Goal: Communication & Community: Answer question/provide support

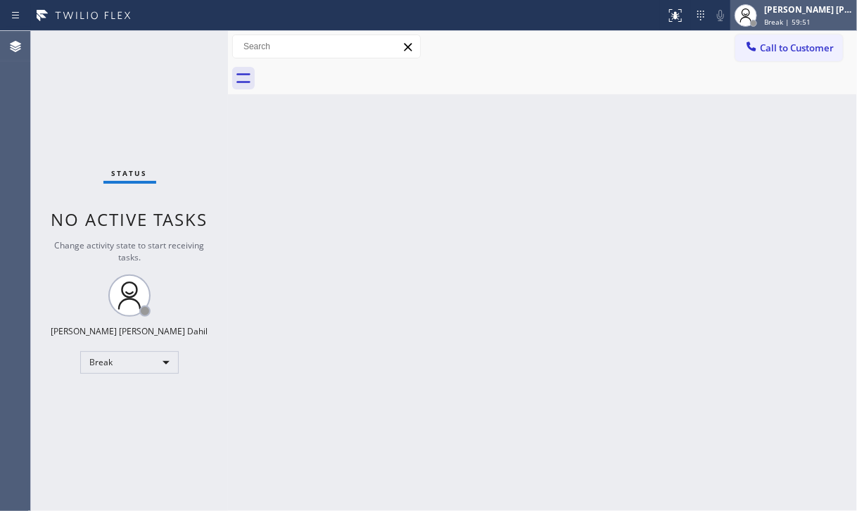
click at [798, 18] on span "Break | 59:51" at bounding box center [787, 22] width 46 height 10
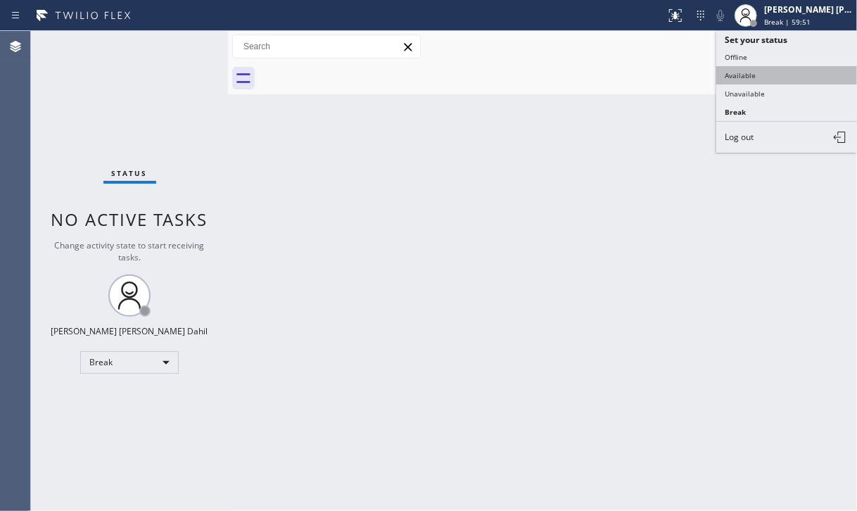
drag, startPoint x: 751, startPoint y: 70, endPoint x: 710, endPoint y: 178, distance: 116.0
click at [751, 70] on button "Available" at bounding box center [786, 75] width 141 height 18
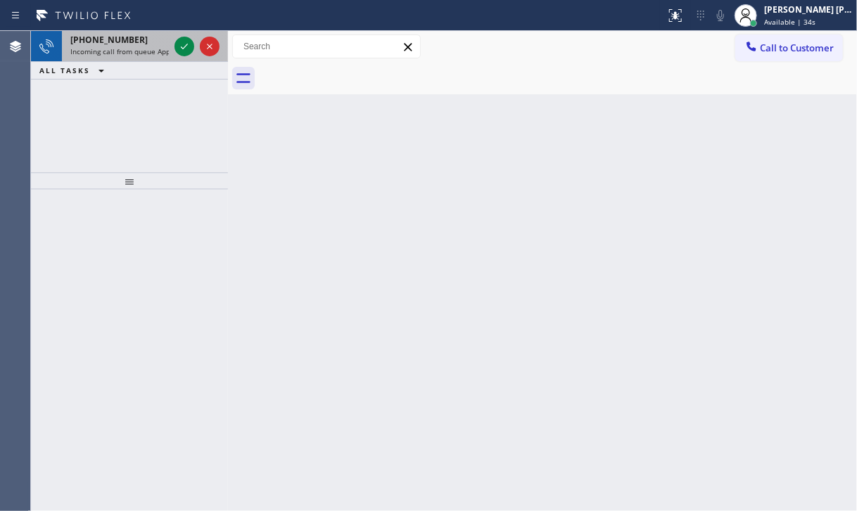
drag, startPoint x: 135, startPoint y: 53, endPoint x: 155, endPoint y: 51, distance: 19.7
click at [135, 53] on span "Incoming call from queue Appliance Repair [GEOGRAPHIC_DATA]" at bounding box center [177, 51] width 214 height 10
click at [147, 51] on span "Incoming call from queue Appliance Repair [GEOGRAPHIC_DATA]" at bounding box center [177, 51] width 214 height 10
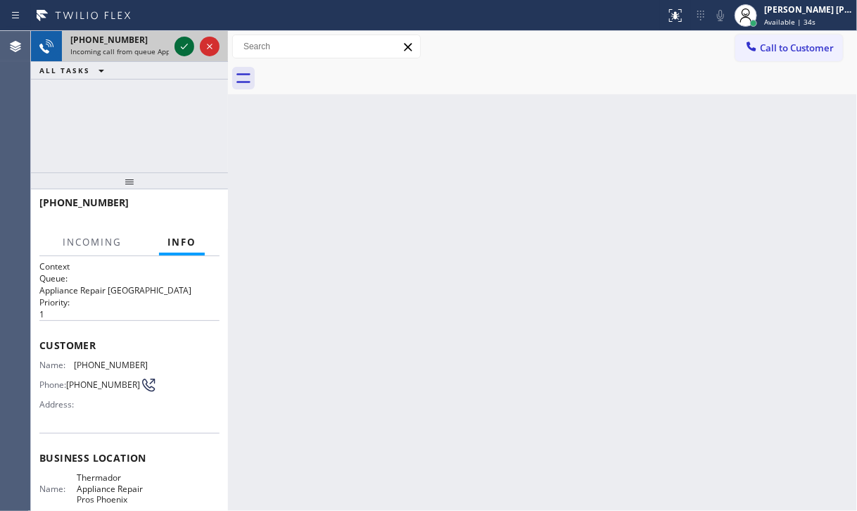
click at [179, 47] on icon at bounding box center [184, 46] width 17 height 17
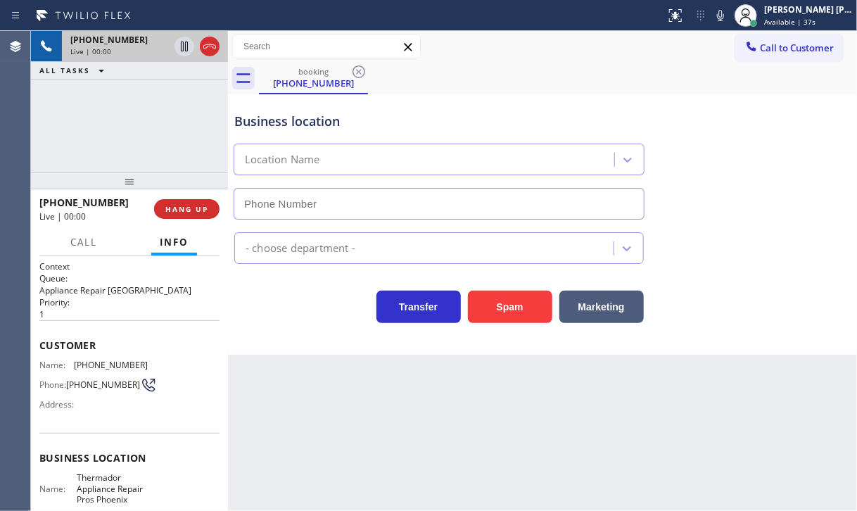
type input "[PHONE_NUMBER]"
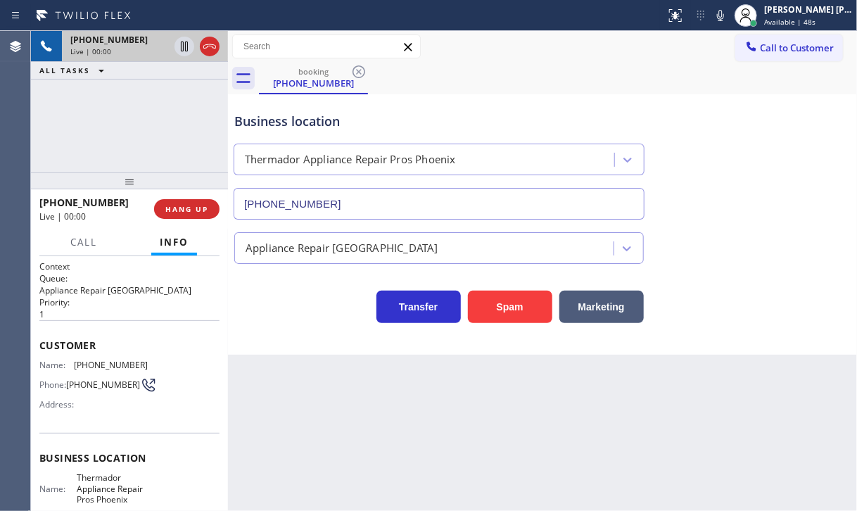
drag, startPoint x: 118, startPoint y: 164, endPoint x: 158, endPoint y: 182, distance: 44.1
click at [126, 167] on div "[PHONE_NUMBER] Live | 00:00 ALL TASKS ALL TASKS ACTIVE TASKS TASKS IN WRAP UP" at bounding box center [129, 101] width 197 height 141
click at [176, 214] on button "HANG UP" at bounding box center [186, 209] width 65 height 20
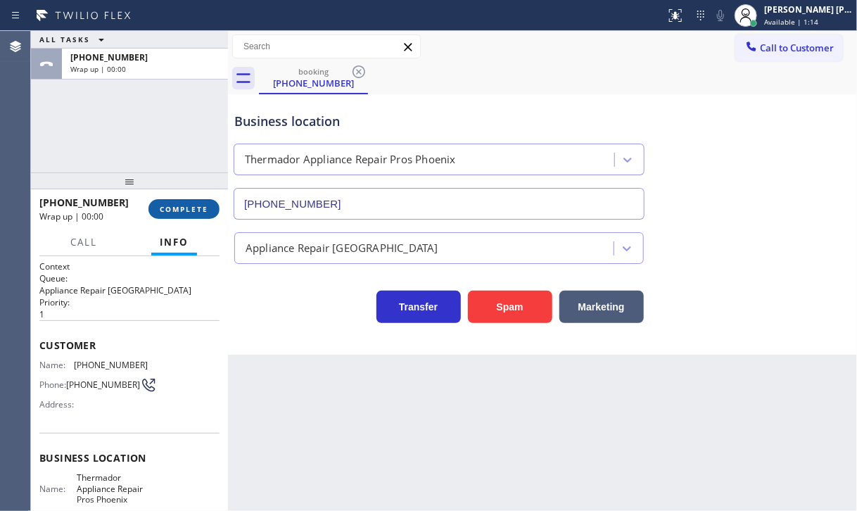
click at [154, 201] on button "COMPLETE" at bounding box center [183, 209] width 71 height 20
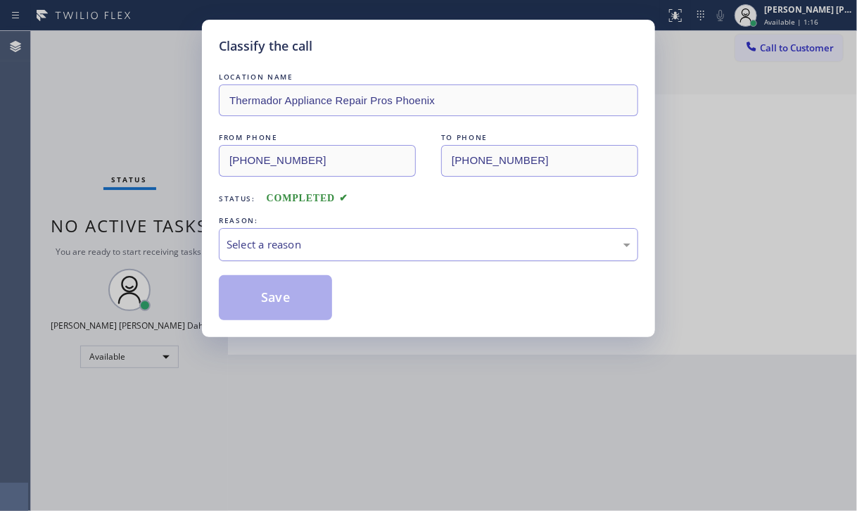
drag, startPoint x: 278, startPoint y: 232, endPoint x: 284, endPoint y: 249, distance: 18.0
click at [278, 233] on div "Select a reason" at bounding box center [428, 244] width 419 height 33
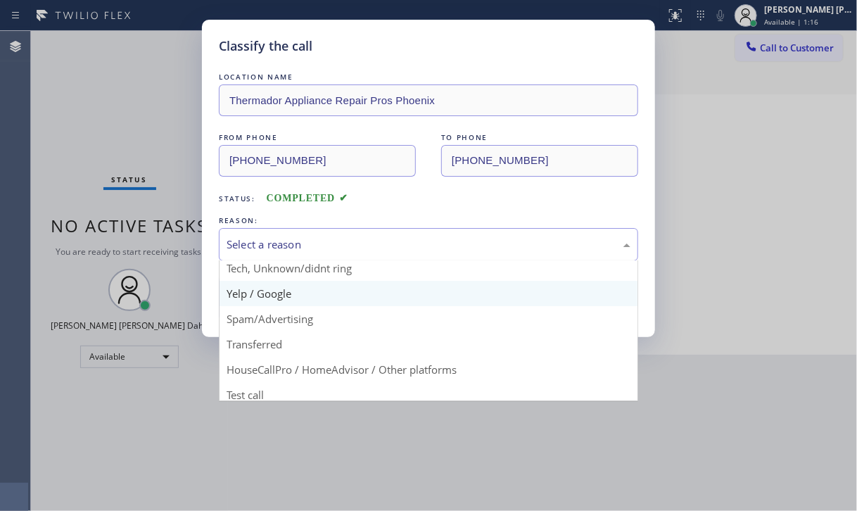
scroll to position [88, 0]
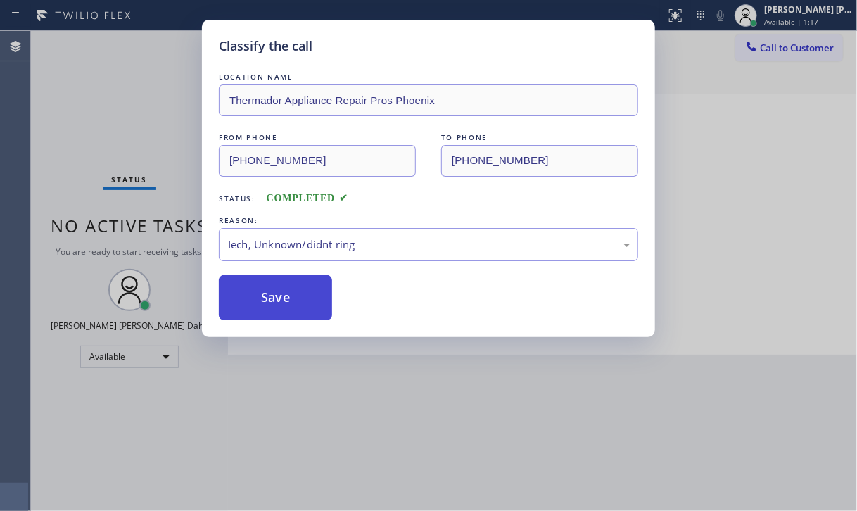
click at [276, 300] on button "Save" at bounding box center [275, 297] width 113 height 45
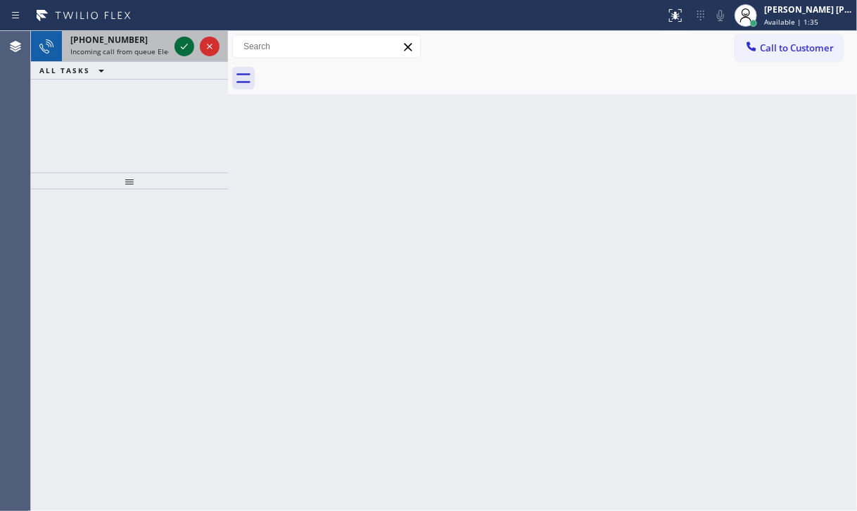
drag, startPoint x: 158, startPoint y: 46, endPoint x: 175, endPoint y: 43, distance: 17.2
click at [160, 46] on span "Incoming call from queue Electrical" at bounding box center [129, 51] width 119 height 10
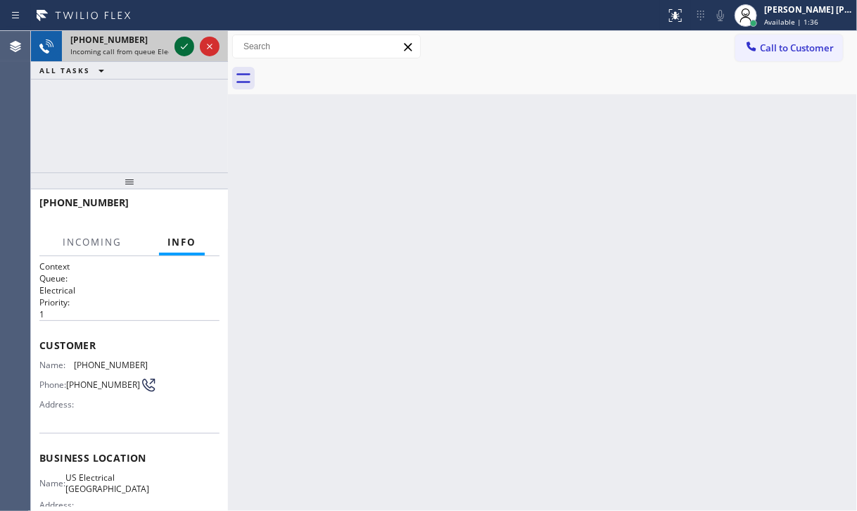
click at [181, 44] on icon at bounding box center [184, 46] width 17 height 17
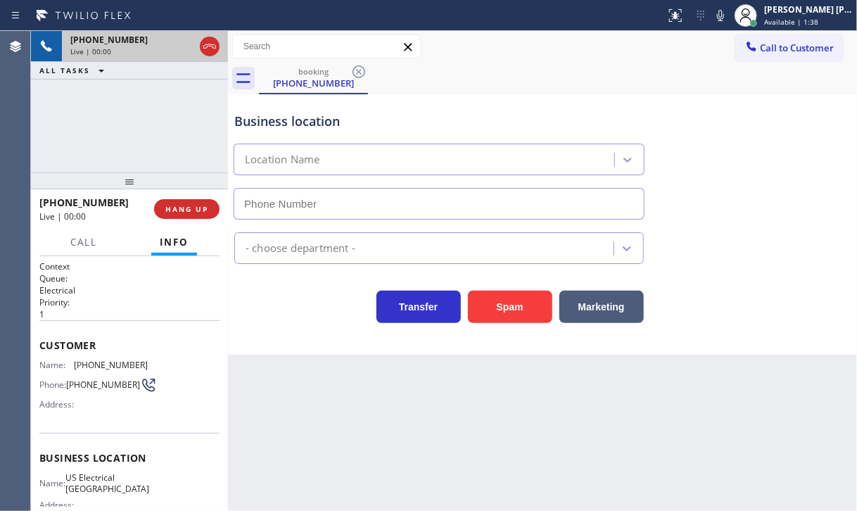
type input "[PHONE_NUMBER]"
click at [112, 128] on div "[PHONE_NUMBER] Live | 00:00 ALL TASKS ALL TASKS ACTIVE TASKS TASKS IN WRAP UP" at bounding box center [129, 101] width 197 height 141
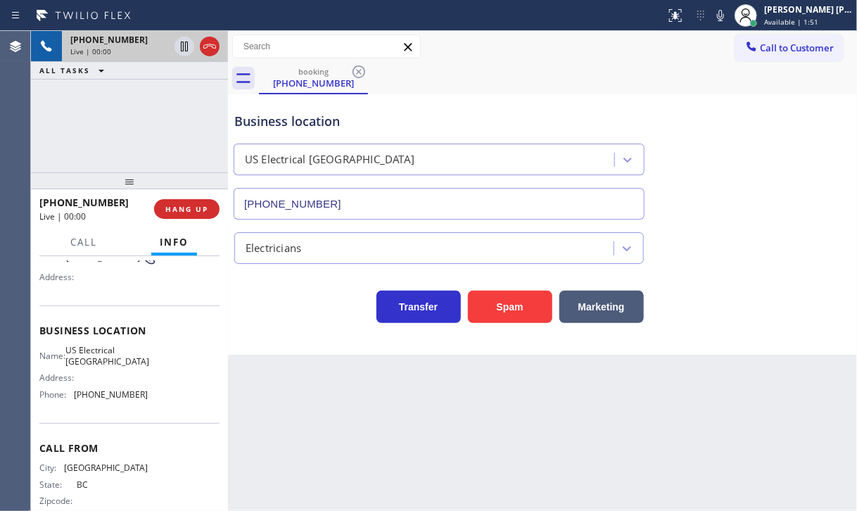
scroll to position [151, 0]
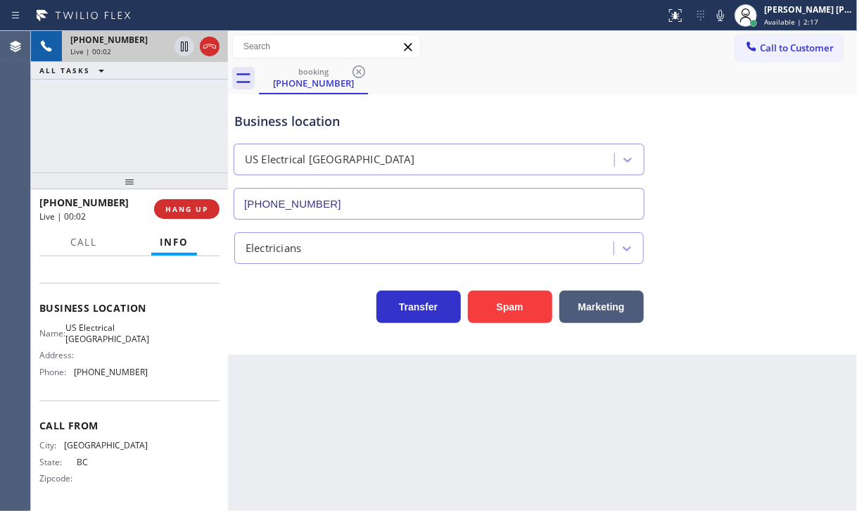
click at [103, 154] on div "[PHONE_NUMBER] Live | 00:02 ALL TASKS ALL TASKS ACTIVE TASKS TASKS IN WRAP UP" at bounding box center [129, 101] width 197 height 141
click at [598, 302] on button "Marketing" at bounding box center [601, 306] width 84 height 32
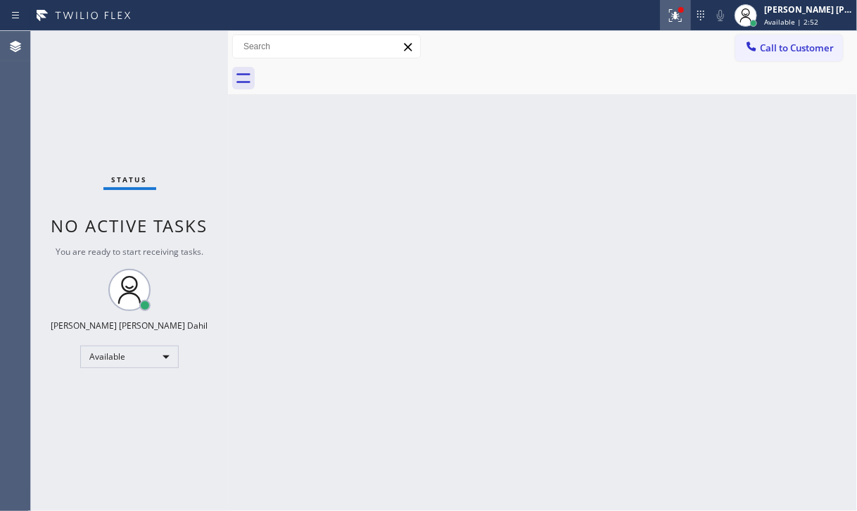
click at [681, 9] on div at bounding box center [675, 15] width 31 height 17
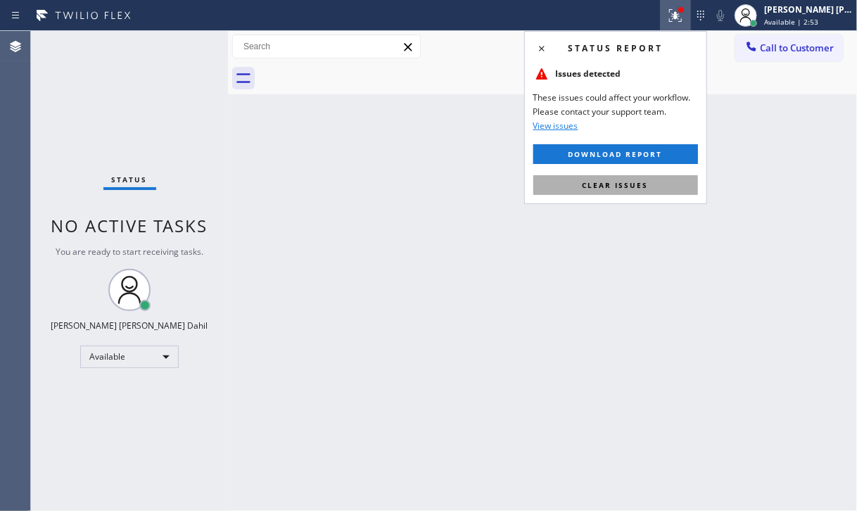
click at [656, 179] on button "Clear issues" at bounding box center [615, 185] width 165 height 20
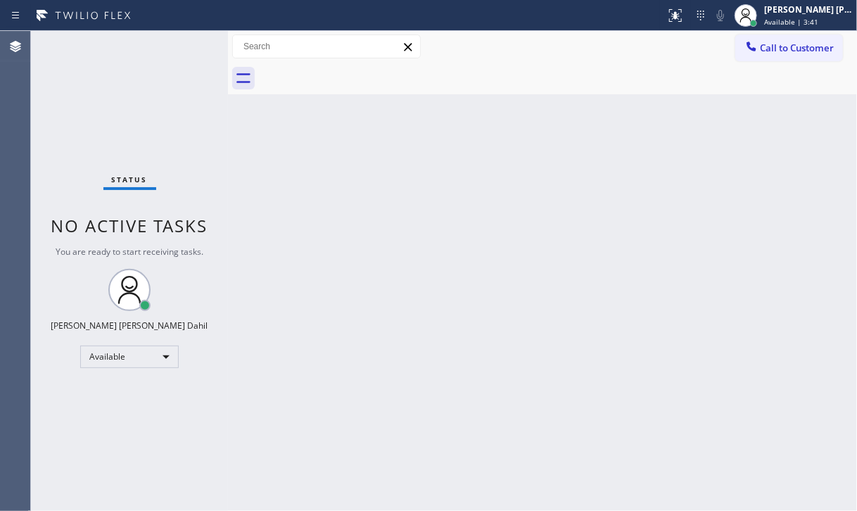
click at [600, 312] on div "Back to Dashboard Change Sender ID Customers Technicians Select a contact Outbo…" at bounding box center [542, 271] width 629 height 480
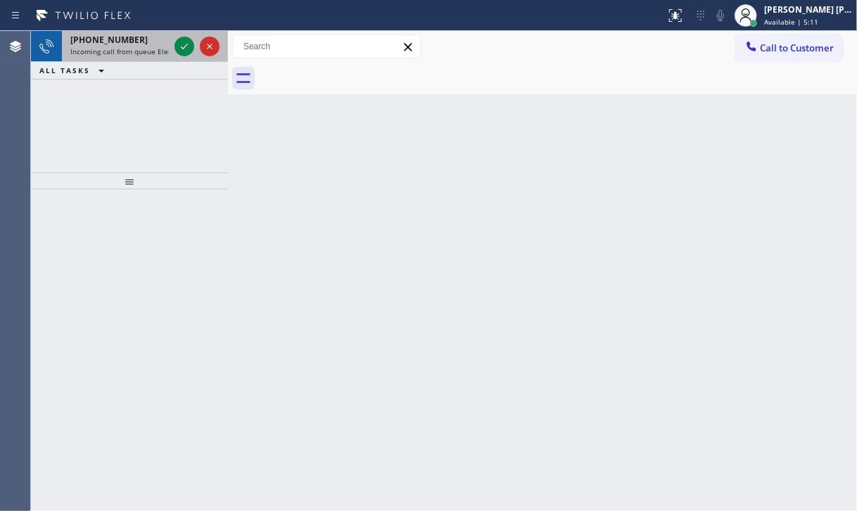
click at [155, 51] on span "Incoming call from queue Electrical" at bounding box center [129, 51] width 119 height 10
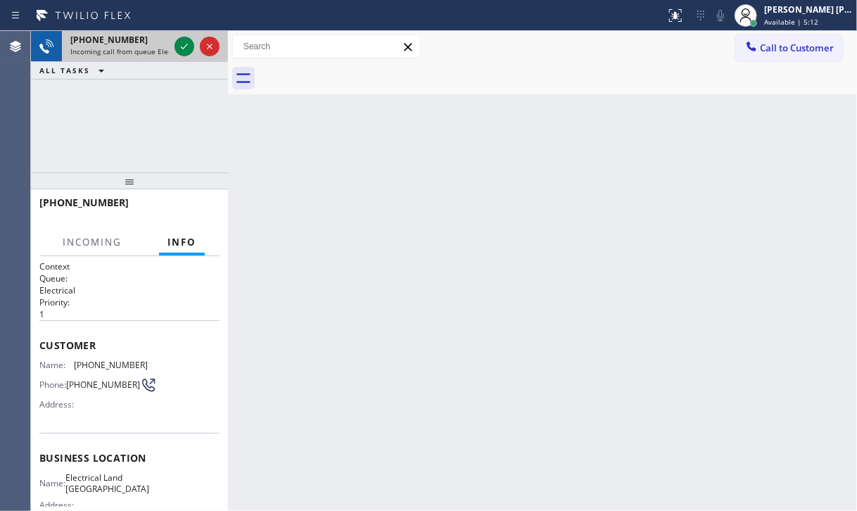
click at [155, 51] on span "Incoming call from queue Electrical" at bounding box center [129, 51] width 119 height 10
click at [187, 51] on icon at bounding box center [184, 46] width 17 height 17
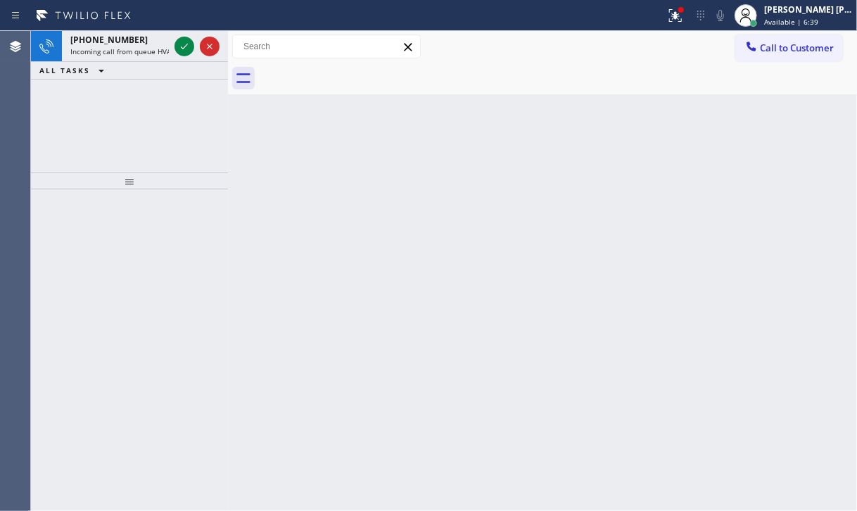
click at [129, 63] on div "ALL TASKS ALL TASKS ACTIVE TASKS TASKS IN WRAP UP" at bounding box center [129, 71] width 197 height 18
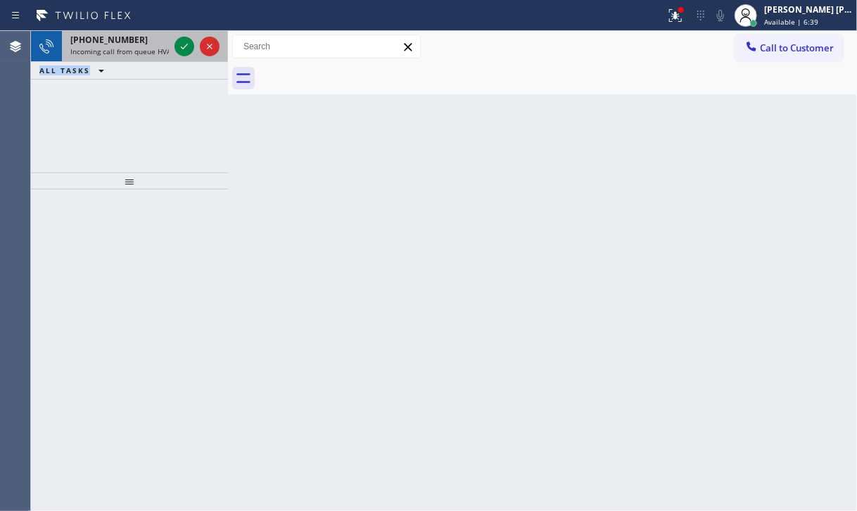
click at [135, 58] on div "[PHONE_NUMBER] Incoming call from queue HVAC ALL TASKS ALL TASKS ACTIVE TASKS T…" at bounding box center [129, 55] width 197 height 49
click at [135, 57] on div "[PHONE_NUMBER] Incoming call from queue HVAC" at bounding box center [117, 46] width 110 height 31
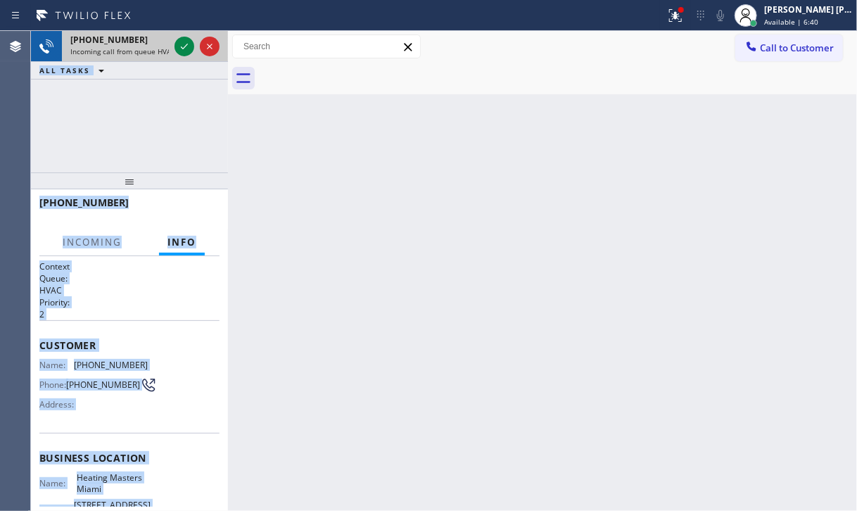
drag, startPoint x: 136, startPoint y: 57, endPoint x: 144, endPoint y: 57, distance: 8.4
click at [138, 57] on div "[PHONE_NUMBER] Incoming call from queue HVAC" at bounding box center [117, 46] width 110 height 31
click at [179, 48] on icon at bounding box center [184, 46] width 17 height 17
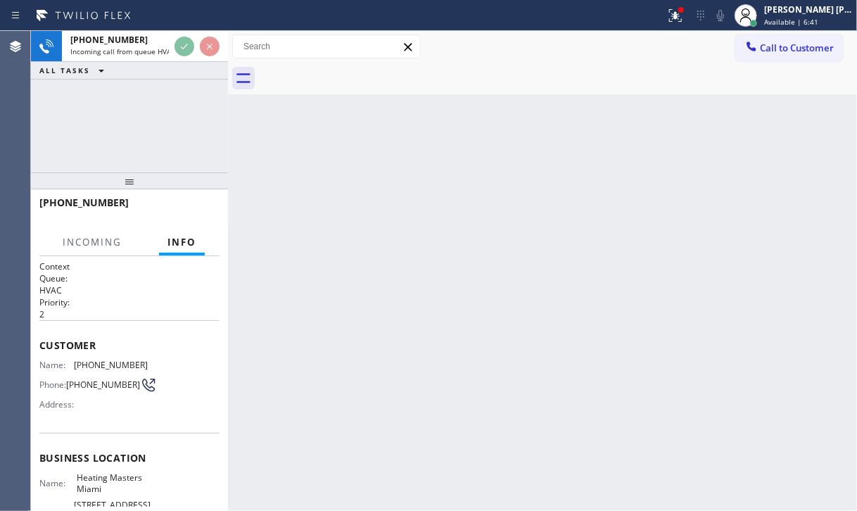
click at [571, 408] on div "Back to Dashboard Change Sender ID Customers Technicians Select a contact Outbo…" at bounding box center [542, 271] width 629 height 480
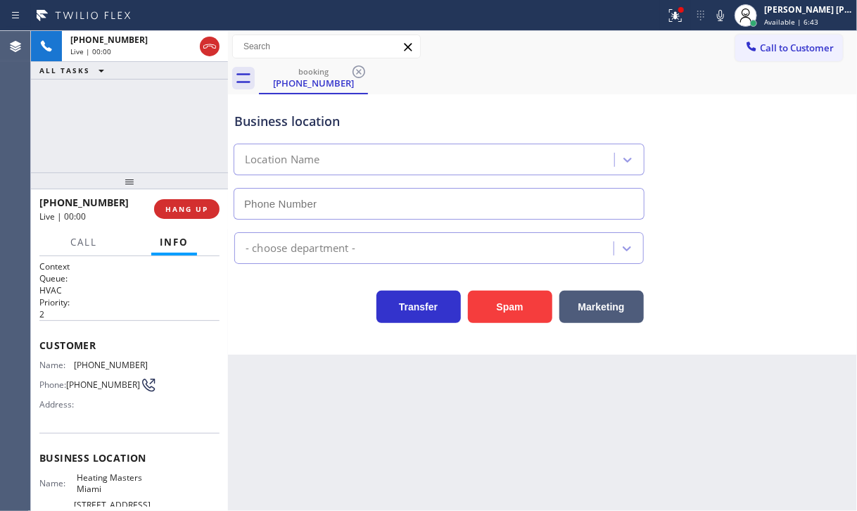
type input "[PHONE_NUMBER]"
click at [684, 21] on icon at bounding box center [675, 15] width 17 height 17
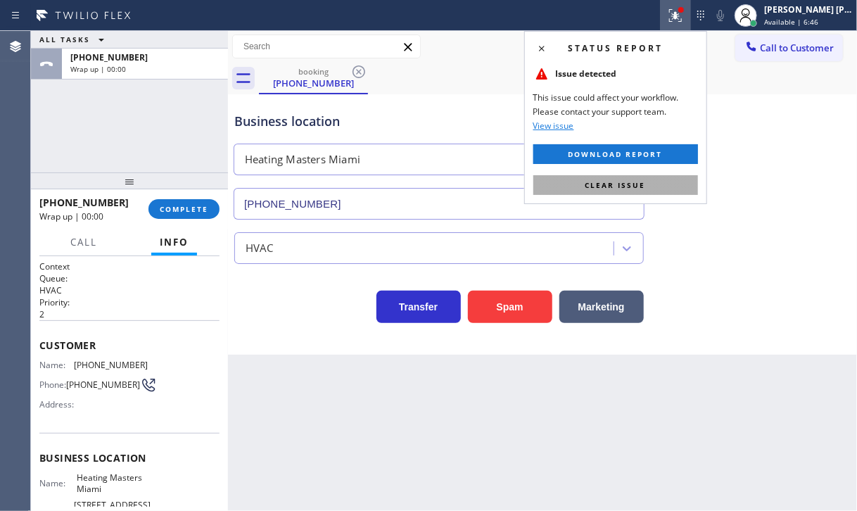
click at [653, 175] on button "Clear issue" at bounding box center [615, 185] width 165 height 20
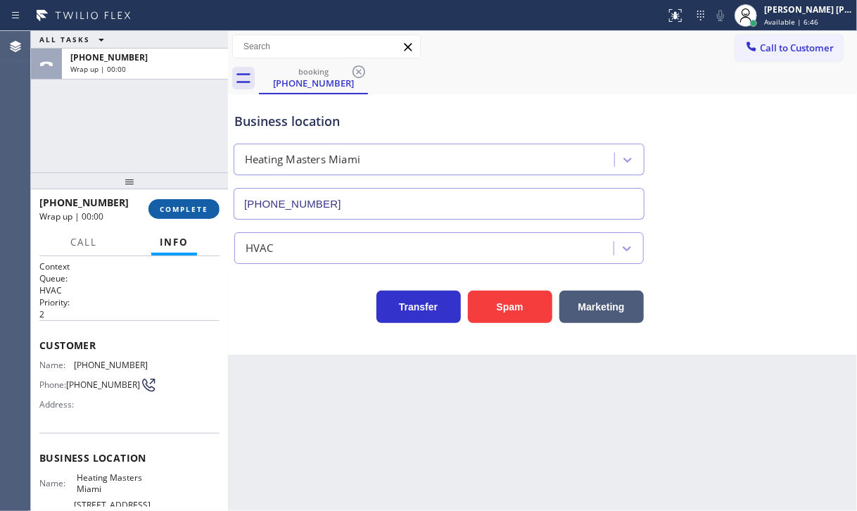
click at [174, 203] on button "COMPLETE" at bounding box center [183, 209] width 71 height 20
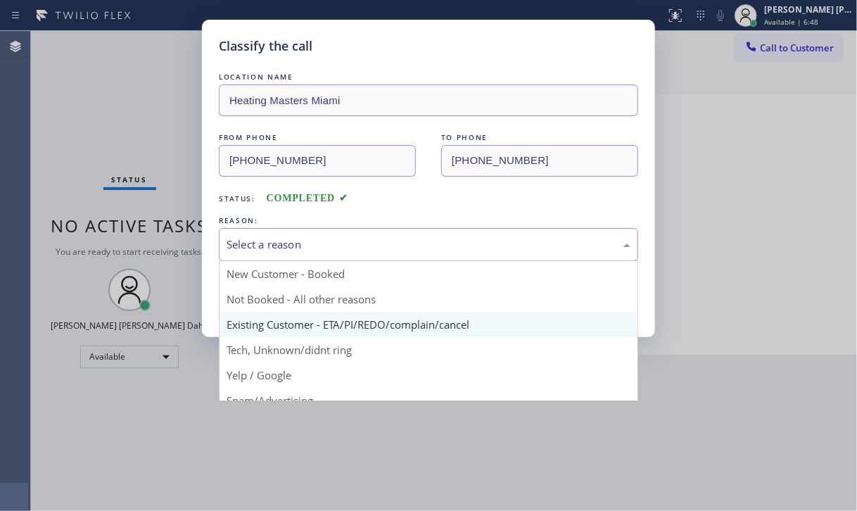
drag, startPoint x: 323, startPoint y: 235, endPoint x: 349, endPoint y: 310, distance: 79.4
click at [323, 236] on div "Select a reason" at bounding box center [428, 244] width 404 height 16
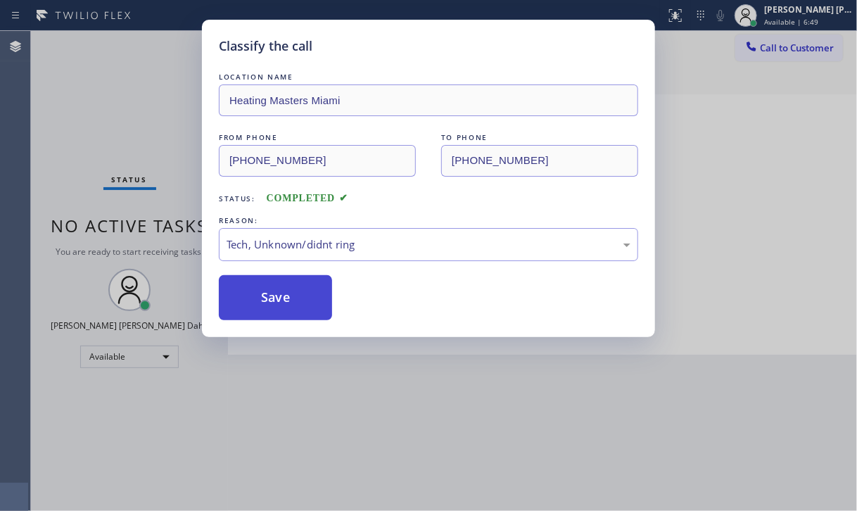
click at [299, 306] on button "Save" at bounding box center [275, 297] width 113 height 45
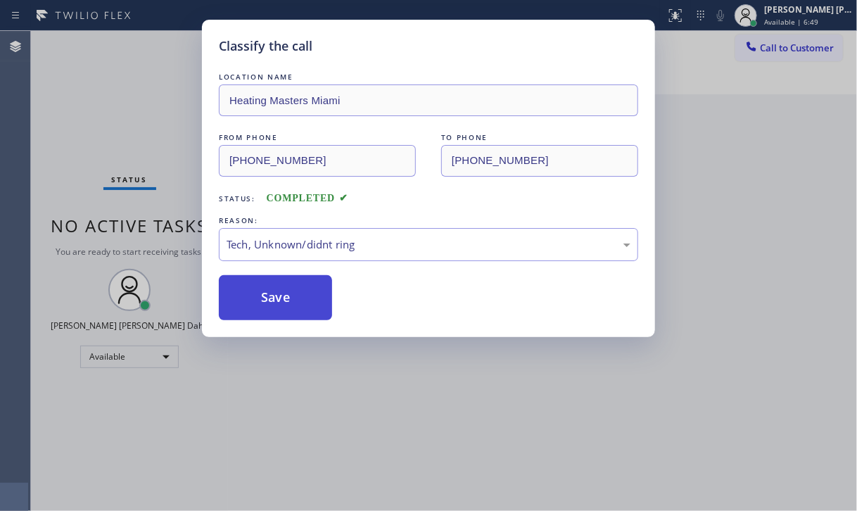
click at [299, 305] on button "Save" at bounding box center [275, 297] width 113 height 45
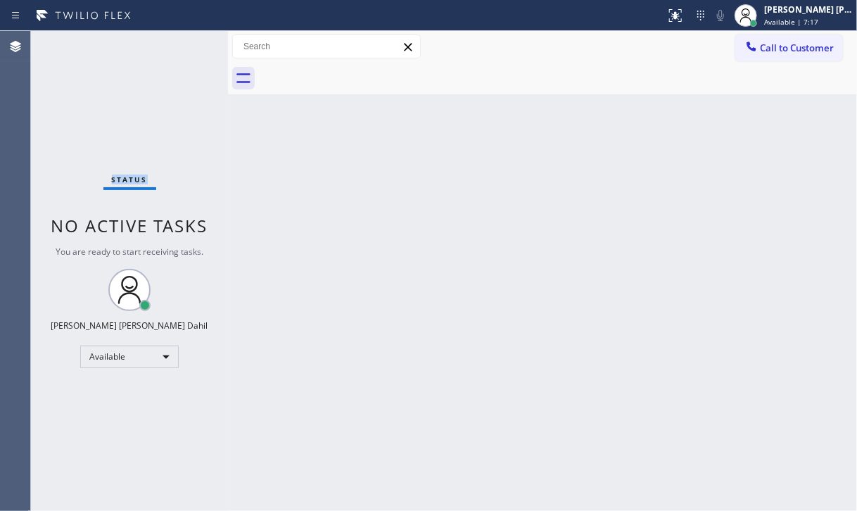
click at [90, 41] on div "Status No active tasks You are ready to start receiving tasks. [PERSON_NAME] [P…" at bounding box center [129, 271] width 197 height 480
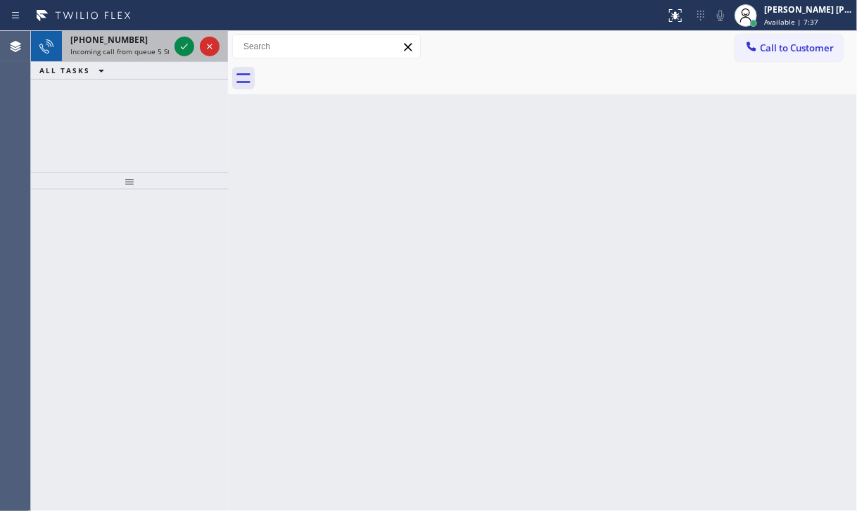
click at [138, 51] on span "Incoming call from queue 5 Star Appliance" at bounding box center [141, 51] width 142 height 10
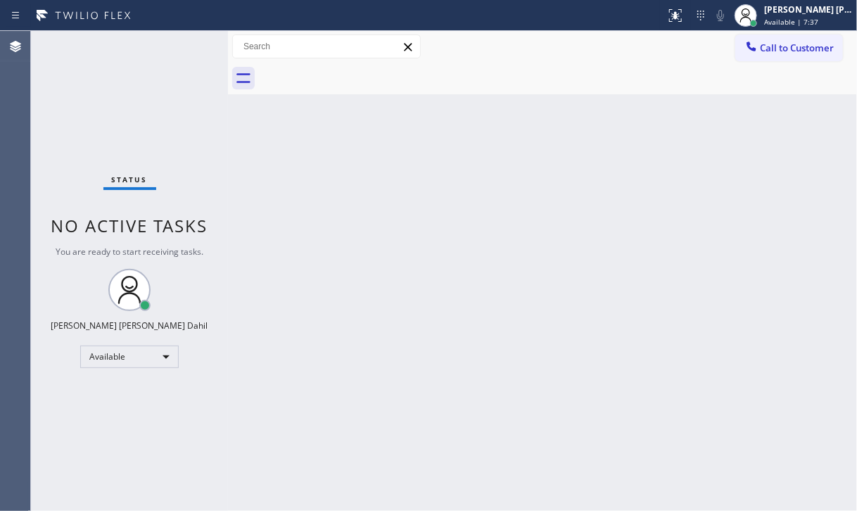
click at [139, 51] on div "Status No active tasks You are ready to start receiving tasks. [PERSON_NAME] [P…" at bounding box center [129, 271] width 197 height 480
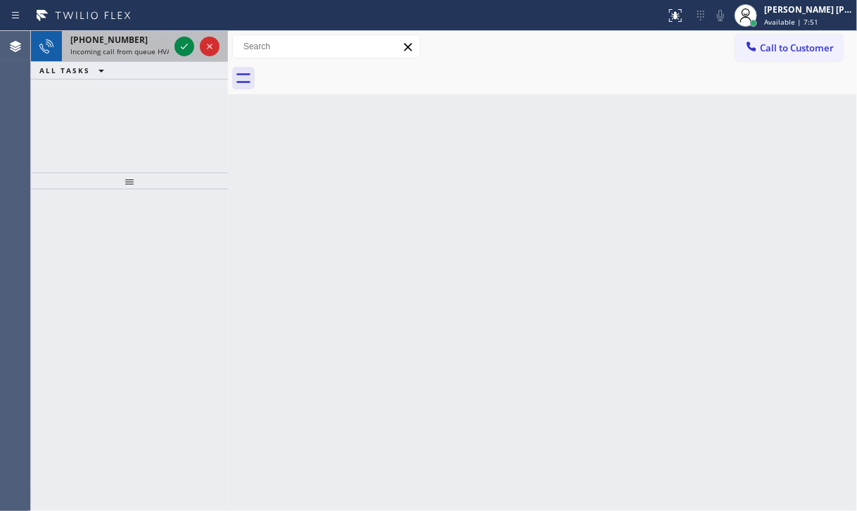
click at [161, 48] on span "Incoming call from queue HVAC" at bounding box center [122, 51] width 105 height 10
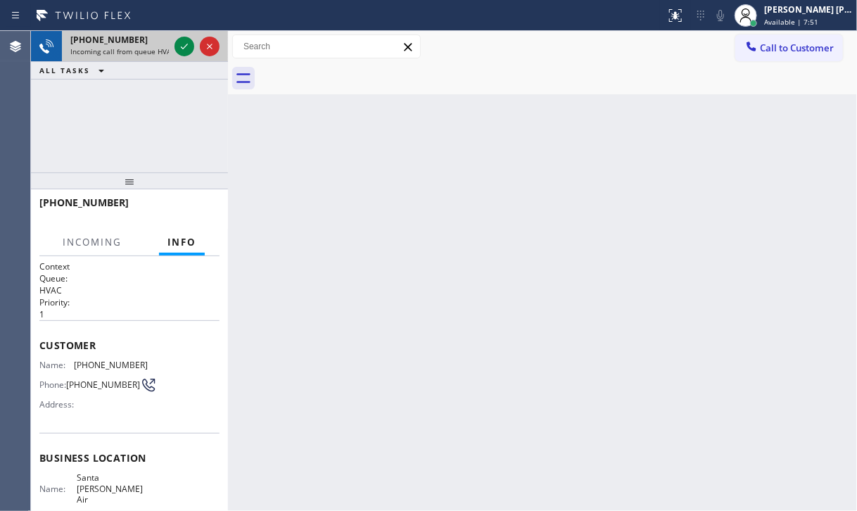
click at [161, 48] on span "Incoming call from queue HVAC" at bounding box center [122, 51] width 105 height 10
click at [181, 43] on icon at bounding box center [184, 46] width 17 height 17
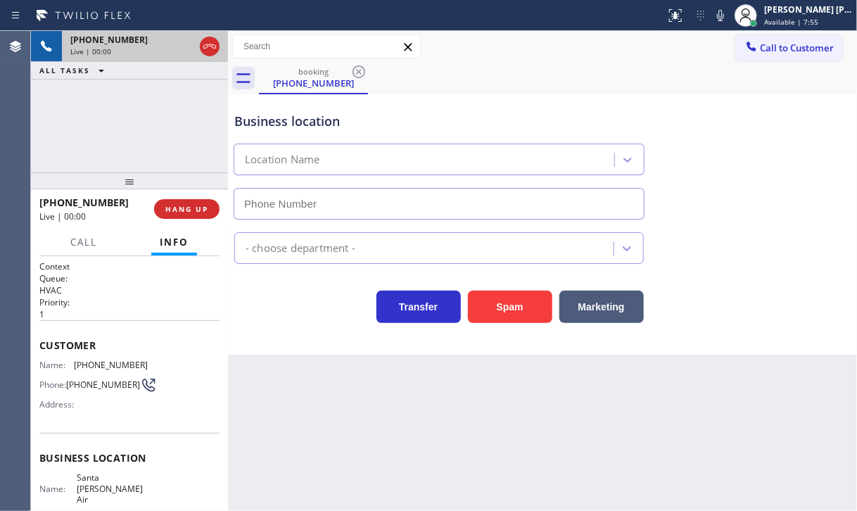
type input "[PHONE_NUMBER]"
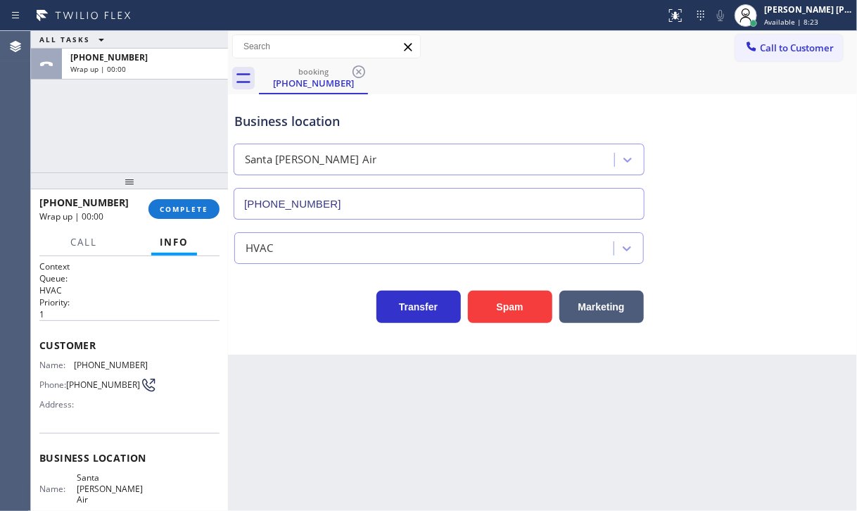
click at [112, 163] on div "ALL TASKS ALL TASKS ACTIVE TASKS TASKS IN WRAP UP [PHONE_NUMBER] Wrap up | 00:00" at bounding box center [129, 101] width 197 height 141
click at [166, 198] on div "[PHONE_NUMBER] Wrap up | 00:00 COMPLETE" at bounding box center [129, 209] width 180 height 37
click at [168, 198] on div "[PHONE_NUMBER] Wrap up | 00:00 COMPLETE" at bounding box center [129, 209] width 180 height 37
click at [172, 203] on button "COMPLETE" at bounding box center [183, 209] width 71 height 20
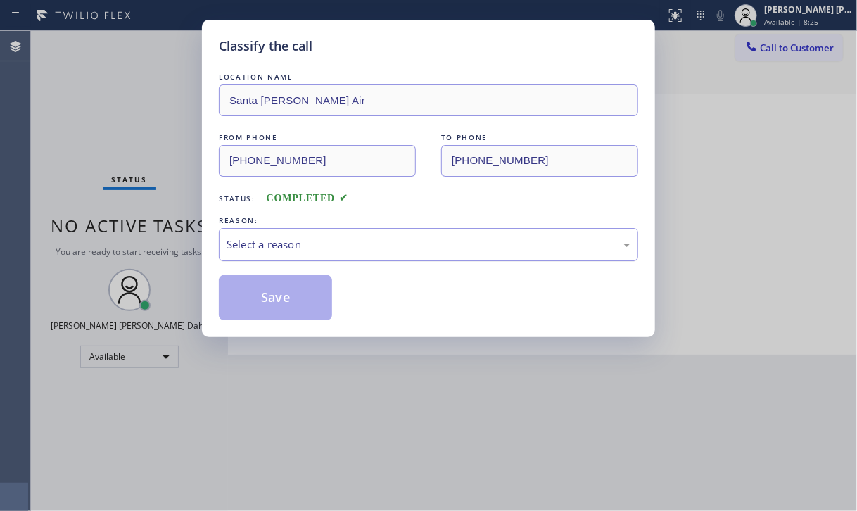
click at [406, 242] on div "Select a reason" at bounding box center [428, 244] width 404 height 16
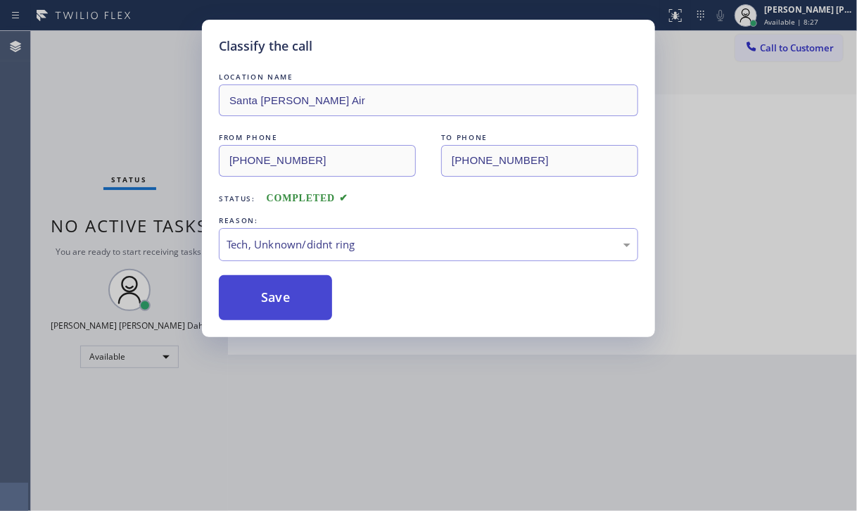
click at [309, 292] on button "Save" at bounding box center [275, 297] width 113 height 45
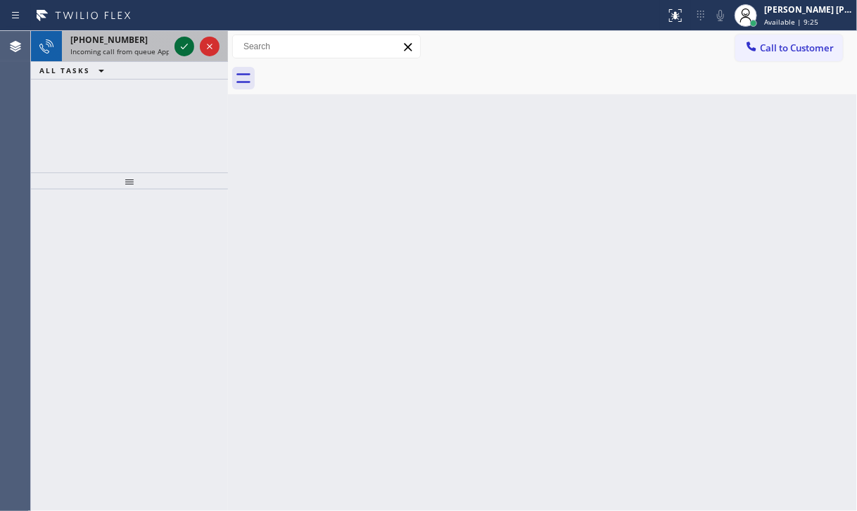
click at [184, 40] on icon at bounding box center [184, 46] width 17 height 17
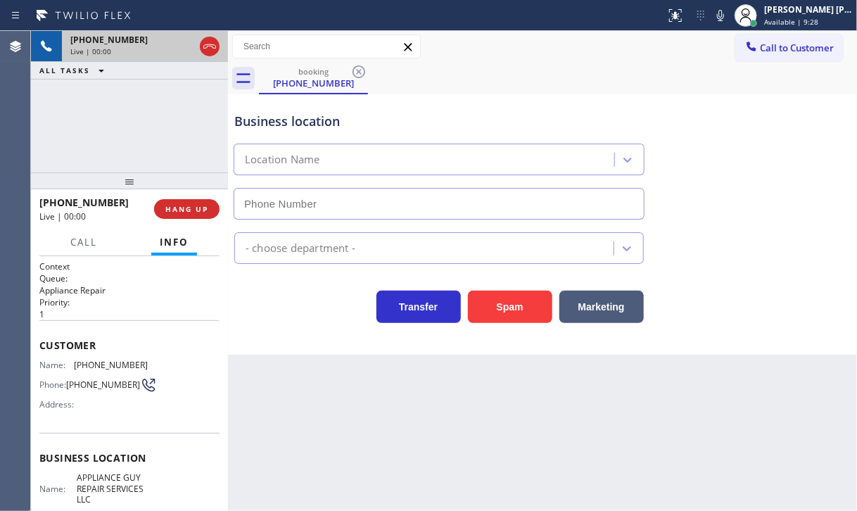
type input "[PHONE_NUMBER]"
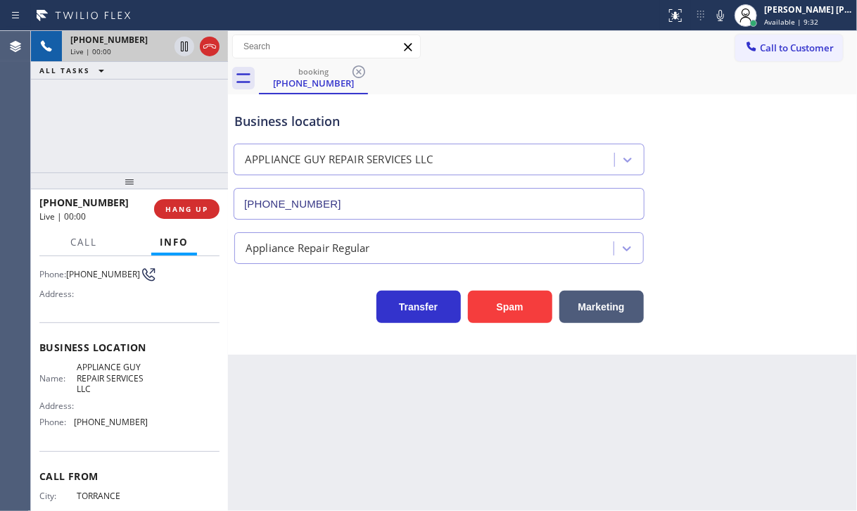
scroll to position [162, 0]
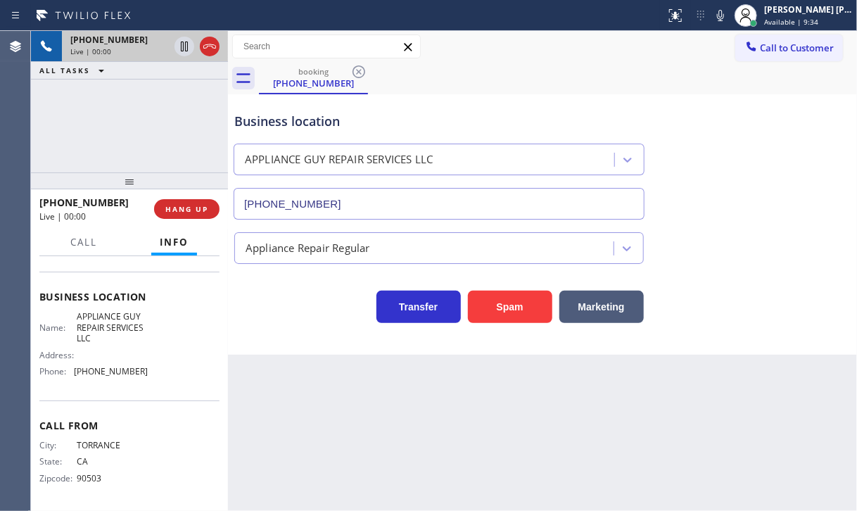
click at [447, 371] on div "Back to Dashboard Change Sender ID Customers Technicians Select a contact Outbo…" at bounding box center [542, 271] width 629 height 480
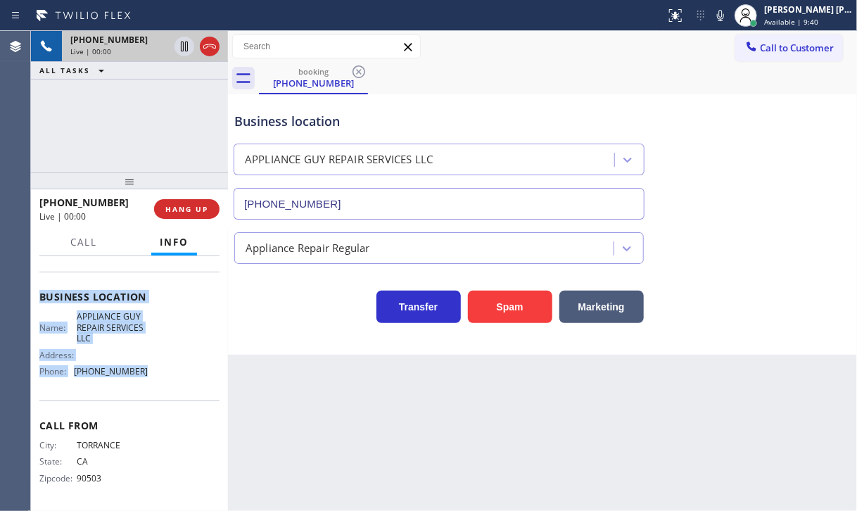
drag, startPoint x: 46, startPoint y: 337, endPoint x: 156, endPoint y: 369, distance: 115.1
click at [156, 369] on div "Context Queue: Appliance Repair Priority: 1 Customer Name: [PHONE_NUMBER] Phone…" at bounding box center [129, 383] width 197 height 255
copy div "Customer Name: [PHONE_NUMBER] Phone: [PHONE_NUMBER] Address: Business location …"
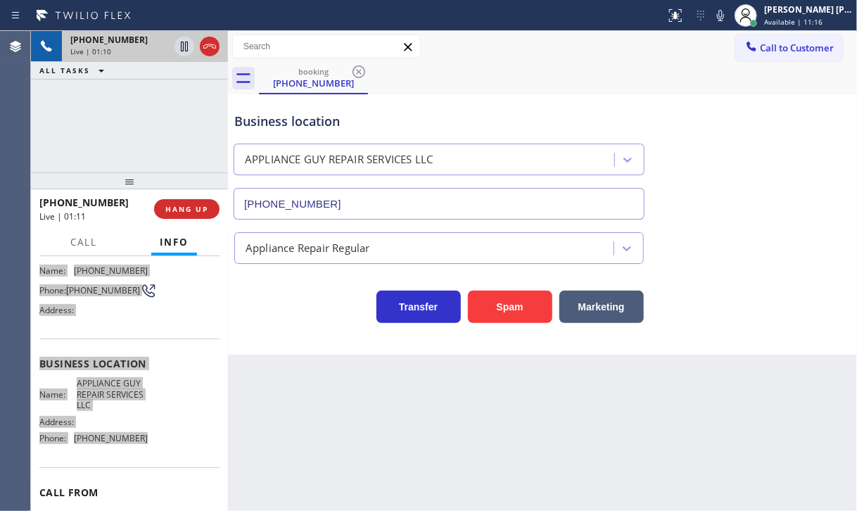
scroll to position [0, 0]
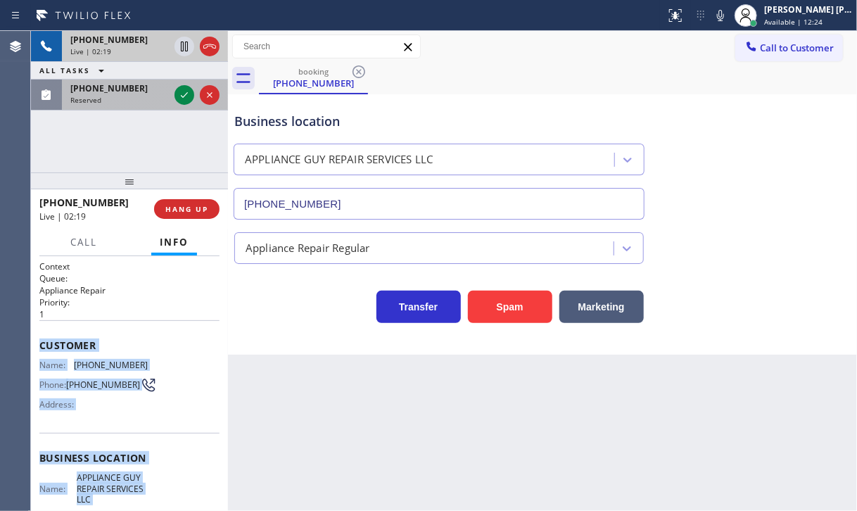
drag, startPoint x: 132, startPoint y: 93, endPoint x: 163, endPoint y: 94, distance: 31.7
click at [132, 92] on div "[PHONE_NUMBER]" at bounding box center [119, 88] width 98 height 12
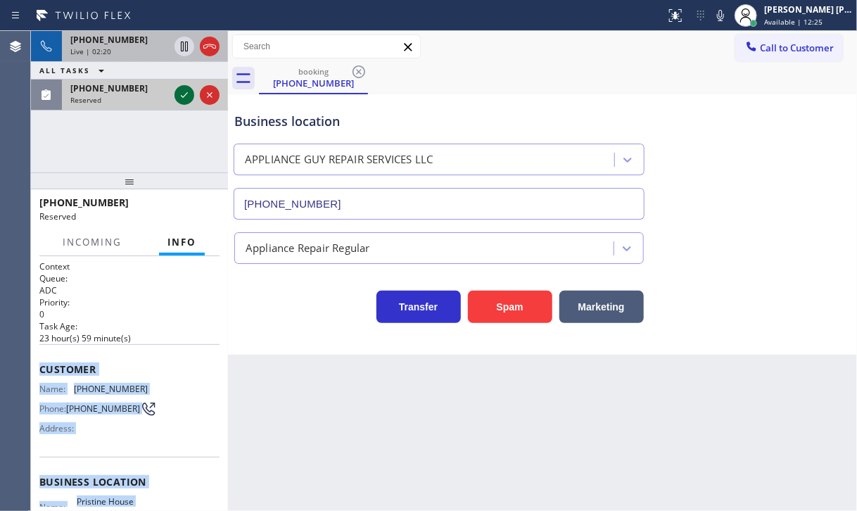
click at [179, 94] on icon at bounding box center [184, 94] width 17 height 17
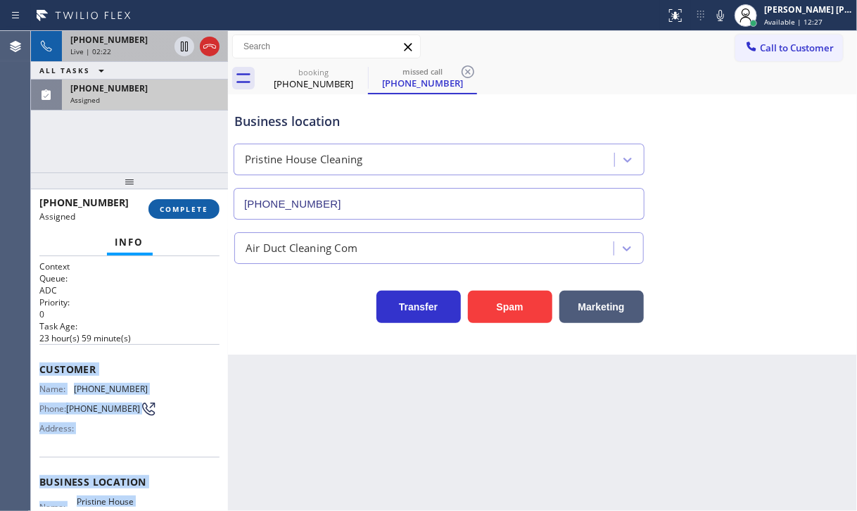
type input "[PHONE_NUMBER]"
click at [181, 217] on button "COMPLETE" at bounding box center [183, 209] width 71 height 20
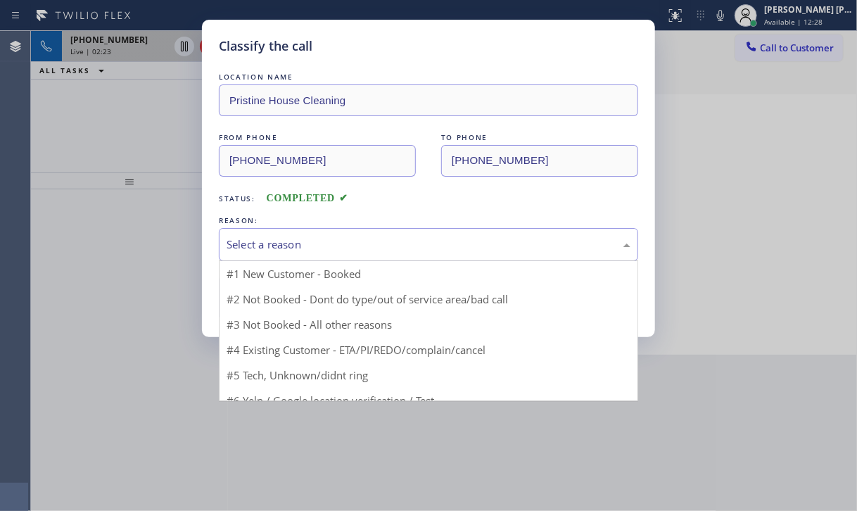
click at [274, 246] on div "Select a reason" at bounding box center [428, 244] width 404 height 16
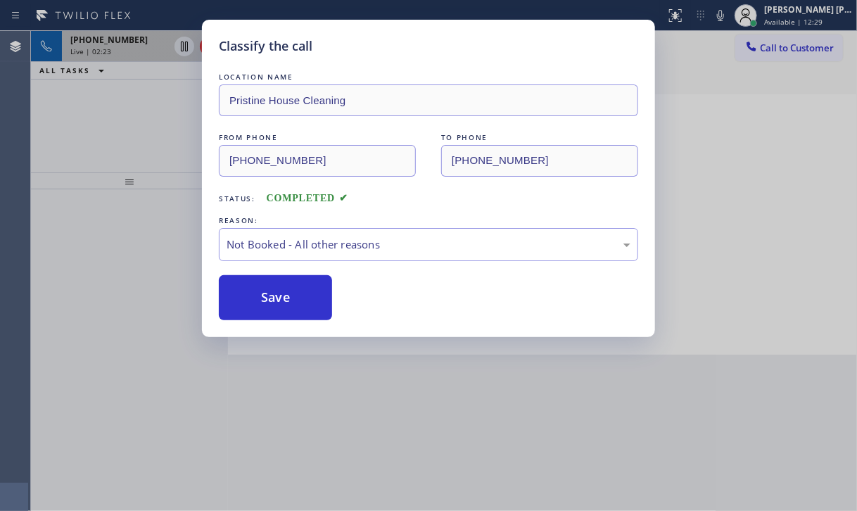
click at [260, 301] on button "Save" at bounding box center [275, 297] width 113 height 45
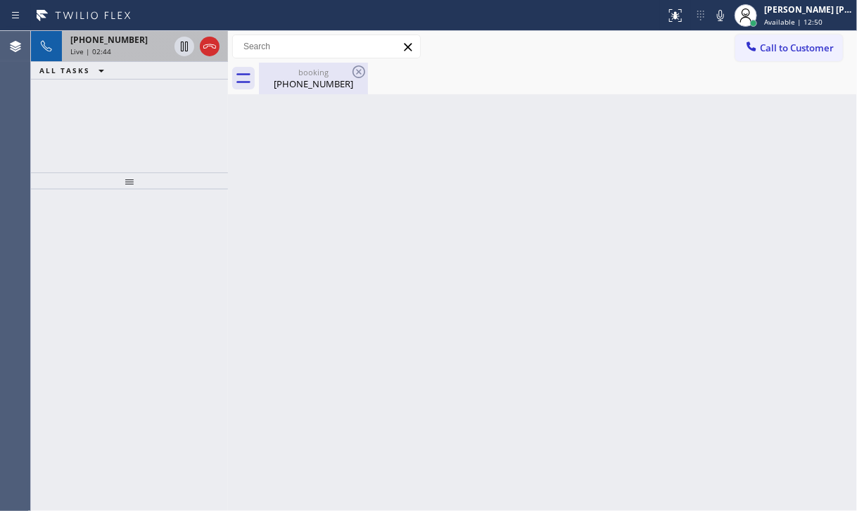
click at [297, 84] on div "[PHONE_NUMBER]" at bounding box center [313, 83] width 106 height 13
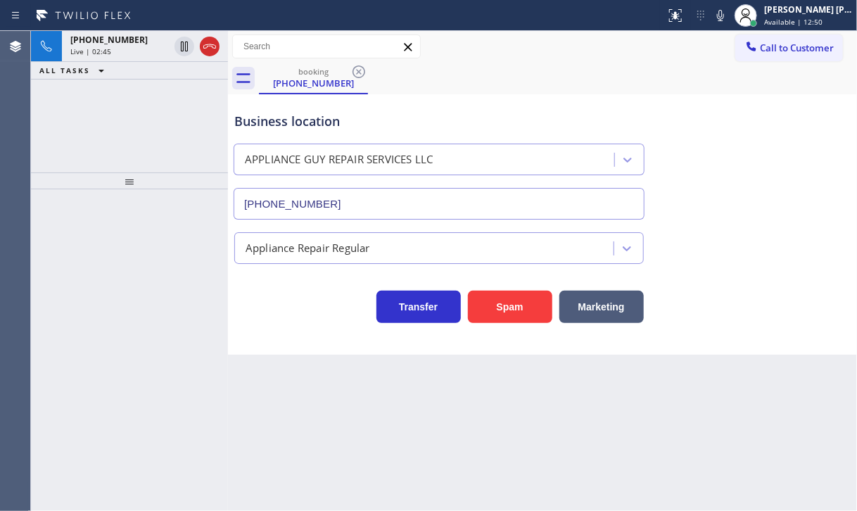
drag, startPoint x: 124, startPoint y: 39, endPoint x: 141, endPoint y: 63, distance: 29.1
click at [124, 39] on span "[PHONE_NUMBER]" at bounding box center [108, 40] width 77 height 12
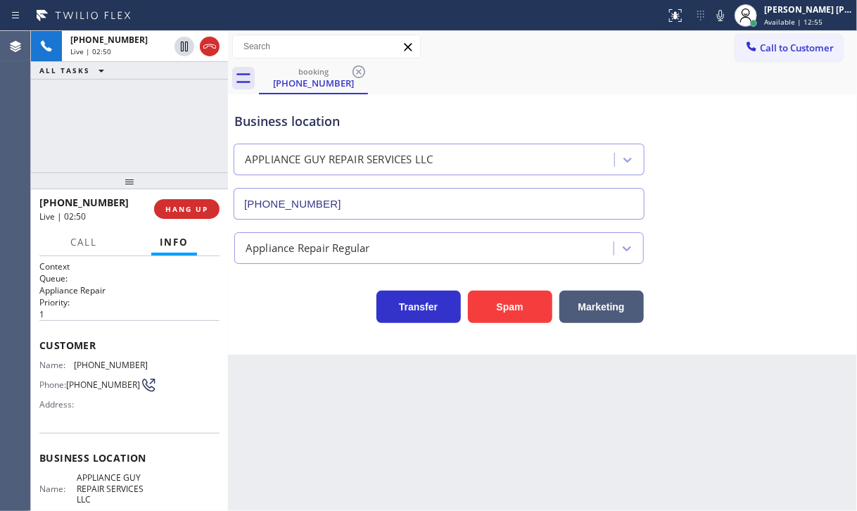
click at [652, 278] on div "Transfer Spam Marketing" at bounding box center [542, 293] width 622 height 59
click at [729, 15] on icon at bounding box center [720, 15] width 17 height 17
drag, startPoint x: 175, startPoint y: 44, endPoint x: 208, endPoint y: 23, distance: 38.8
click at [182, 39] on div at bounding box center [184, 46] width 20 height 17
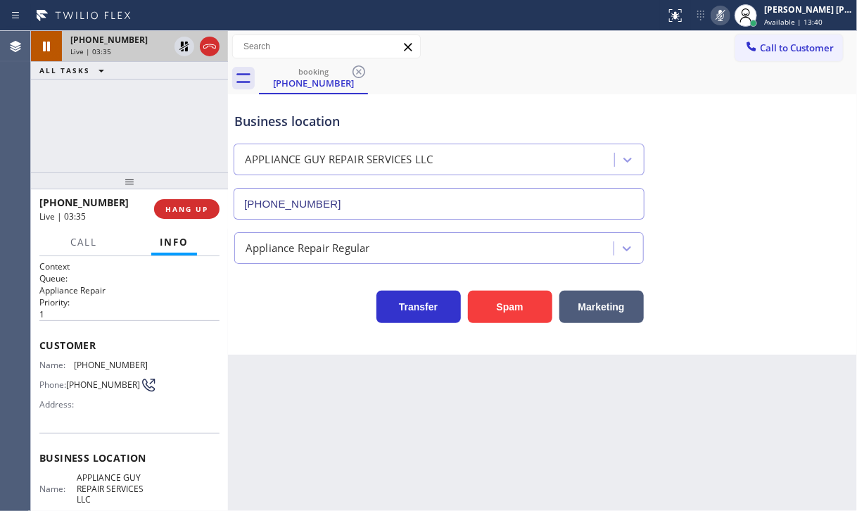
drag, startPoint x: 186, startPoint y: 47, endPoint x: 175, endPoint y: 59, distance: 15.9
click at [186, 48] on icon at bounding box center [184, 46] width 10 height 10
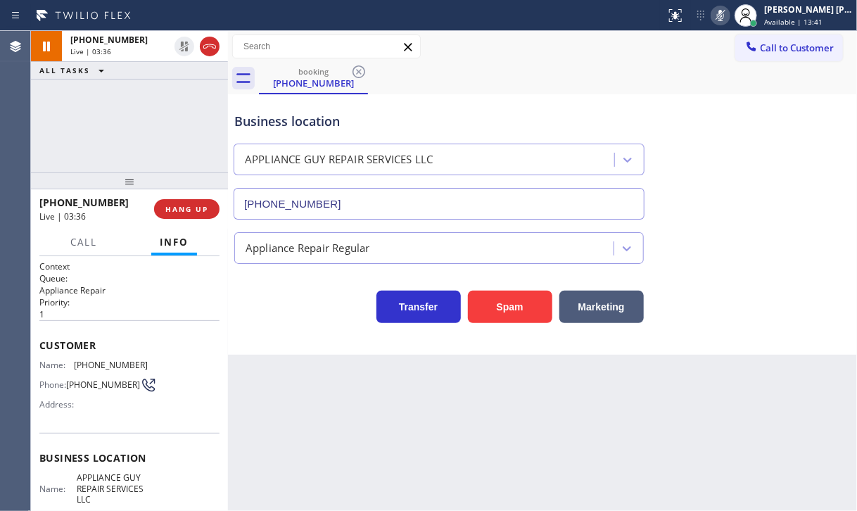
click at [165, 77] on div "[PHONE_NUMBER] Live | 03:36 ALL TASKS ALL TASKS ACTIVE TASKS TASKS IN WRAP UP" at bounding box center [129, 101] width 197 height 141
click at [729, 11] on icon at bounding box center [720, 15] width 17 height 17
click at [745, 102] on div "Business location APPLIANCE GUY REPAIR SERVICES LLC [PHONE_NUMBER]" at bounding box center [542, 155] width 622 height 127
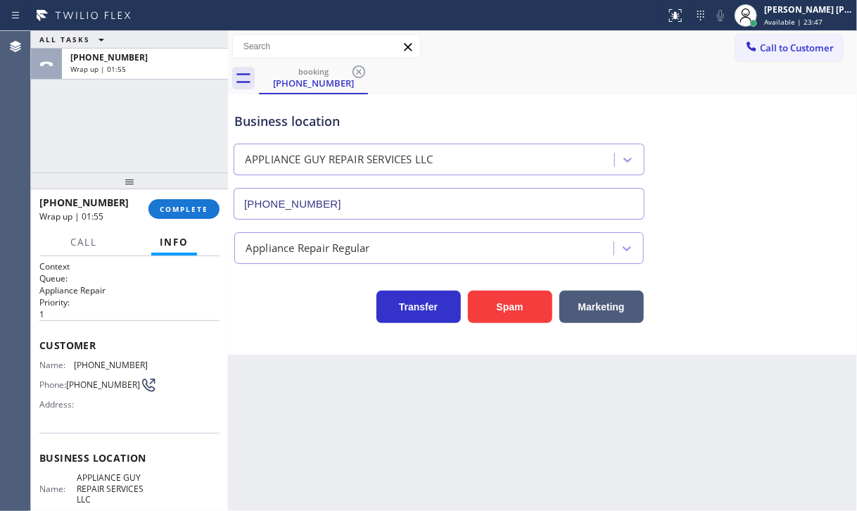
click at [188, 220] on div "[PHONE_NUMBER] Wrap up | 01:55 COMPLETE" at bounding box center [129, 209] width 180 height 37
click at [188, 214] on button "COMPLETE" at bounding box center [183, 209] width 71 height 20
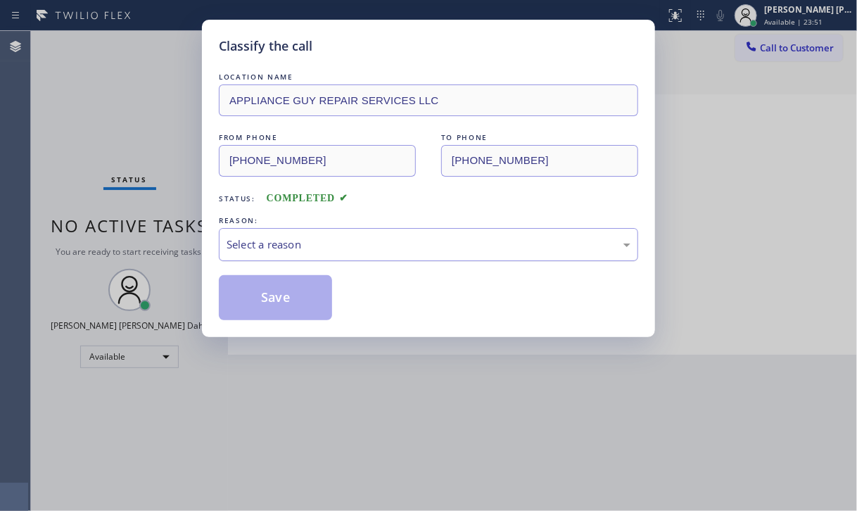
click at [293, 247] on div "Select a reason" at bounding box center [428, 244] width 404 height 16
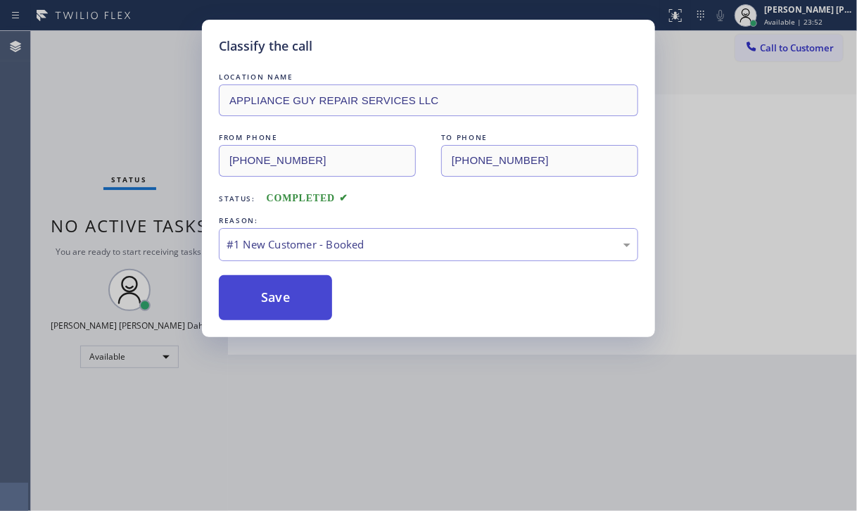
click at [281, 305] on button "Save" at bounding box center [275, 297] width 113 height 45
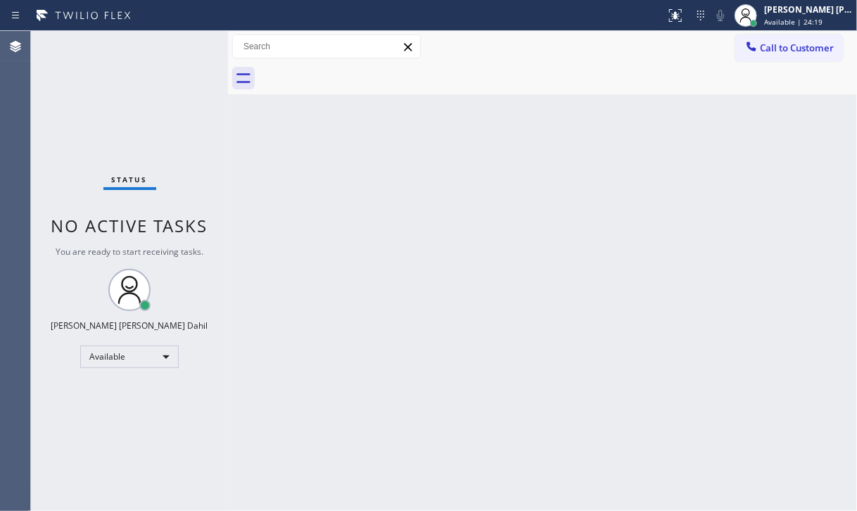
drag, startPoint x: 121, startPoint y: 82, endPoint x: 176, endPoint y: 15, distance: 87.0
click at [123, 79] on div "Status No active tasks You are ready to start receiving tasks. [PERSON_NAME] [P…" at bounding box center [129, 271] width 197 height 480
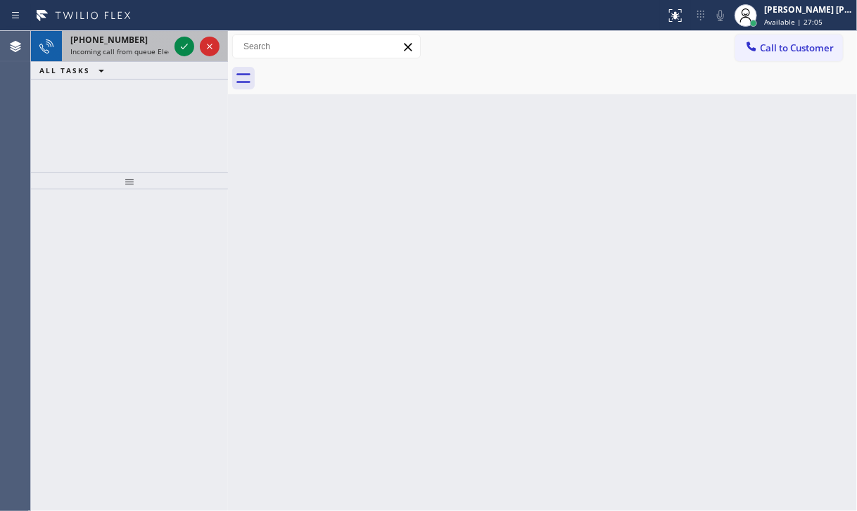
click at [149, 54] on span "Incoming call from queue Electrical" at bounding box center [129, 51] width 119 height 10
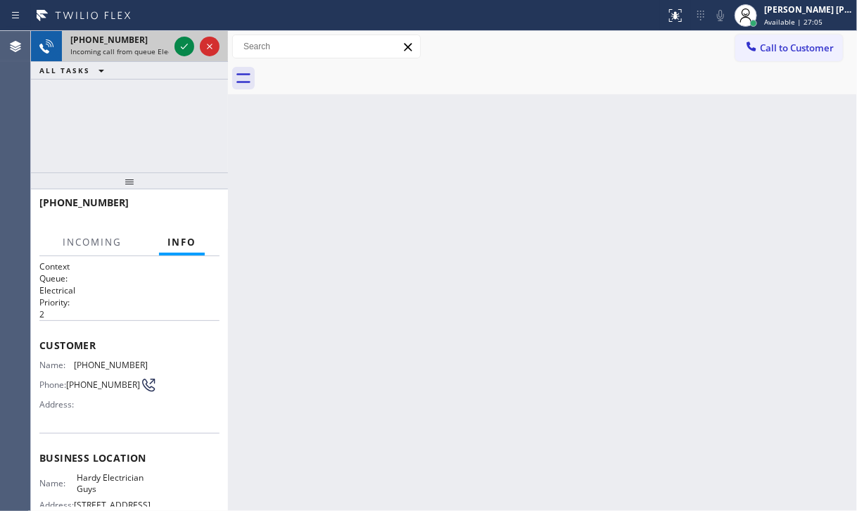
click at [149, 54] on span "Incoming call from queue Electrical" at bounding box center [129, 51] width 119 height 10
click at [181, 46] on icon at bounding box center [184, 47] width 7 height 6
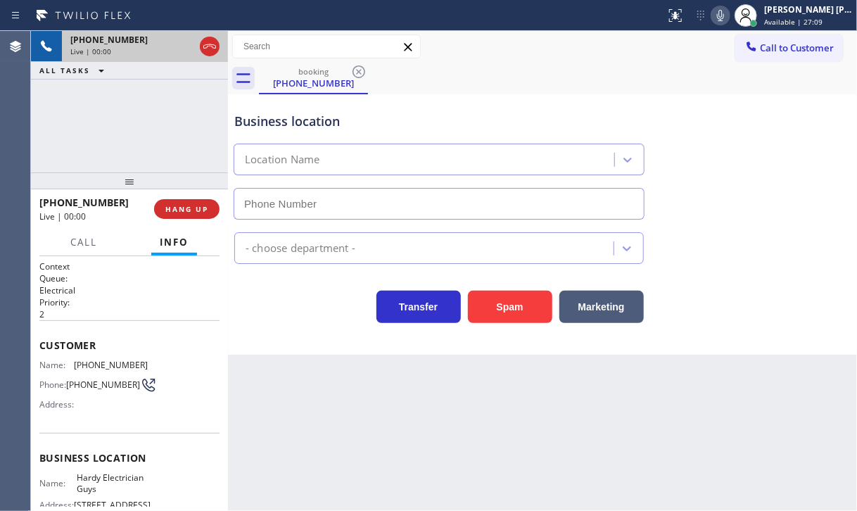
type input "[PHONE_NUMBER]"
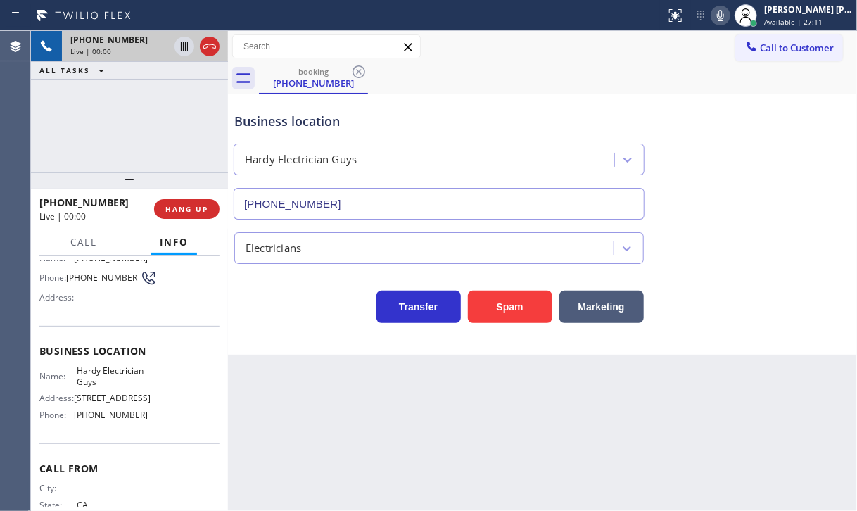
scroll to position [162, 0]
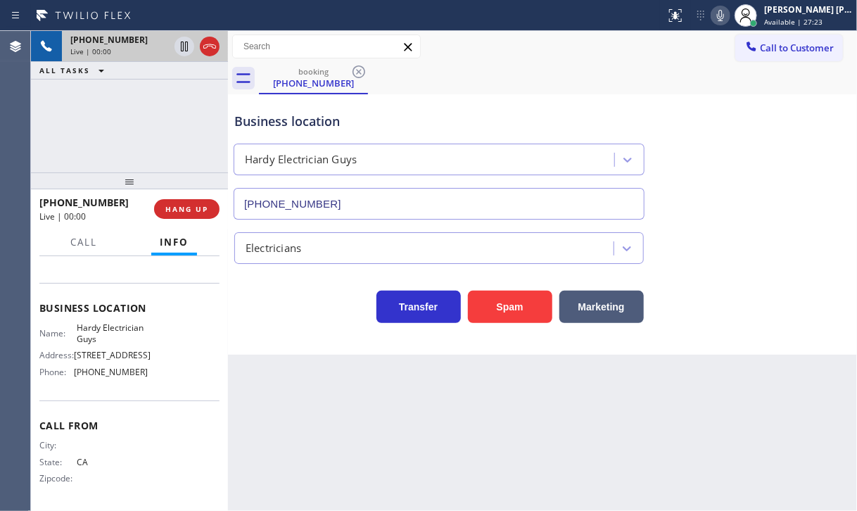
drag, startPoint x: 192, startPoint y: 209, endPoint x: 340, endPoint y: 121, distance: 172.5
click at [193, 208] on span "HANG UP" at bounding box center [186, 209] width 43 height 10
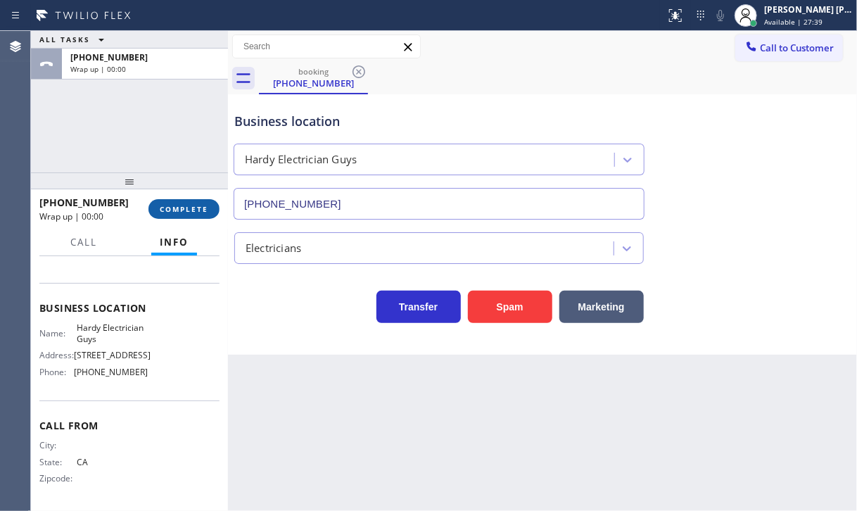
click at [172, 200] on button "COMPLETE" at bounding box center [183, 209] width 71 height 20
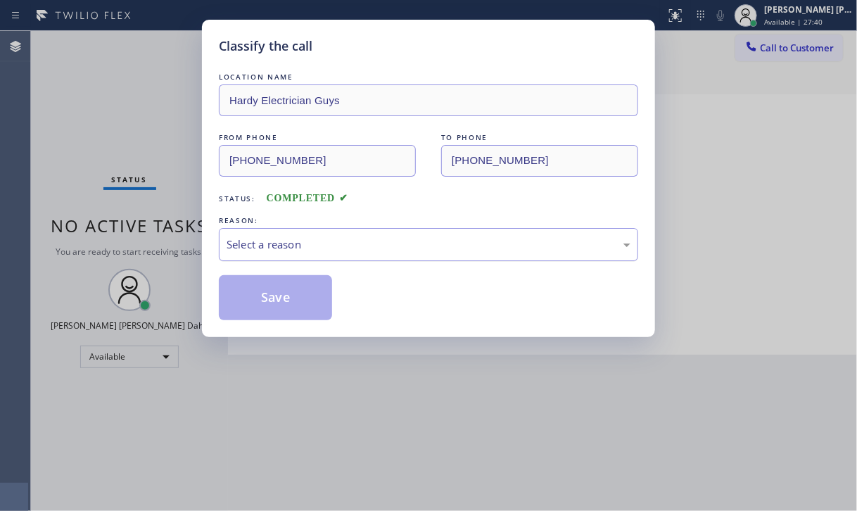
click at [313, 248] on div "Select a reason" at bounding box center [428, 244] width 404 height 16
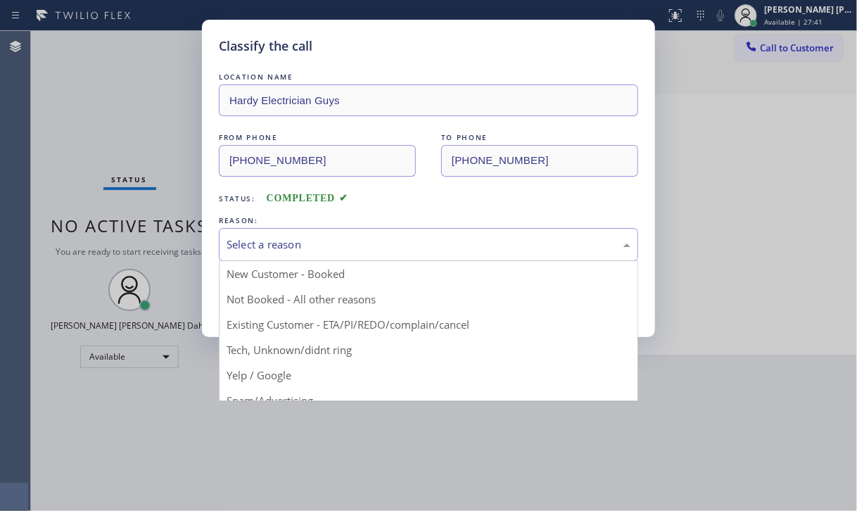
drag, startPoint x: 343, startPoint y: 351, endPoint x: 323, endPoint y: 338, distance: 23.4
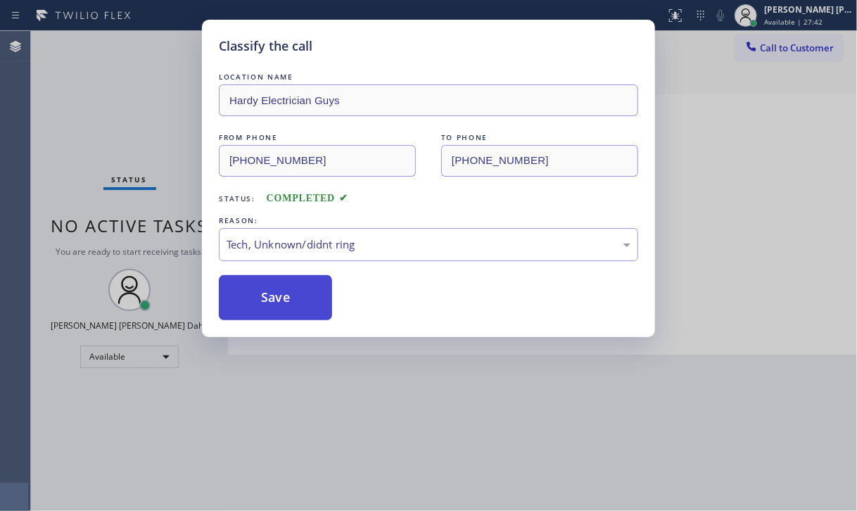
drag, startPoint x: 303, startPoint y: 326, endPoint x: 298, endPoint y: 297, distance: 29.3
click at [302, 326] on div "Classify the call LOCATION NAME Hardy Electrician Guys FROM PHONE [PHONE_NUMBER…" at bounding box center [428, 178] width 453 height 317
click at [296, 292] on button "Save" at bounding box center [275, 297] width 113 height 45
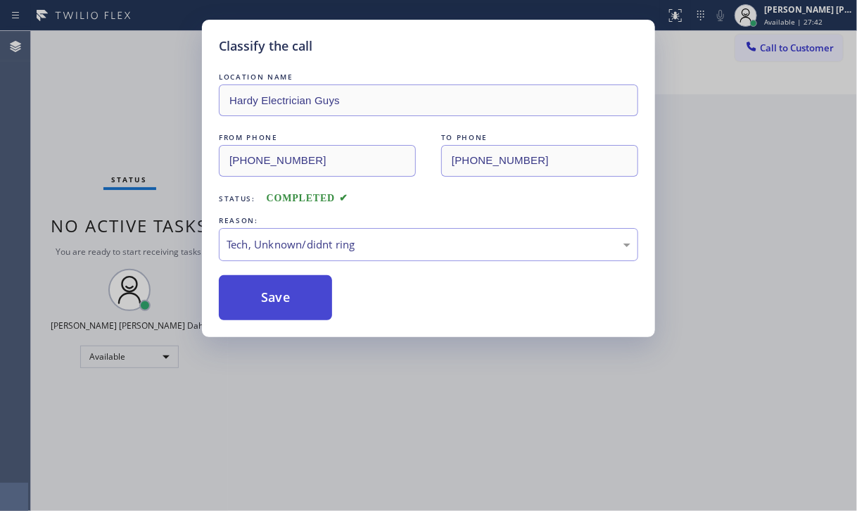
drag, startPoint x: 296, startPoint y: 292, endPoint x: 300, endPoint y: 277, distance: 15.2
click at [296, 288] on button "Save" at bounding box center [275, 297] width 113 height 45
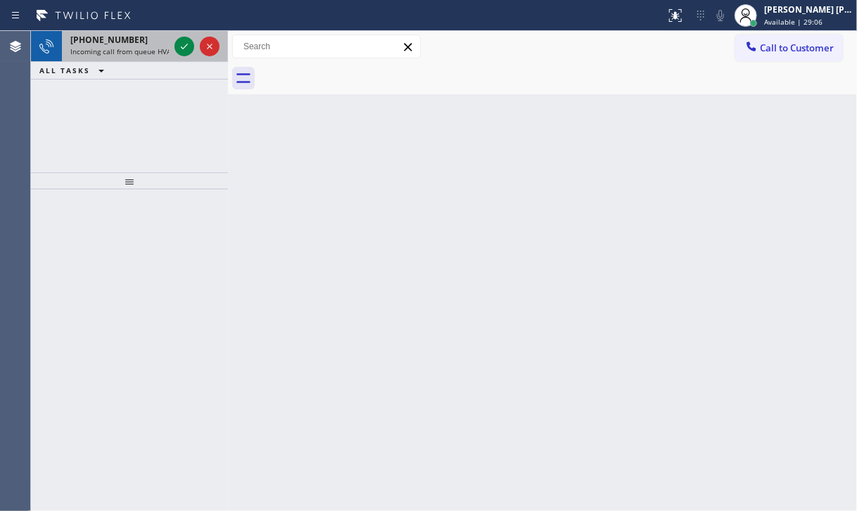
click at [148, 46] on span "Incoming call from queue HVAC" at bounding box center [122, 51] width 105 height 10
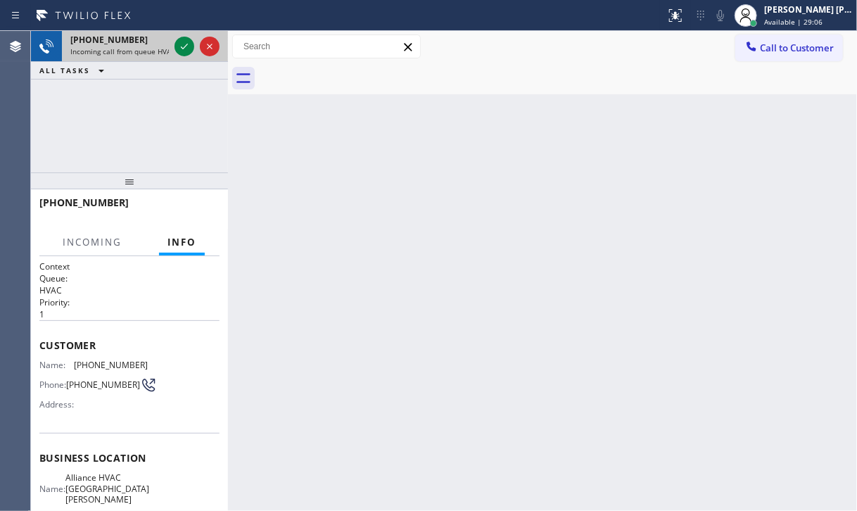
click at [148, 46] on span "Incoming call from queue HVAC" at bounding box center [122, 51] width 105 height 10
click at [174, 46] on div at bounding box center [184, 46] width 20 height 17
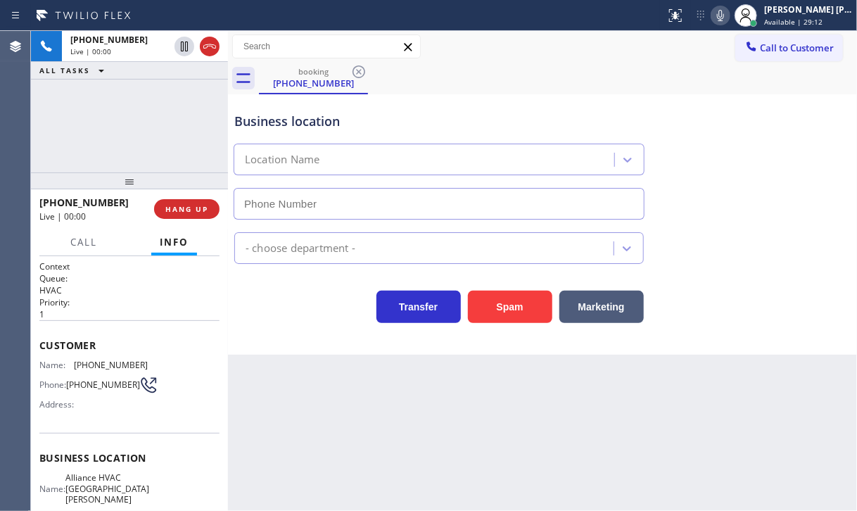
type input "[PHONE_NUMBER]"
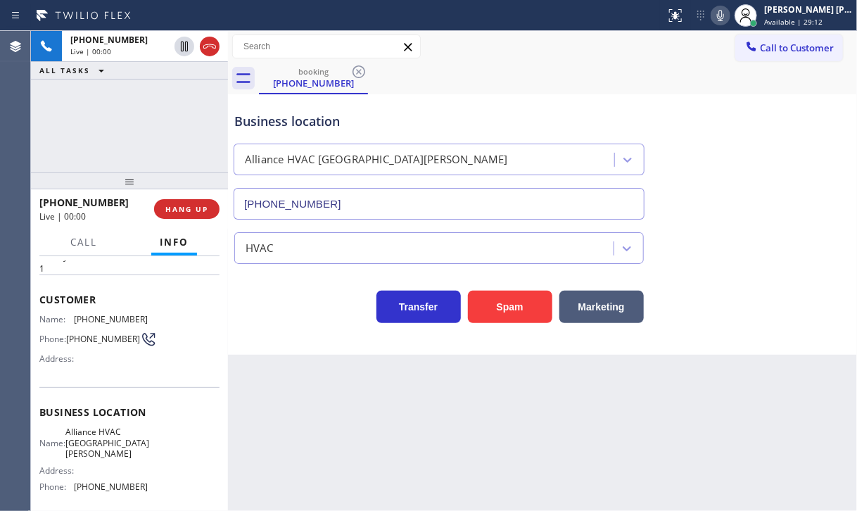
scroll to position [70, 0]
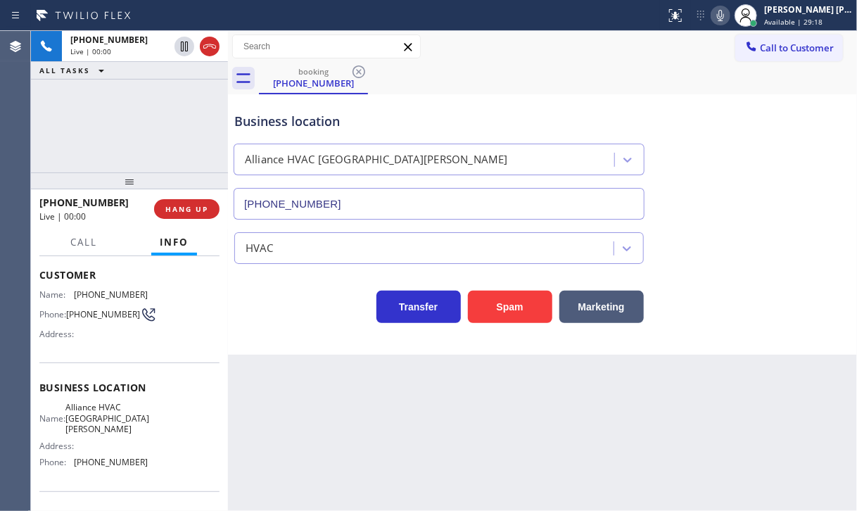
click at [119, 146] on div "[PHONE_NUMBER] Live | 00:00 ALL TASKS ALL TASKS ACTIVE TASKS TASKS IN WRAP UP" at bounding box center [129, 101] width 197 height 141
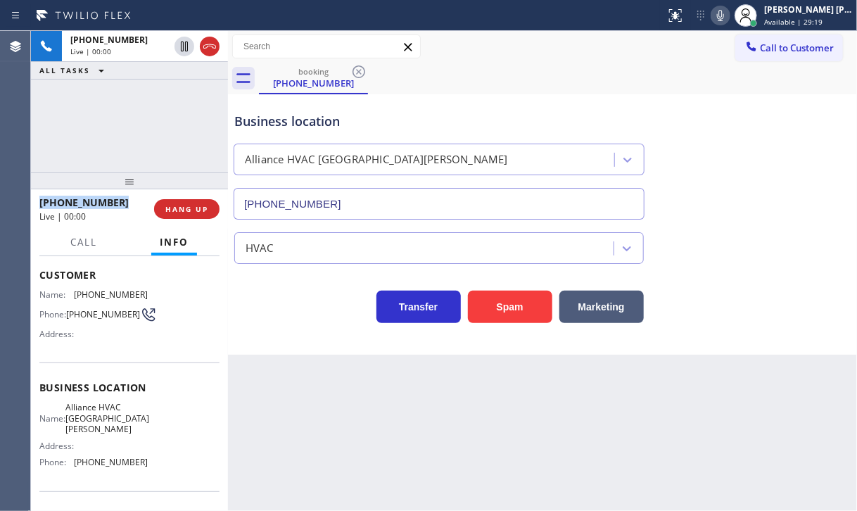
click at [119, 146] on div "[PHONE_NUMBER] Live | 00:00 ALL TASKS ALL TASKS ACTIVE TASKS TASKS IN WRAP UP" at bounding box center [129, 101] width 197 height 141
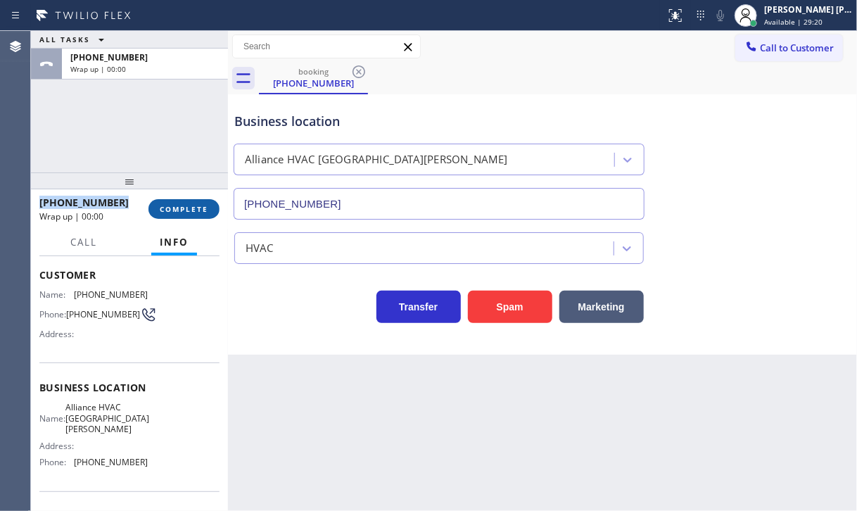
click at [174, 217] on button "COMPLETE" at bounding box center [183, 209] width 71 height 20
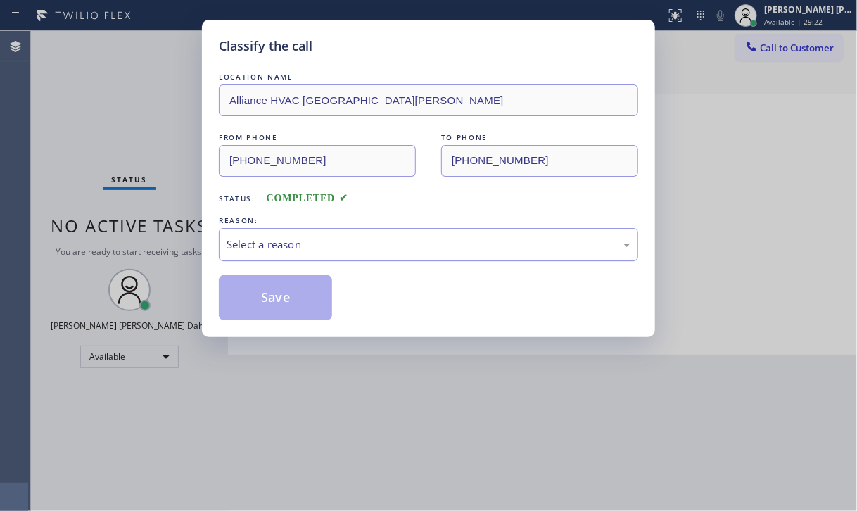
click at [279, 248] on div "Select a reason" at bounding box center [428, 244] width 404 height 16
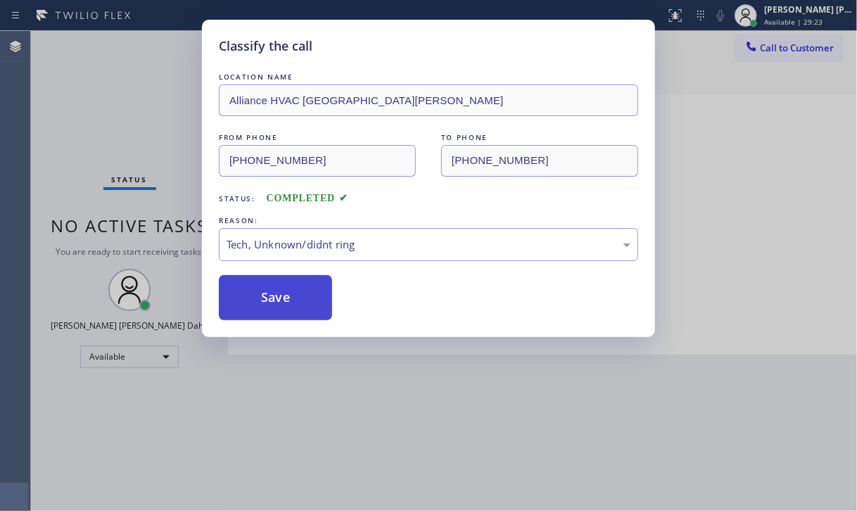
click at [268, 309] on button "Save" at bounding box center [275, 297] width 113 height 45
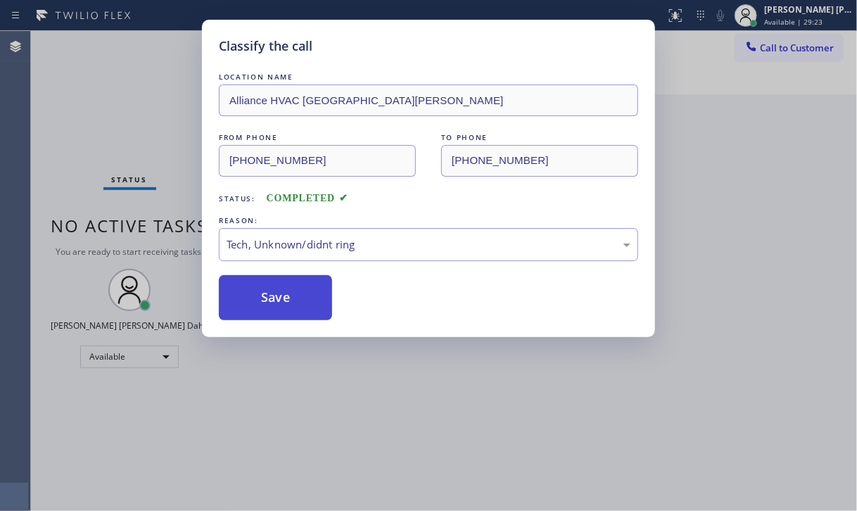
click at [268, 309] on button "Save" at bounding box center [275, 297] width 113 height 45
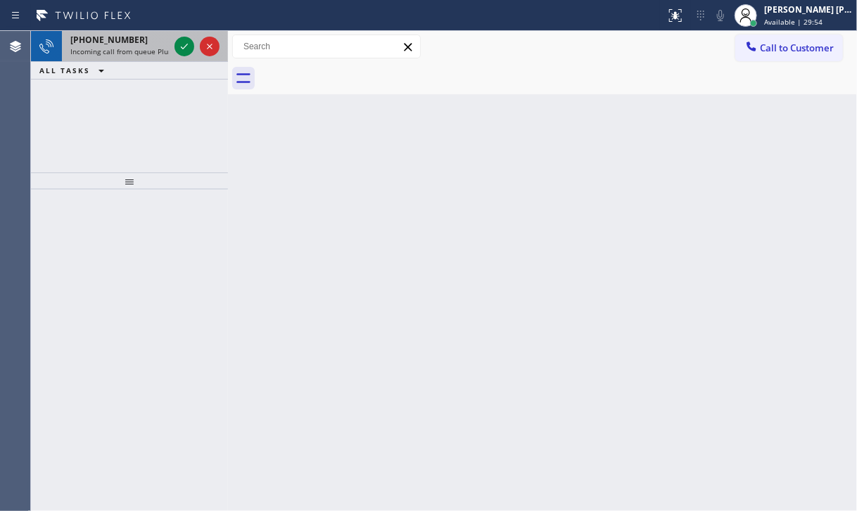
click at [163, 48] on span "Incoming call from queue Plumbing" at bounding box center [129, 51] width 118 height 10
click at [163, 49] on span "Incoming call from queue Plumbing" at bounding box center [129, 51] width 118 height 10
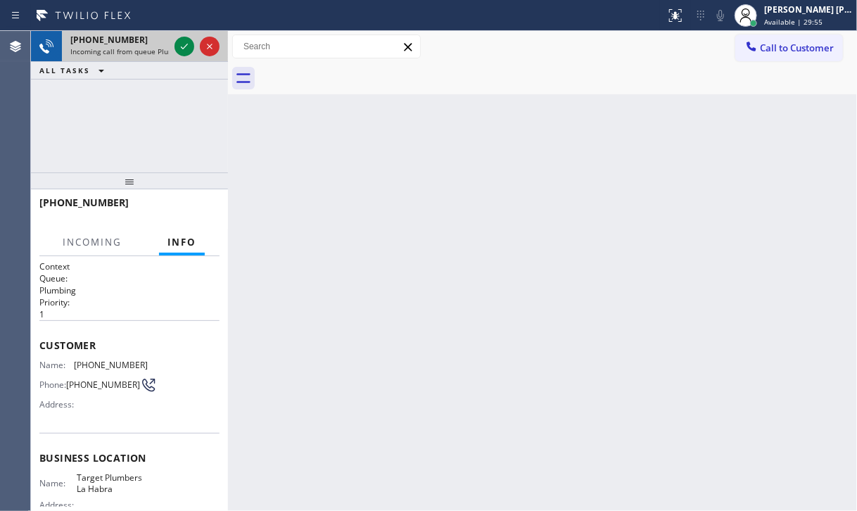
click at [163, 49] on span "Incoming call from queue Plumbing" at bounding box center [129, 51] width 118 height 10
click at [183, 45] on icon at bounding box center [184, 46] width 17 height 17
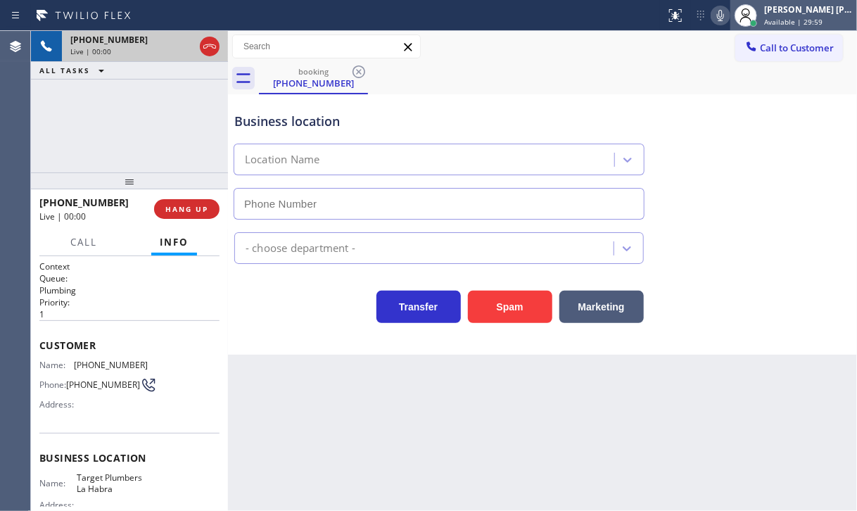
type input "[PHONE_NUMBER]"
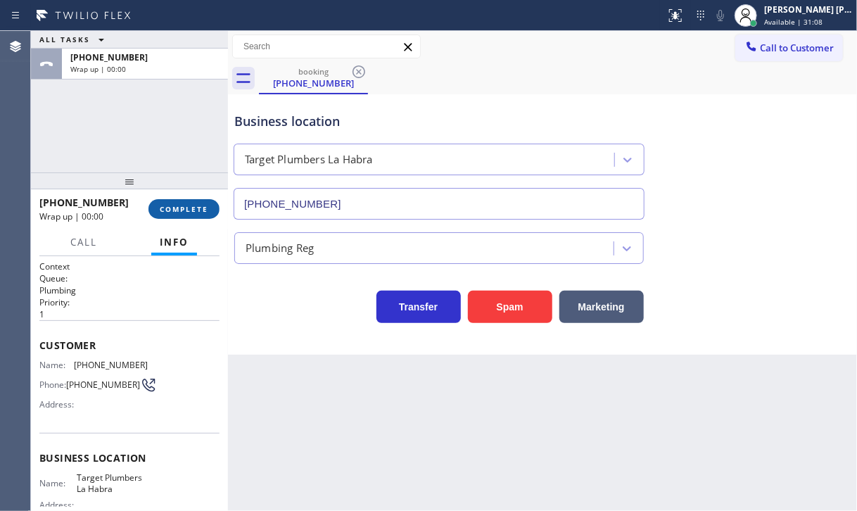
click at [179, 204] on span "COMPLETE" at bounding box center [184, 209] width 49 height 10
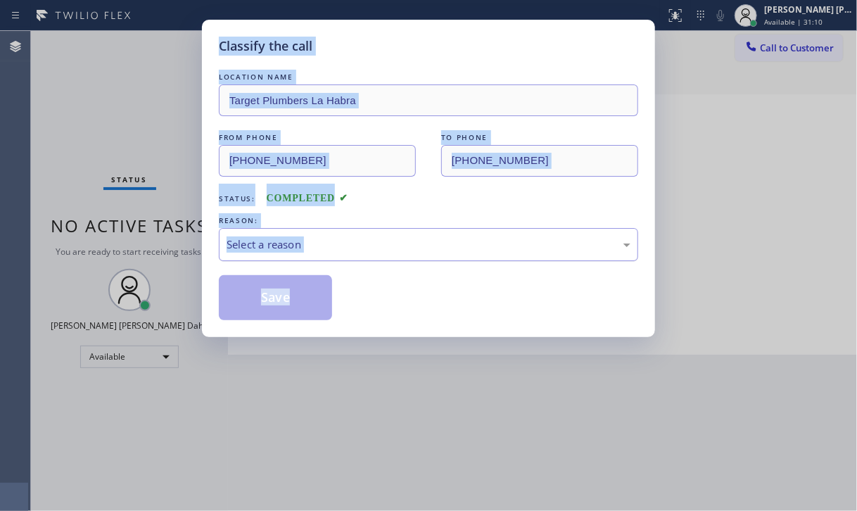
click at [277, 241] on div "Select a reason" at bounding box center [428, 244] width 404 height 16
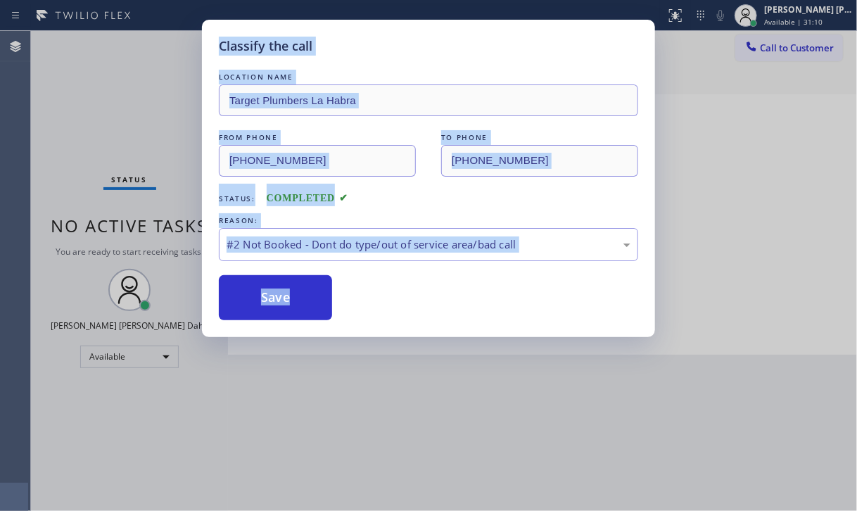
click at [276, 297] on button "Save" at bounding box center [275, 297] width 113 height 45
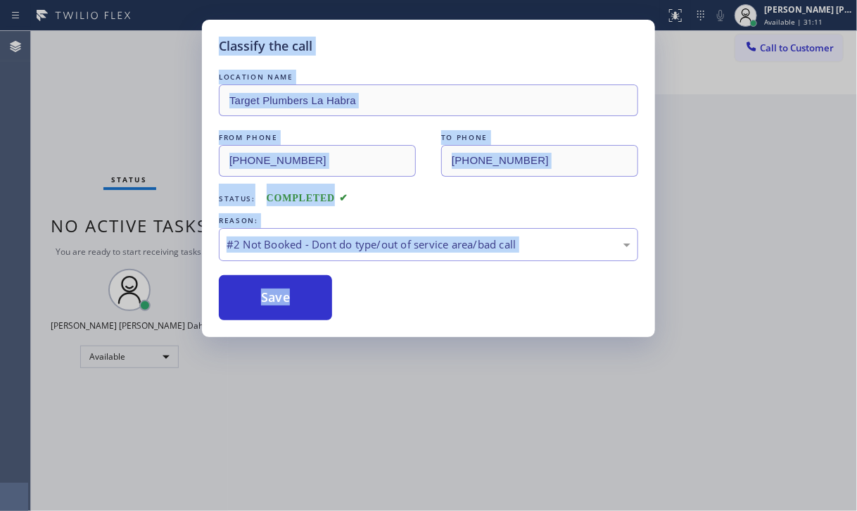
click at [276, 297] on button "Save" at bounding box center [275, 297] width 113 height 45
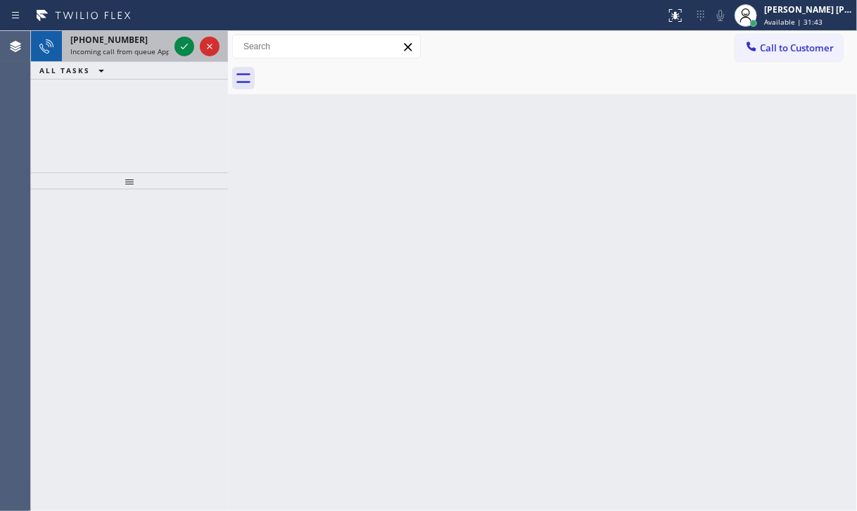
click at [166, 46] on span "Incoming call from queue Appliance Repair [GEOGRAPHIC_DATA]" at bounding box center [177, 51] width 214 height 10
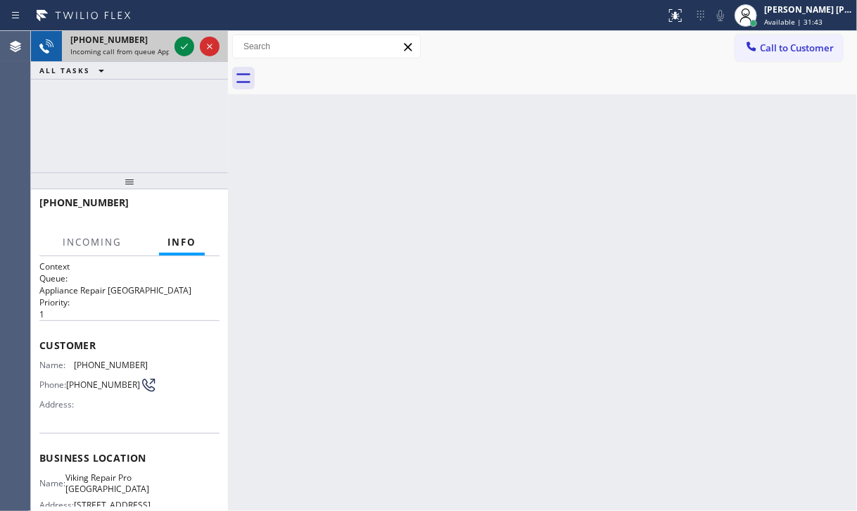
click at [166, 46] on span "Incoming call from queue Appliance Repair [GEOGRAPHIC_DATA]" at bounding box center [177, 51] width 214 height 10
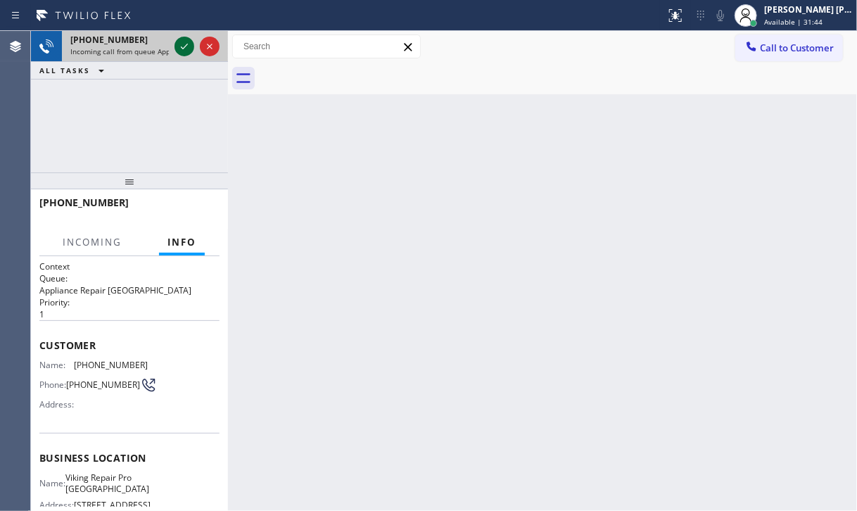
click at [183, 49] on icon at bounding box center [184, 47] width 7 height 6
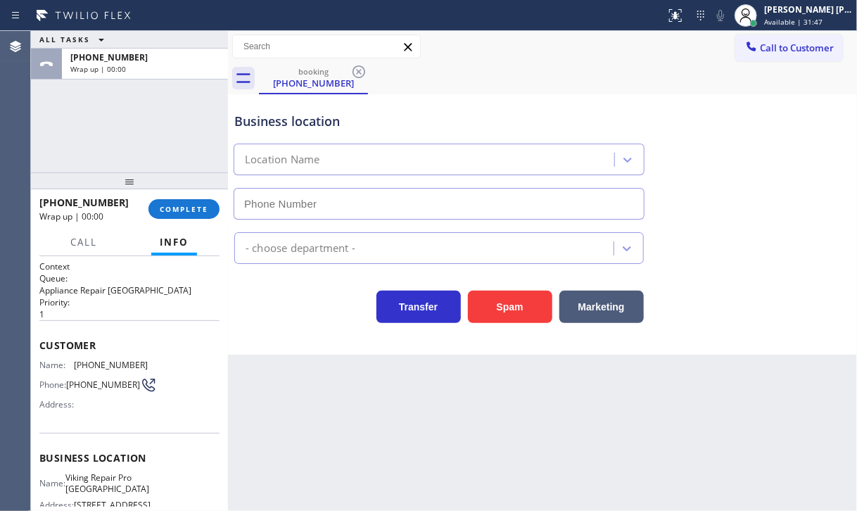
type input "[PHONE_NUMBER]"
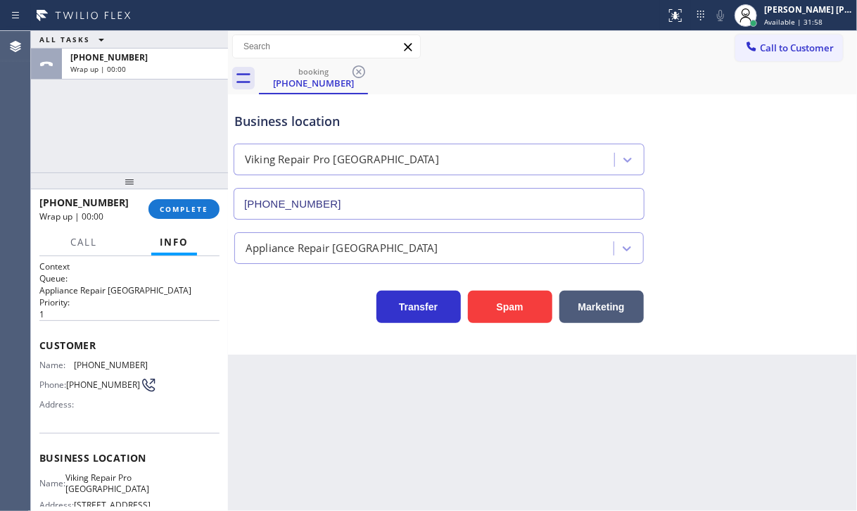
drag, startPoint x: 156, startPoint y: 133, endPoint x: 159, endPoint y: 141, distance: 8.2
click at [158, 136] on div "ALL TASKS ALL TASKS ACTIVE TASKS TASKS IN WRAP UP [PHONE_NUMBER] Wrap up | 00:00" at bounding box center [129, 101] width 197 height 141
click at [186, 211] on span "COMPLETE" at bounding box center [184, 209] width 49 height 10
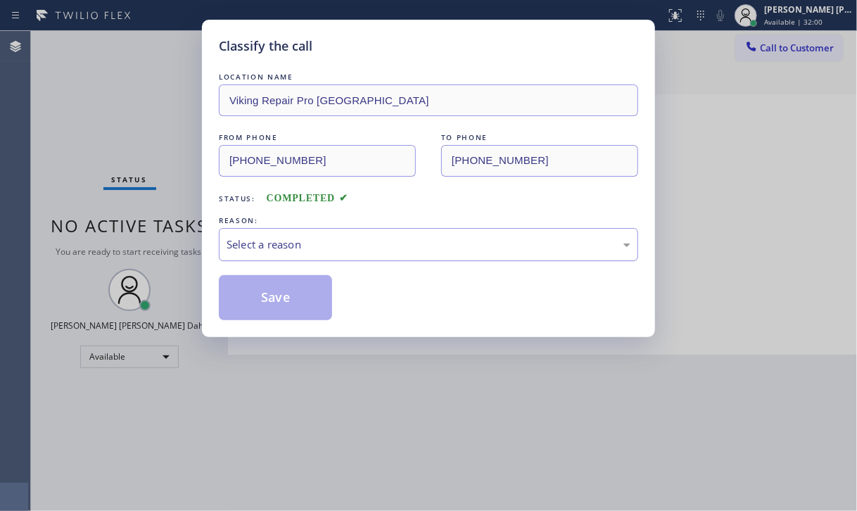
click at [319, 246] on div "Select a reason" at bounding box center [428, 244] width 404 height 16
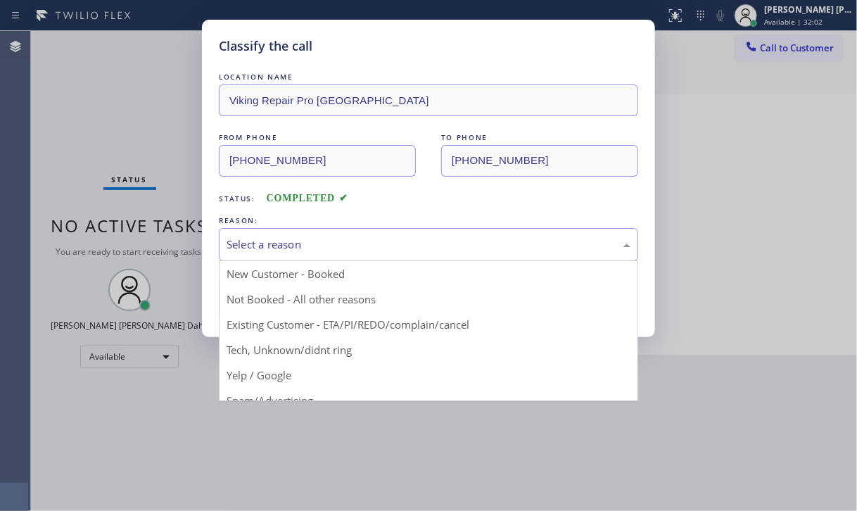
drag, startPoint x: 321, startPoint y: 351, endPoint x: 317, endPoint y: 344, distance: 7.9
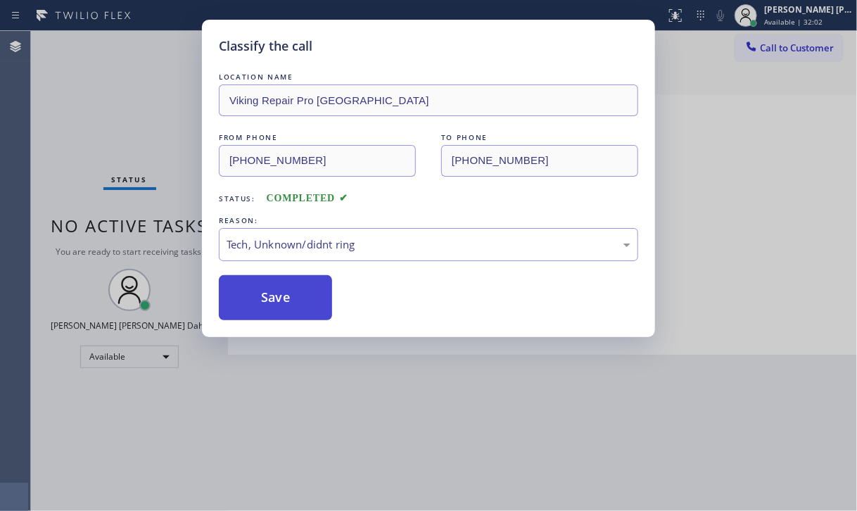
click at [278, 293] on button "Save" at bounding box center [275, 297] width 113 height 45
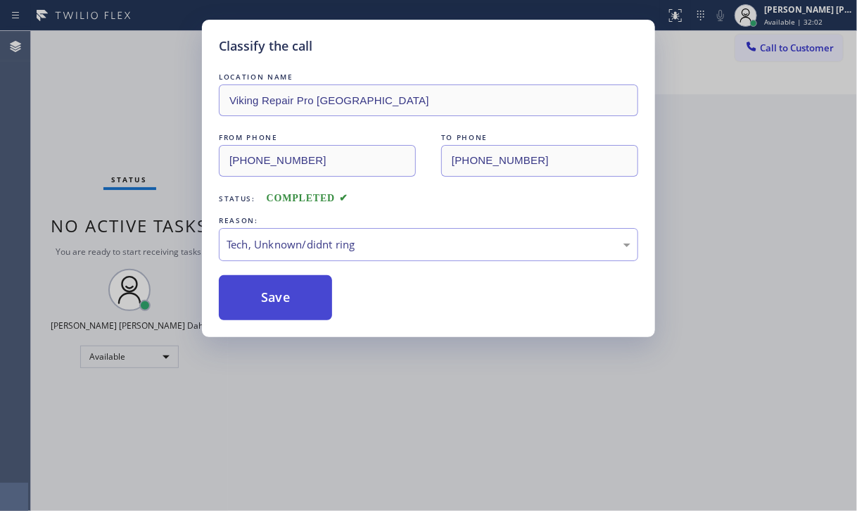
drag, startPoint x: 278, startPoint y: 293, endPoint x: 605, endPoint y: 466, distance: 369.6
click at [278, 293] on button "Save" at bounding box center [275, 297] width 113 height 45
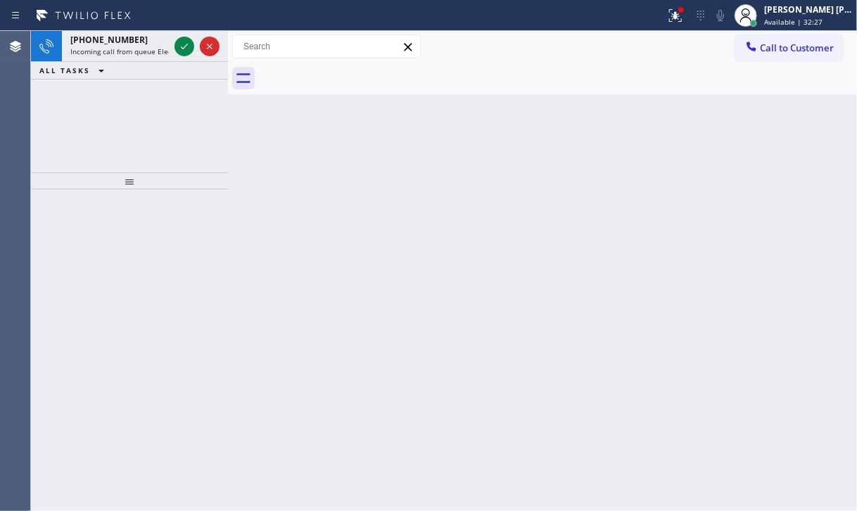
drag, startPoint x: 693, startPoint y: 19, endPoint x: 667, endPoint y: 150, distance: 133.2
click at [684, 20] on icon at bounding box center [675, 15] width 17 height 17
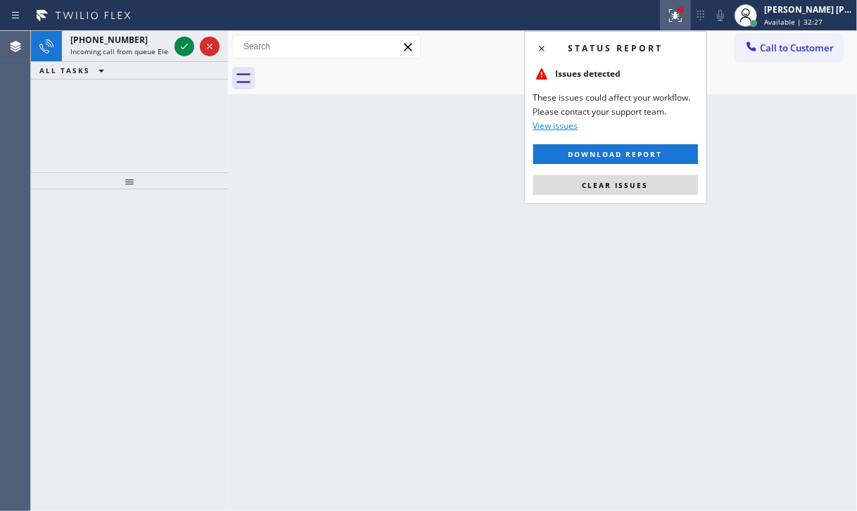
drag, startPoint x: 650, startPoint y: 186, endPoint x: 622, endPoint y: 183, distance: 28.3
click at [648, 186] on button "Clear issues" at bounding box center [615, 185] width 165 height 20
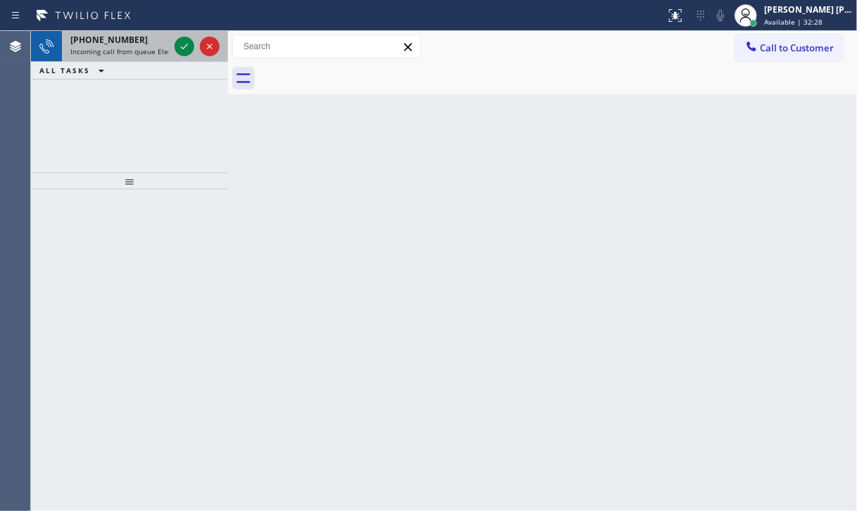
click at [143, 51] on span "Incoming call from queue Electrical" at bounding box center [129, 51] width 119 height 10
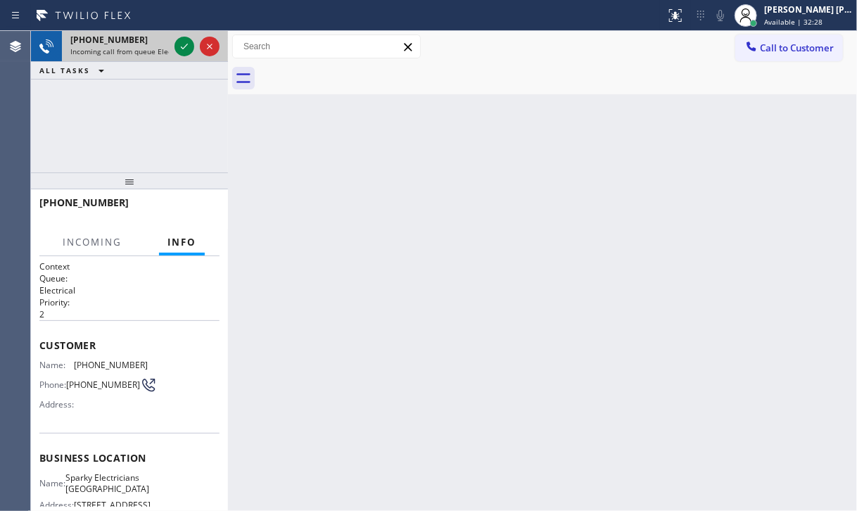
click at [143, 51] on span "Incoming call from queue Electrical" at bounding box center [129, 51] width 119 height 10
click at [186, 43] on icon at bounding box center [184, 46] width 17 height 17
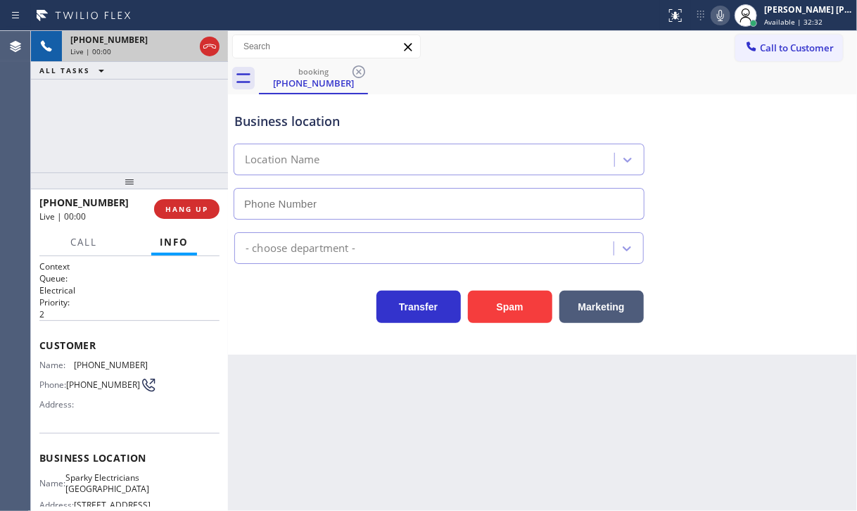
type input "[PHONE_NUMBER]"
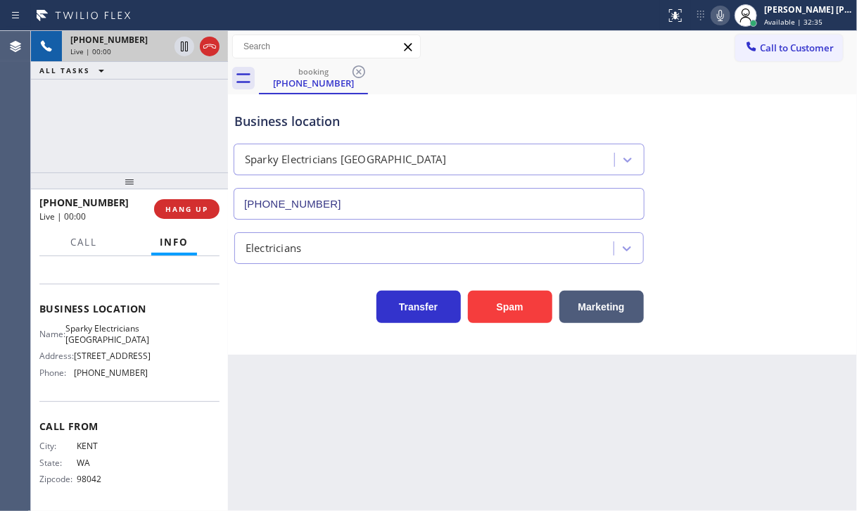
scroll to position [194, 0]
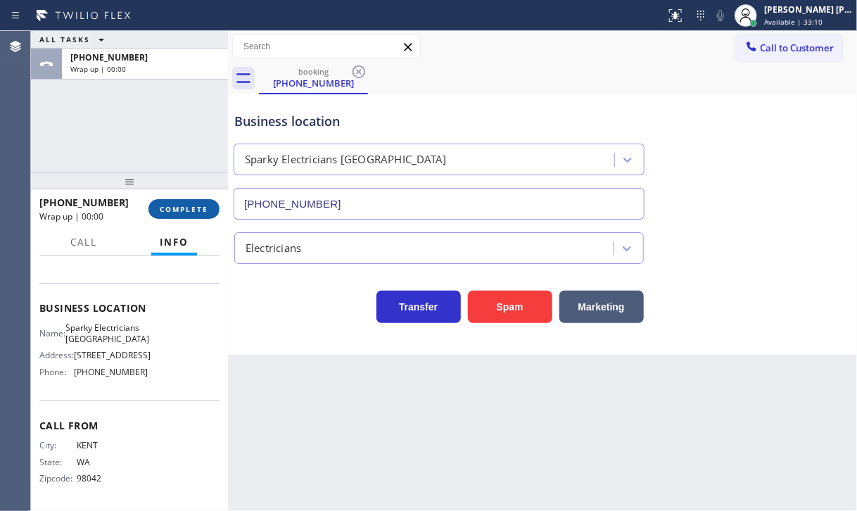
click at [180, 215] on button "COMPLETE" at bounding box center [183, 209] width 71 height 20
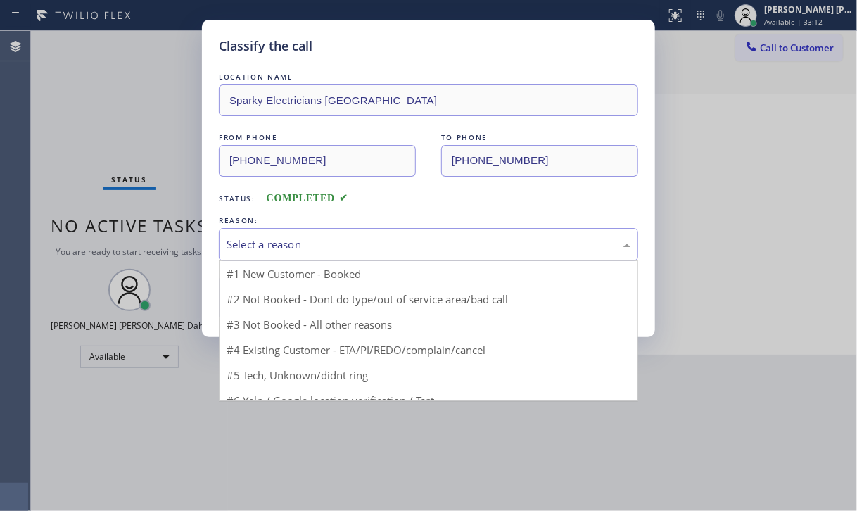
click at [291, 244] on div "Select a reason" at bounding box center [428, 244] width 404 height 16
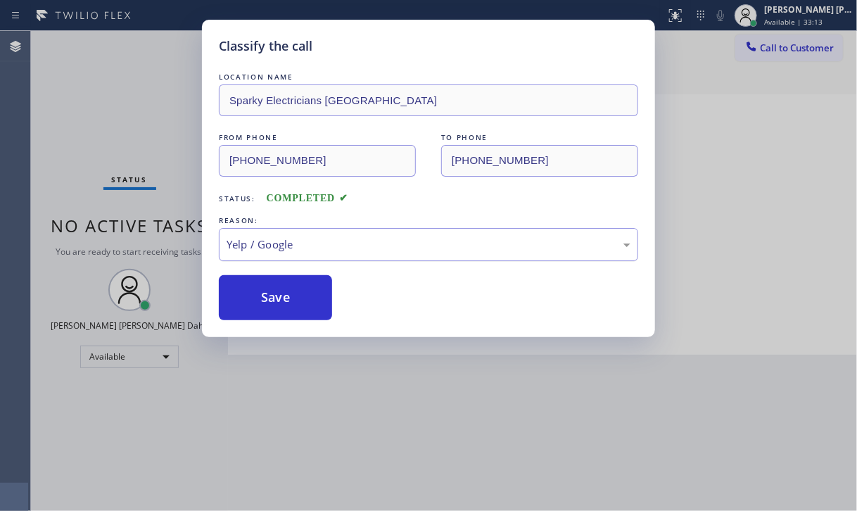
click at [308, 254] on div "Yelp / Google" at bounding box center [428, 244] width 419 height 33
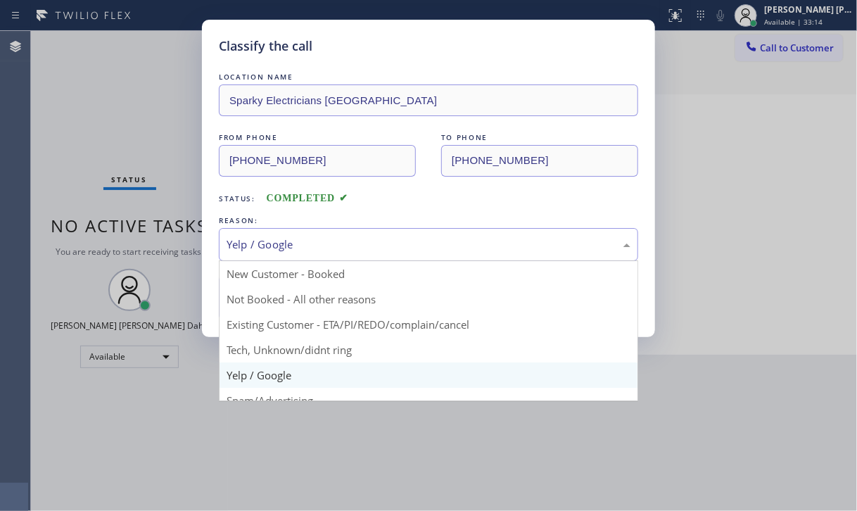
drag, startPoint x: 307, startPoint y: 347, endPoint x: 285, endPoint y: 316, distance: 37.3
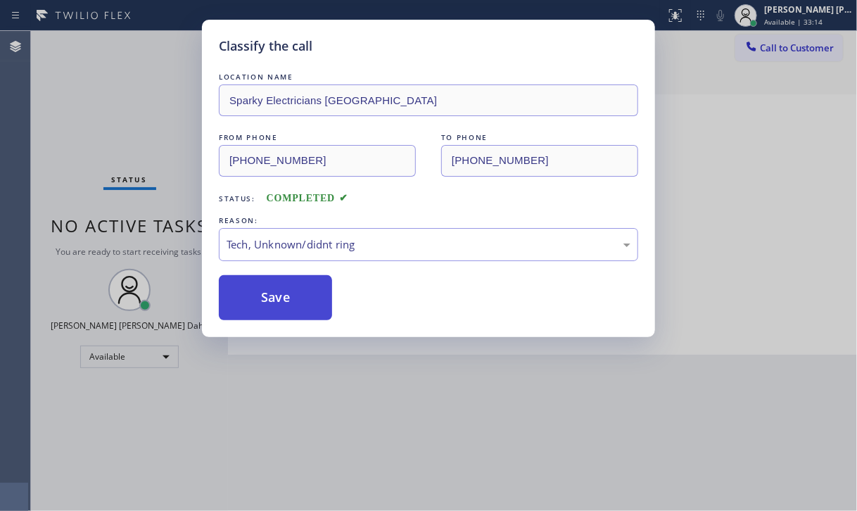
click at [281, 311] on button "Save" at bounding box center [275, 297] width 113 height 45
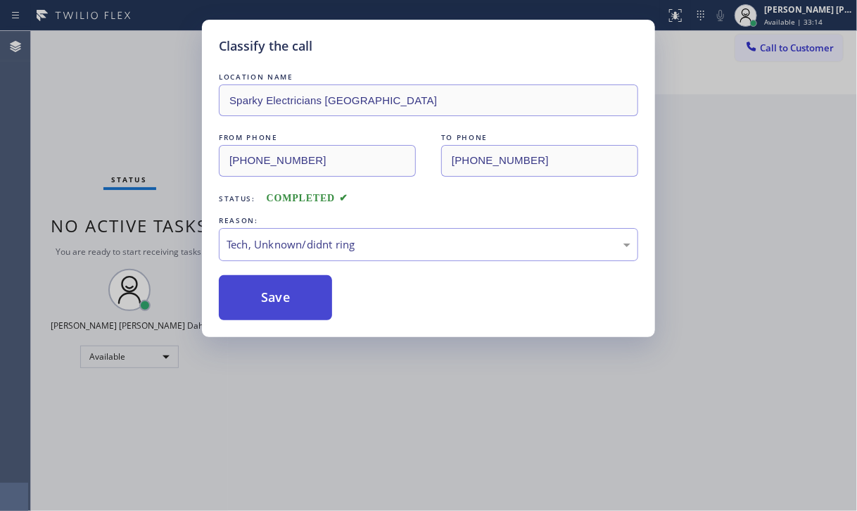
click at [281, 308] on button "Save" at bounding box center [275, 297] width 113 height 45
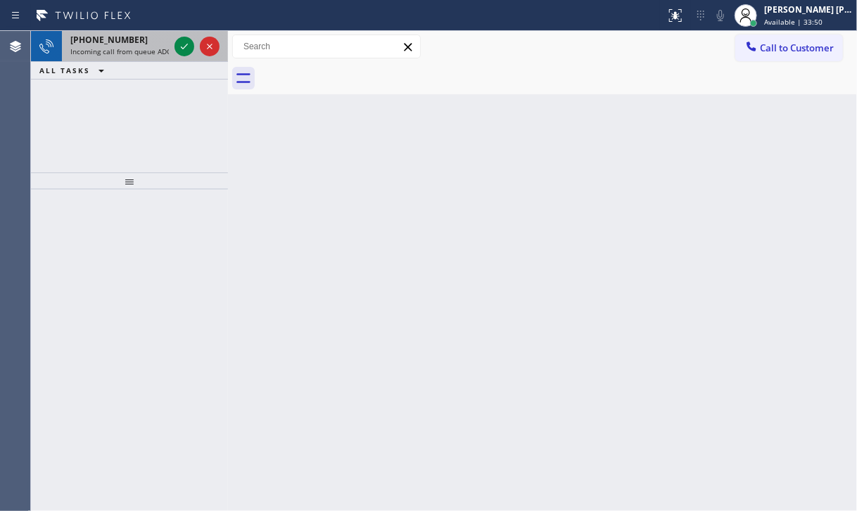
click at [120, 34] on span "[PHONE_NUMBER]" at bounding box center [108, 40] width 77 height 12
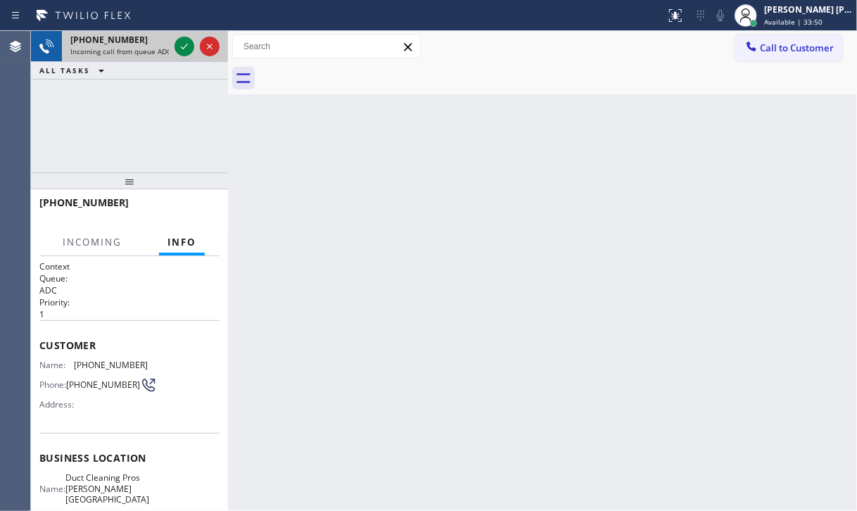
drag, startPoint x: 124, startPoint y: 44, endPoint x: 147, endPoint y: 54, distance: 24.9
click at [127, 46] on div "[PHONE_NUMBER] Incoming call from queue ADC" at bounding box center [117, 46] width 110 height 31
click at [183, 51] on icon at bounding box center [184, 46] width 17 height 17
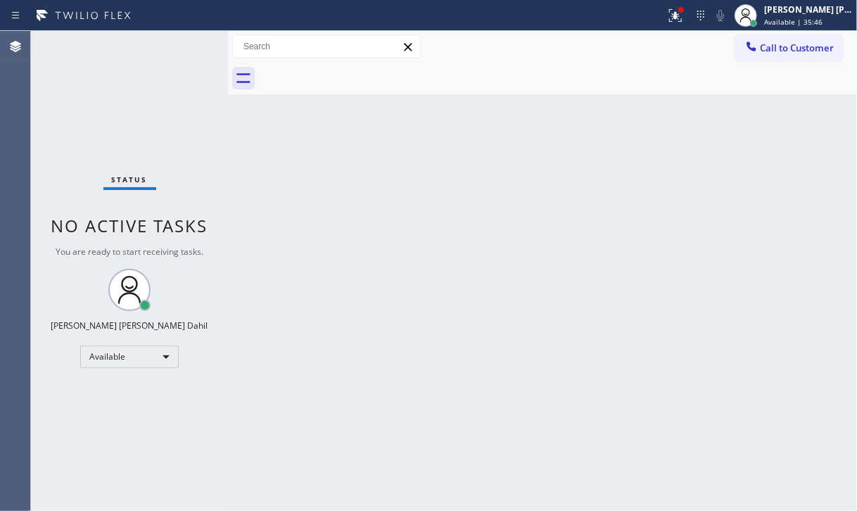
drag, startPoint x: 686, startPoint y: 11, endPoint x: 650, endPoint y: 158, distance: 152.0
click at [684, 11] on icon at bounding box center [675, 15] width 17 height 17
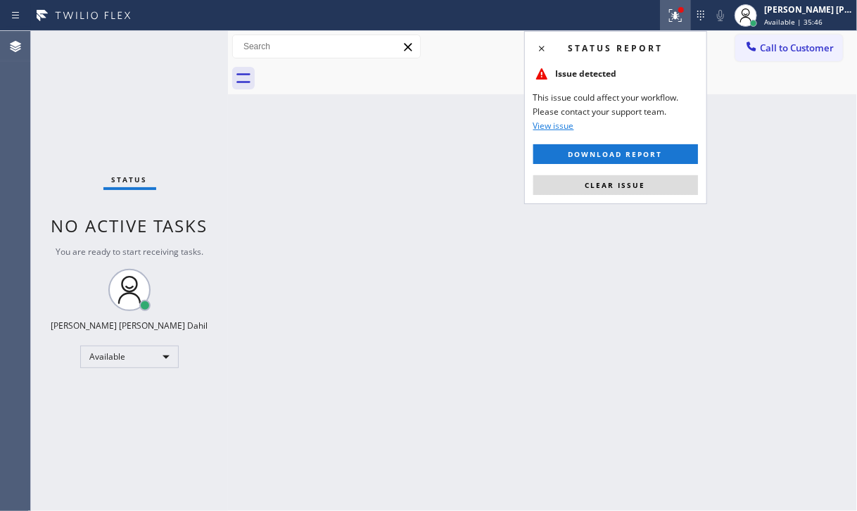
click at [642, 186] on span "Clear issue" at bounding box center [615, 185] width 60 height 10
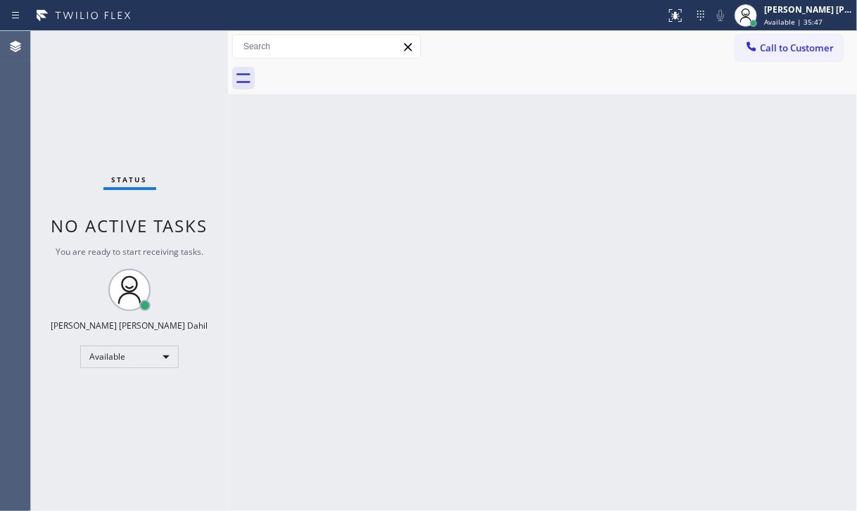
click at [641, 190] on div "Back to Dashboard Change Sender ID Customers Technicians Select a contact Outbo…" at bounding box center [542, 271] width 629 height 480
click at [293, 165] on div "Back to Dashboard Change Sender ID Customers Technicians Select a contact Outbo…" at bounding box center [542, 271] width 629 height 480
click at [452, 218] on div "Back to Dashboard Change Sender ID Customers Technicians Select a contact Outbo…" at bounding box center [542, 271] width 629 height 480
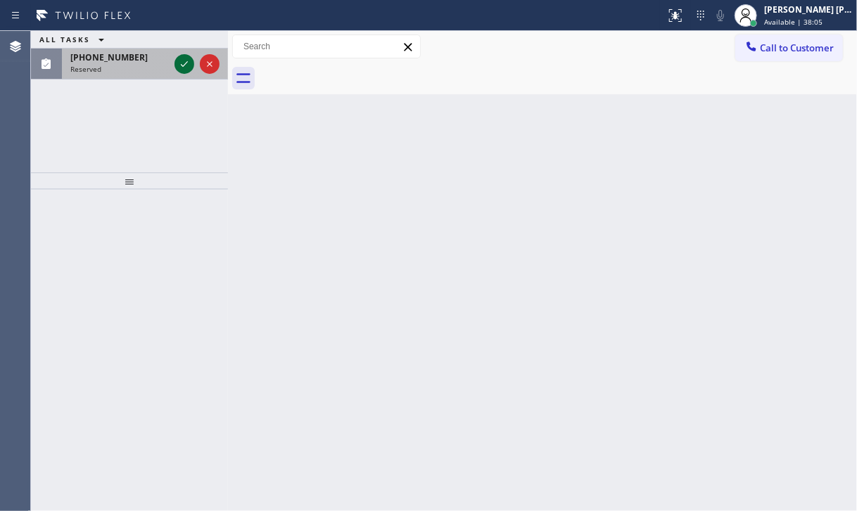
click at [181, 60] on icon at bounding box center [184, 64] width 17 height 17
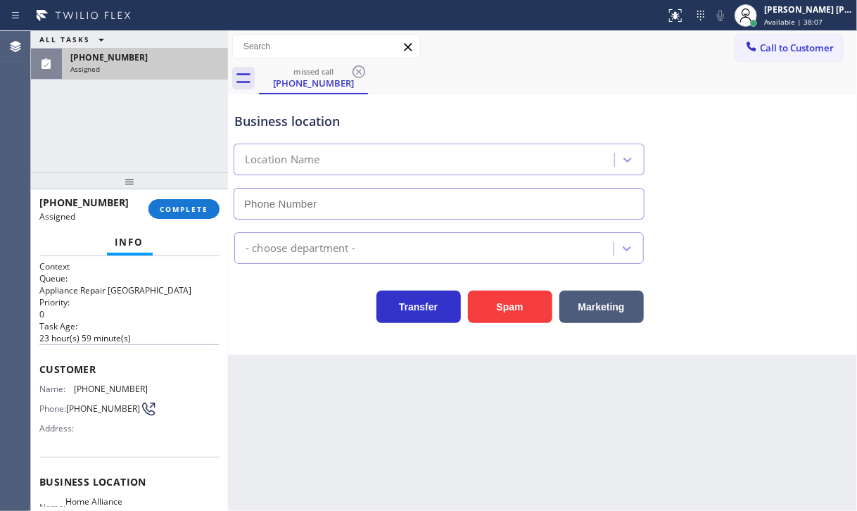
type input "[PHONE_NUMBER]"
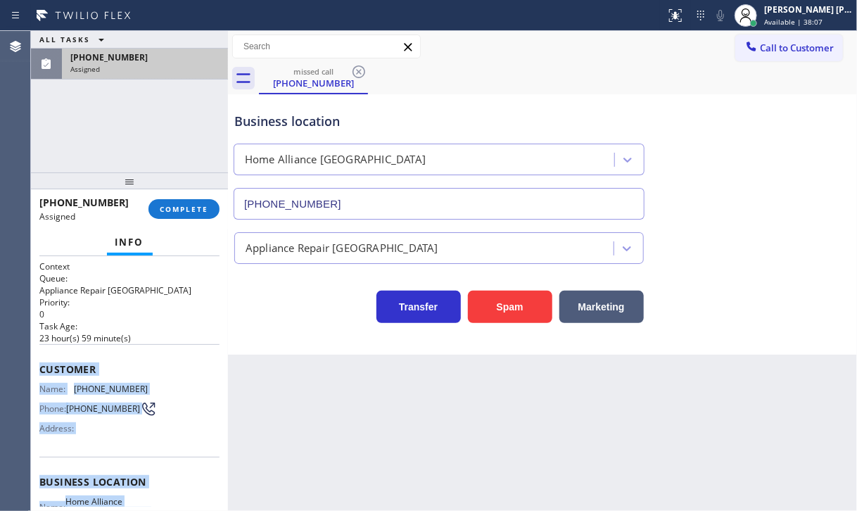
scroll to position [174, 0]
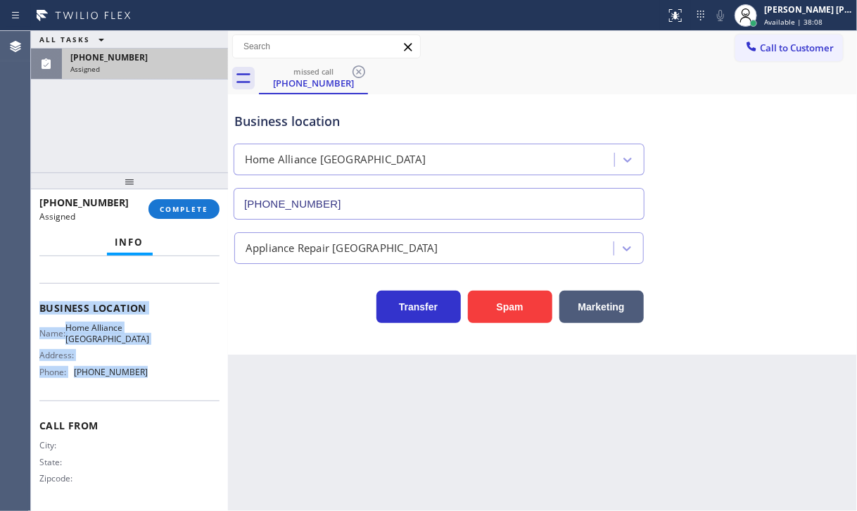
drag, startPoint x: 42, startPoint y: 366, endPoint x: 136, endPoint y: 373, distance: 94.5
click at [136, 373] on div "Context Queue: Appliance Repair High End Priority: 0 Task Age: [DEMOGRAPHIC_DAT…" at bounding box center [129, 383] width 197 height 255
copy div "Customer Name: [PHONE_NUMBER] Phone: [PHONE_NUMBER] Address: Business location …"
click at [198, 212] on span "COMPLETE" at bounding box center [184, 209] width 49 height 10
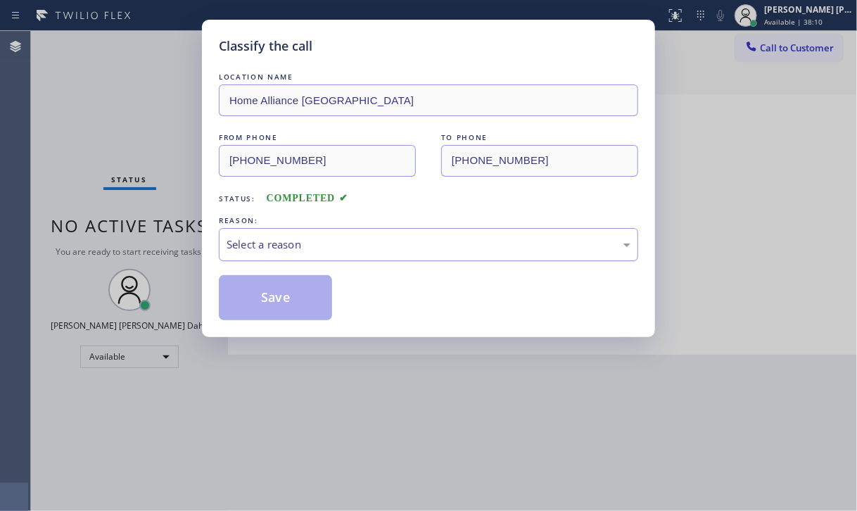
click at [312, 236] on div "Select a reason" at bounding box center [428, 244] width 404 height 16
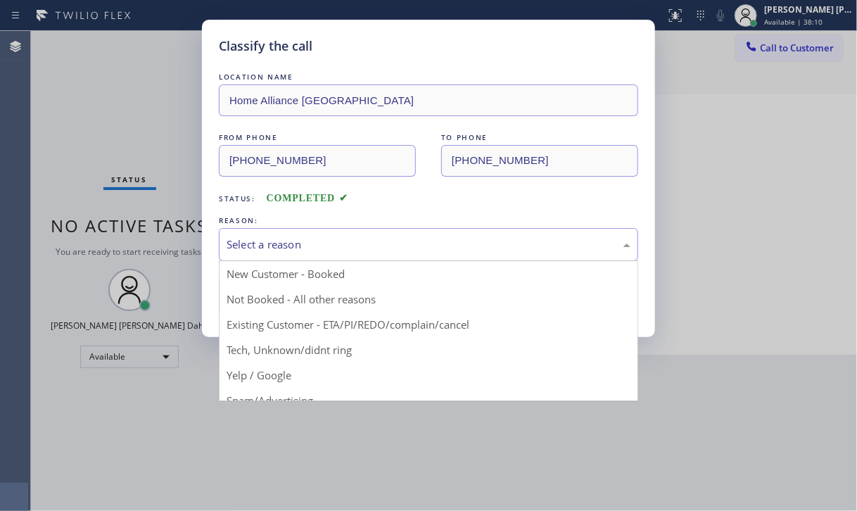
click at [323, 237] on div "Select a reason" at bounding box center [428, 244] width 404 height 16
drag, startPoint x: 338, startPoint y: 238, endPoint x: 335, endPoint y: 311, distance: 73.2
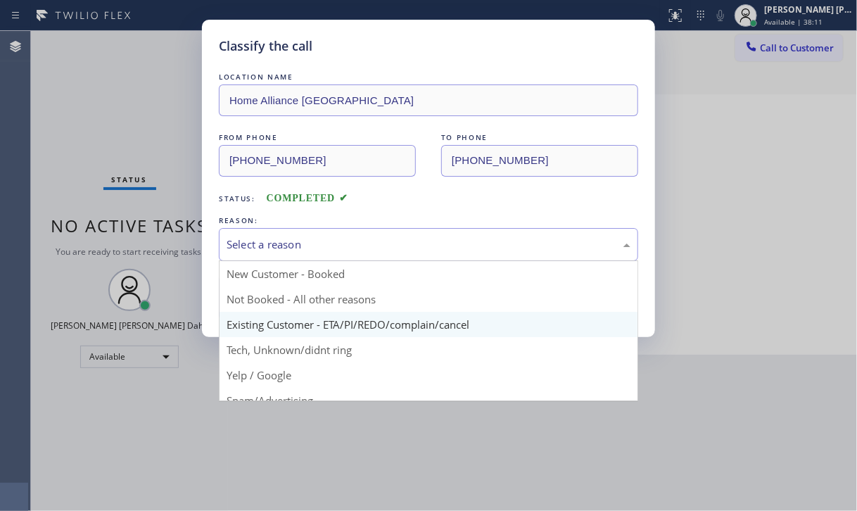
click at [338, 239] on div "Select a reason" at bounding box center [428, 244] width 404 height 16
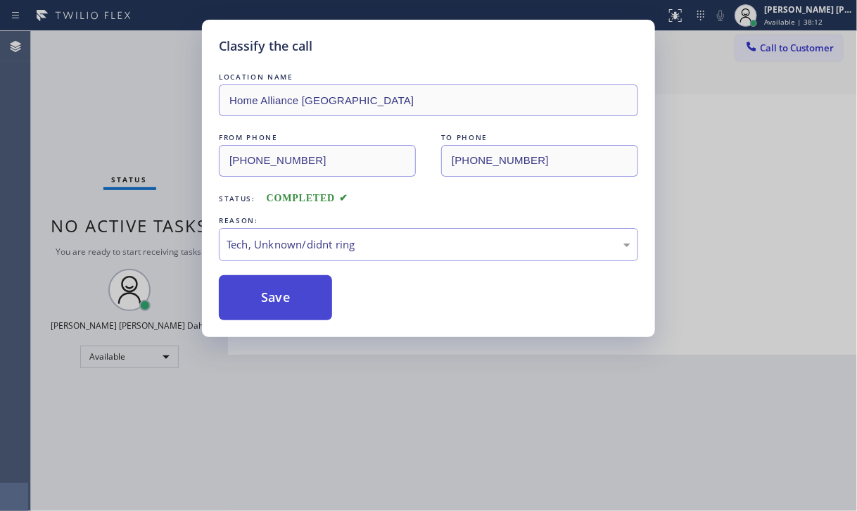
click at [284, 306] on button "Save" at bounding box center [275, 297] width 113 height 45
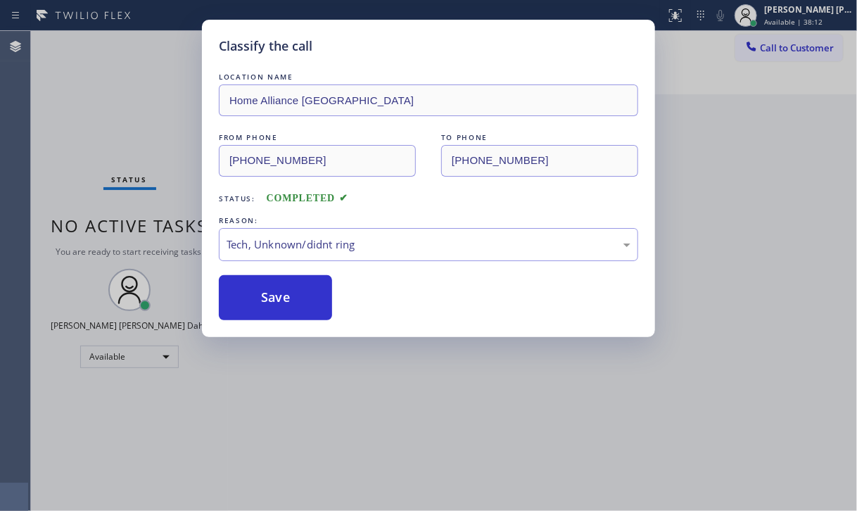
drag, startPoint x: 284, startPoint y: 305, endPoint x: 730, endPoint y: 290, distance: 446.1
click at [290, 302] on button "Save" at bounding box center [275, 297] width 113 height 45
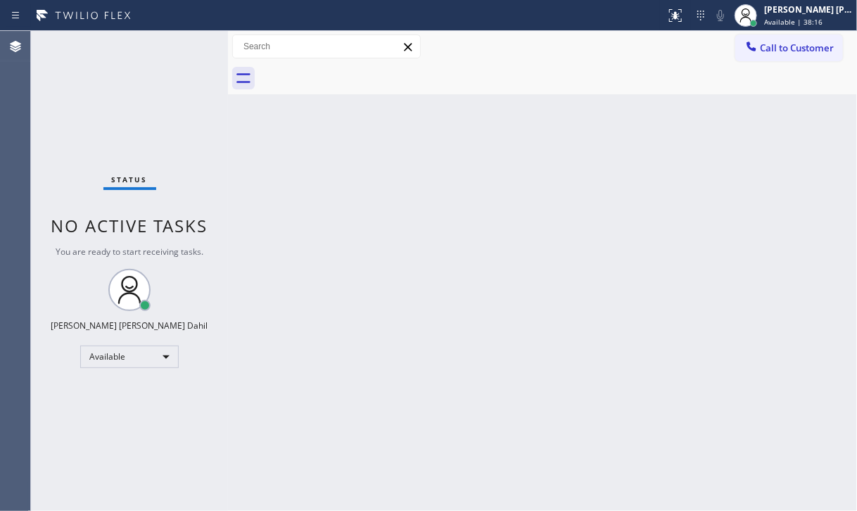
drag, startPoint x: 793, startPoint y: 40, endPoint x: 723, endPoint y: 122, distance: 107.2
click at [793, 39] on button "Call to Customer" at bounding box center [789, 47] width 108 height 27
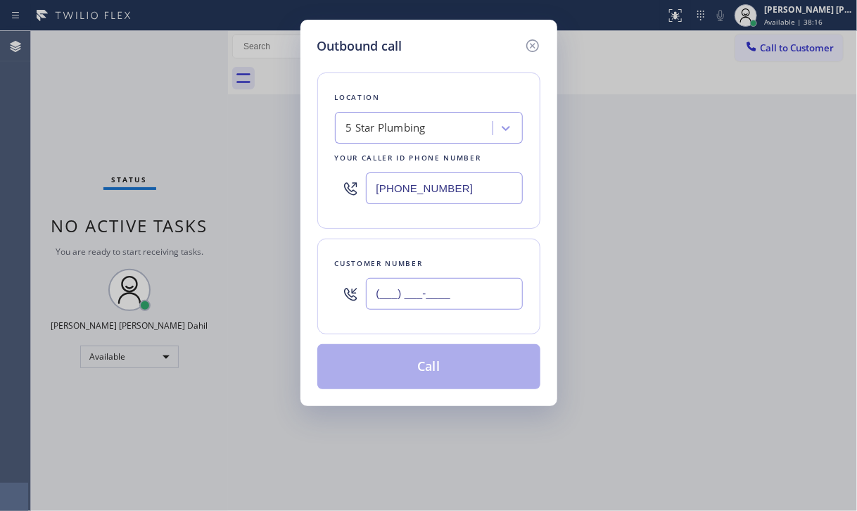
drag, startPoint x: 449, startPoint y: 296, endPoint x: 458, endPoint y: 293, distance: 9.6
click at [449, 296] on input "(___) ___-____" at bounding box center [444, 294] width 157 height 32
paste input "904) 881-3589"
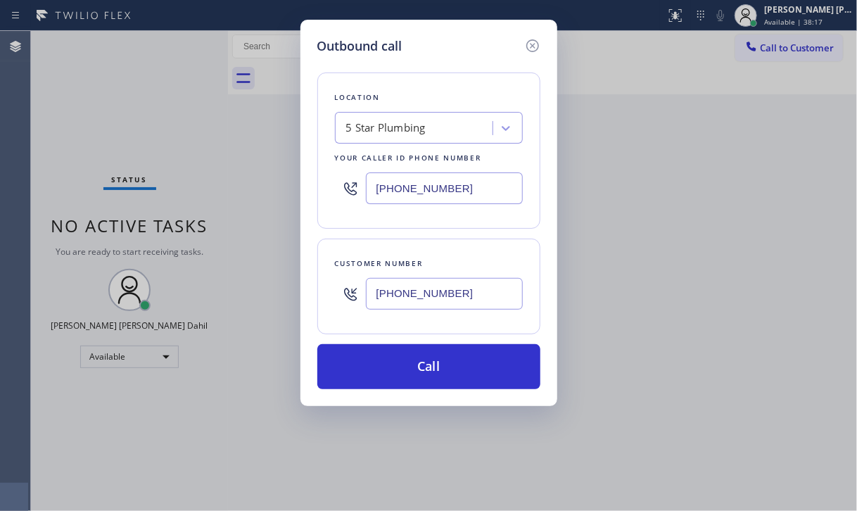
type input "[PHONE_NUMBER]"
click at [474, 192] on input "[PHONE_NUMBER]" at bounding box center [444, 188] width 157 height 32
paste input "904) 351-0757"
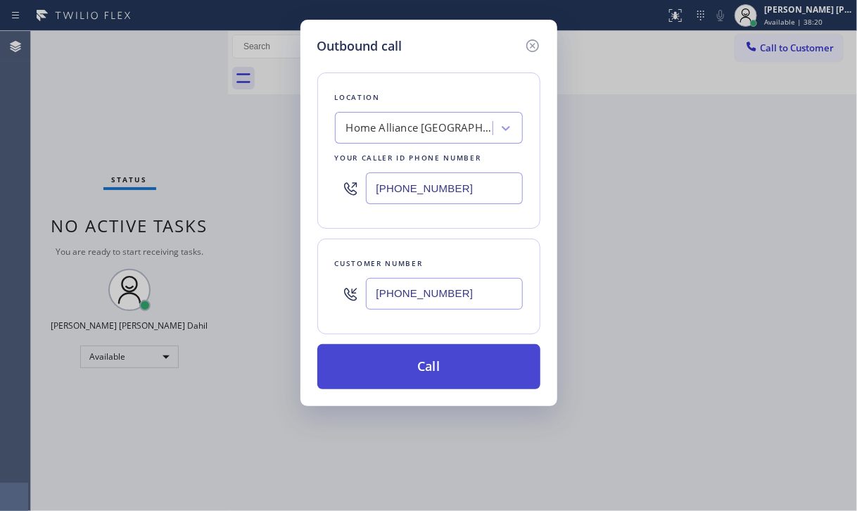
type input "[PHONE_NUMBER]"
click at [419, 360] on button "Call" at bounding box center [428, 366] width 223 height 45
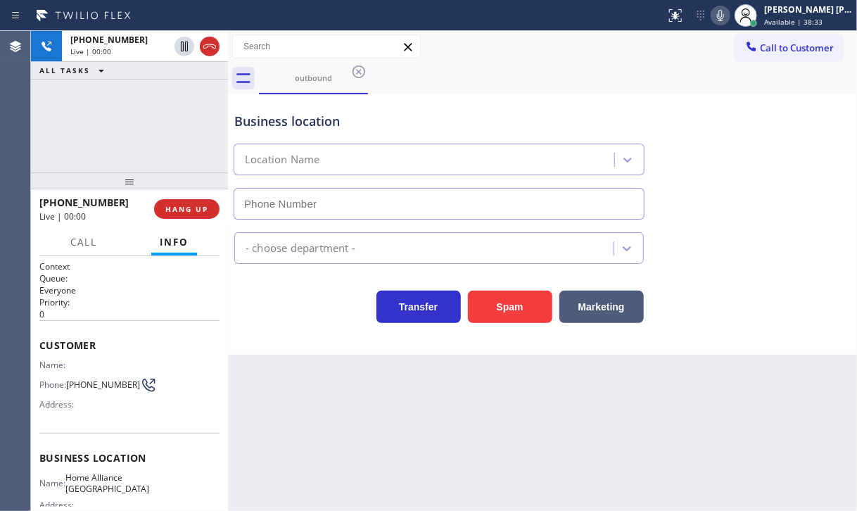
type input "[PHONE_NUMBER]"
click at [127, 142] on div "[PHONE_NUMBER] Live | 00:00 ALL TASKS ALL TASKS ACTIVE TASKS TASKS IN WRAP UP" at bounding box center [129, 101] width 197 height 141
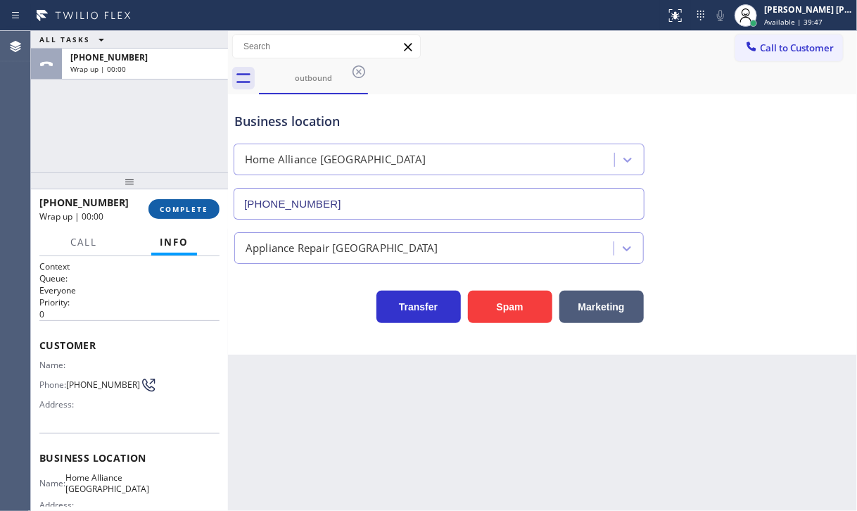
click at [160, 204] on span "COMPLETE" at bounding box center [184, 209] width 49 height 10
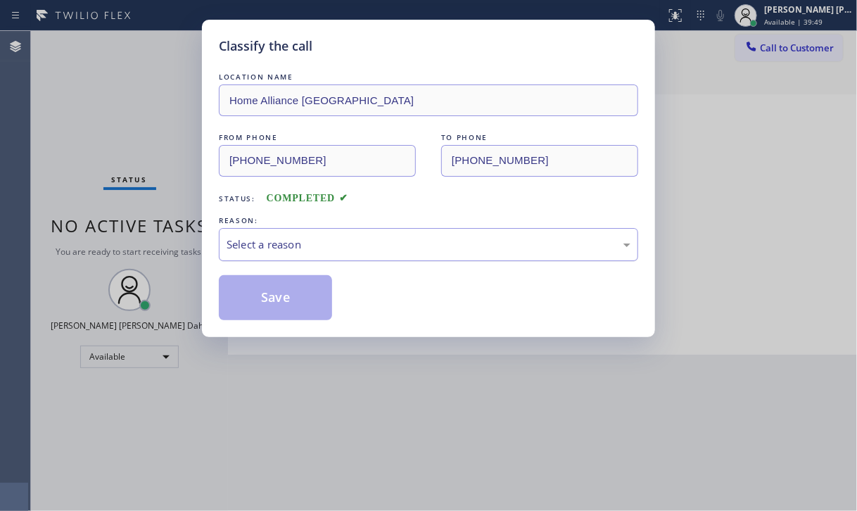
click at [277, 246] on div "Select a reason" at bounding box center [428, 244] width 404 height 16
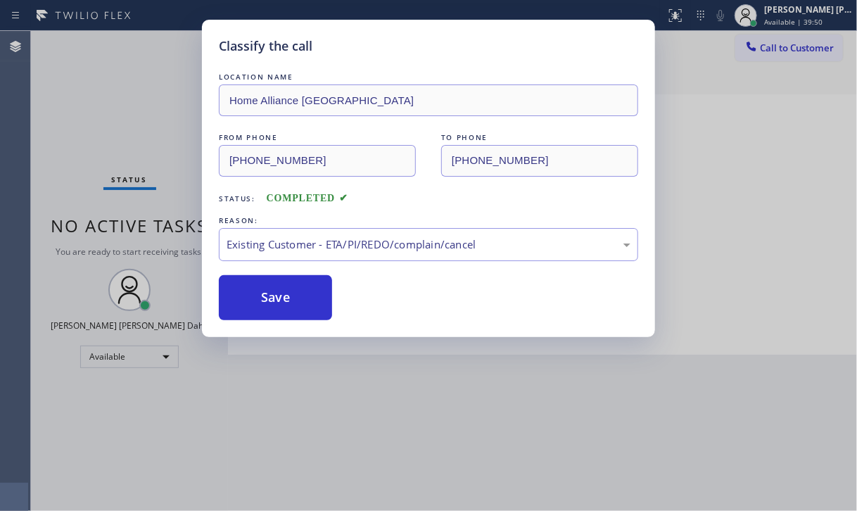
click at [321, 259] on div "Existing Customer - ETA/PI/REDO/complain/cancel" at bounding box center [428, 244] width 419 height 33
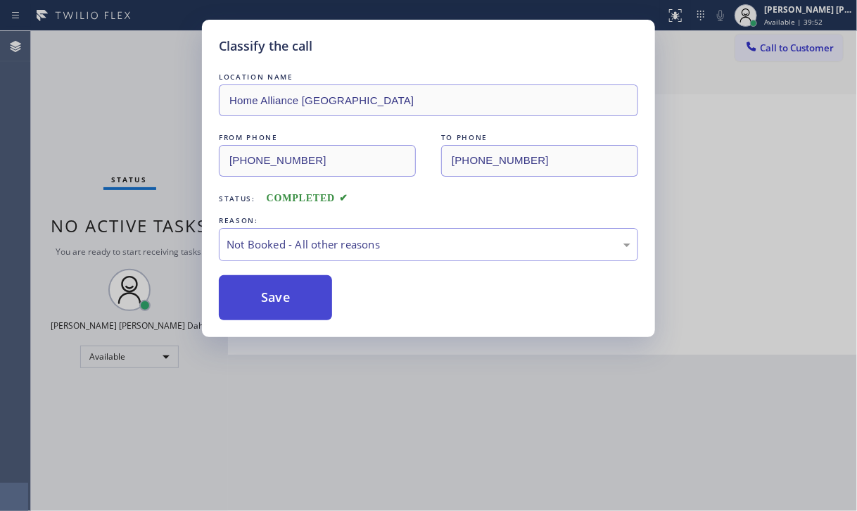
click at [283, 302] on button "Save" at bounding box center [275, 297] width 113 height 45
click at [283, 301] on button "Save" at bounding box center [275, 297] width 113 height 45
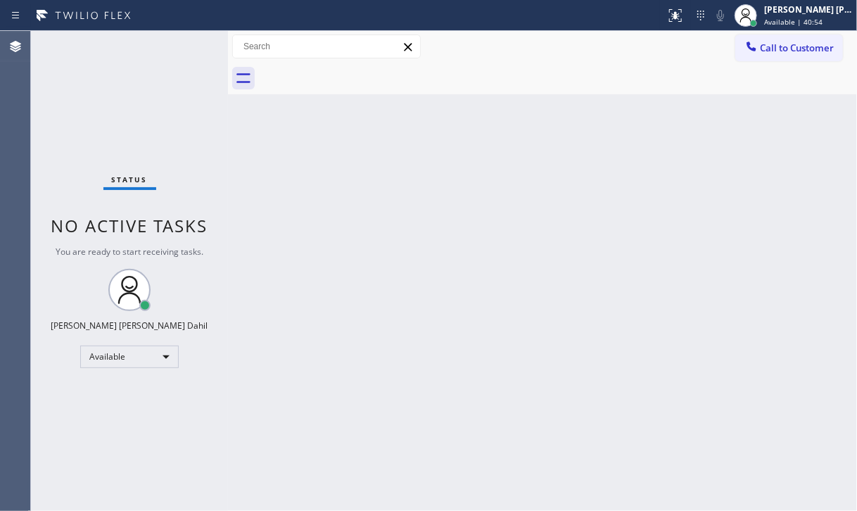
click at [166, 127] on div "Status No active tasks You are ready to start receiving tasks. [PERSON_NAME] [P…" at bounding box center [129, 271] width 197 height 480
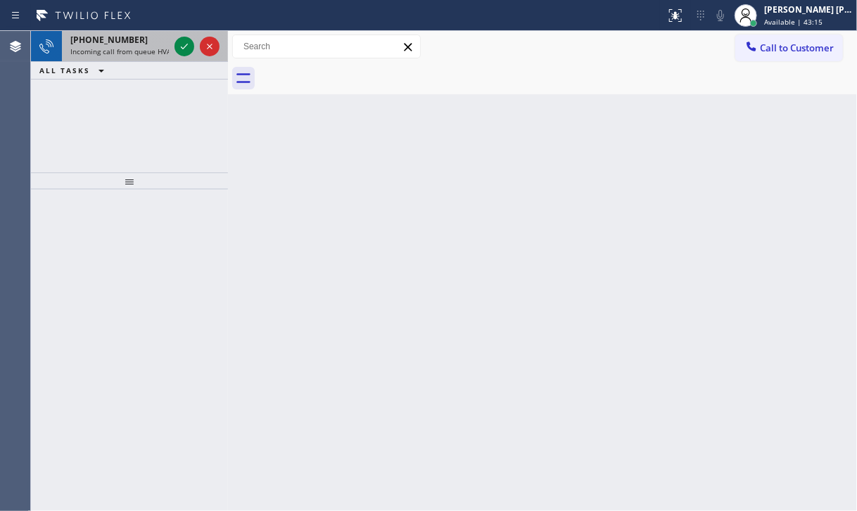
click at [146, 53] on span "Incoming call from queue HVAC" at bounding box center [122, 51] width 105 height 10
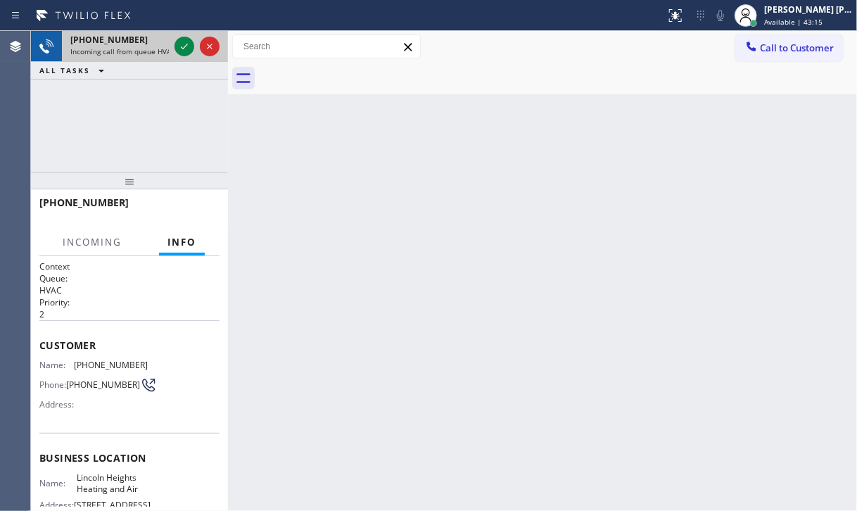
click at [146, 53] on span "Incoming call from queue HVAC" at bounding box center [122, 51] width 105 height 10
click at [181, 46] on icon at bounding box center [184, 46] width 17 height 17
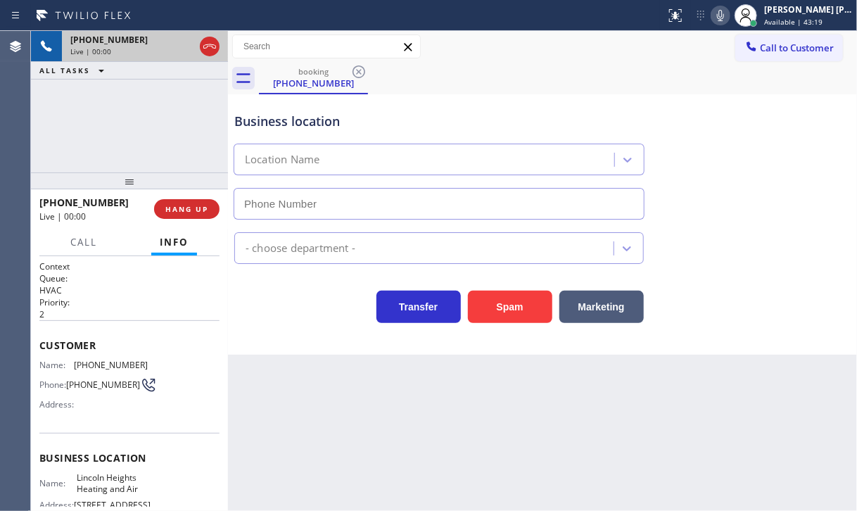
type input "[PHONE_NUMBER]"
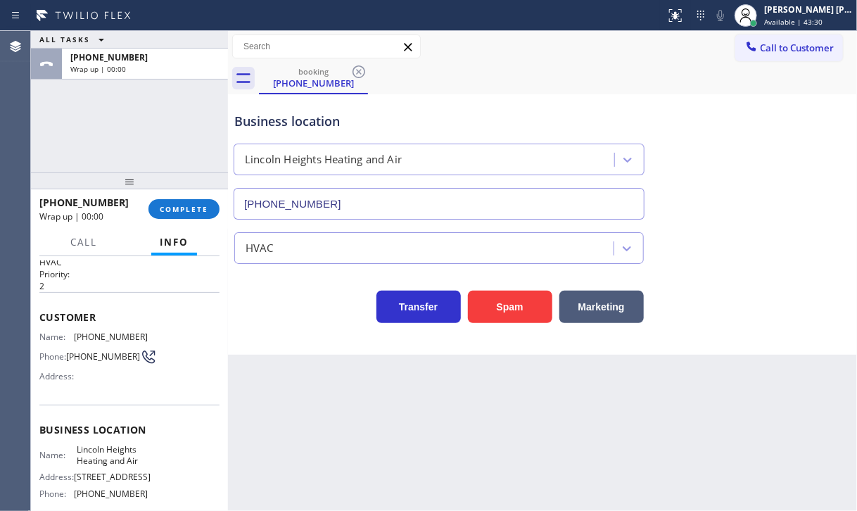
scroll to position [172, 0]
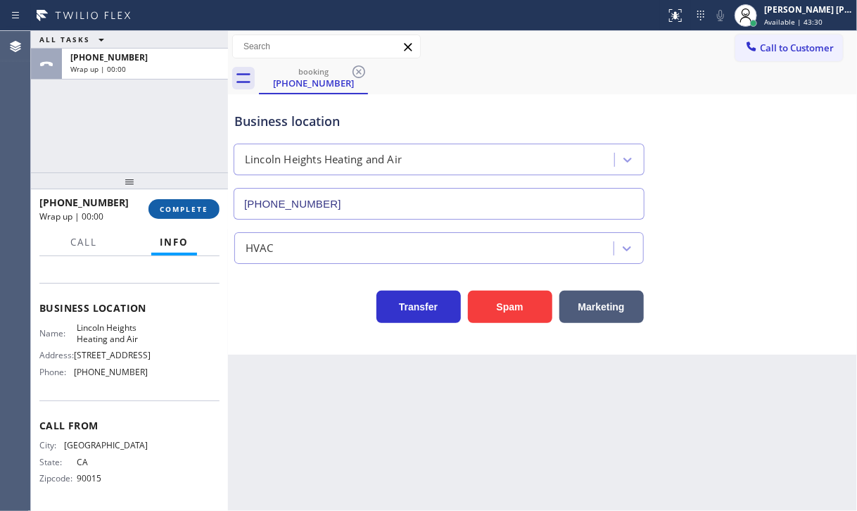
click at [179, 209] on span "COMPLETE" at bounding box center [184, 209] width 49 height 10
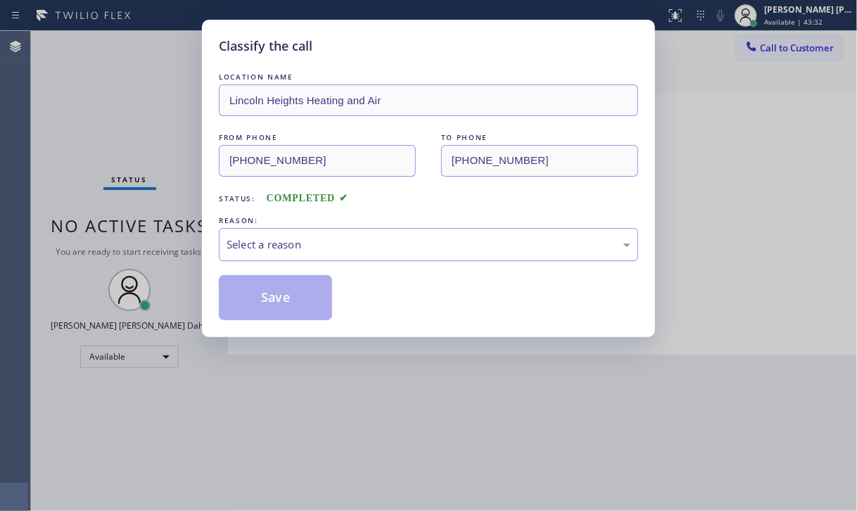
click at [292, 238] on div "Select a reason" at bounding box center [428, 244] width 404 height 16
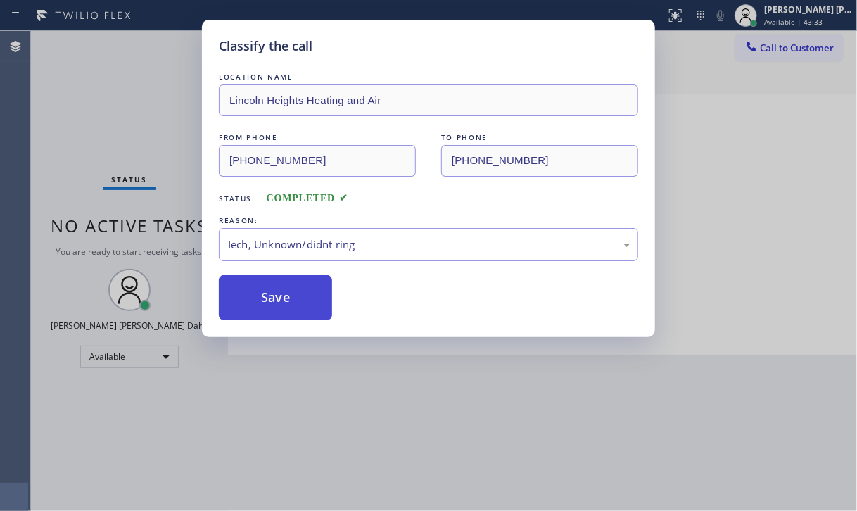
click at [281, 297] on button "Save" at bounding box center [275, 297] width 113 height 45
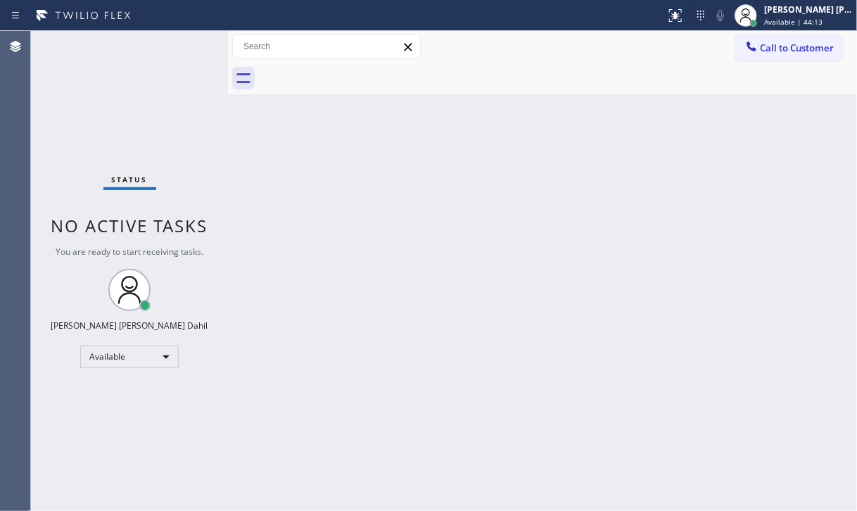
click at [467, 338] on div "Back to Dashboard Change Sender ID Customers Technicians Select a contact Outbo…" at bounding box center [542, 271] width 629 height 480
click at [460, 331] on div "Back to Dashboard Change Sender ID Customers Technicians Select a contact Outbo…" at bounding box center [542, 271] width 629 height 480
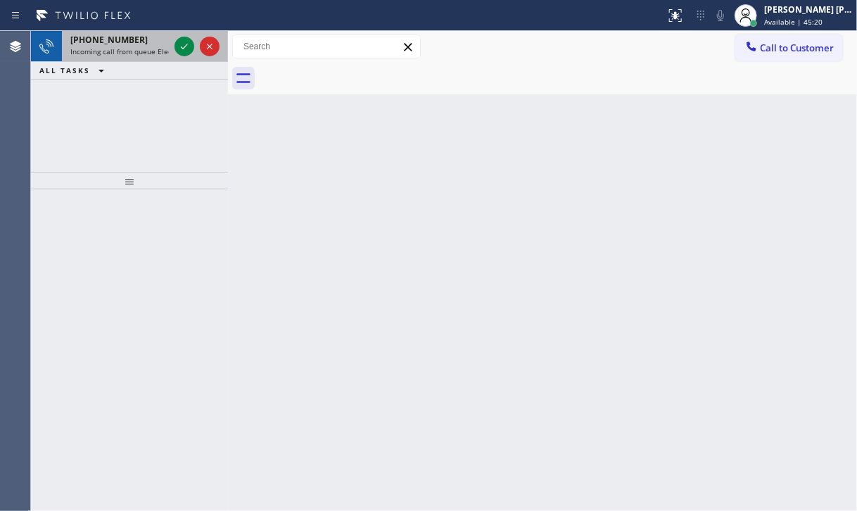
click at [143, 50] on span "Incoming call from queue Electrical" at bounding box center [129, 51] width 119 height 10
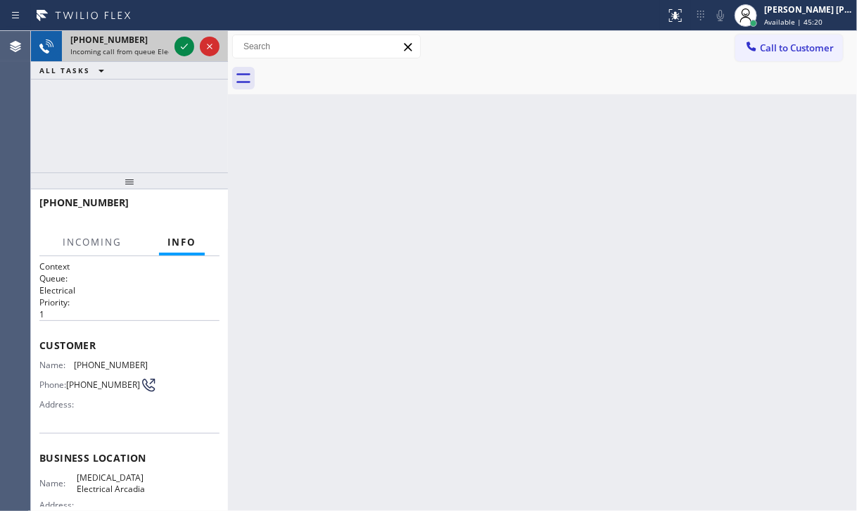
click at [143, 50] on span "Incoming call from queue Electrical" at bounding box center [129, 51] width 119 height 10
click at [182, 43] on icon at bounding box center [184, 46] width 17 height 17
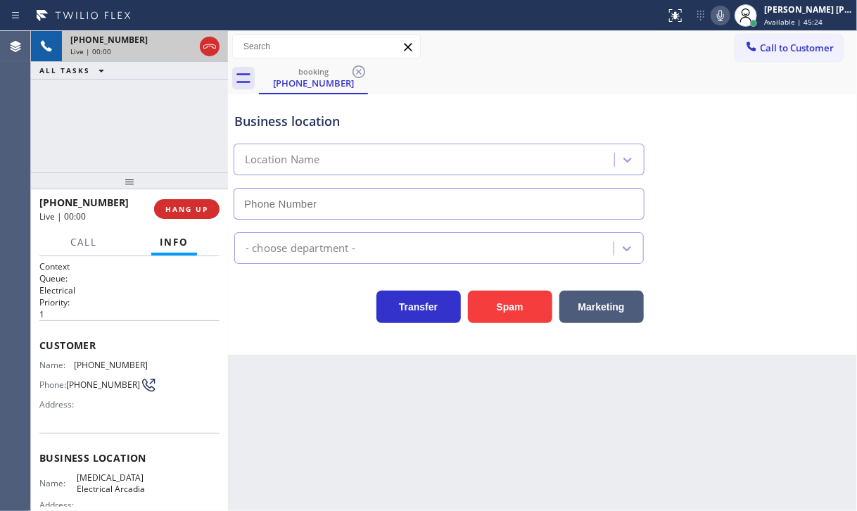
type input "[PHONE_NUMBER]"
click at [177, 148] on div "[PHONE_NUMBER] Live | 00:04 ALL TASKS ALL TASKS ACTIVE TASKS TASKS IN WRAP UP" at bounding box center [129, 101] width 197 height 141
click at [172, 147] on div "[PHONE_NUMBER] Live | 00:04 ALL TASKS ALL TASKS ACTIVE TASKS TASKS IN WRAP UP" at bounding box center [129, 101] width 197 height 141
click at [170, 146] on div "[PHONE_NUMBER] Live | 00:04 ALL TASKS ALL TASKS ACTIVE TASKS TASKS IN WRAP UP" at bounding box center [129, 101] width 197 height 141
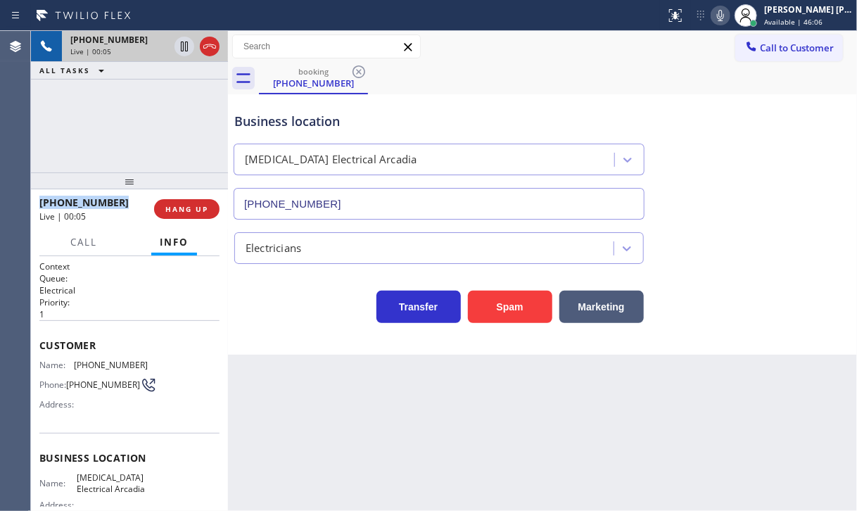
click at [170, 146] on div "[PHONE_NUMBER] Live | 00:05 ALL TASKS ALL TASKS ACTIVE TASKS TASKS IN WRAP UP" at bounding box center [129, 101] width 197 height 141
click at [191, 211] on span "HANG UP" at bounding box center [186, 209] width 43 height 10
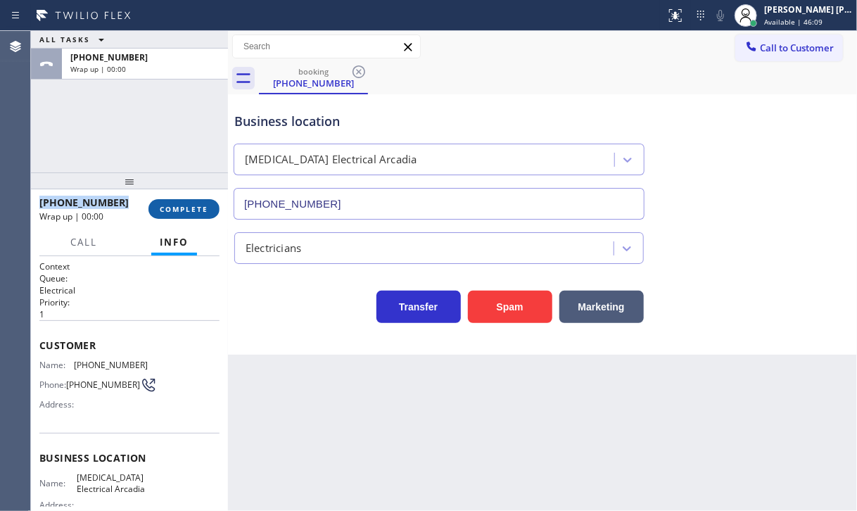
click at [191, 218] on button "COMPLETE" at bounding box center [183, 209] width 71 height 20
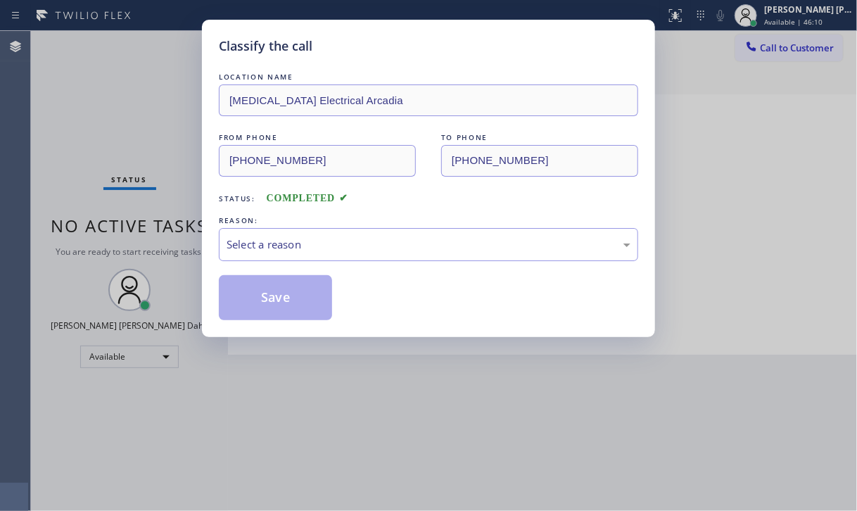
click at [186, 216] on div "Classify the call LOCATION NAME [MEDICAL_DATA] Electrical Arcadia FROM PHONE [P…" at bounding box center [428, 255] width 857 height 511
click at [261, 243] on div "Select a reason" at bounding box center [428, 244] width 404 height 16
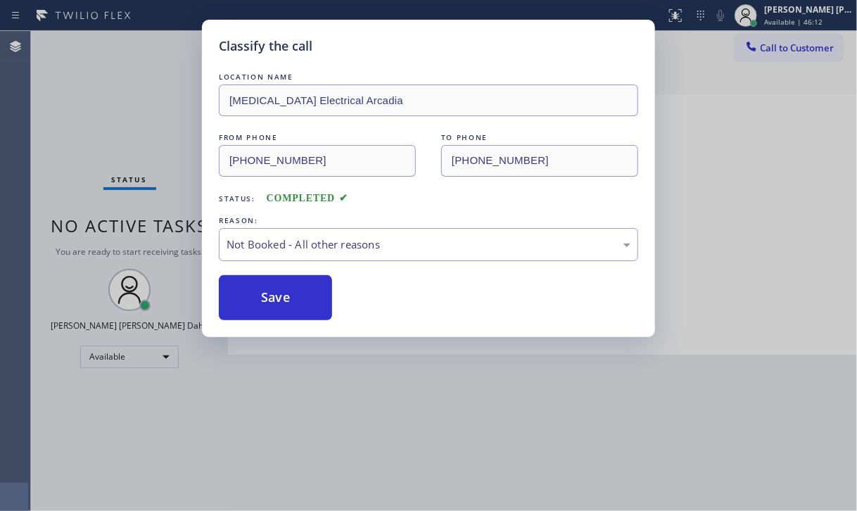
click at [269, 294] on button "Save" at bounding box center [275, 297] width 113 height 45
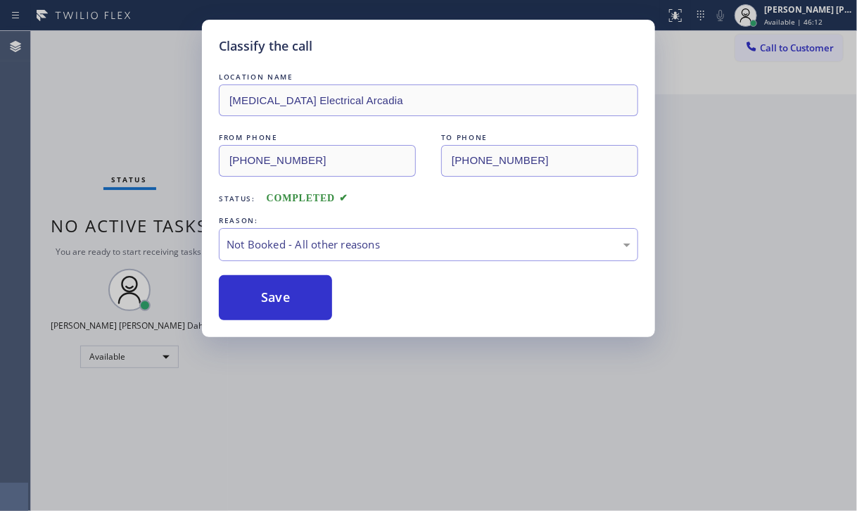
click at [269, 294] on button "Save" at bounding box center [275, 297] width 113 height 45
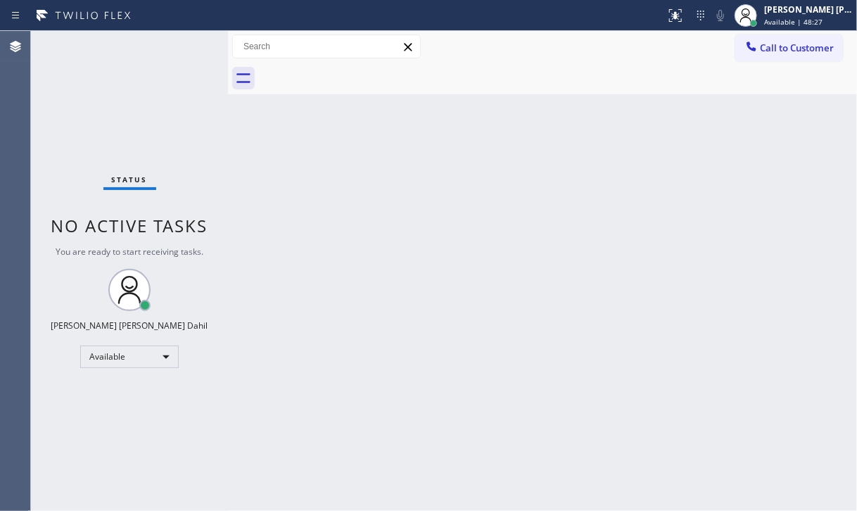
click at [139, 119] on div "Status No active tasks You are ready to start receiving tasks. [PERSON_NAME] [P…" at bounding box center [129, 271] width 197 height 480
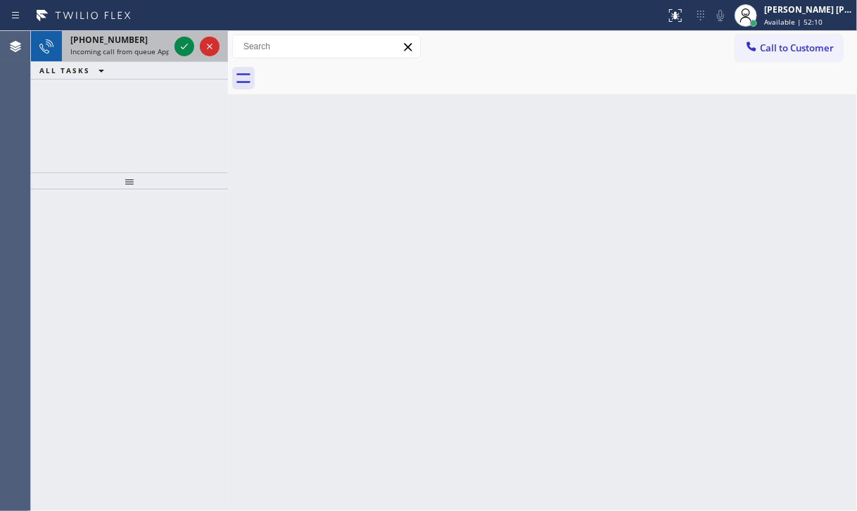
click at [136, 45] on div "[PHONE_NUMBER] Incoming call from queue Appliance Repair High End" at bounding box center [117, 46] width 110 height 31
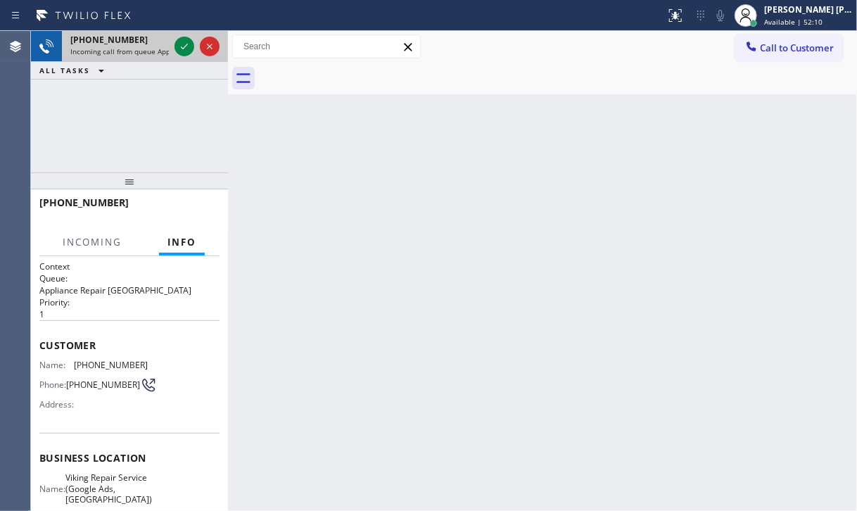
click at [136, 45] on div "[PHONE_NUMBER] Incoming call from queue Appliance Repair High End" at bounding box center [117, 46] width 110 height 31
click at [136, 46] on span "Incoming call from queue Appliance Repair [GEOGRAPHIC_DATA]" at bounding box center [177, 51] width 214 height 10
click at [178, 45] on icon at bounding box center [184, 46] width 17 height 17
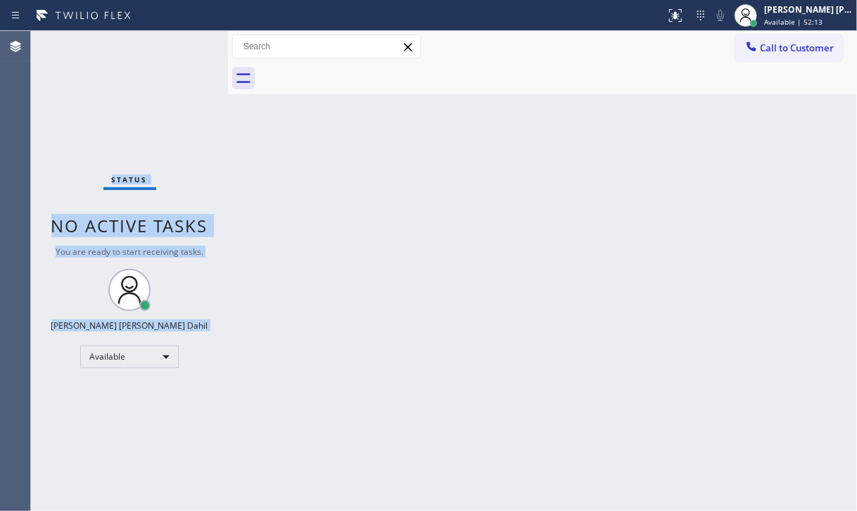
click at [178, 44] on div "Status No active tasks You are ready to start receiving tasks. [PERSON_NAME] [P…" at bounding box center [129, 271] width 197 height 480
click at [180, 42] on div "Status No active tasks You are ready to start receiving tasks. [PERSON_NAME] [P…" at bounding box center [129, 271] width 197 height 480
click at [180, 43] on div "Status No active tasks You are ready to start receiving tasks. [PERSON_NAME] [P…" at bounding box center [129, 271] width 197 height 480
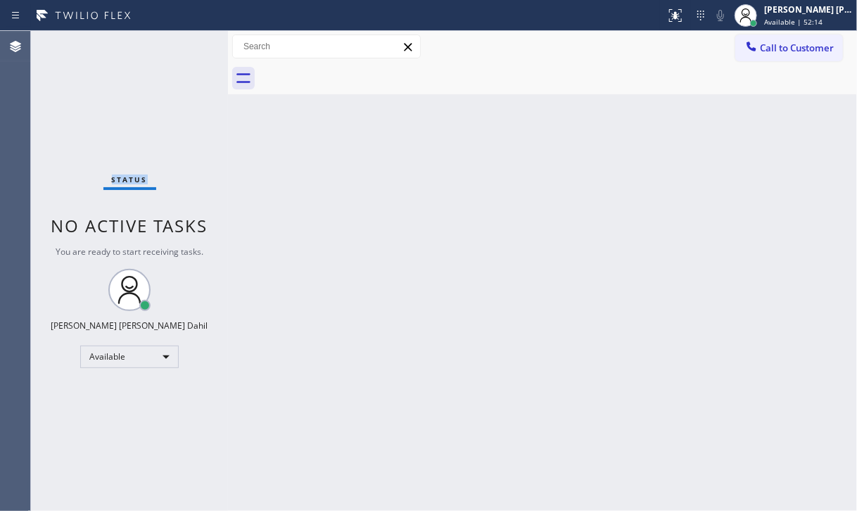
click at [180, 43] on div "Status No active tasks You are ready to start receiving tasks. [PERSON_NAME] [P…" at bounding box center [129, 271] width 197 height 480
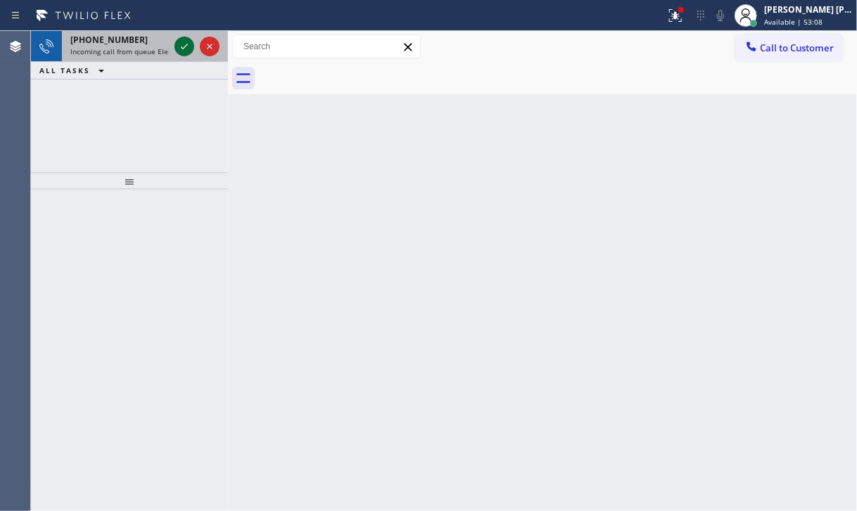
click at [176, 48] on icon at bounding box center [184, 46] width 17 height 17
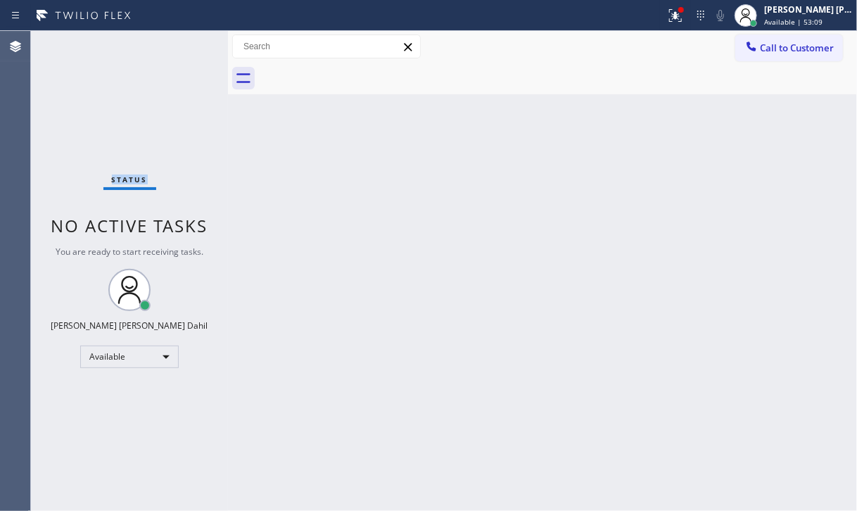
click at [175, 48] on div "Status No active tasks You are ready to start receiving tasks. [PERSON_NAME] [P…" at bounding box center [129, 271] width 197 height 480
drag, startPoint x: 689, startPoint y: 8, endPoint x: 678, endPoint y: 87, distance: 79.6
click at [684, 9] on icon at bounding box center [675, 15] width 17 height 17
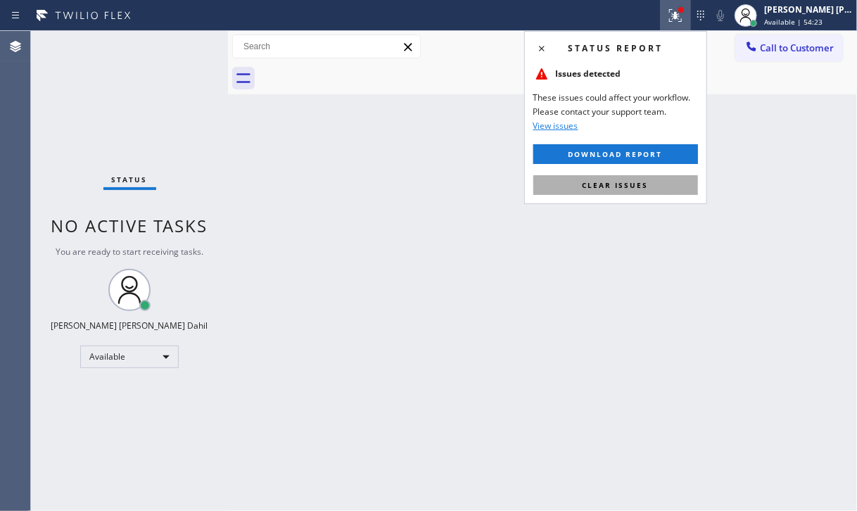
click at [633, 184] on span "Clear issues" at bounding box center [615, 185] width 66 height 10
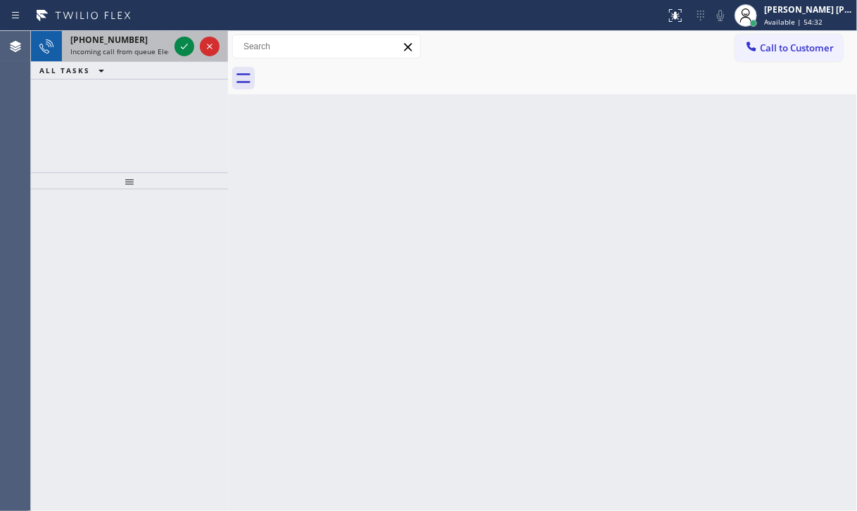
click at [135, 34] on div "[PHONE_NUMBER]" at bounding box center [119, 40] width 98 height 12
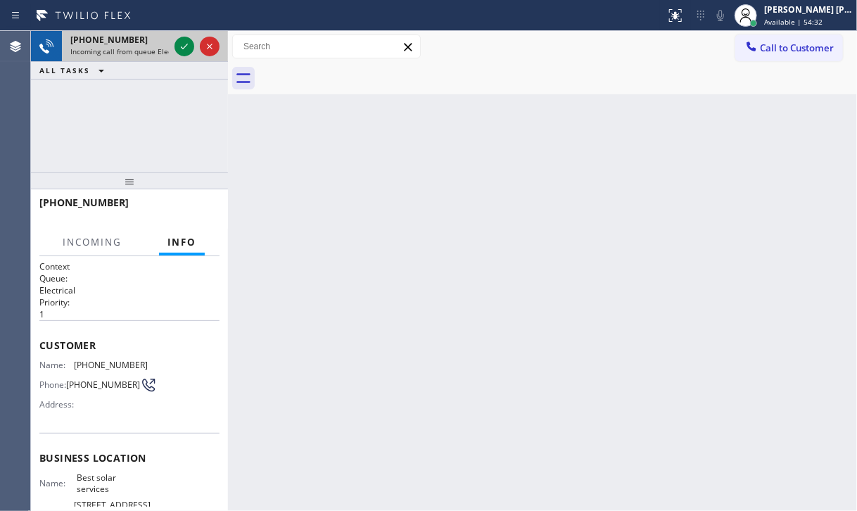
click at [135, 35] on div "[PHONE_NUMBER]" at bounding box center [119, 40] width 98 height 12
click at [179, 48] on icon at bounding box center [184, 46] width 17 height 17
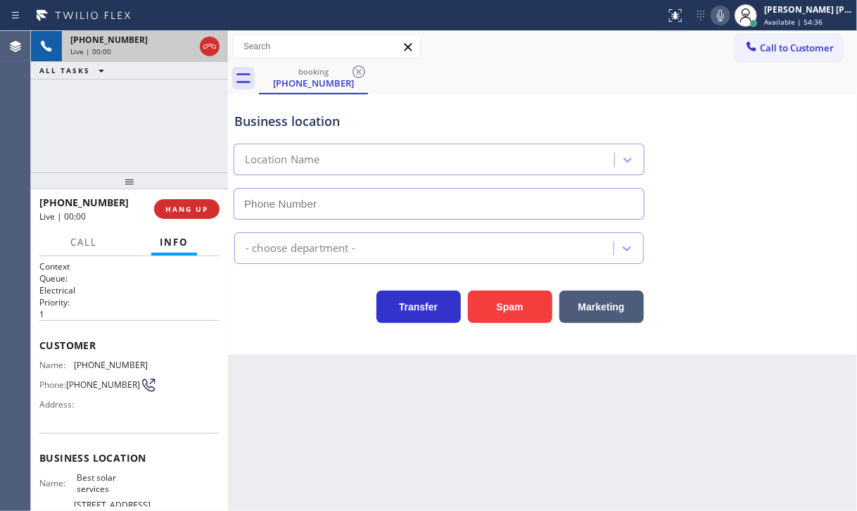
type input "[PHONE_NUMBER]"
click at [179, 203] on button "HANG UP" at bounding box center [186, 209] width 65 height 20
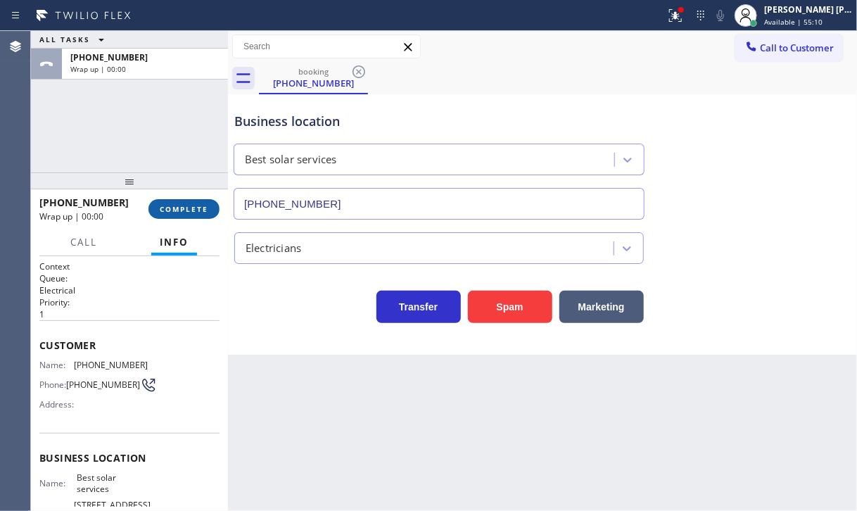
click at [179, 206] on span "COMPLETE" at bounding box center [184, 209] width 49 height 10
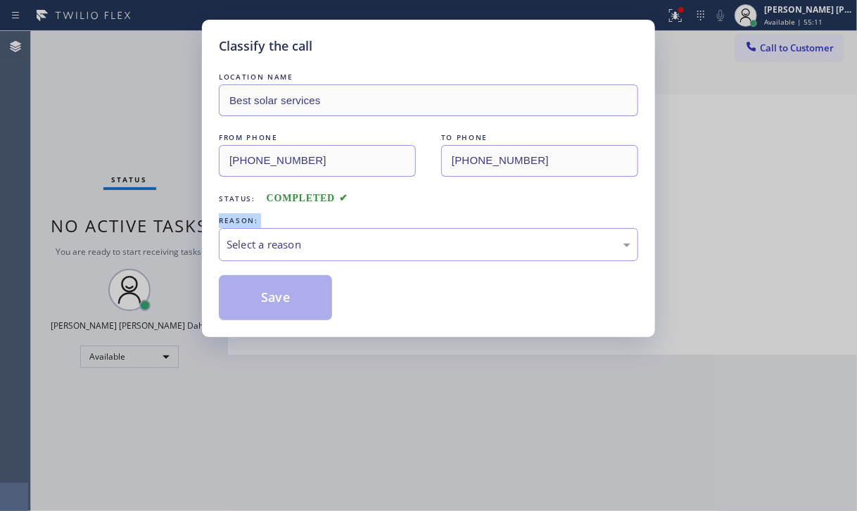
drag, startPoint x: 179, startPoint y: 206, endPoint x: 309, endPoint y: 224, distance: 131.3
click at [180, 207] on div "Classify the call LOCATION NAME Best solar services FROM PHONE [PHONE_NUMBER] T…" at bounding box center [428, 255] width 857 height 511
click at [315, 259] on div "Select a reason" at bounding box center [428, 244] width 419 height 33
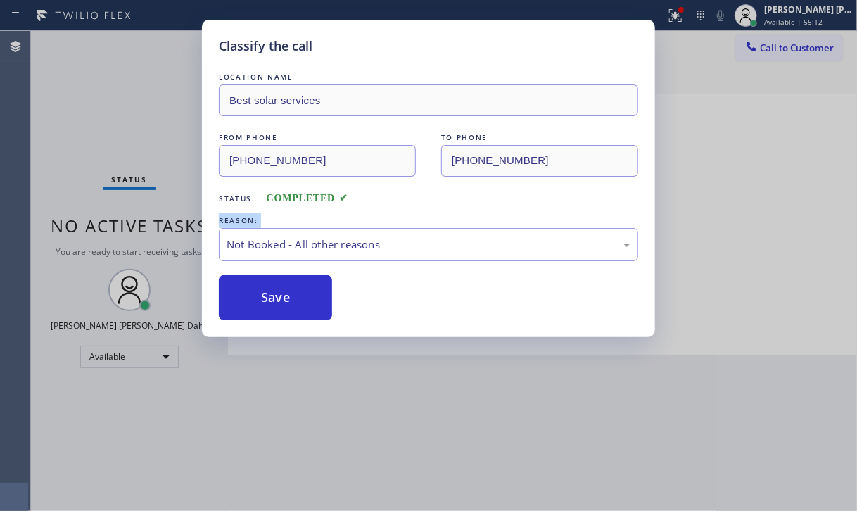
click at [293, 299] on button "Save" at bounding box center [275, 297] width 113 height 45
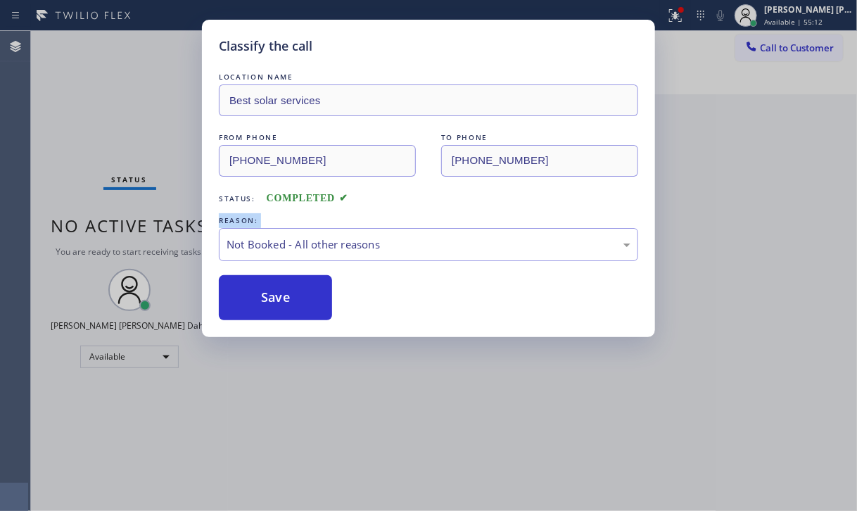
click at [293, 299] on button "Save" at bounding box center [275, 297] width 113 height 45
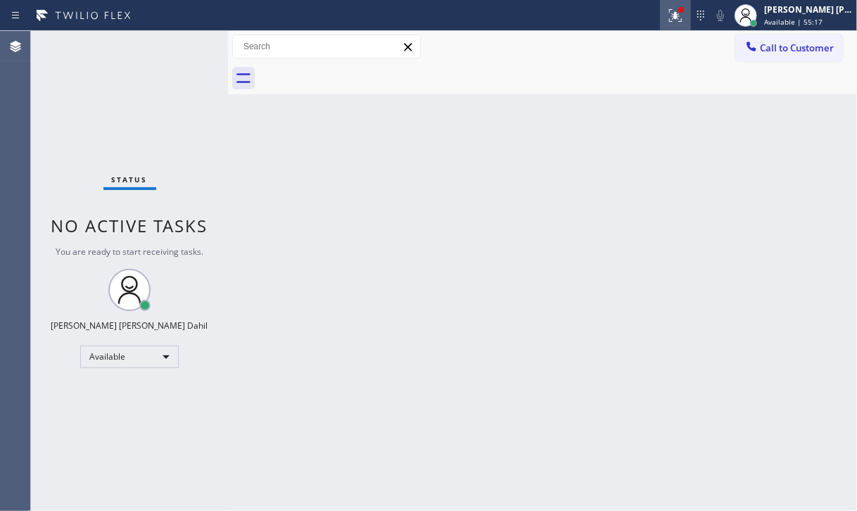
click at [684, 18] on icon at bounding box center [675, 15] width 17 height 17
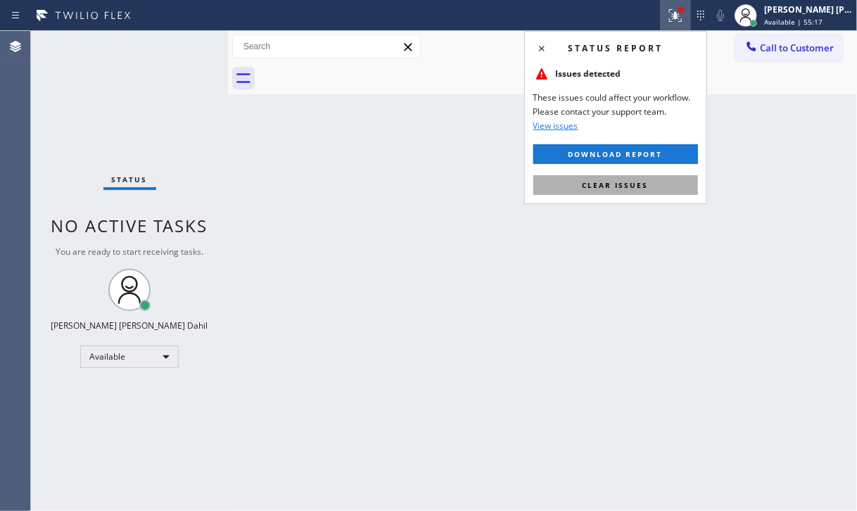
click at [631, 183] on span "Clear issues" at bounding box center [615, 185] width 66 height 10
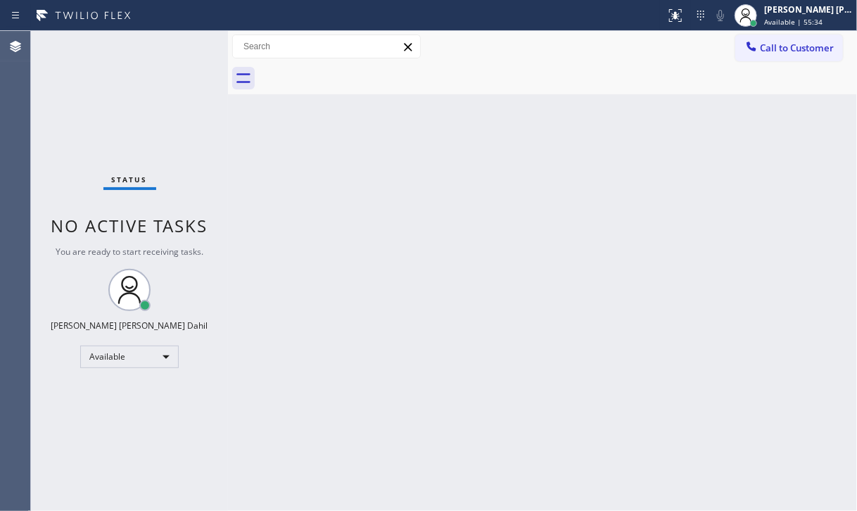
click at [681, 252] on div "Back to Dashboard Change Sender ID Customers Technicians Select a contact Outbo…" at bounding box center [542, 271] width 629 height 480
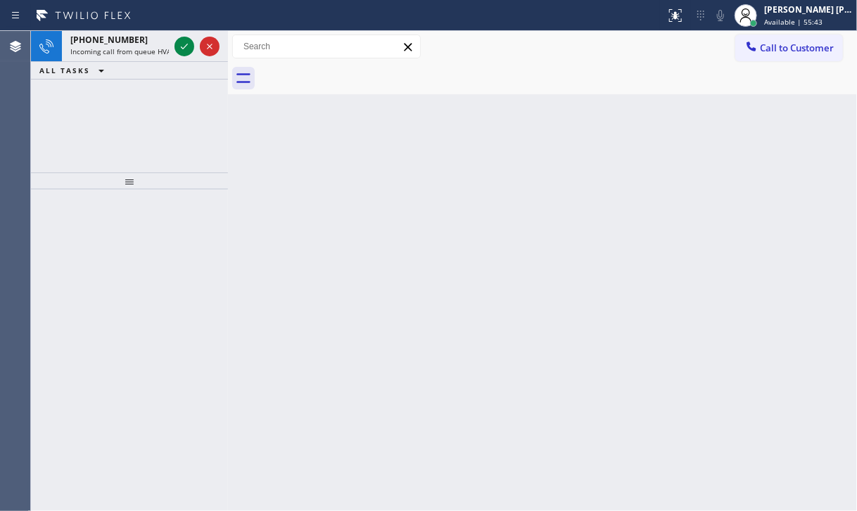
click at [312, 223] on div "Back to Dashboard Change Sender ID Customers Technicians Select a contact Outbo…" at bounding box center [542, 271] width 629 height 480
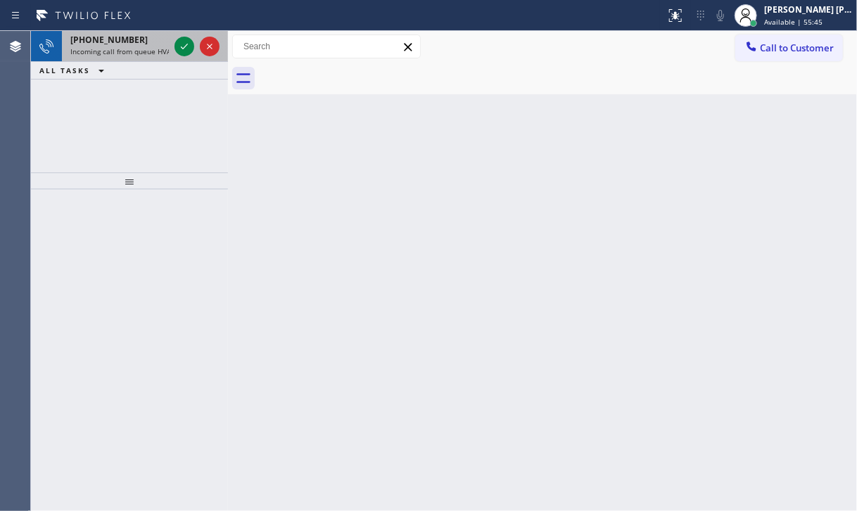
click at [110, 44] on span "[PHONE_NUMBER]" at bounding box center [108, 40] width 77 height 12
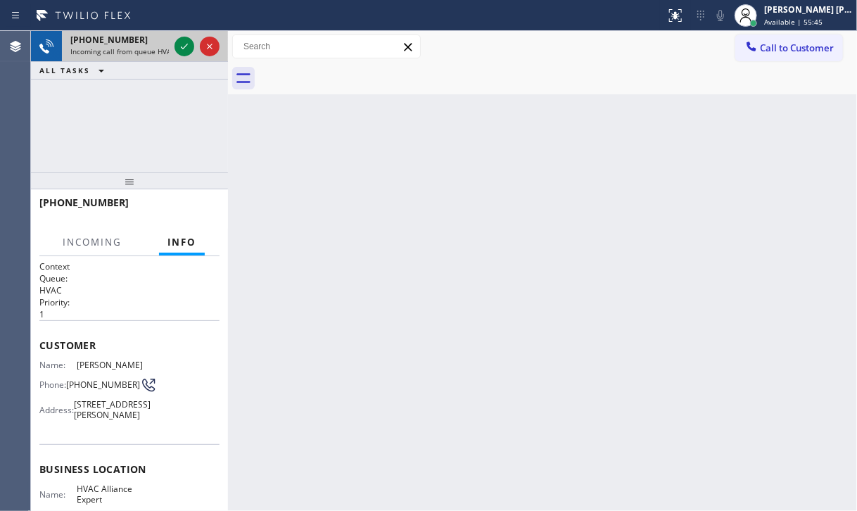
click at [110, 44] on span "[PHONE_NUMBER]" at bounding box center [108, 40] width 77 height 12
click at [184, 49] on icon at bounding box center [184, 46] width 17 height 17
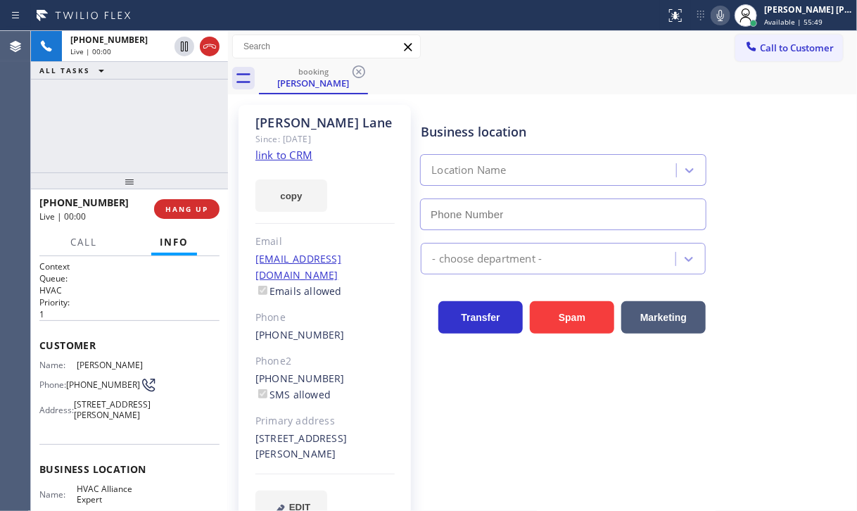
type input "[PHONE_NUMBER]"
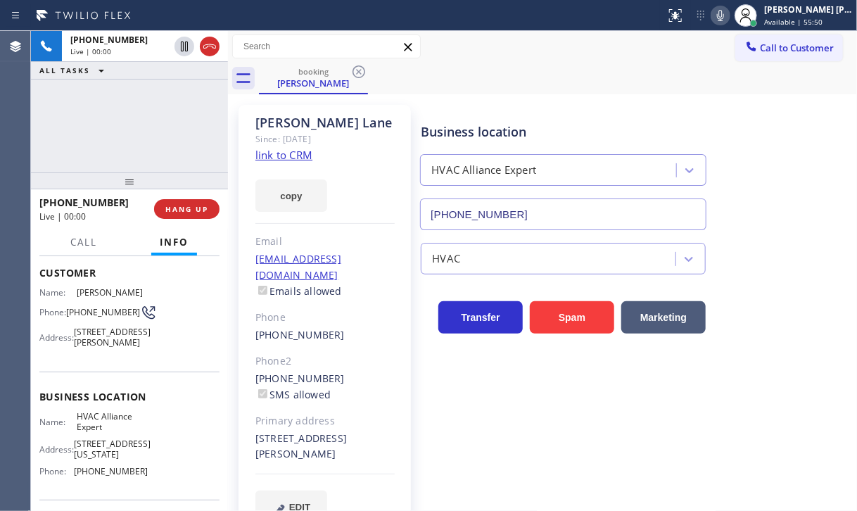
scroll to position [184, 0]
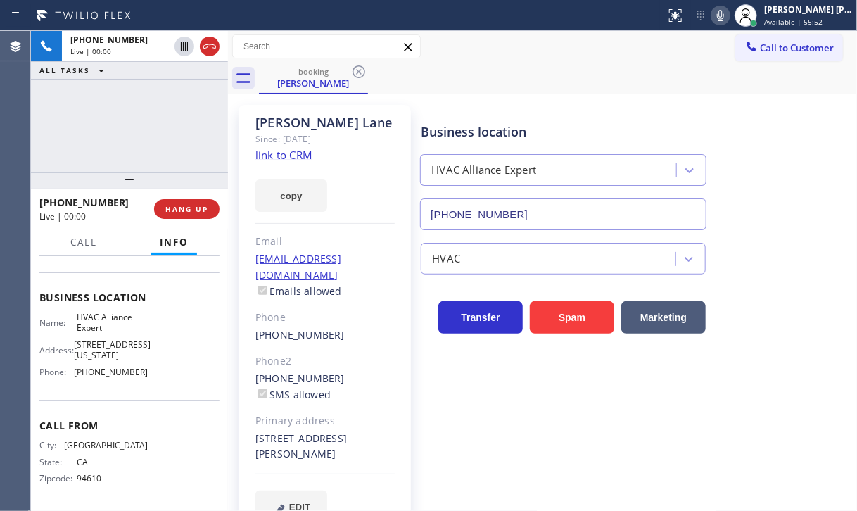
click at [300, 157] on link "link to CRM" at bounding box center [283, 155] width 57 height 14
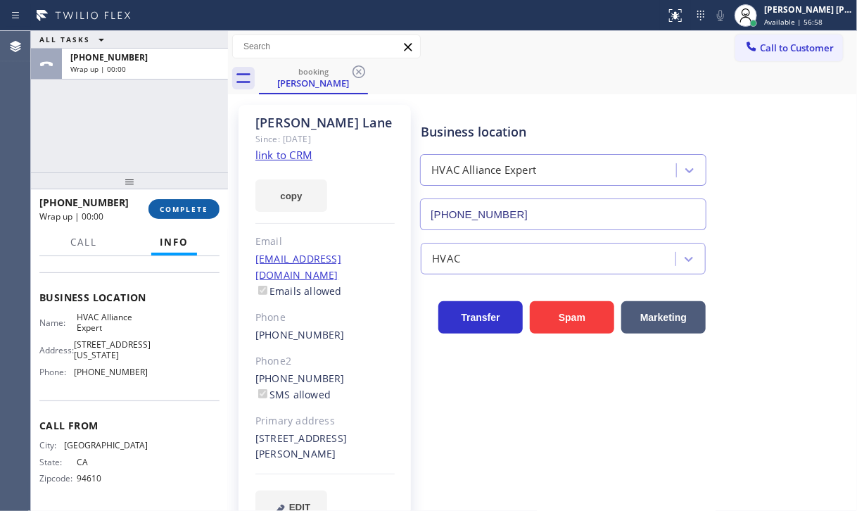
click at [181, 209] on span "COMPLETE" at bounding box center [184, 209] width 49 height 10
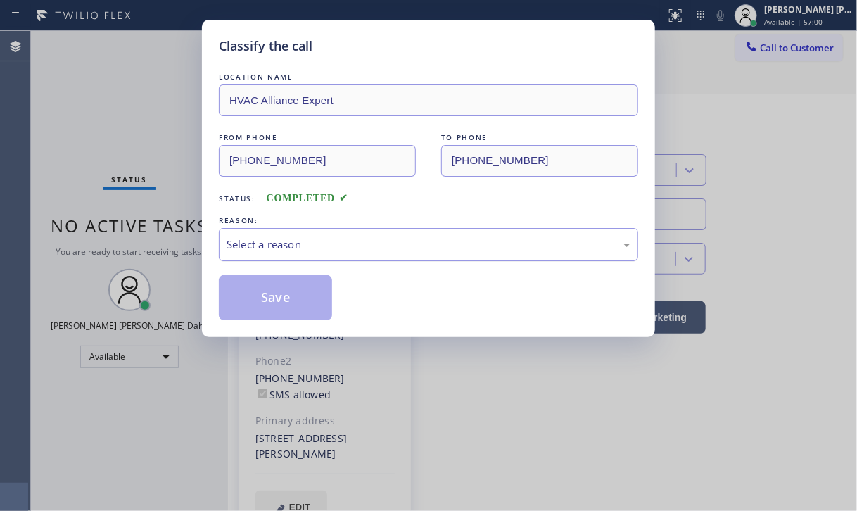
click at [313, 246] on div "Select a reason" at bounding box center [428, 244] width 404 height 16
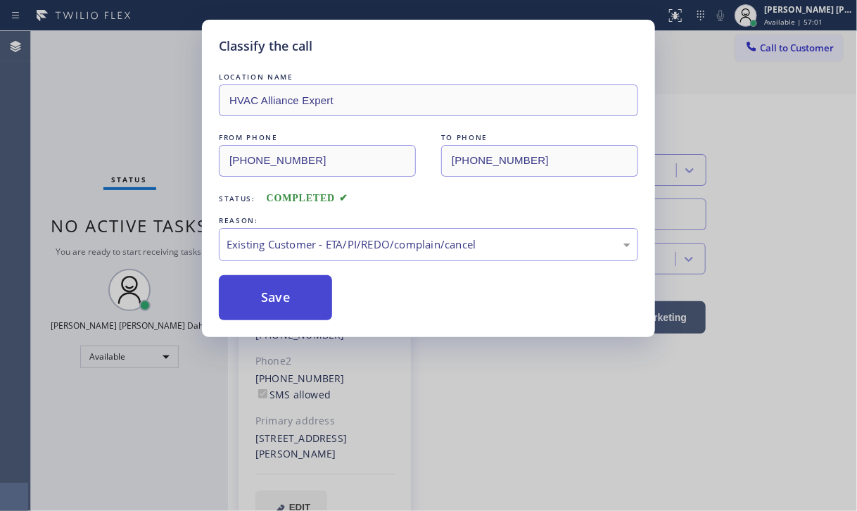
click at [296, 302] on button "Save" at bounding box center [275, 297] width 113 height 45
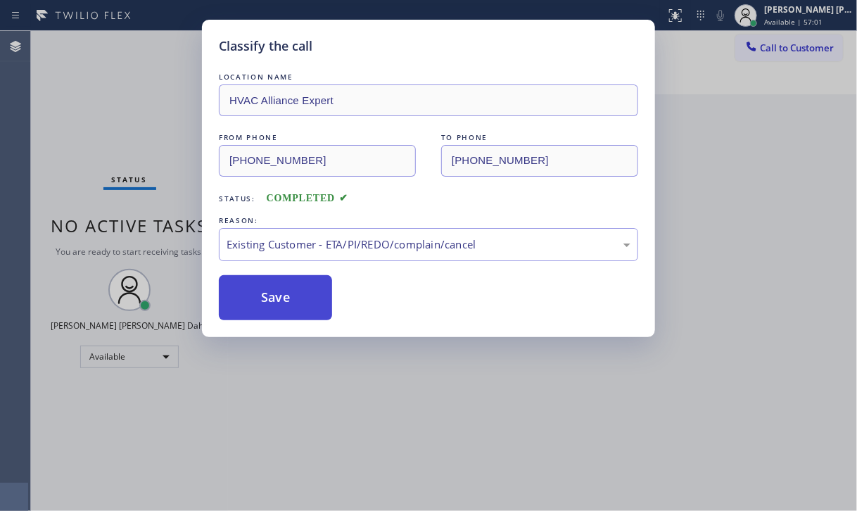
click at [296, 302] on button "Save" at bounding box center [275, 297] width 113 height 45
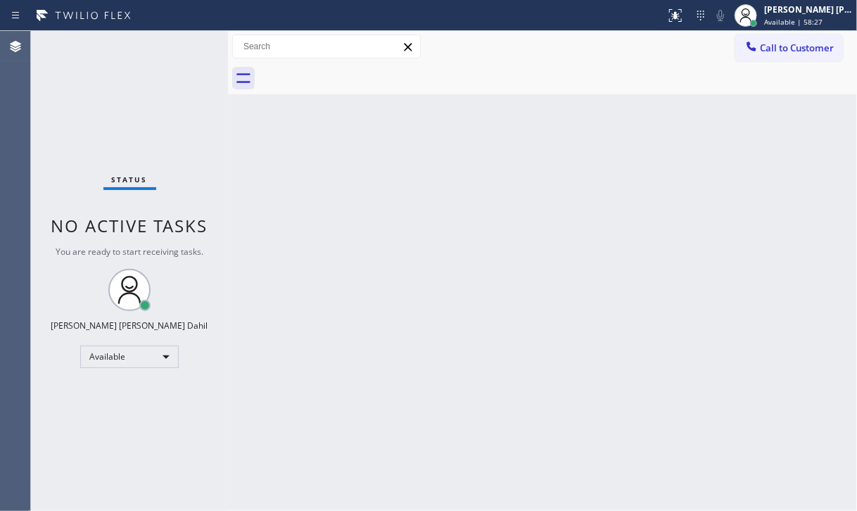
drag, startPoint x: 86, startPoint y: 116, endPoint x: 120, endPoint y: 126, distance: 34.5
click at [86, 116] on div "Status No active tasks You are ready to start receiving tasks. [PERSON_NAME] [P…" at bounding box center [129, 271] width 197 height 480
click at [160, 120] on div "Status No active tasks You are ready to start receiving tasks. [PERSON_NAME] [P…" at bounding box center [129, 271] width 197 height 480
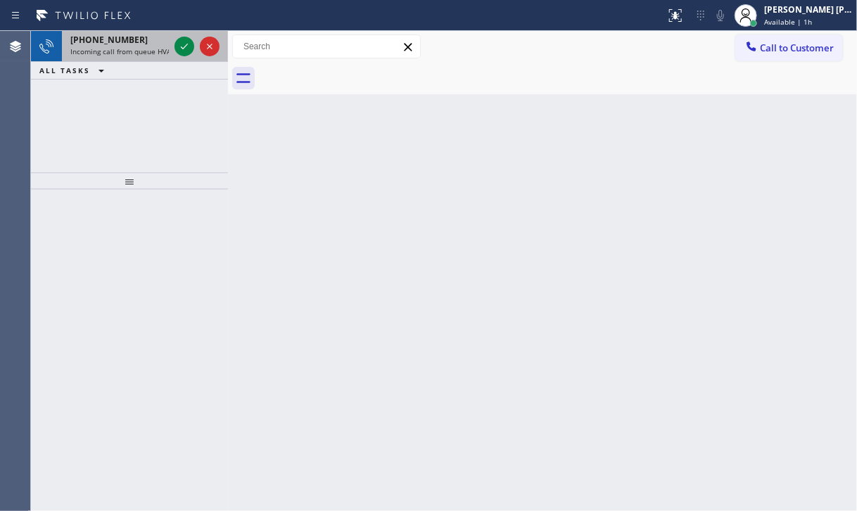
click at [172, 53] on div "[PHONE_NUMBER] Incoming call from queue HVAC" at bounding box center [129, 46] width 197 height 31
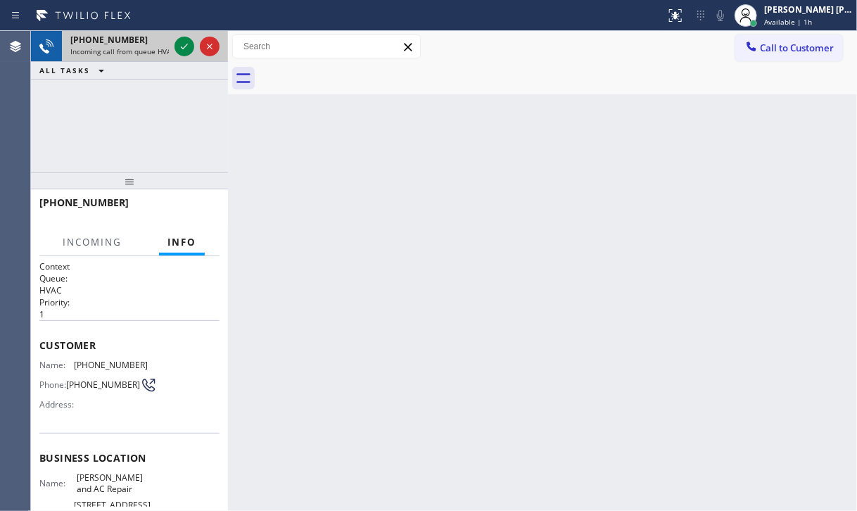
click at [155, 46] on span "Incoming call from queue HVAC" at bounding box center [122, 51] width 105 height 10
click at [180, 46] on icon at bounding box center [184, 46] width 17 height 17
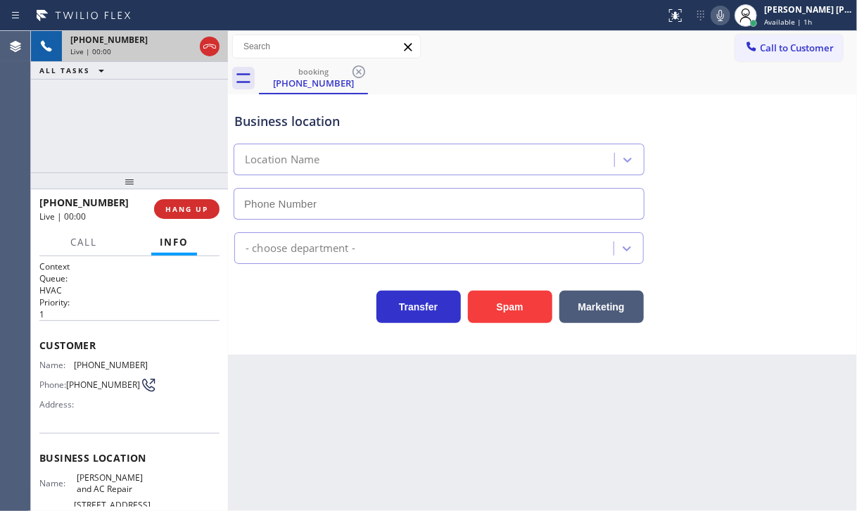
type input "[PHONE_NUMBER]"
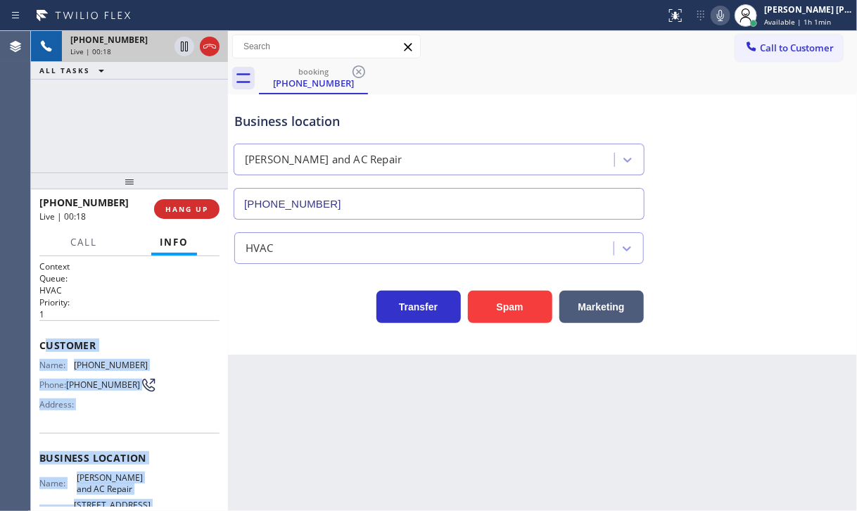
scroll to position [162, 0]
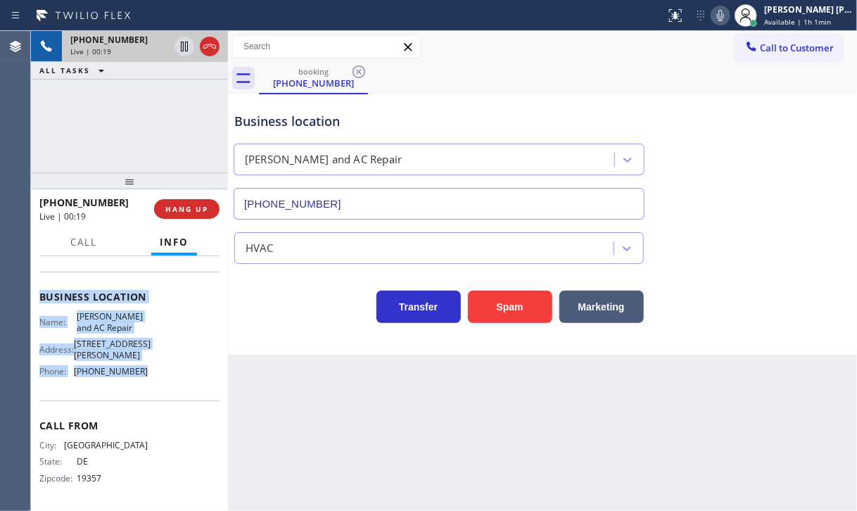
drag, startPoint x: 107, startPoint y: 470, endPoint x: 148, endPoint y: 380, distance: 99.1
click at [148, 380] on div "Context Queue: HVAC Priority: 1 Customer Name: [PHONE_NUMBER] Phone: [PHONE_NUM…" at bounding box center [129, 302] width 180 height 407
copy div "ustomer Name: [PHONE_NUMBER] Phone: [PHONE_NUMBER] Address: Business location N…"
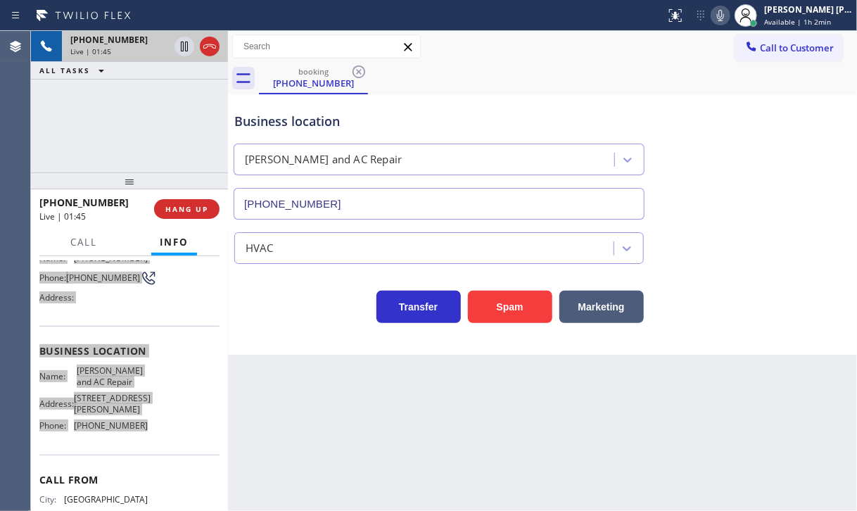
scroll to position [0, 0]
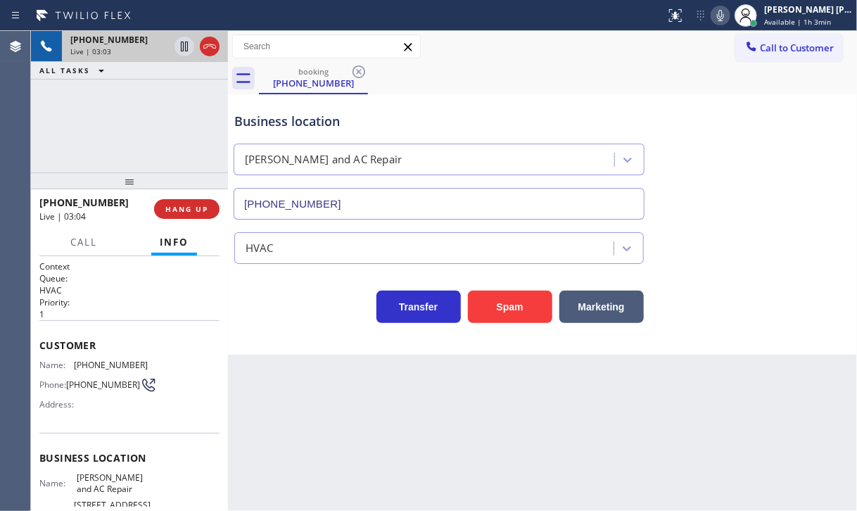
drag, startPoint x: 716, startPoint y: 394, endPoint x: 710, endPoint y: 403, distance: 10.7
click at [715, 394] on div "Back to Dashboard Change Sender ID Customers Technicians Select a contact Outbo…" at bounding box center [542, 271] width 629 height 480
click at [724, 15] on icon at bounding box center [720, 15] width 7 height 11
click at [725, 17] on rect at bounding box center [720, 14] width 10 height 10
click at [729, 18] on icon at bounding box center [720, 15] width 17 height 17
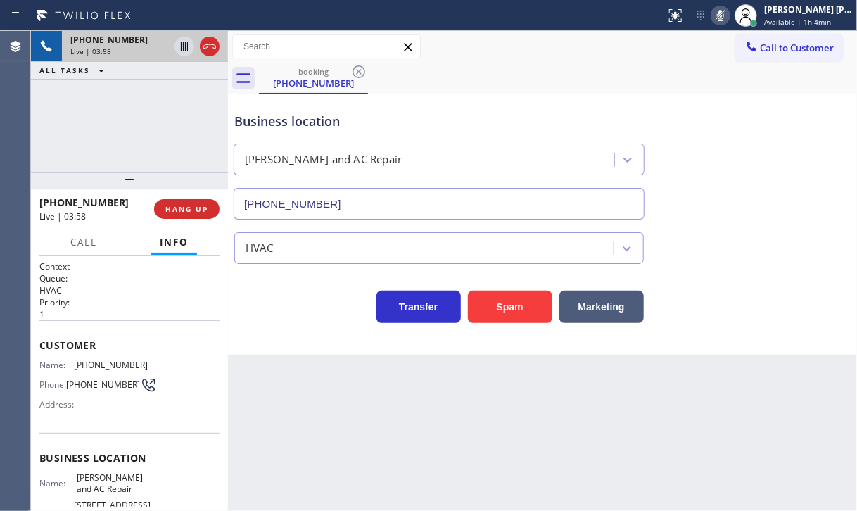
click at [186, 48] on icon at bounding box center [184, 46] width 7 height 10
click at [186, 44] on icon at bounding box center [184, 46] width 17 height 17
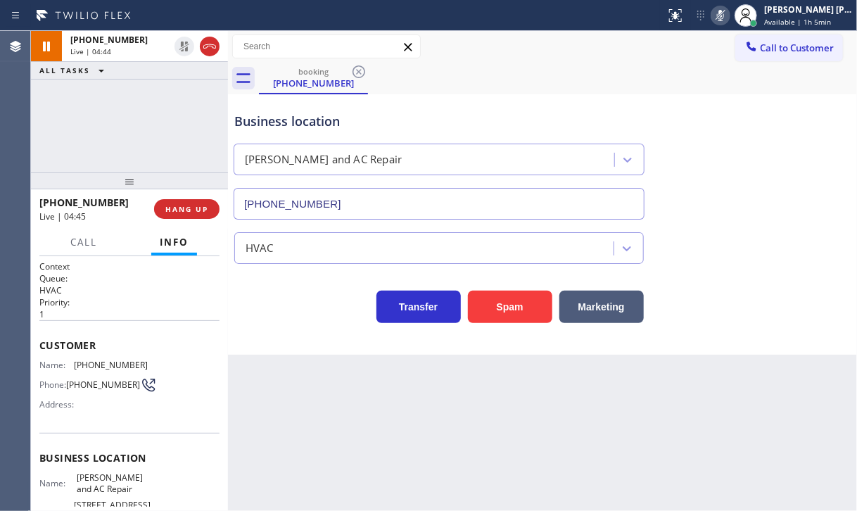
click at [729, 15] on icon at bounding box center [720, 15] width 17 height 17
click at [727, 416] on div "Back to Dashboard Change Sender ID Customers Technicians Select a contact Outbo…" at bounding box center [542, 271] width 629 height 480
click at [158, 100] on div "[PHONE_NUMBER] Live | 06:25 ALL TASKS ALL TASKS ACTIVE TASKS TASKS IN WRAP UP" at bounding box center [129, 101] width 197 height 141
drag, startPoint x: 207, startPoint y: 43, endPoint x: 201, endPoint y: 0, distance: 43.4
click at [208, 42] on icon at bounding box center [209, 46] width 17 height 17
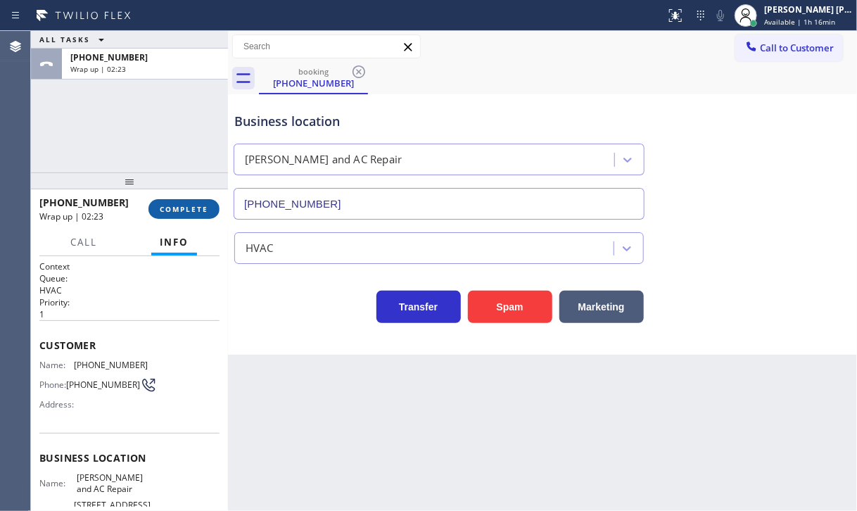
click at [177, 203] on button "COMPLETE" at bounding box center [183, 209] width 71 height 20
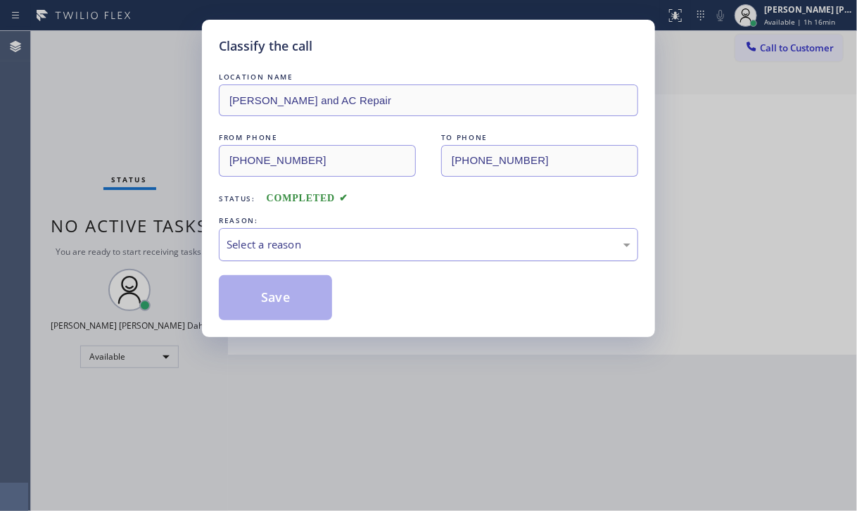
click at [340, 254] on div "Select a reason" at bounding box center [428, 244] width 419 height 33
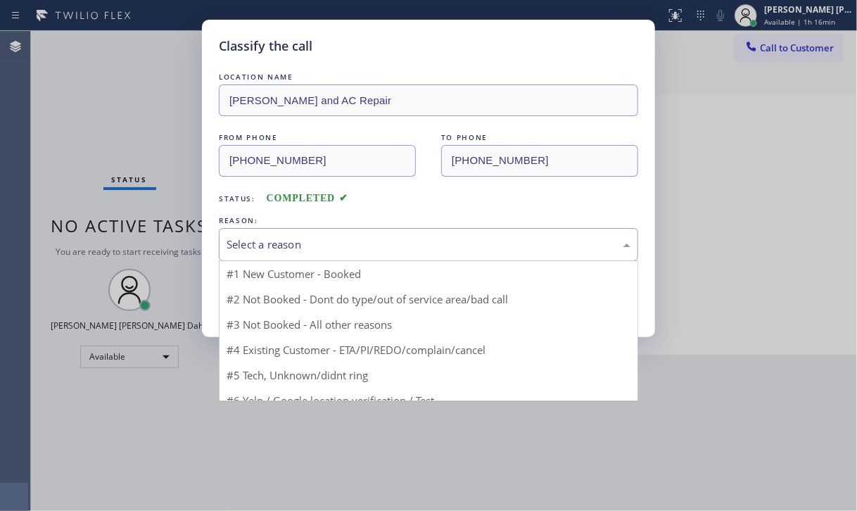
drag, startPoint x: 338, startPoint y: 273, endPoint x: 320, endPoint y: 283, distance: 20.5
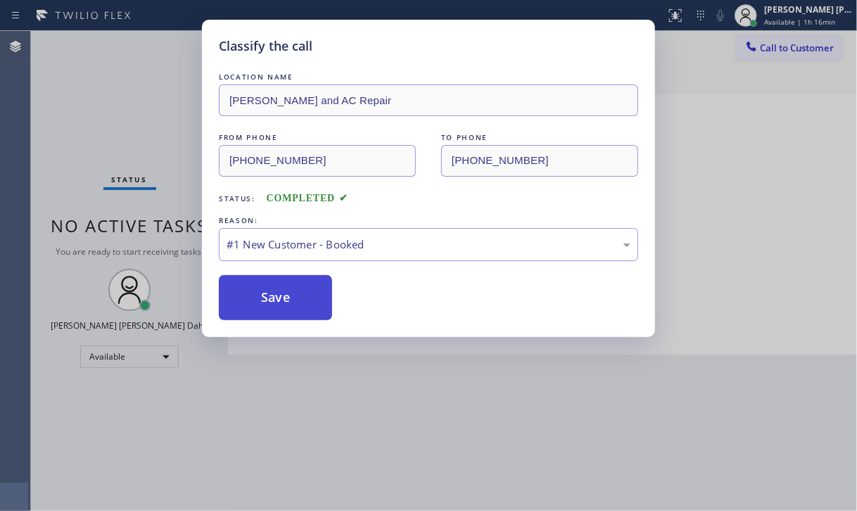
click at [302, 288] on button "Save" at bounding box center [275, 297] width 113 height 45
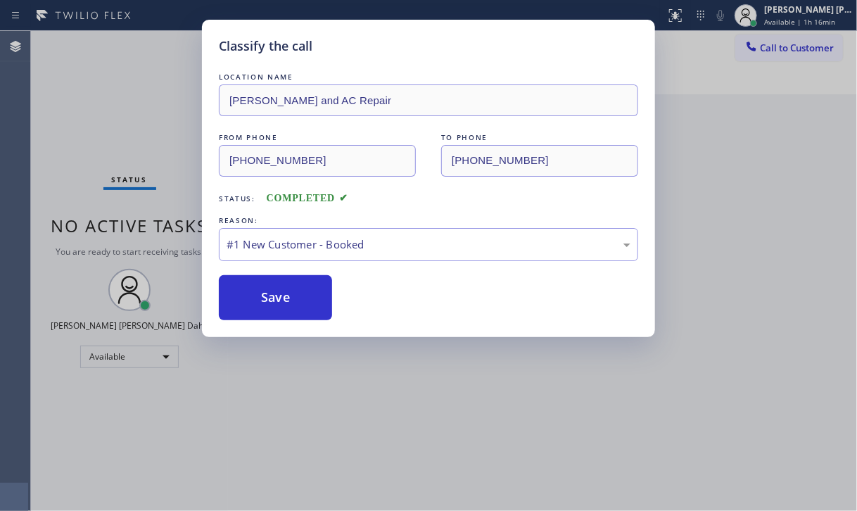
drag, startPoint x: 301, startPoint y: 289, endPoint x: 143, endPoint y: 43, distance: 292.6
click at [299, 289] on button "Save" at bounding box center [275, 297] width 113 height 45
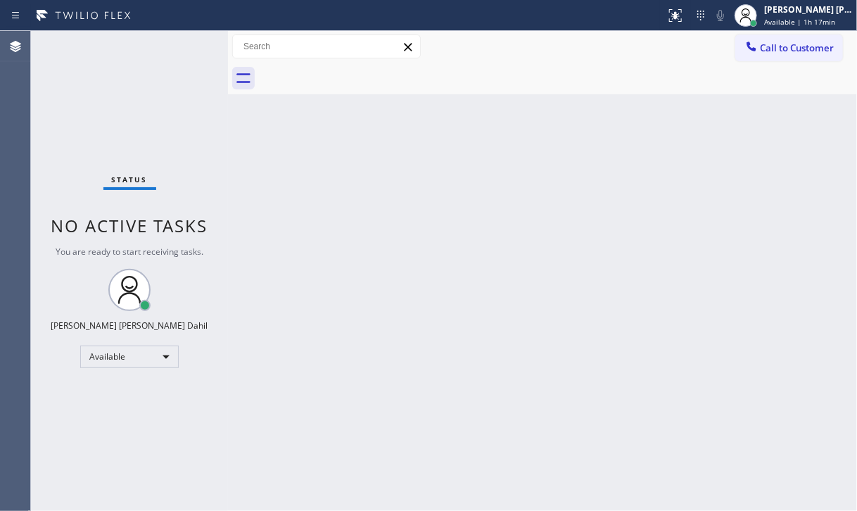
click at [603, 258] on div "Back to Dashboard Change Sender ID Customers Technicians Select a contact Outbo…" at bounding box center [542, 271] width 629 height 480
click at [139, 89] on div "Status No active tasks You are ready to start receiving tasks. [PERSON_NAME] [P…" at bounding box center [129, 271] width 197 height 480
click at [302, 188] on div "Back to Dashboard Change Sender ID Customers Technicians Select a contact Outbo…" at bounding box center [542, 271] width 629 height 480
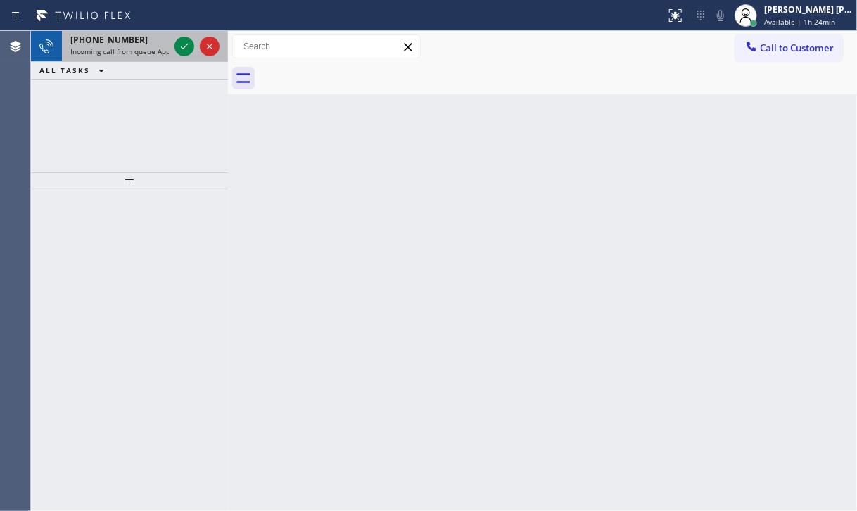
click at [166, 45] on div "[PHONE_NUMBER] Incoming call from queue Appliance Repair High End" at bounding box center [117, 46] width 110 height 31
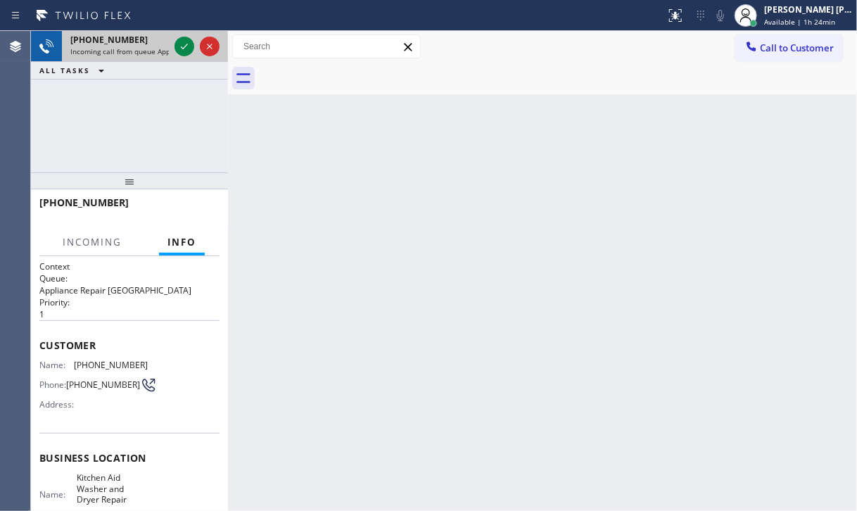
click at [166, 44] on div "[PHONE_NUMBER]" at bounding box center [119, 40] width 98 height 12
click at [186, 43] on icon at bounding box center [184, 46] width 17 height 17
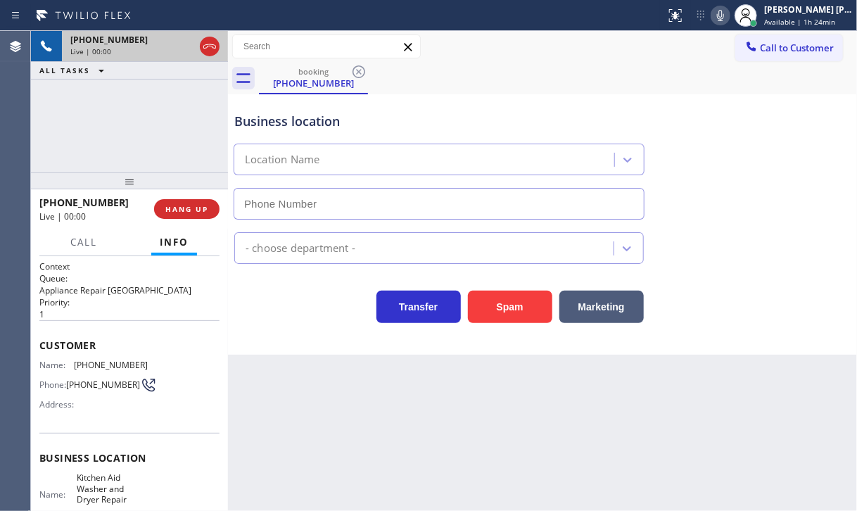
type input "[PHONE_NUMBER]"
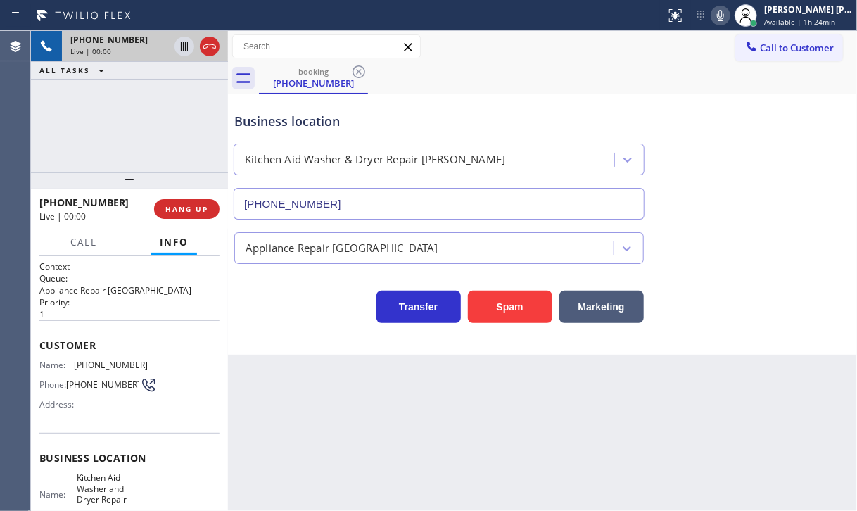
click at [115, 133] on div "[PHONE_NUMBER] Live | 00:00 ALL TASKS ALL TASKS ACTIVE TASKS TASKS IN WRAP UP" at bounding box center [129, 101] width 197 height 141
click at [114, 133] on div "[PHONE_NUMBER] Live | 00:00 ALL TASKS ALL TASKS ACTIVE TASKS TASKS IN WRAP UP" at bounding box center [129, 101] width 197 height 141
click at [113, 135] on div "[PHONE_NUMBER] Live | 00:00 ALL TASKS ALL TASKS ACTIVE TASKS TASKS IN WRAP UP" at bounding box center [129, 101] width 197 height 141
click at [108, 148] on div "[PHONE_NUMBER] Live | 00:00 ALL TASKS ALL TASKS ACTIVE TASKS TASKS IN WRAP UP" at bounding box center [129, 101] width 197 height 141
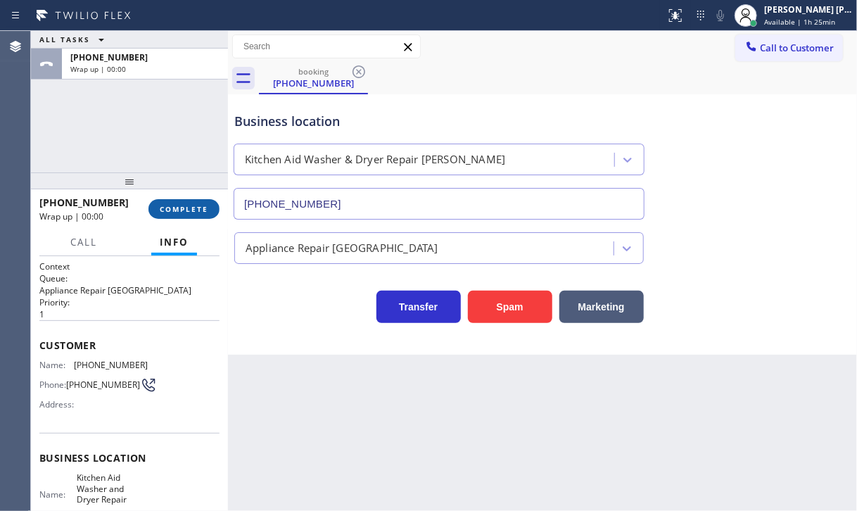
click at [166, 205] on span "COMPLETE" at bounding box center [184, 209] width 49 height 10
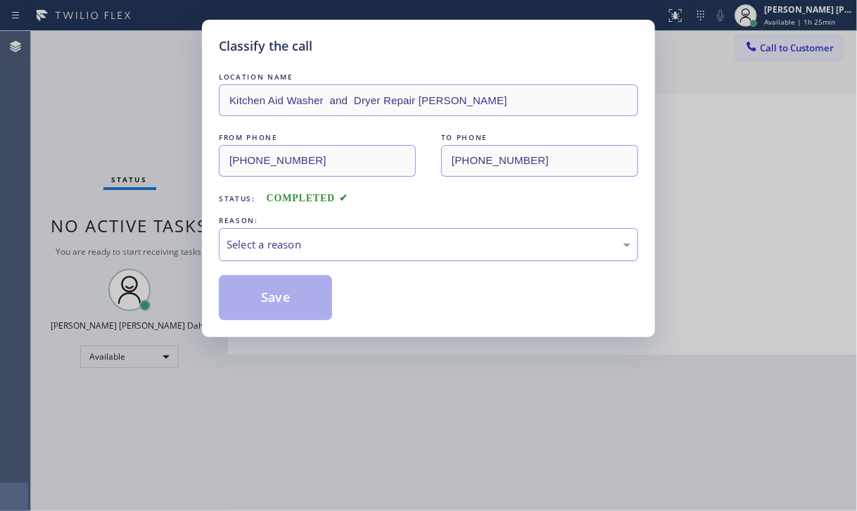
drag, startPoint x: 263, startPoint y: 245, endPoint x: 262, endPoint y: 255, distance: 10.6
click at [264, 245] on div "Select a reason" at bounding box center [428, 244] width 404 height 16
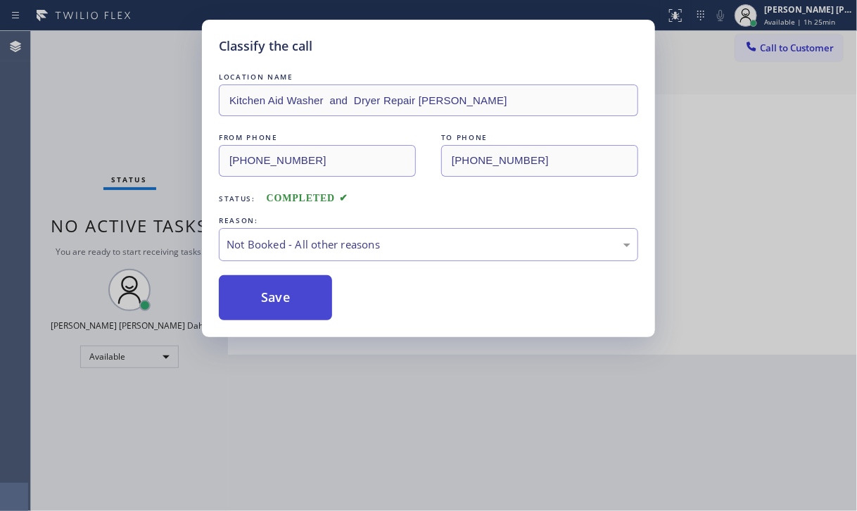
click at [266, 305] on button "Save" at bounding box center [275, 297] width 113 height 45
click at [267, 303] on button "Save" at bounding box center [275, 297] width 113 height 45
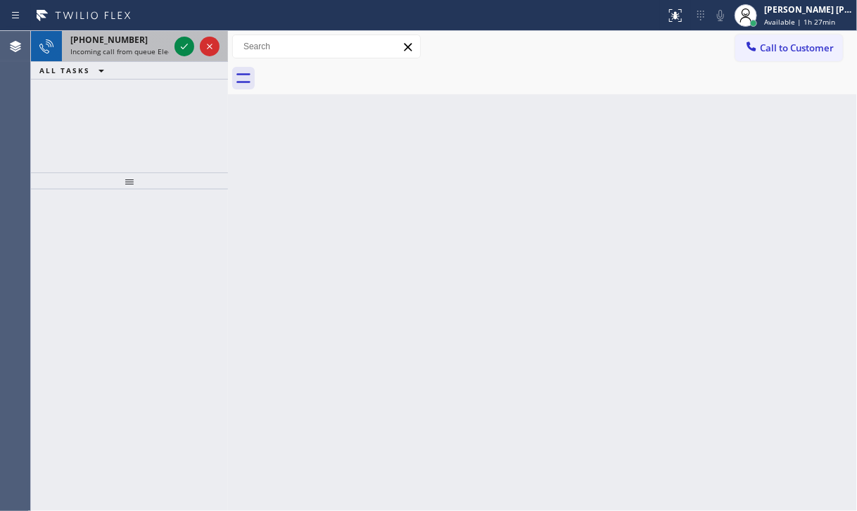
click at [147, 47] on span "Incoming call from queue Electrical" at bounding box center [129, 51] width 119 height 10
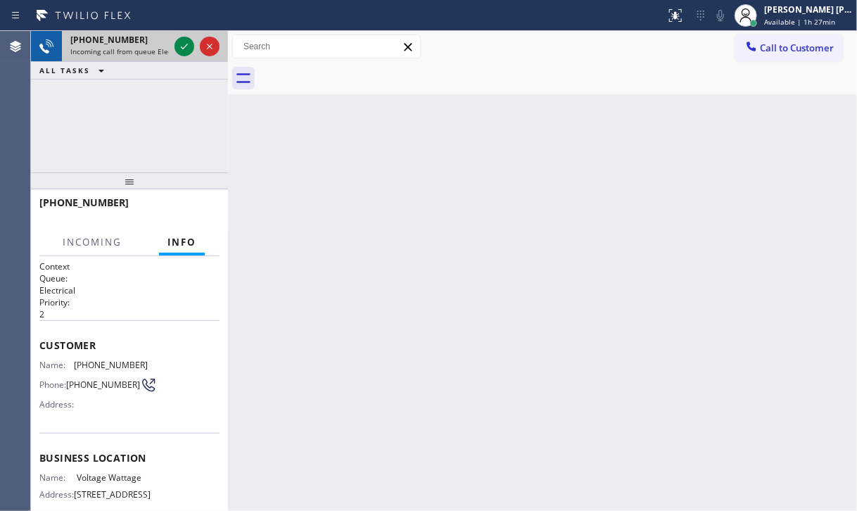
click at [147, 46] on span "Incoming call from queue Electrical" at bounding box center [129, 51] width 119 height 10
click at [146, 49] on span "Incoming call from queue Electrical" at bounding box center [129, 51] width 119 height 10
click at [184, 45] on icon at bounding box center [184, 46] width 17 height 17
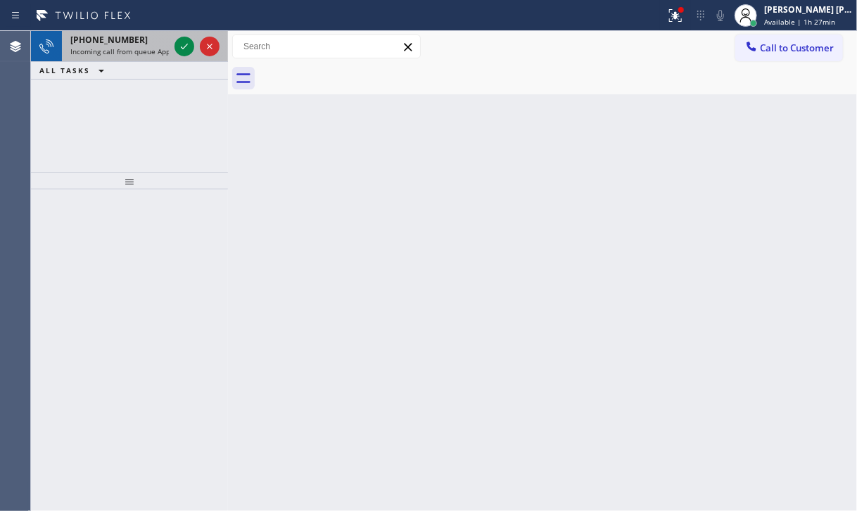
click at [90, 49] on span "Incoming call from queue Appliance Repair" at bounding box center [142, 51] width 144 height 10
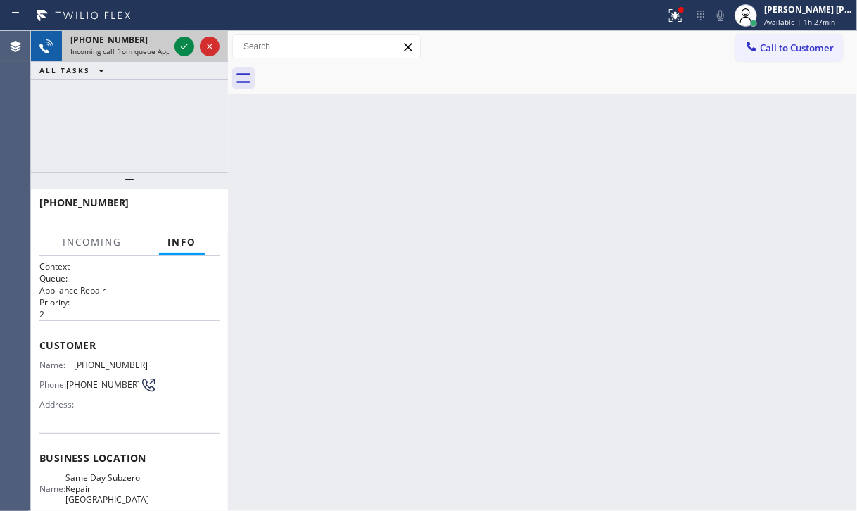
click at [90, 49] on span "Incoming call from queue Appliance Repair" at bounding box center [142, 51] width 144 height 10
click at [90, 51] on span "Incoming call from queue Appliance Repair" at bounding box center [142, 51] width 144 height 10
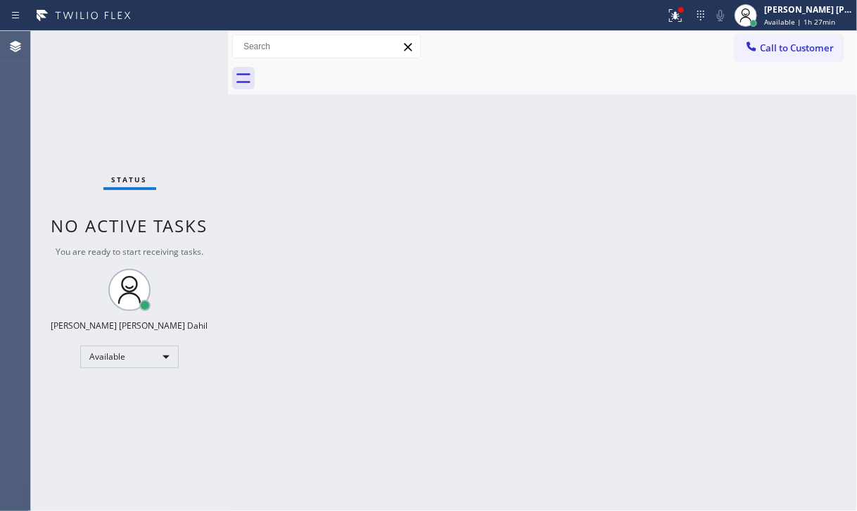
click at [177, 51] on div "Status No active tasks You are ready to start receiving tasks. [PERSON_NAME] [P…" at bounding box center [129, 271] width 197 height 480
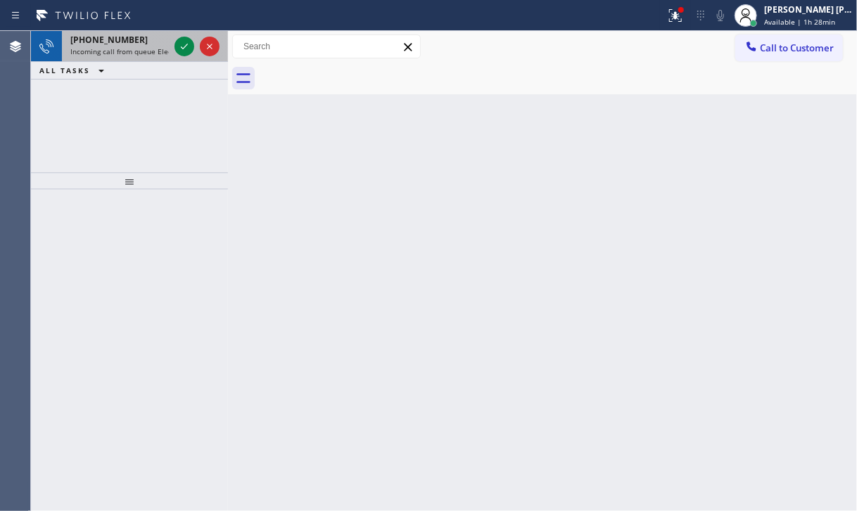
click at [148, 46] on span "Incoming call from queue Electrical" at bounding box center [129, 51] width 119 height 10
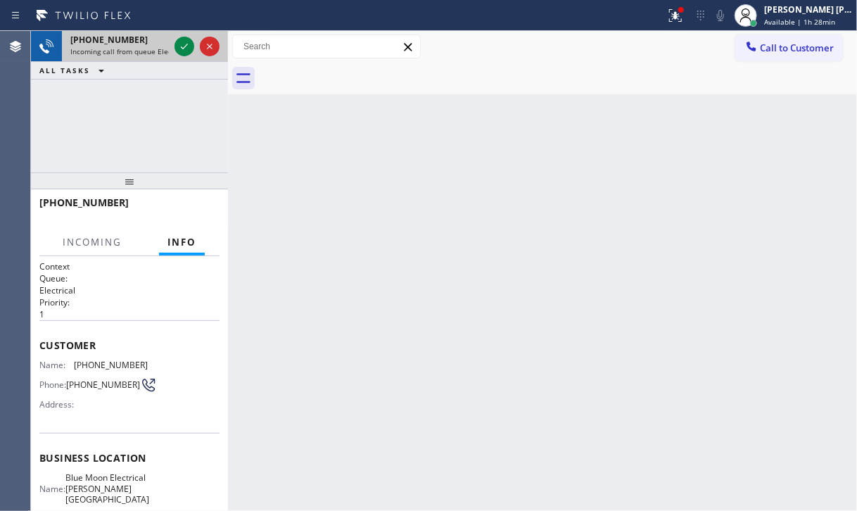
click at [147, 46] on span "Incoming call from queue Electrical" at bounding box center [129, 51] width 119 height 10
click at [146, 46] on span "Incoming call from queue Electrical" at bounding box center [129, 51] width 119 height 10
click at [145, 47] on span "Incoming call from queue Electrical" at bounding box center [129, 51] width 119 height 10
click at [182, 50] on icon at bounding box center [184, 46] width 17 height 17
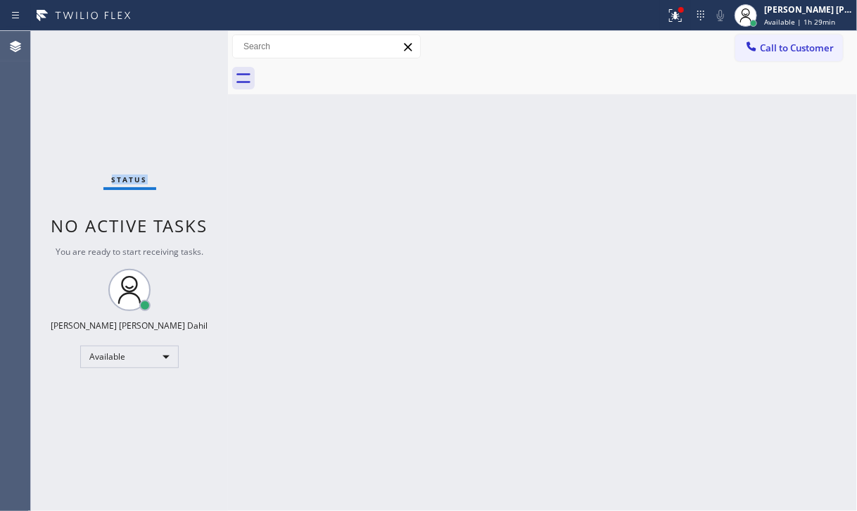
click at [182, 50] on div "Status No active tasks You are ready to start receiving tasks. [PERSON_NAME] [P…" at bounding box center [129, 271] width 197 height 480
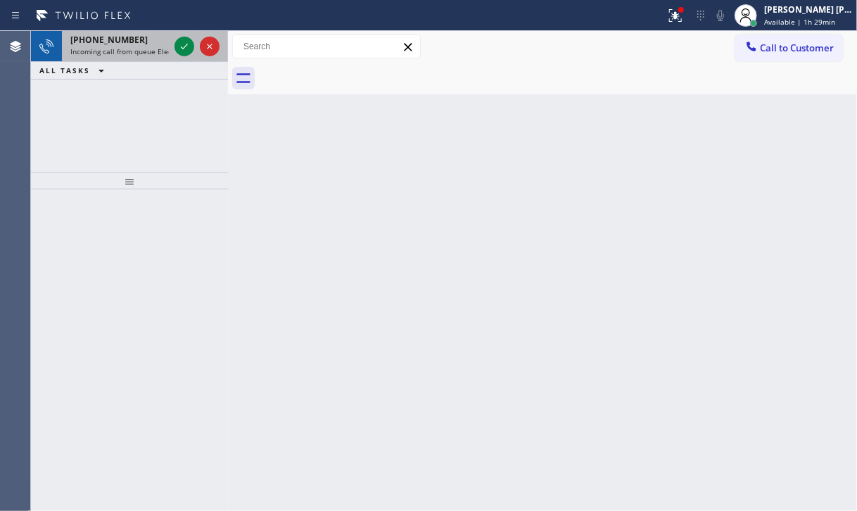
click at [138, 51] on span "Incoming call from queue Electrical" at bounding box center [129, 51] width 119 height 10
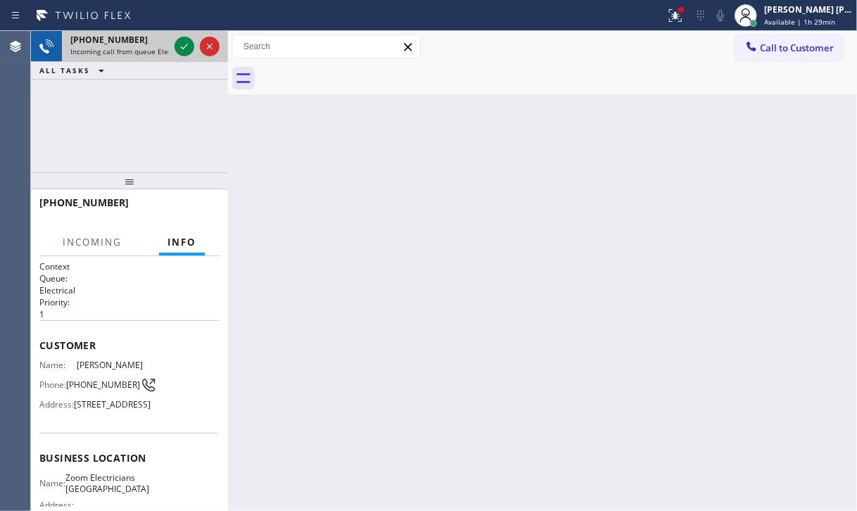
click at [138, 51] on span "Incoming call from queue Electrical" at bounding box center [129, 51] width 119 height 10
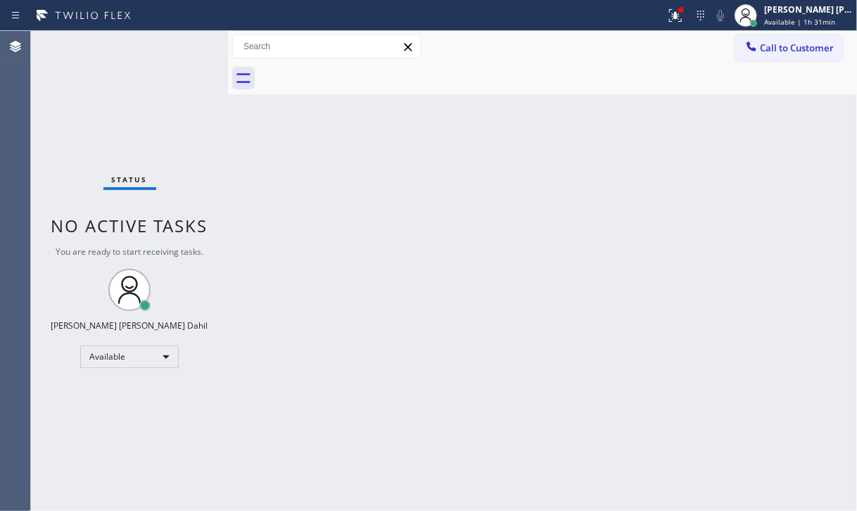
click at [179, 46] on div "Status No active tasks You are ready to start receiving tasks. [PERSON_NAME] [P…" at bounding box center [129, 271] width 197 height 480
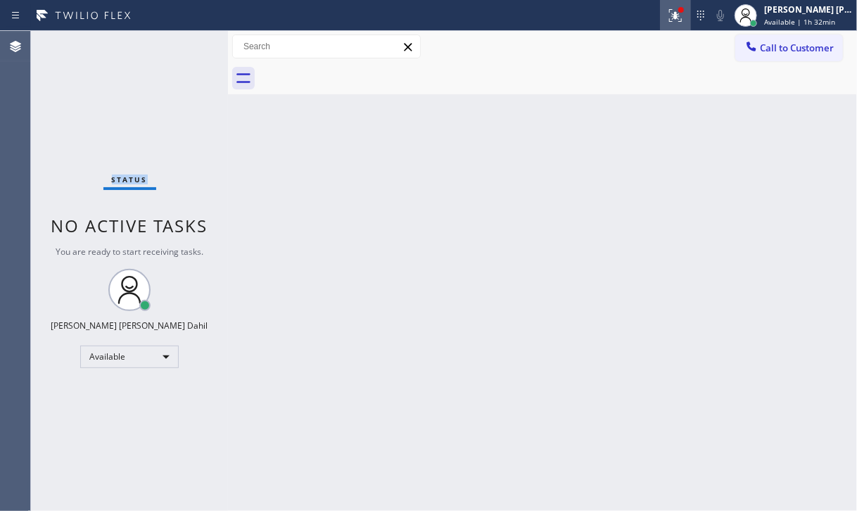
click at [684, 10] on icon at bounding box center [675, 15] width 17 height 17
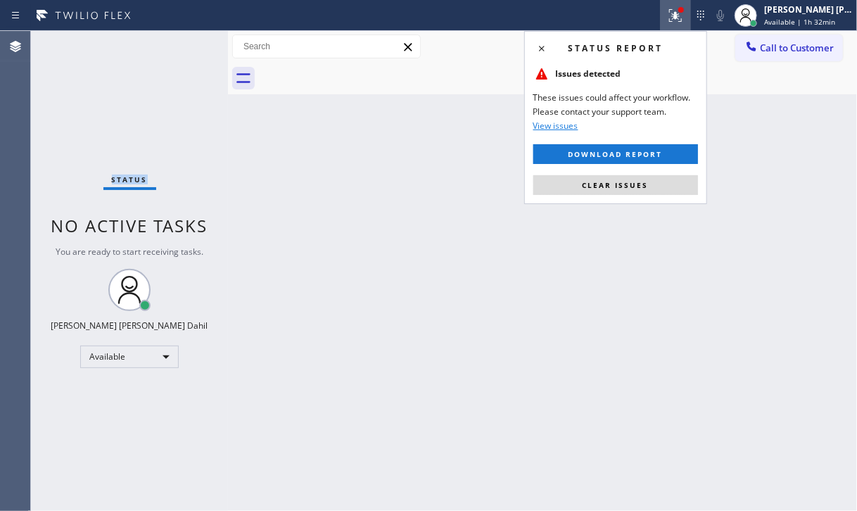
click at [651, 182] on button "Clear issues" at bounding box center [615, 185] width 165 height 20
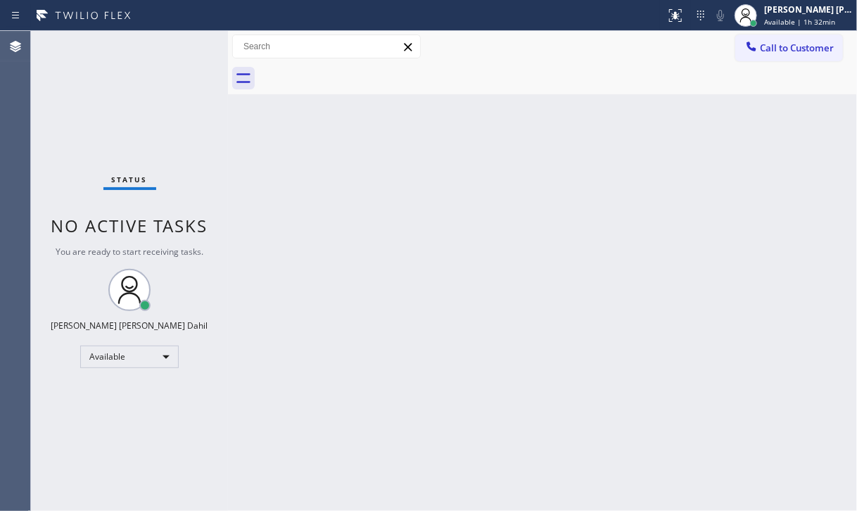
click at [570, 230] on div "Back to Dashboard Change Sender ID Customers Technicians Select a contact Outbo…" at bounding box center [542, 271] width 629 height 480
click at [570, 231] on div "Back to Dashboard Change Sender ID Customers Technicians Select a contact Outbo…" at bounding box center [542, 271] width 629 height 480
click at [554, 248] on div "Back to Dashboard Change Sender ID Customers Technicians Select a contact Outbo…" at bounding box center [542, 271] width 629 height 480
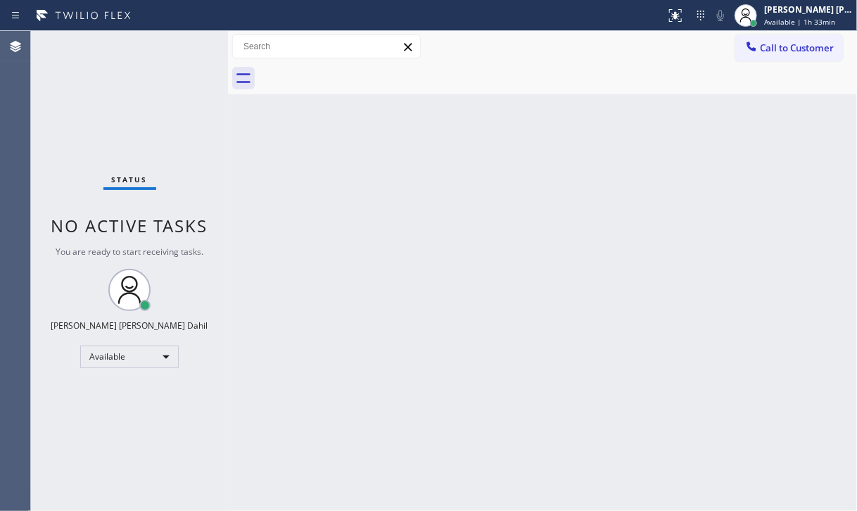
click at [554, 248] on div "Back to Dashboard Change Sender ID Customers Technicians Select a contact Outbo…" at bounding box center [542, 271] width 629 height 480
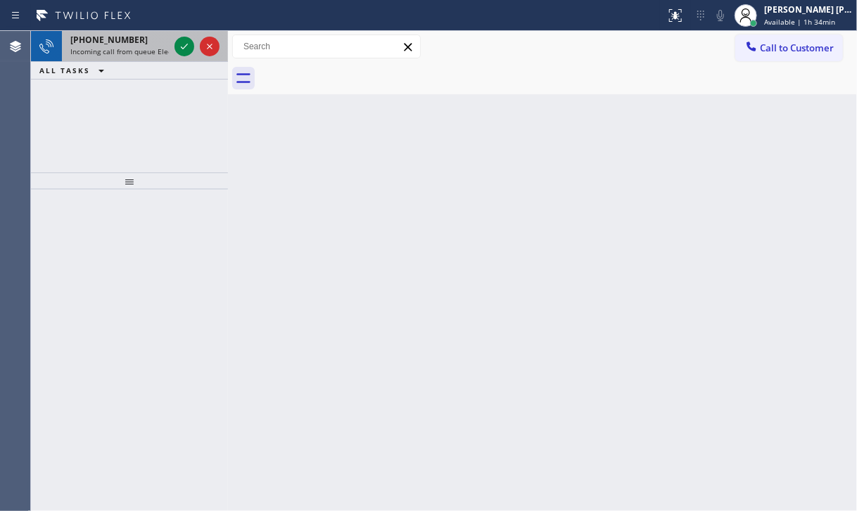
click at [157, 47] on span "Incoming call from queue Electrical" at bounding box center [129, 51] width 119 height 10
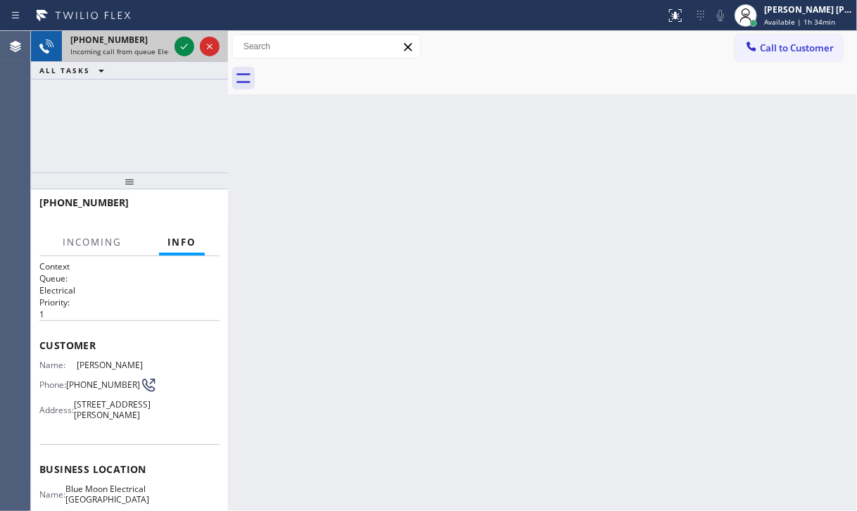
click at [157, 47] on span "Incoming call from queue Electrical" at bounding box center [129, 51] width 119 height 10
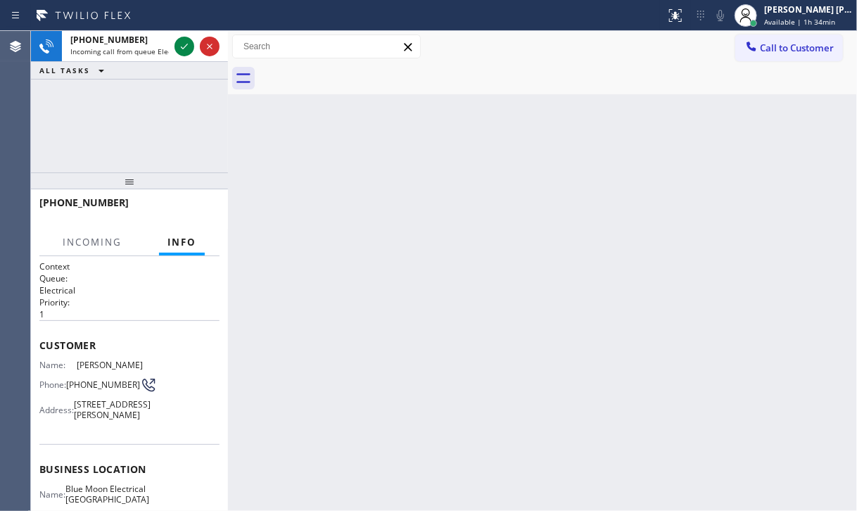
drag, startPoint x: 157, startPoint y: 47, endPoint x: 141, endPoint y: 118, distance: 72.8
click at [156, 48] on span "Incoming call from queue Electrical" at bounding box center [129, 51] width 119 height 10
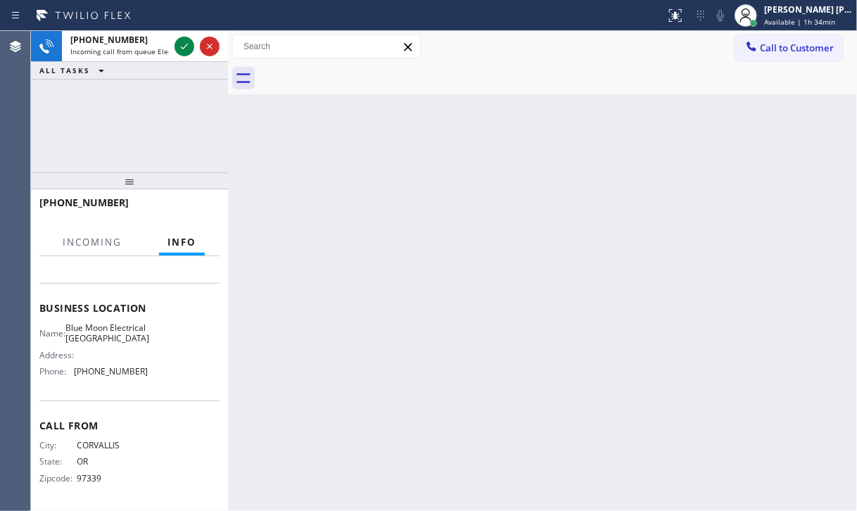
scroll to position [184, 0]
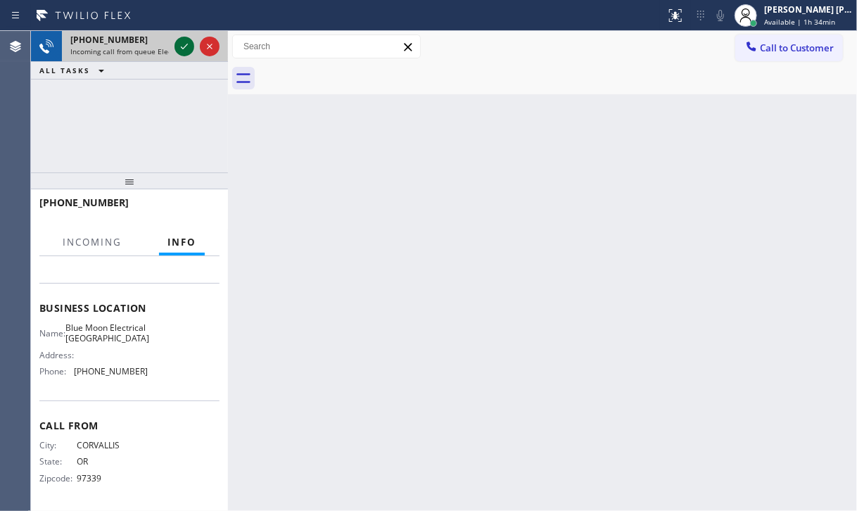
click at [179, 49] on icon at bounding box center [184, 46] width 17 height 17
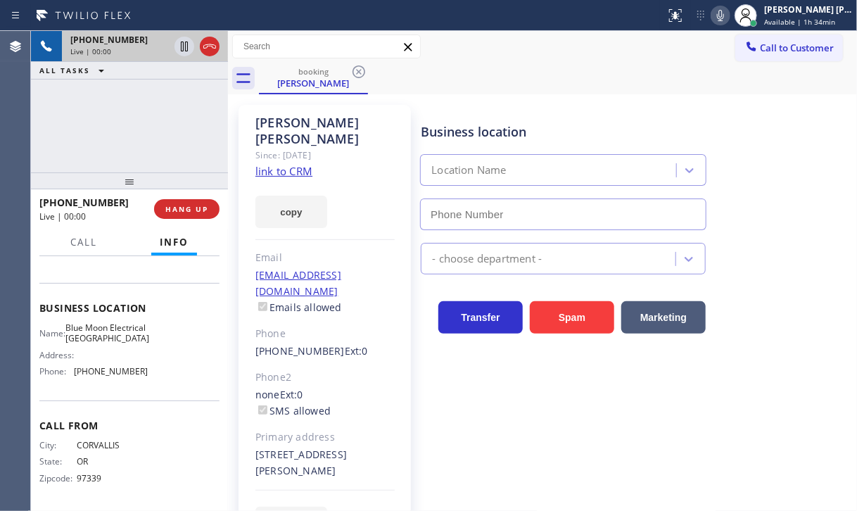
type input "[PHONE_NUMBER]"
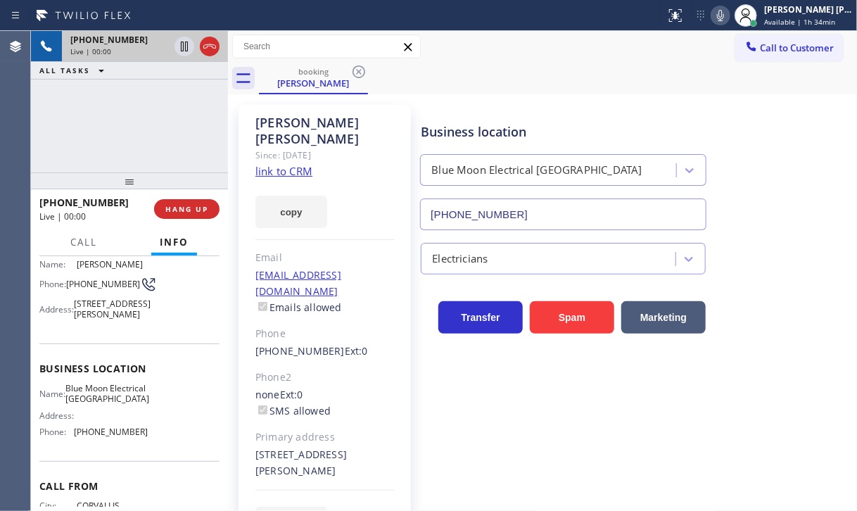
scroll to position [0, 0]
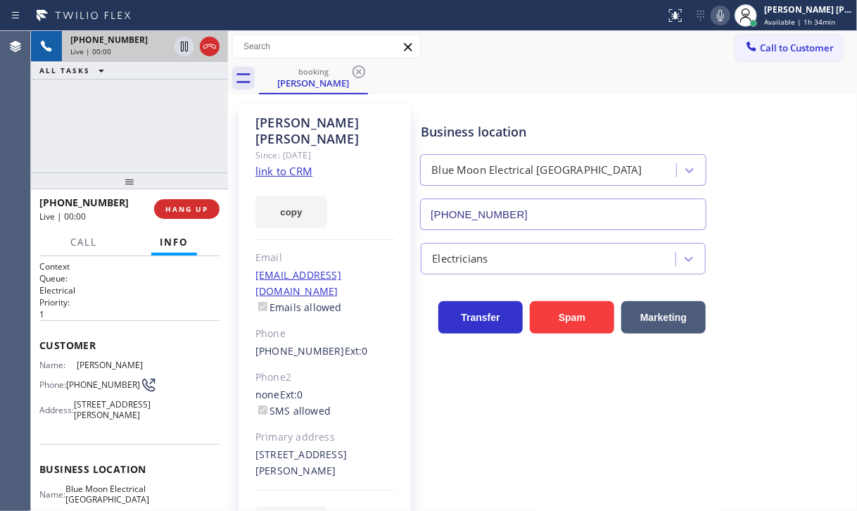
click at [295, 164] on link "link to CRM" at bounding box center [283, 171] width 57 height 14
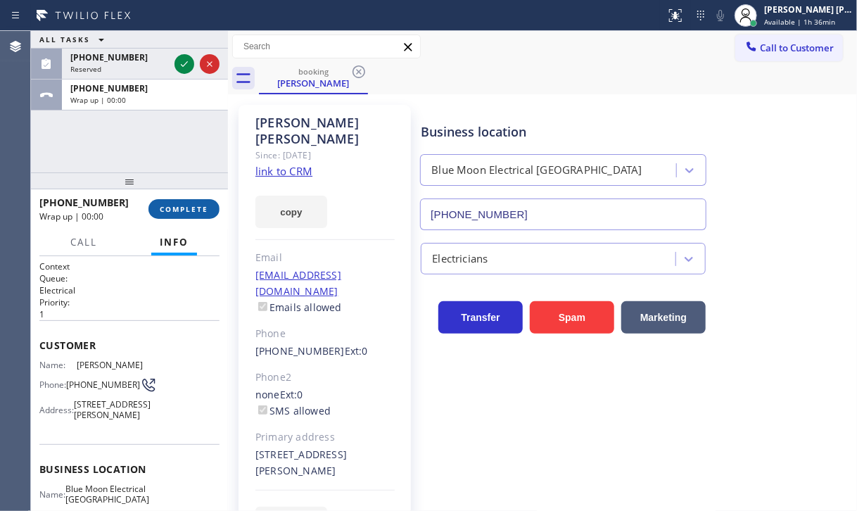
click at [179, 212] on span "COMPLETE" at bounding box center [184, 209] width 49 height 10
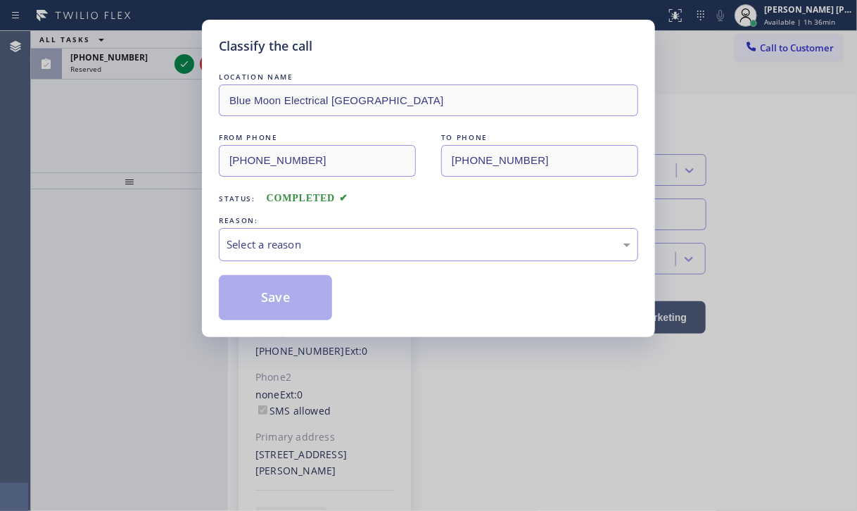
click at [337, 241] on div "Select a reason" at bounding box center [428, 244] width 404 height 16
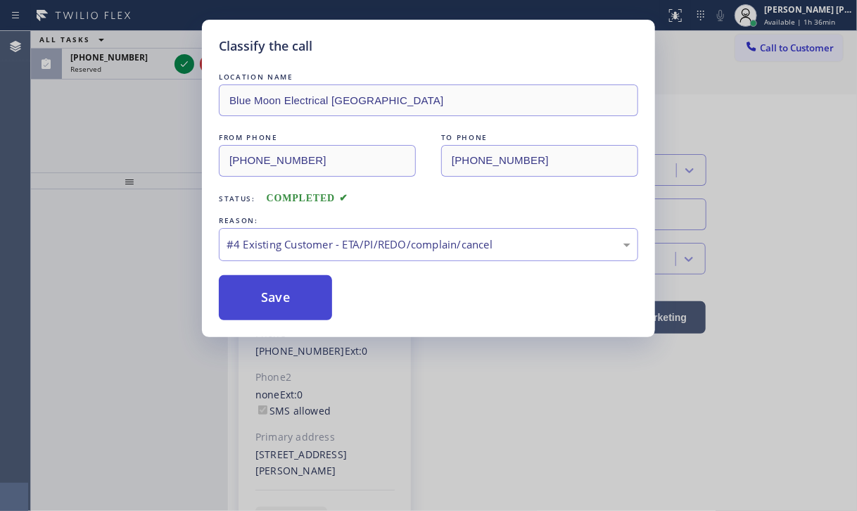
click at [278, 293] on button "Save" at bounding box center [275, 297] width 113 height 45
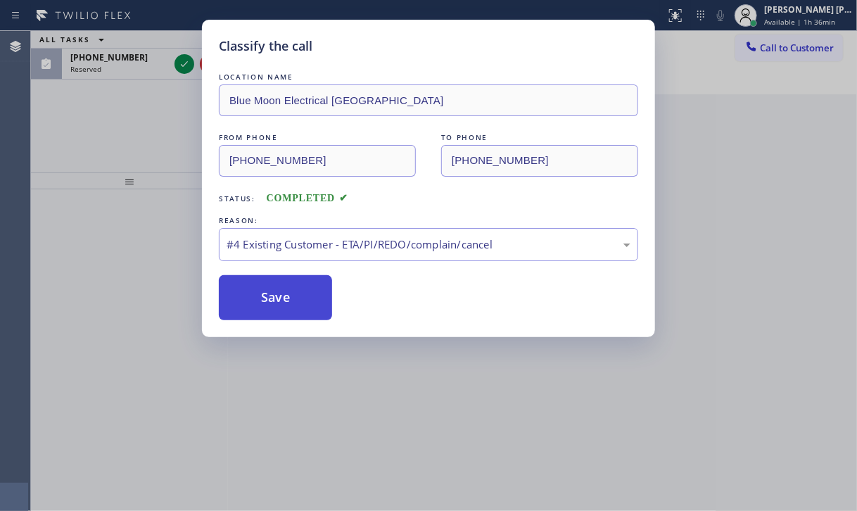
click at [278, 293] on button "Save" at bounding box center [275, 297] width 113 height 45
click at [275, 289] on button "Save" at bounding box center [275, 297] width 113 height 45
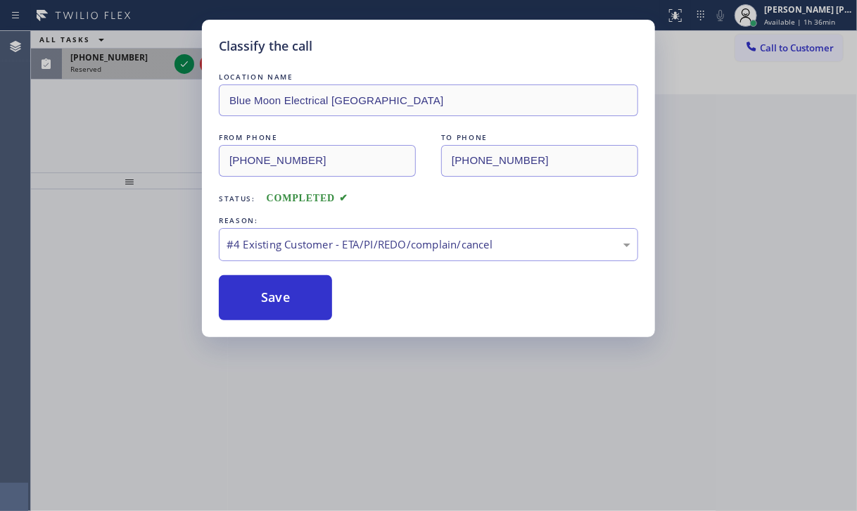
click at [143, 60] on div "Classify the call LOCATION NAME Electrical Land Brea FROM PHONE [PHONE_NUMBER] …" at bounding box center [444, 271] width 826 height 480
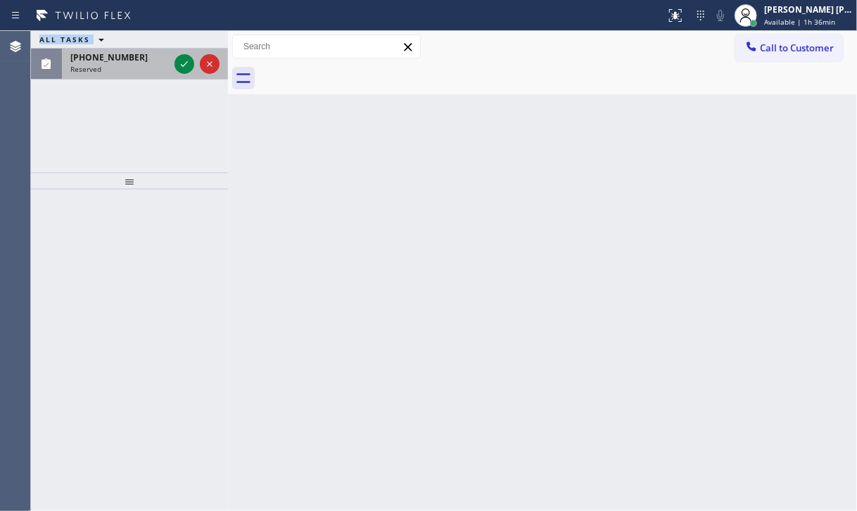
click at [143, 60] on div "[PHONE_NUMBER]" at bounding box center [119, 57] width 98 height 12
click at [141, 60] on div "[PHONE_NUMBER]" at bounding box center [119, 57] width 98 height 12
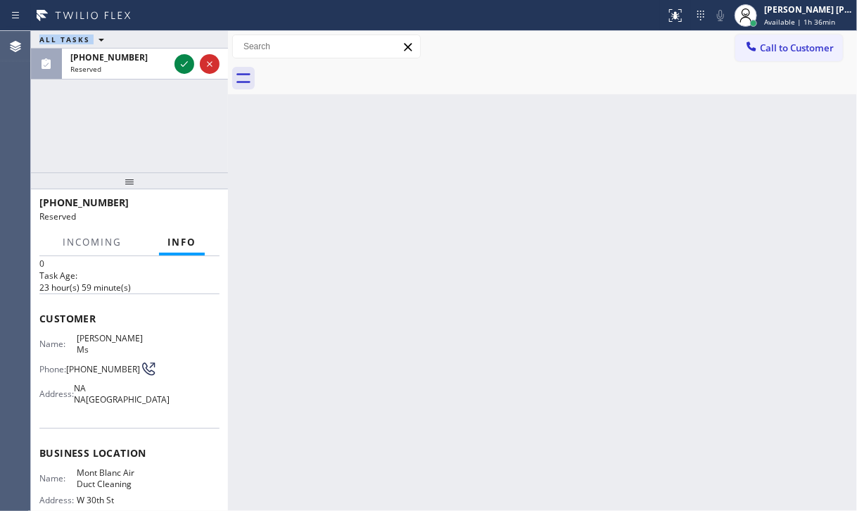
scroll to position [141, 0]
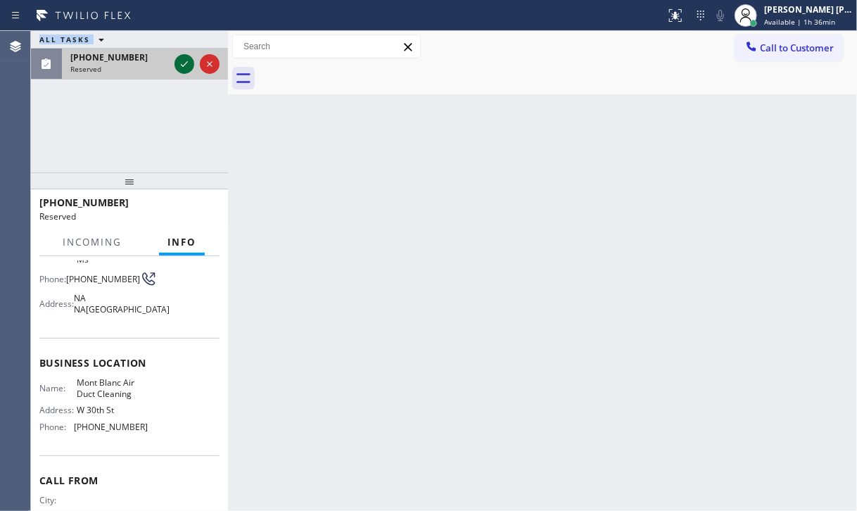
click at [179, 68] on icon at bounding box center [184, 64] width 17 height 17
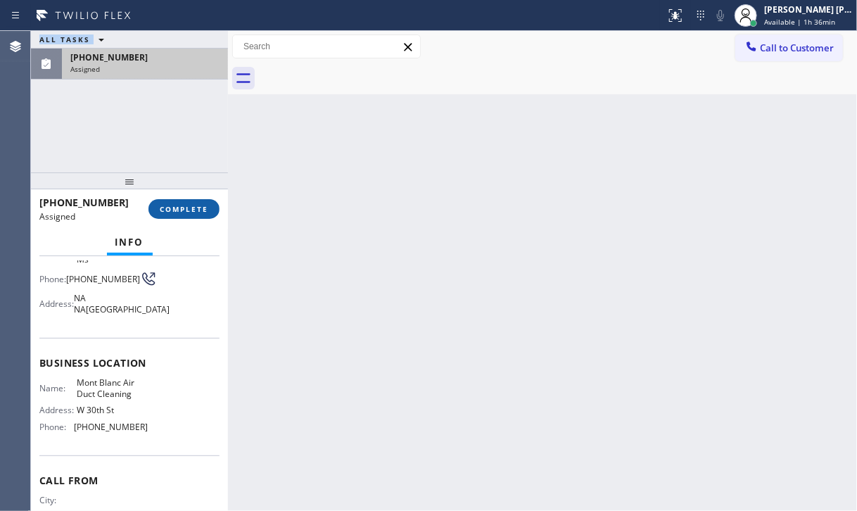
click at [196, 206] on span "COMPLETE" at bounding box center [184, 209] width 49 height 10
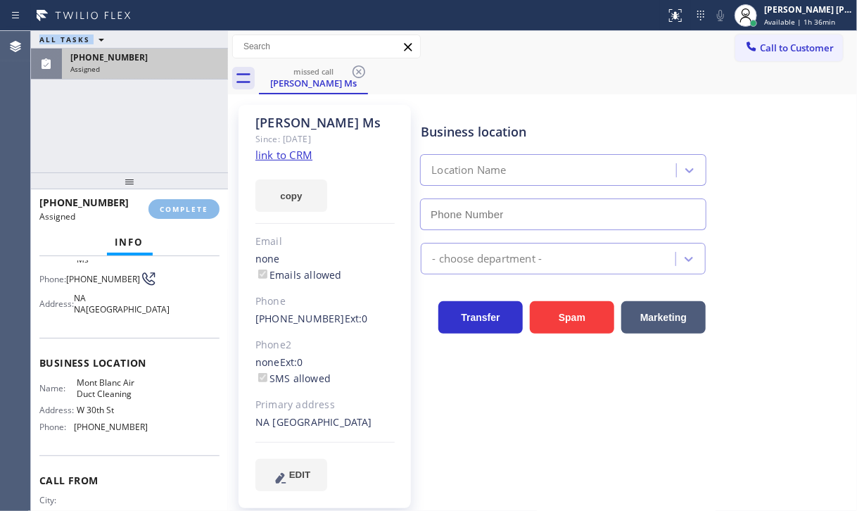
type input "[PHONE_NUMBER]"
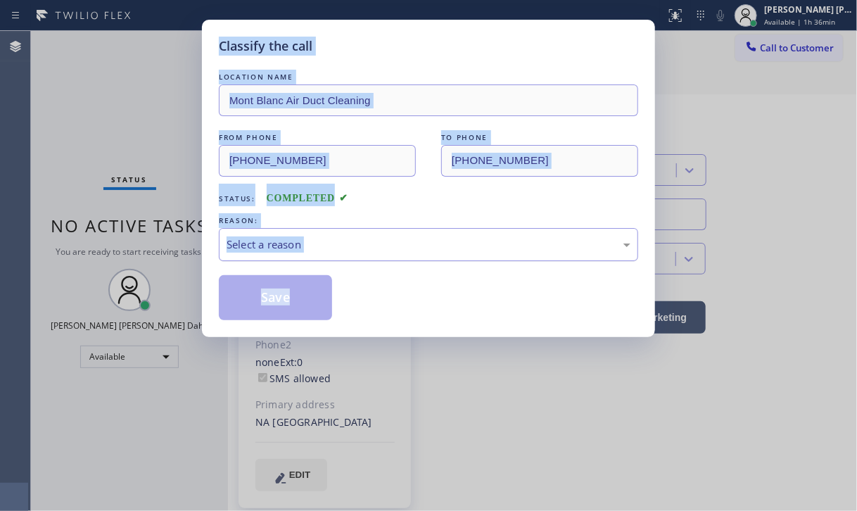
click at [262, 243] on div "Select a reason" at bounding box center [428, 244] width 404 height 16
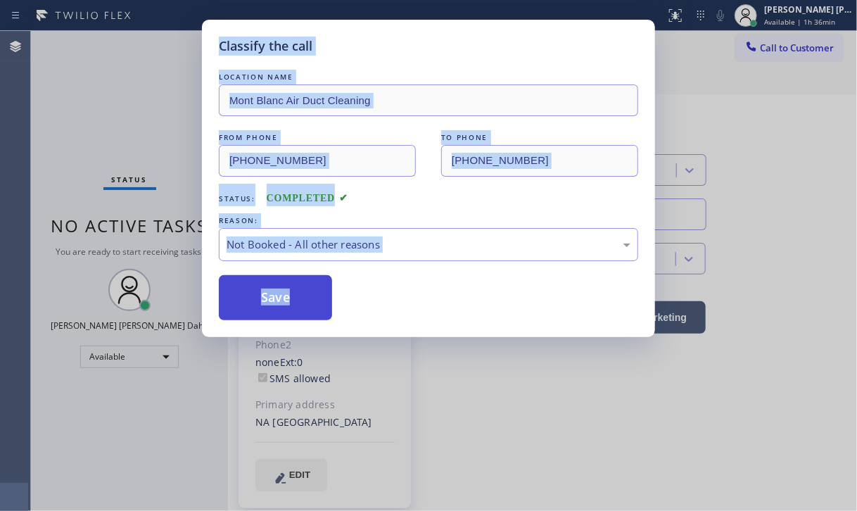
click at [255, 302] on button "Save" at bounding box center [275, 297] width 113 height 45
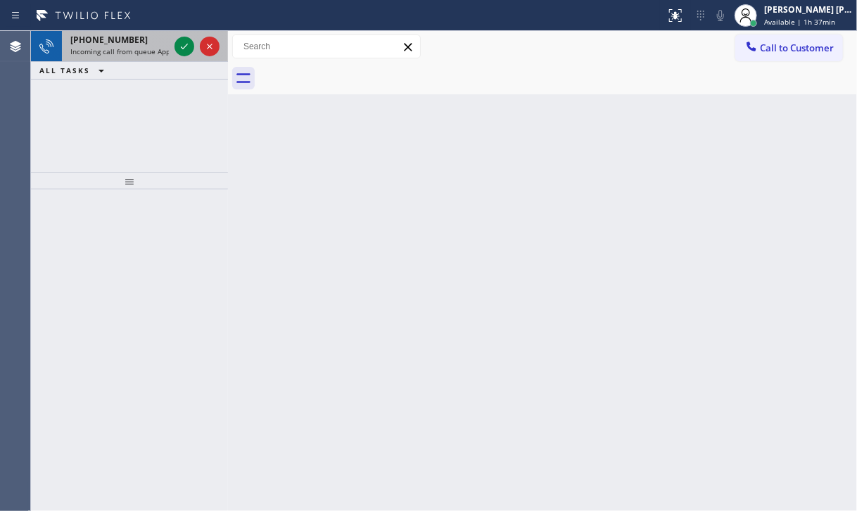
click at [115, 48] on span "Incoming call from queue Appliance Repair [GEOGRAPHIC_DATA]" at bounding box center [177, 51] width 214 height 10
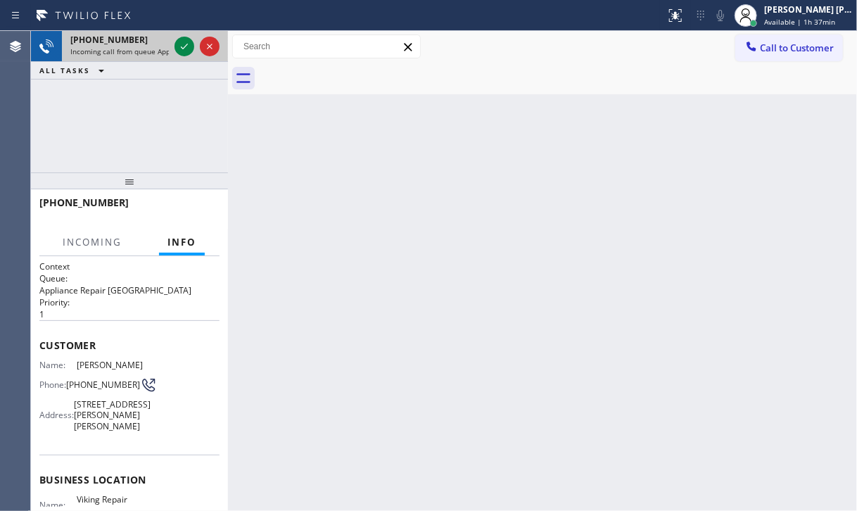
click at [113, 49] on span "Incoming call from queue Appliance Repair [GEOGRAPHIC_DATA]" at bounding box center [177, 51] width 214 height 10
drag, startPoint x: 113, startPoint y: 49, endPoint x: 121, endPoint y: 51, distance: 7.9
click at [113, 50] on span "Incoming call from queue Appliance Repair [GEOGRAPHIC_DATA]" at bounding box center [177, 51] width 214 height 10
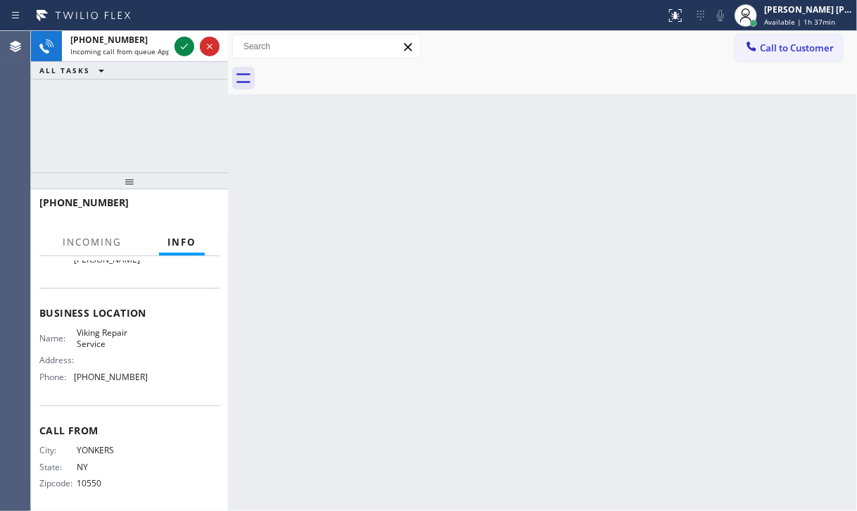
scroll to position [172, 0]
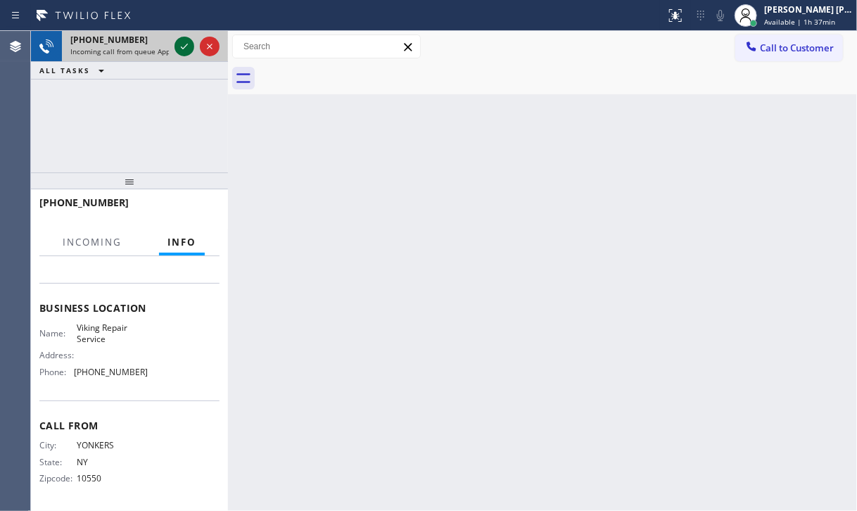
click at [179, 54] on icon at bounding box center [184, 46] width 17 height 17
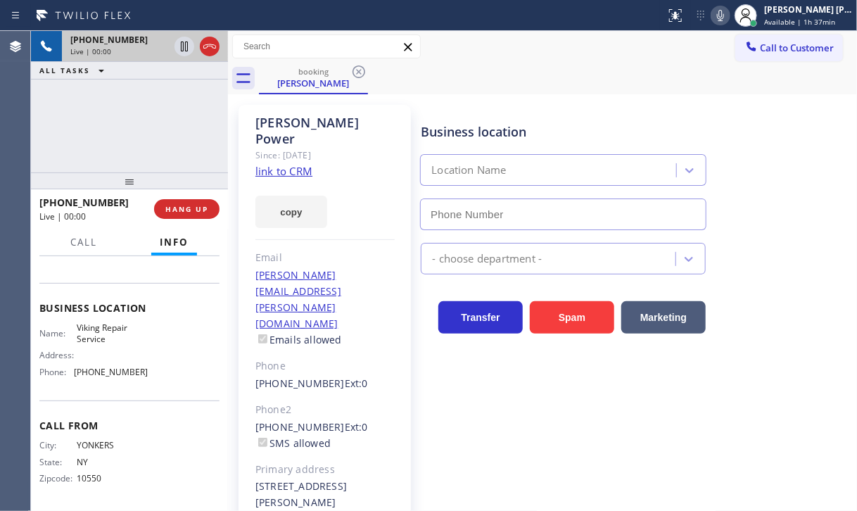
type input "[PHONE_NUMBER]"
click at [293, 164] on link "link to CRM" at bounding box center [283, 171] width 57 height 14
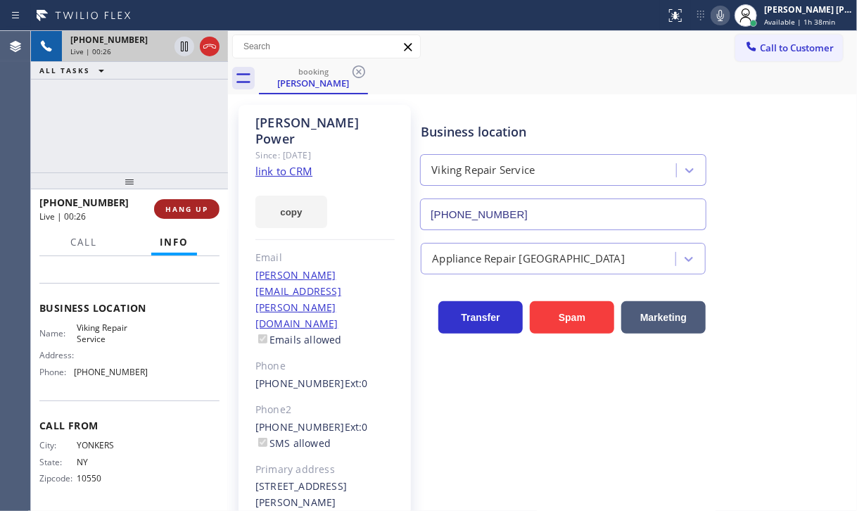
click at [175, 207] on span "HANG UP" at bounding box center [186, 209] width 43 height 10
click at [176, 206] on span "HANG UP" at bounding box center [186, 209] width 43 height 10
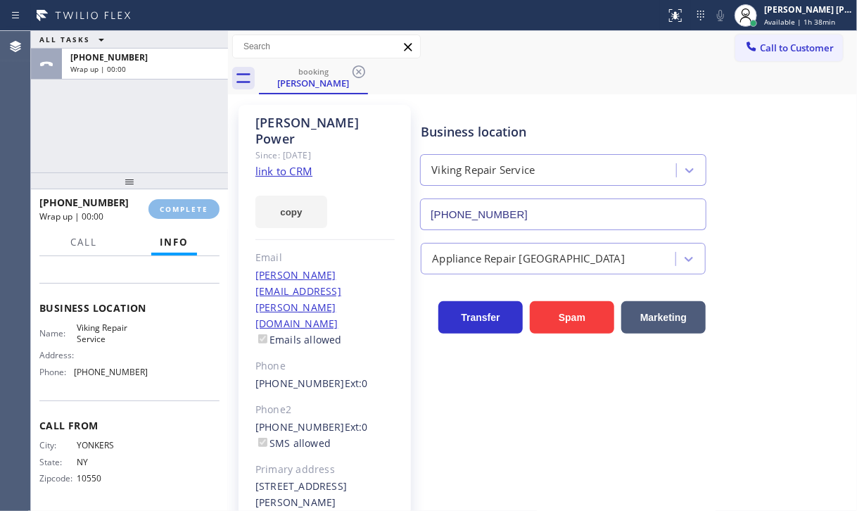
click at [172, 191] on div "ALL TASKS ALL TASKS ACTIVE TASKS TASKS IN WRAP UP [PHONE_NUMBER] Wrap up | 00:0…" at bounding box center [129, 271] width 197 height 480
click at [172, 186] on div at bounding box center [129, 180] width 197 height 17
click at [177, 217] on div "[PHONE_NUMBER] Wrap up | 00:00 COMPLETE" at bounding box center [129, 208] width 180 height 37
click at [177, 217] on button "COMPLETE" at bounding box center [183, 208] width 71 height 20
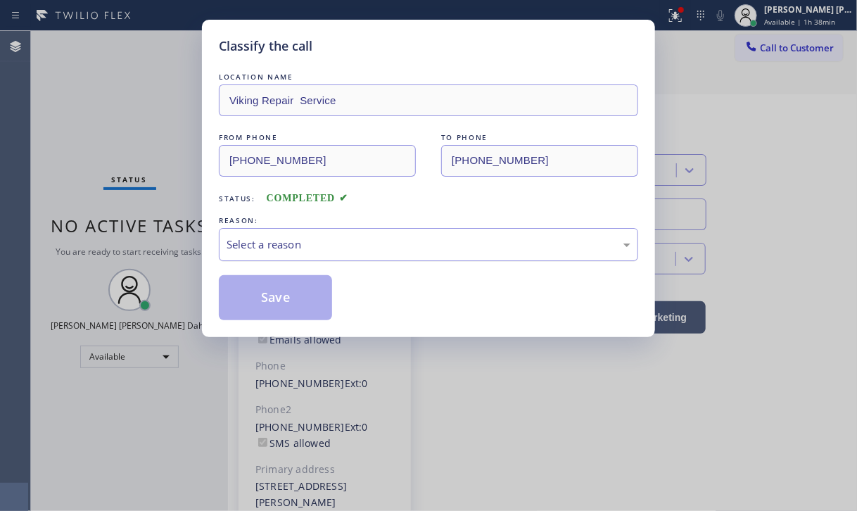
click at [378, 239] on div "Select a reason" at bounding box center [428, 244] width 404 height 16
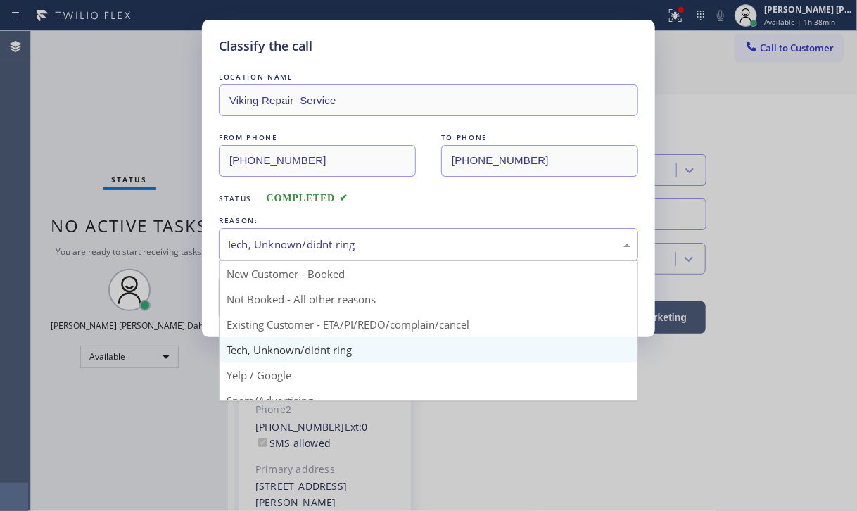
click at [310, 246] on div "Tech, Unknown/didnt ring" at bounding box center [428, 244] width 404 height 16
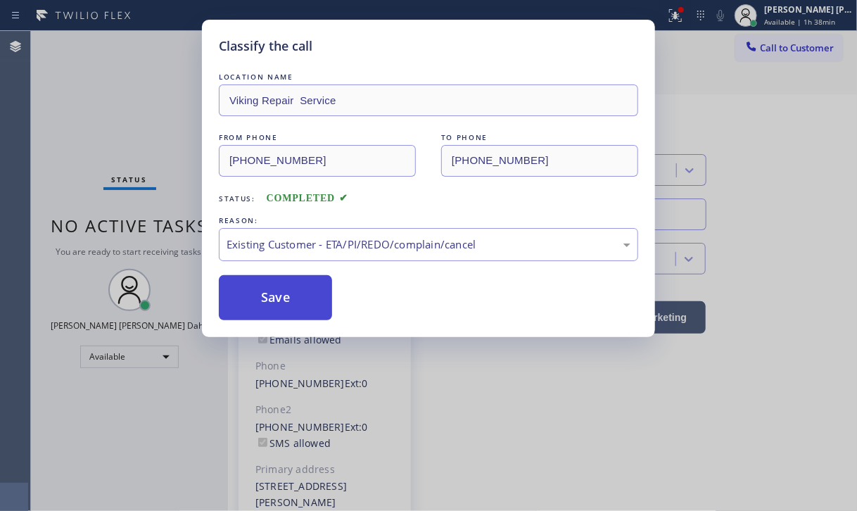
click at [275, 282] on button "Save" at bounding box center [275, 297] width 113 height 45
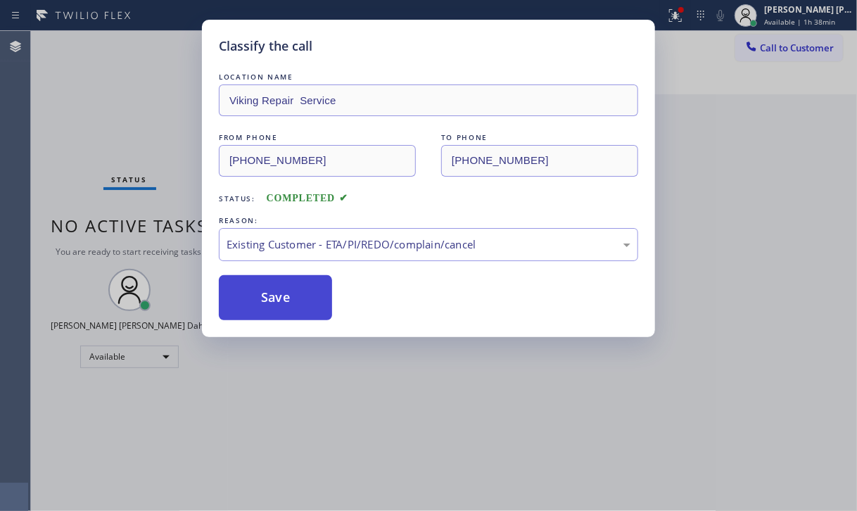
click at [276, 295] on button "Save" at bounding box center [275, 297] width 113 height 45
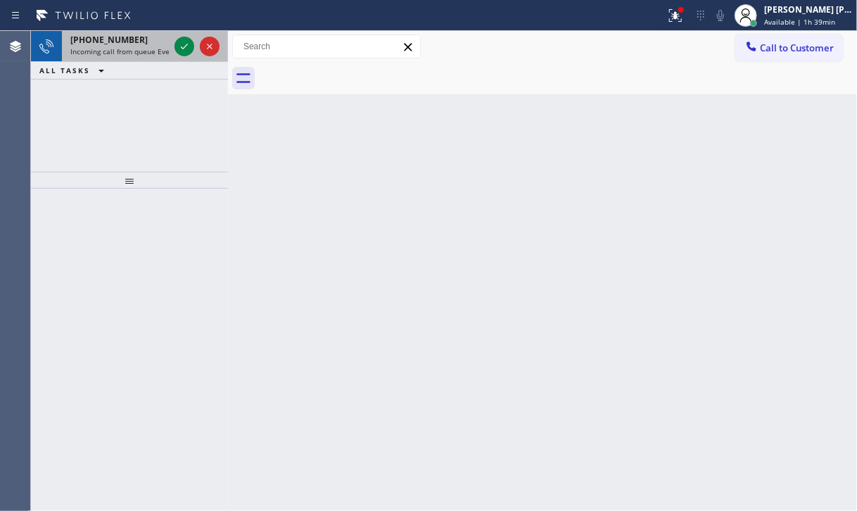
click at [164, 51] on span "Incoming call from queue Everybody" at bounding box center [131, 51] width 122 height 10
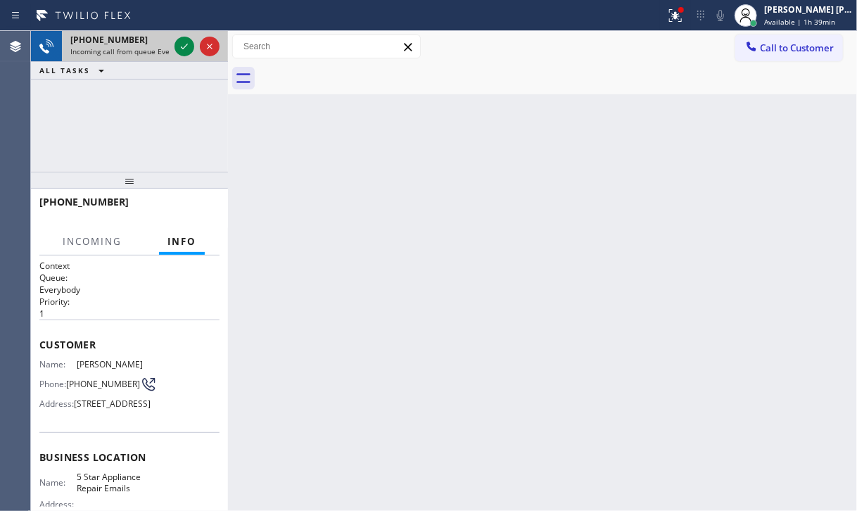
click at [164, 51] on span "Incoming call from queue Everybody" at bounding box center [131, 51] width 122 height 10
click at [164, 52] on span "Incoming call from queue Everybody" at bounding box center [131, 51] width 122 height 10
click at [174, 46] on div at bounding box center [184, 46] width 20 height 17
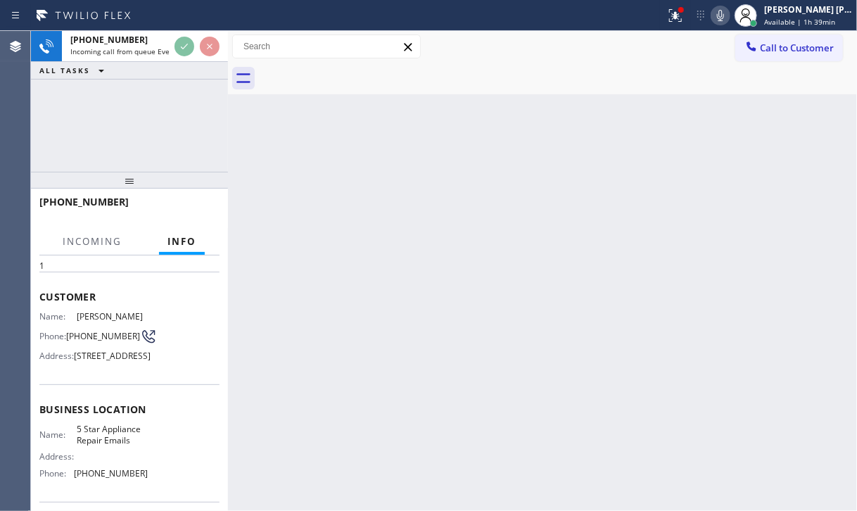
scroll to position [172, 0]
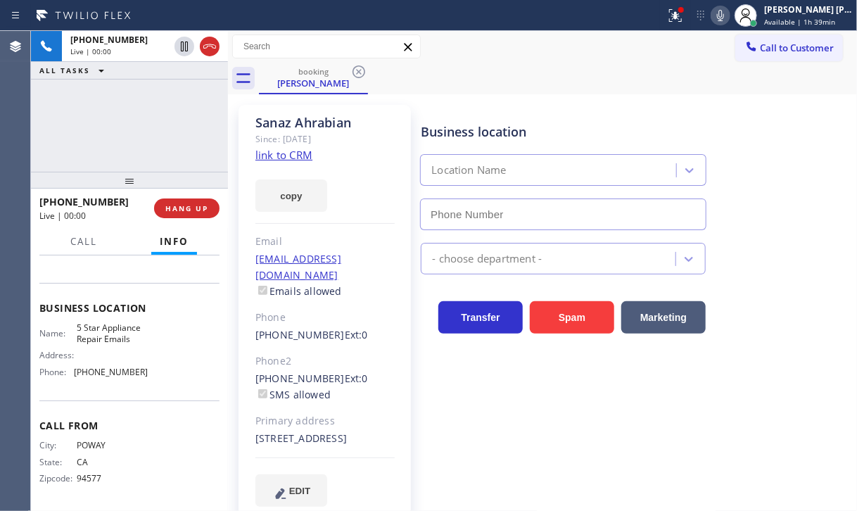
type input "[PHONE_NUMBER]"
click at [276, 153] on link "link to CRM" at bounding box center [283, 155] width 57 height 14
click at [677, 11] on icon at bounding box center [673, 14] width 8 height 10
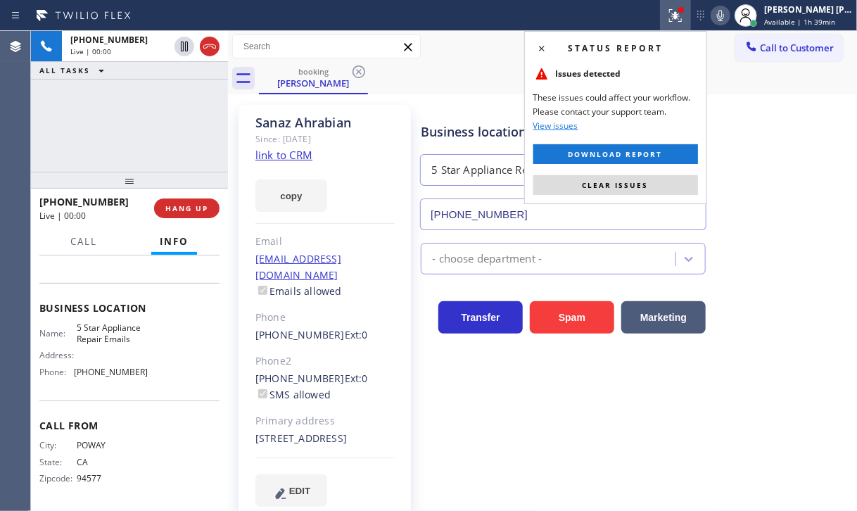
click at [631, 190] on button "Clear issues" at bounding box center [615, 185] width 165 height 20
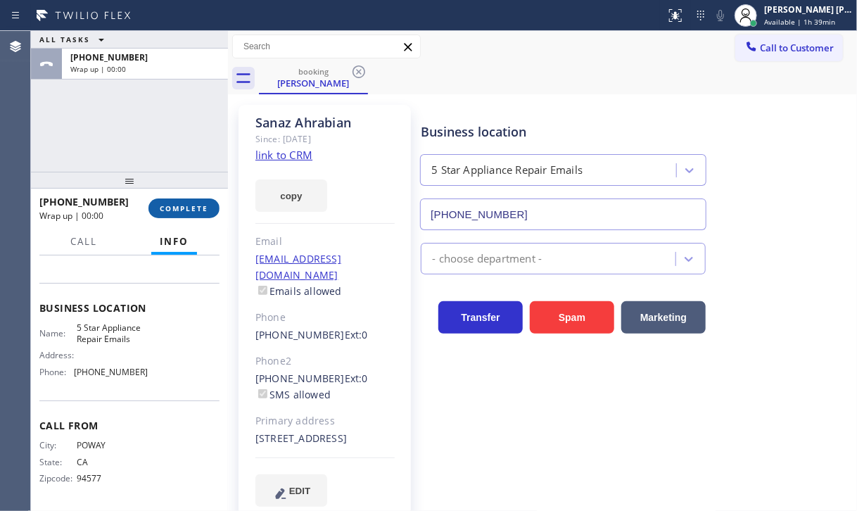
click at [191, 209] on span "COMPLETE" at bounding box center [184, 208] width 49 height 10
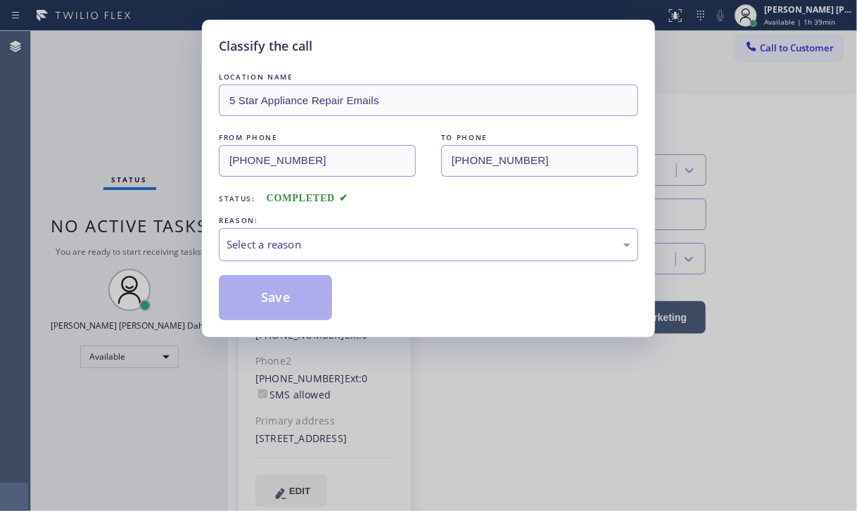
click at [302, 239] on div "Select a reason" at bounding box center [428, 244] width 404 height 16
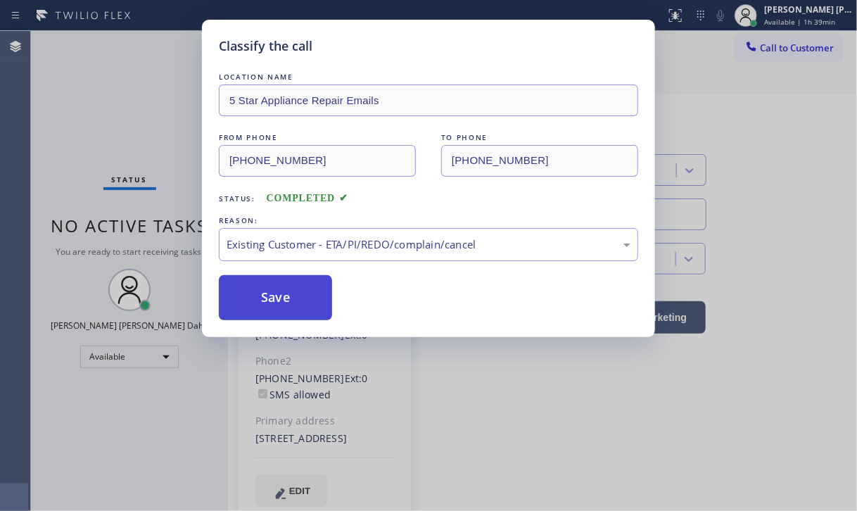
drag, startPoint x: 290, startPoint y: 327, endPoint x: 279, endPoint y: 317, distance: 14.4
click at [273, 310] on button "Save" at bounding box center [275, 297] width 113 height 45
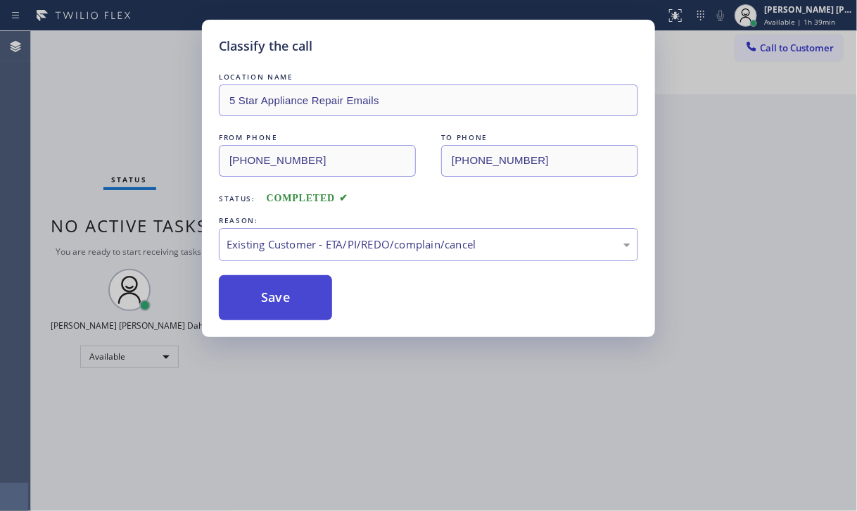
click at [273, 310] on button "Save" at bounding box center [275, 297] width 113 height 45
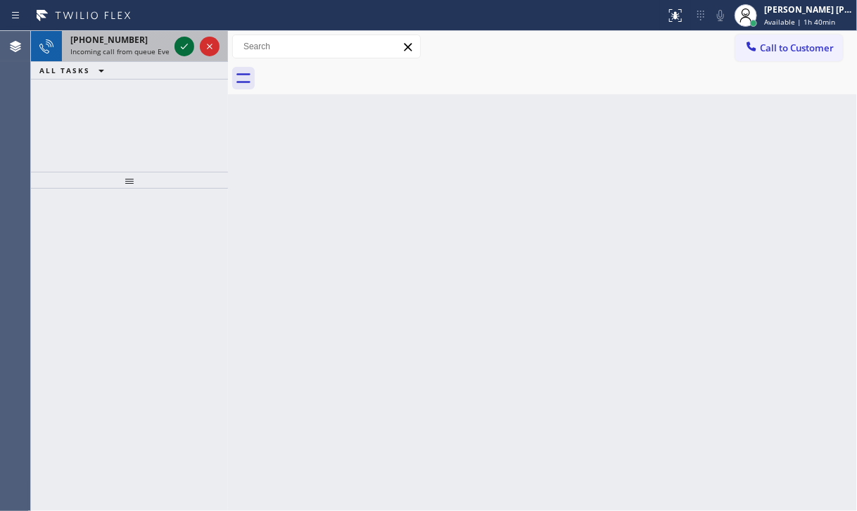
click at [181, 49] on icon at bounding box center [184, 46] width 17 height 17
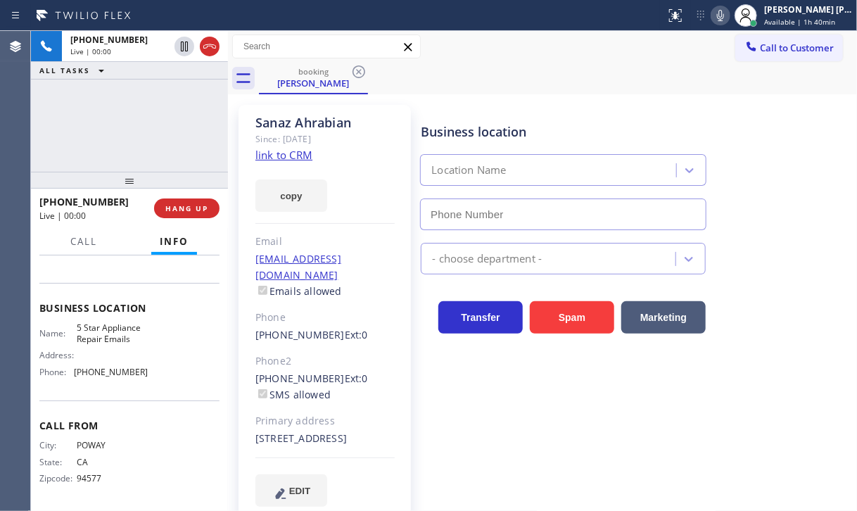
type input "[PHONE_NUMBER]"
click at [184, 108] on div "[PHONE_NUMBER] Live | 00:00 ALL TASKS ALL TASKS ACTIVE TASKS TASKS IN WRAP UP" at bounding box center [129, 101] width 197 height 141
click at [186, 109] on div "[PHONE_NUMBER] Live | 00:00 ALL TASKS ALL TASKS ACTIVE TASKS TASKS IN WRAP UP" at bounding box center [129, 101] width 197 height 141
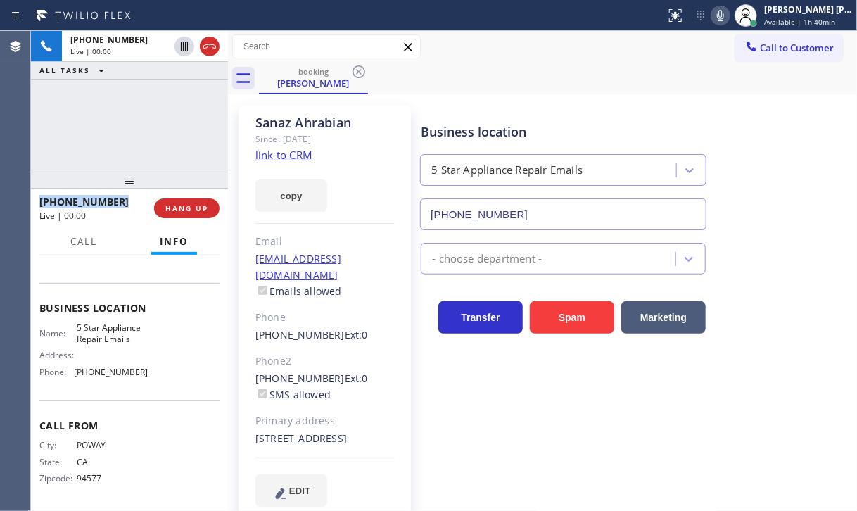
click at [186, 109] on div "[PHONE_NUMBER] Live | 00:00 ALL TASKS ALL TASKS ACTIVE TASKS TASKS IN WRAP UP" at bounding box center [129, 101] width 197 height 141
click at [186, 112] on div "[PHONE_NUMBER] Live | 00:00 ALL TASKS ALL TASKS ACTIVE TASKS TASKS IN WRAP UP" at bounding box center [129, 101] width 197 height 141
click at [288, 159] on link "link to CRM" at bounding box center [283, 155] width 57 height 14
click at [729, 16] on icon at bounding box center [720, 15] width 17 height 17
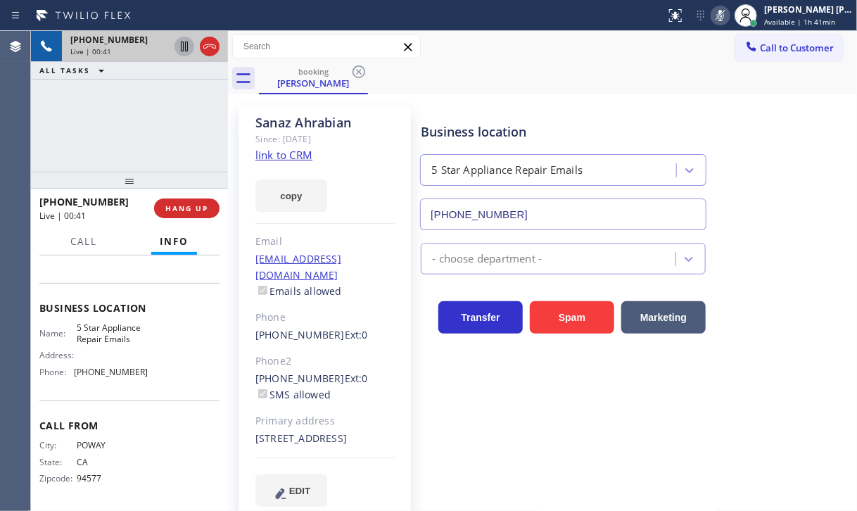
click at [183, 46] on icon at bounding box center [184, 46] width 7 height 10
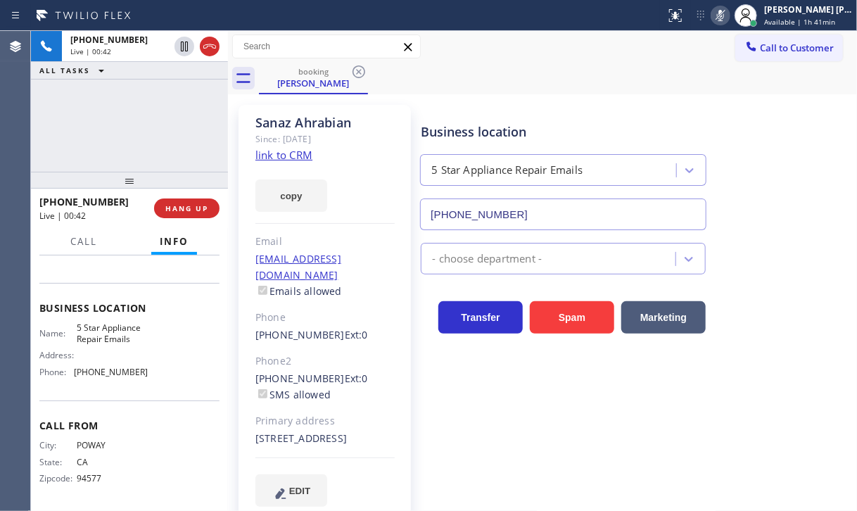
click at [162, 96] on div "[PHONE_NUMBER] Live | 00:42 ALL TASKS ALL TASKS ACTIVE TASKS TASKS IN WRAP UP" at bounding box center [129, 101] width 197 height 141
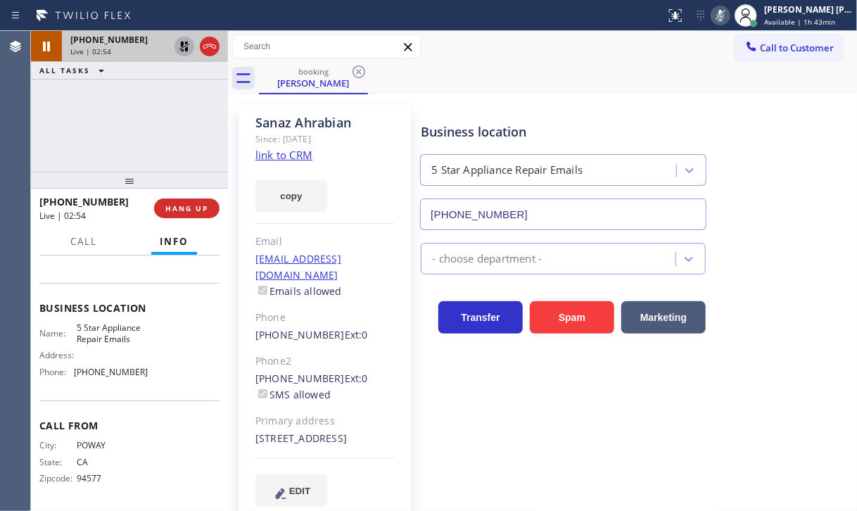
click at [179, 44] on icon at bounding box center [184, 46] width 17 height 17
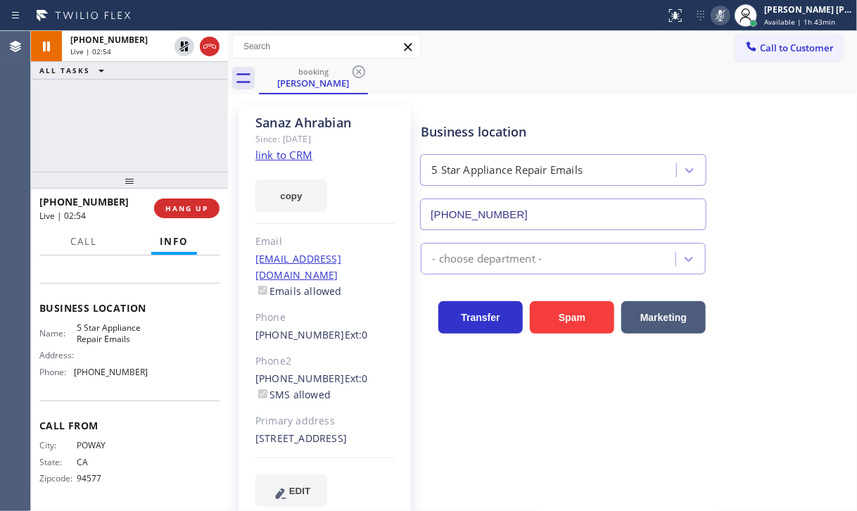
drag, startPoint x: 124, startPoint y: 93, endPoint x: 136, endPoint y: 89, distance: 12.0
click at [127, 94] on div "[PHONE_NUMBER] Live | 02:54 ALL TASKS ALL TASKS ACTIVE TASKS TASKS IN WRAP UP" at bounding box center [129, 101] width 197 height 141
click at [729, 17] on icon at bounding box center [720, 15] width 17 height 17
click at [141, 101] on div "[PHONE_NUMBER] Live | 03:52 ALL TASKS ALL TASKS ACTIVE TASKS TASKS IN WRAP UP" at bounding box center [129, 101] width 197 height 141
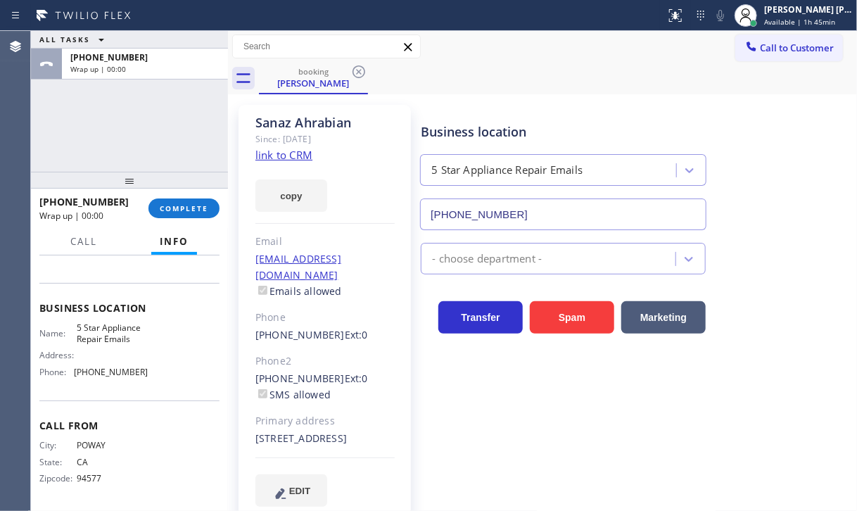
click at [113, 139] on div "ALL TASKS ALL TASKS ACTIVE TASKS TASKS IN WRAP UP [PHONE_NUMBER] Wrap up | 00:00" at bounding box center [129, 101] width 197 height 141
click at [181, 207] on span "COMPLETE" at bounding box center [184, 208] width 49 height 10
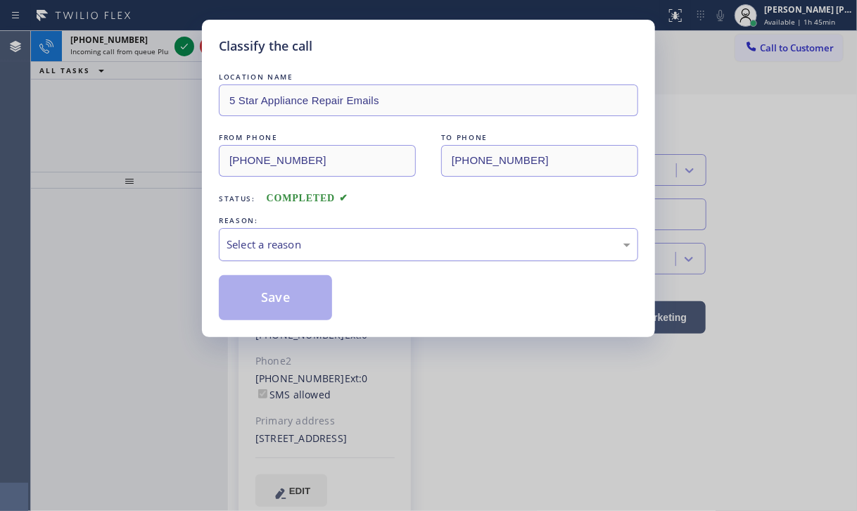
drag, startPoint x: 306, startPoint y: 238, endPoint x: 309, endPoint y: 254, distance: 15.7
click at [306, 239] on div "Select a reason" at bounding box center [428, 244] width 404 height 16
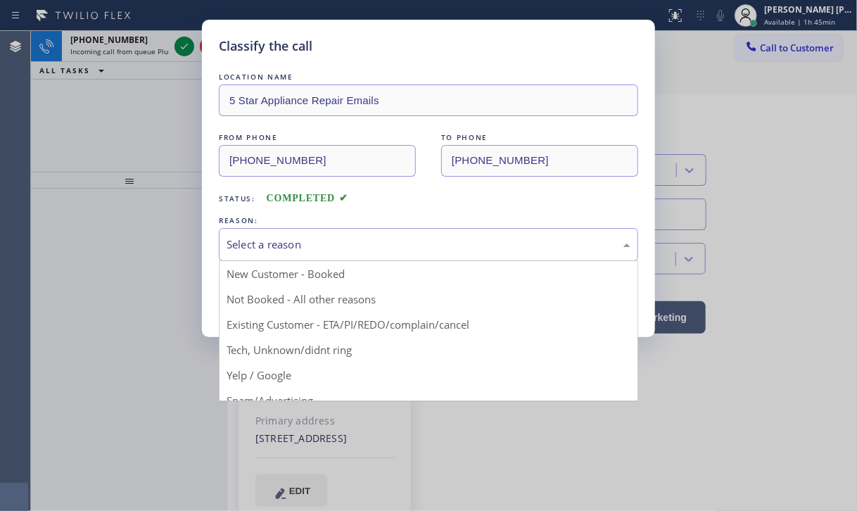
drag, startPoint x: 310, startPoint y: 321, endPoint x: 276, endPoint y: 303, distance: 39.0
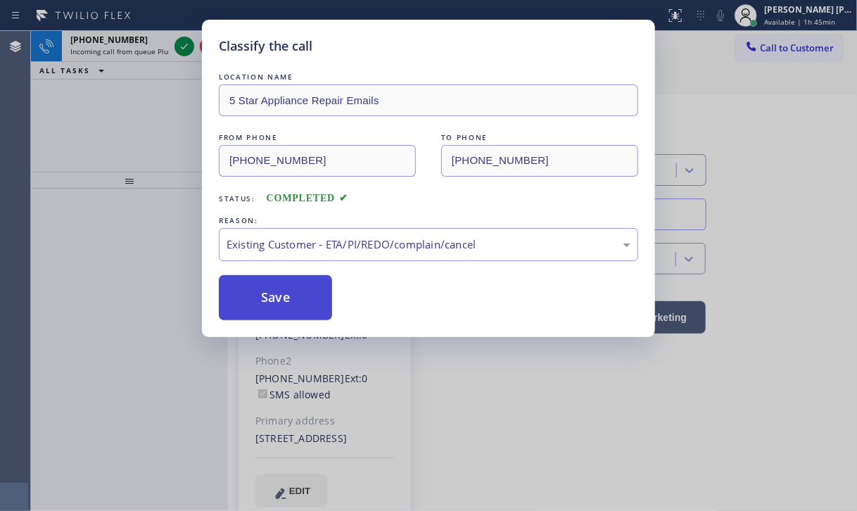
click at [276, 303] on button "Save" at bounding box center [275, 297] width 113 height 45
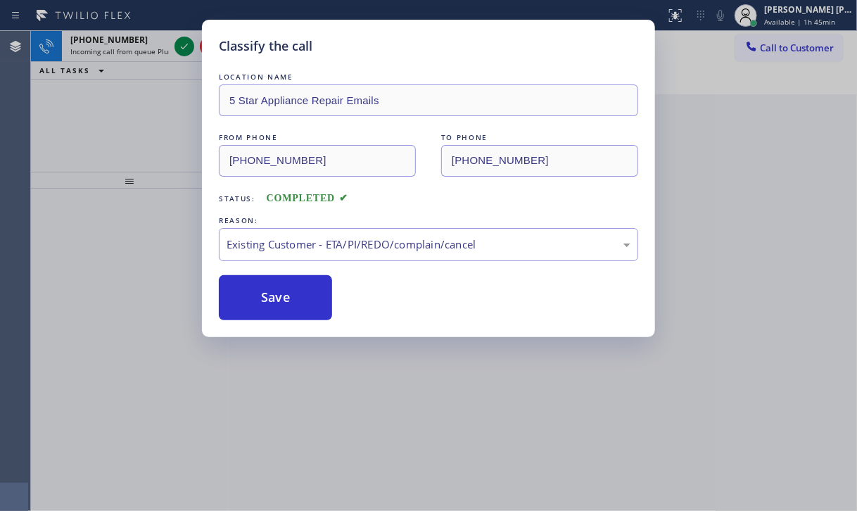
drag, startPoint x: 276, startPoint y: 303, endPoint x: 198, endPoint y: 166, distance: 157.8
click at [276, 302] on button "Save" at bounding box center [275, 297] width 113 height 45
click at [129, 53] on div "Classify the call LOCATION NAME 5 Star Appliance Repair Emails FROM PHONE [PHON…" at bounding box center [428, 255] width 857 height 511
click at [129, 51] on div "Classify the call LOCATION NAME Electrical Land Brea FROM PHONE [PHONE_NUMBER] …" at bounding box center [444, 271] width 826 height 480
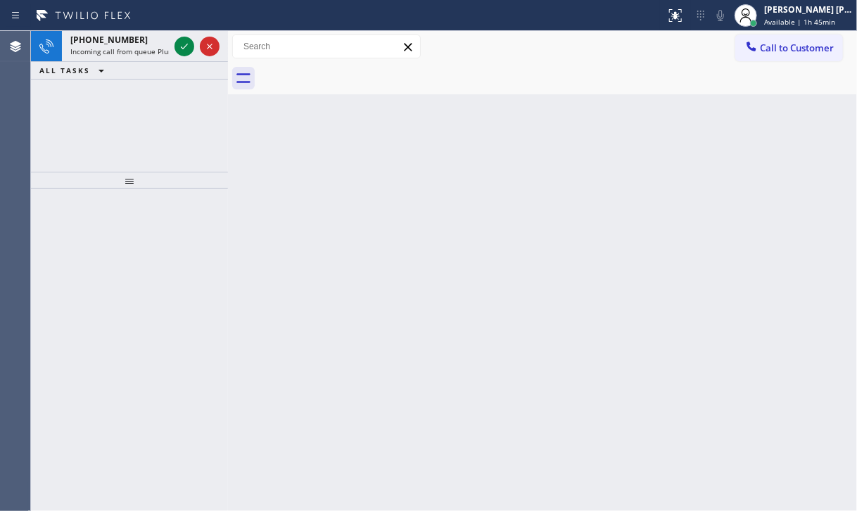
click at [129, 51] on span "Incoming call from queue Plumbing" at bounding box center [129, 51] width 118 height 10
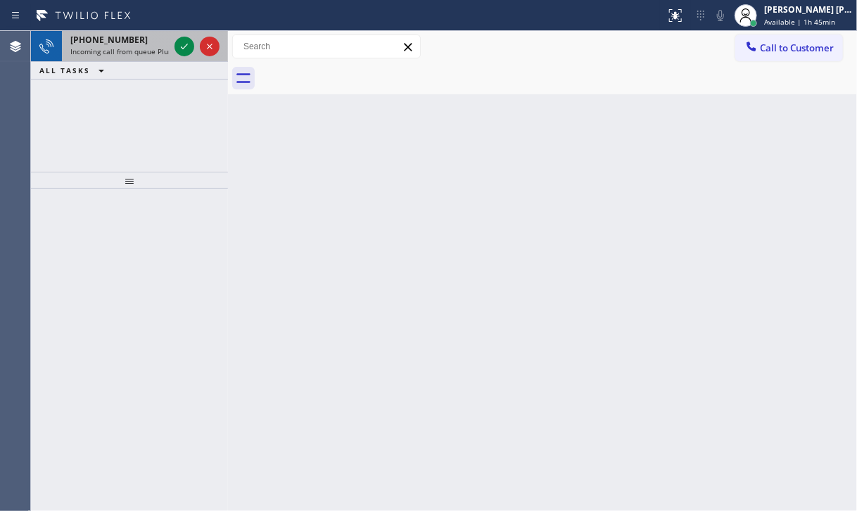
click at [129, 52] on span "Incoming call from queue Plumbing" at bounding box center [129, 51] width 118 height 10
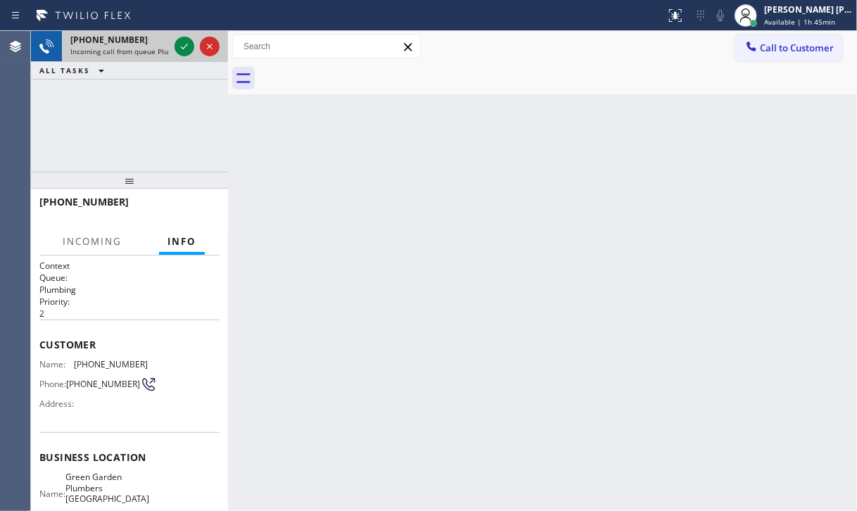
click at [129, 52] on span "Incoming call from queue Plumbing" at bounding box center [129, 51] width 118 height 10
click at [179, 46] on icon at bounding box center [184, 46] width 17 height 17
click at [176, 56] on div at bounding box center [197, 46] width 51 height 31
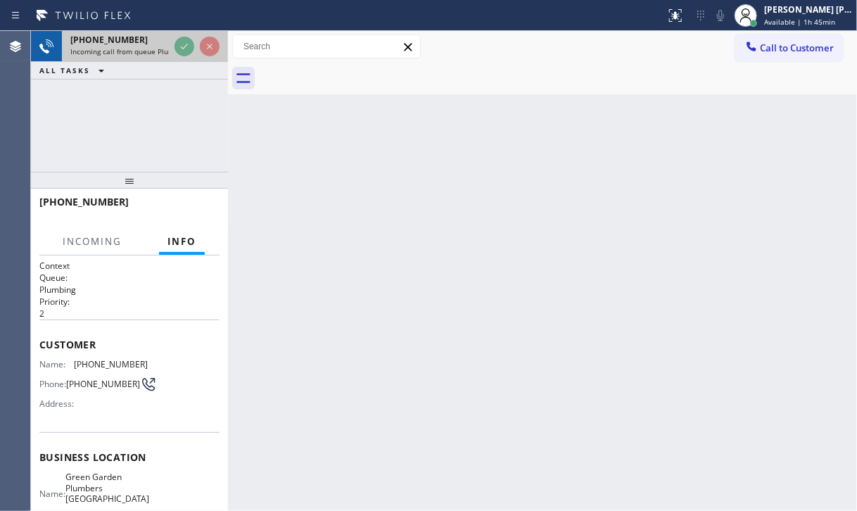
click at [176, 56] on div at bounding box center [197, 46] width 51 height 31
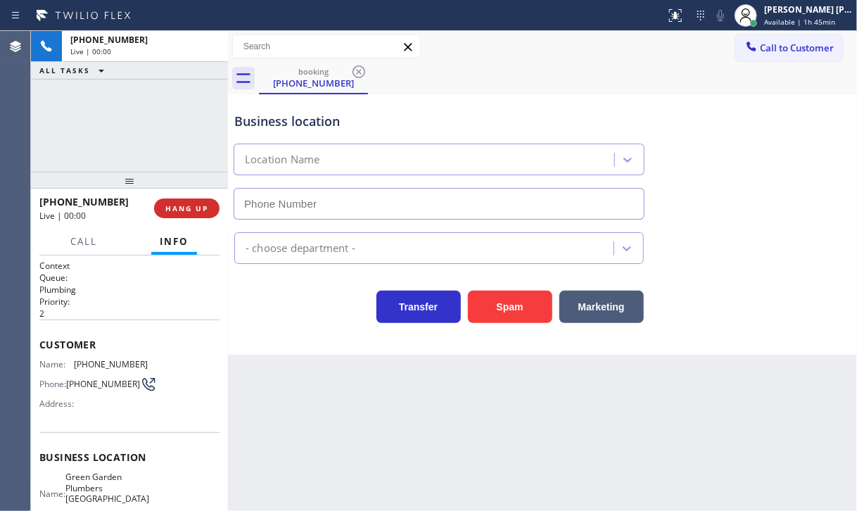
type input "[PHONE_NUMBER]"
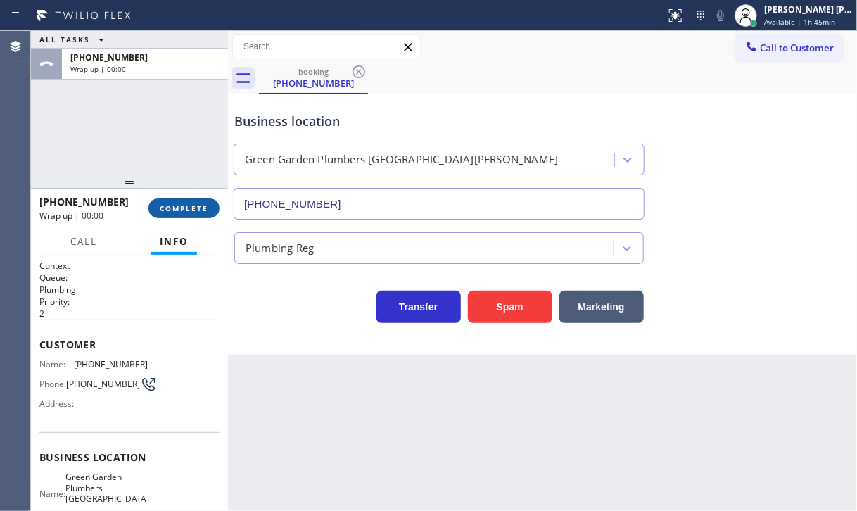
click at [193, 202] on button "COMPLETE" at bounding box center [183, 208] width 71 height 20
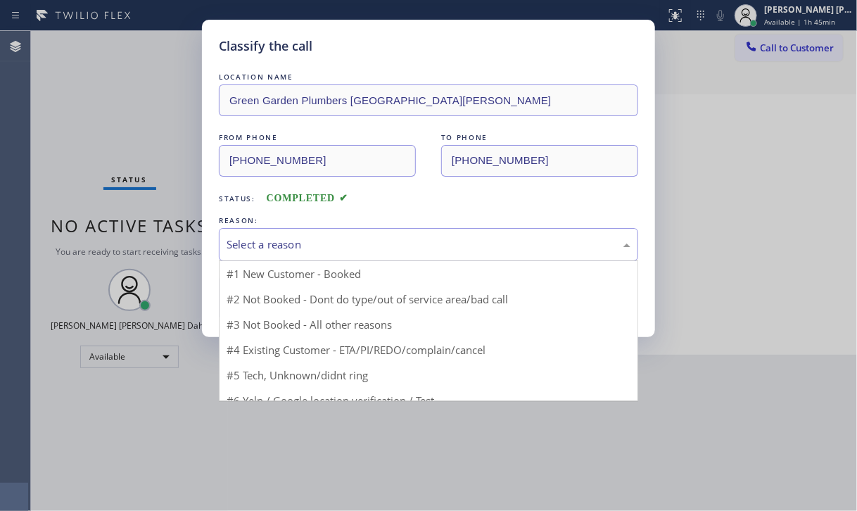
click at [301, 243] on div "Select a reason" at bounding box center [428, 244] width 404 height 16
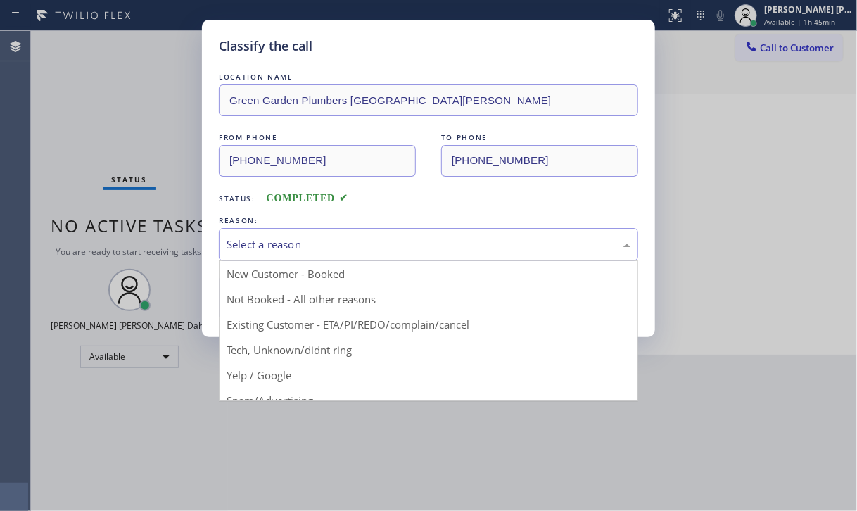
drag, startPoint x: 305, startPoint y: 349, endPoint x: 305, endPoint y: 340, distance: 8.4
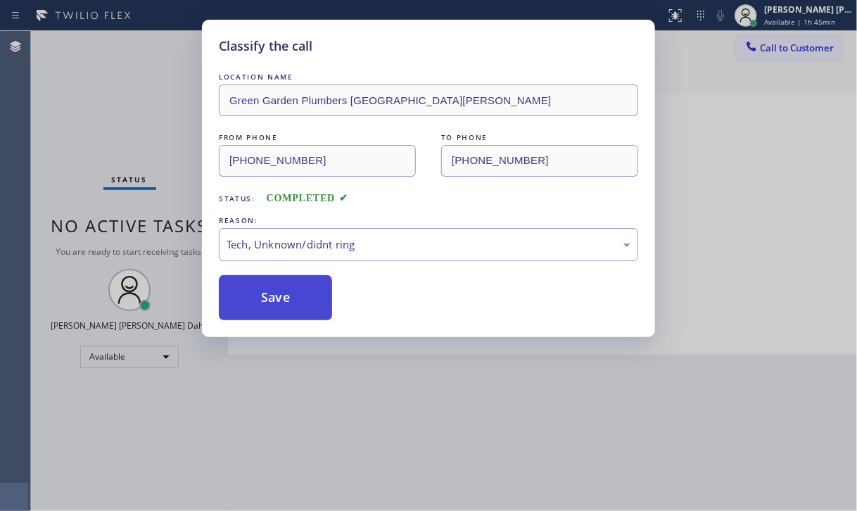
click at [283, 311] on button "Save" at bounding box center [275, 297] width 113 height 45
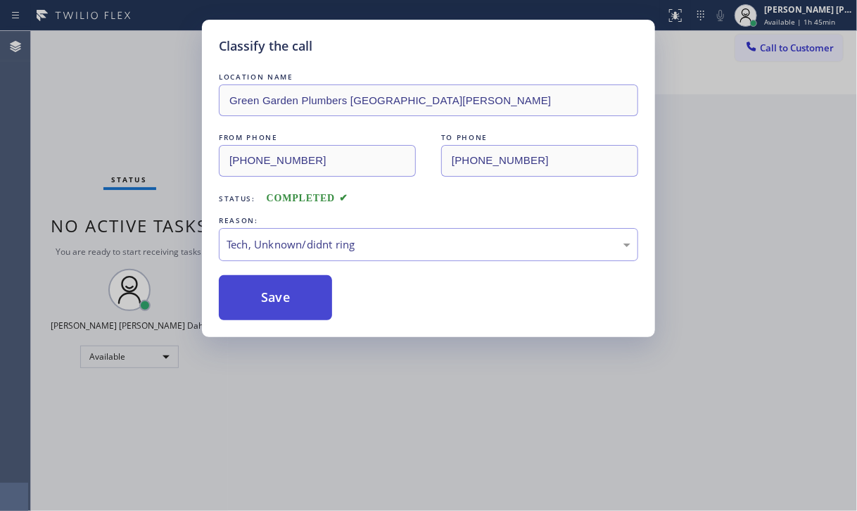
click at [283, 309] on button "Save" at bounding box center [275, 297] width 113 height 45
drag, startPoint x: 283, startPoint y: 307, endPoint x: 281, endPoint y: 295, distance: 12.0
click at [282, 306] on button "Save" at bounding box center [275, 297] width 113 height 45
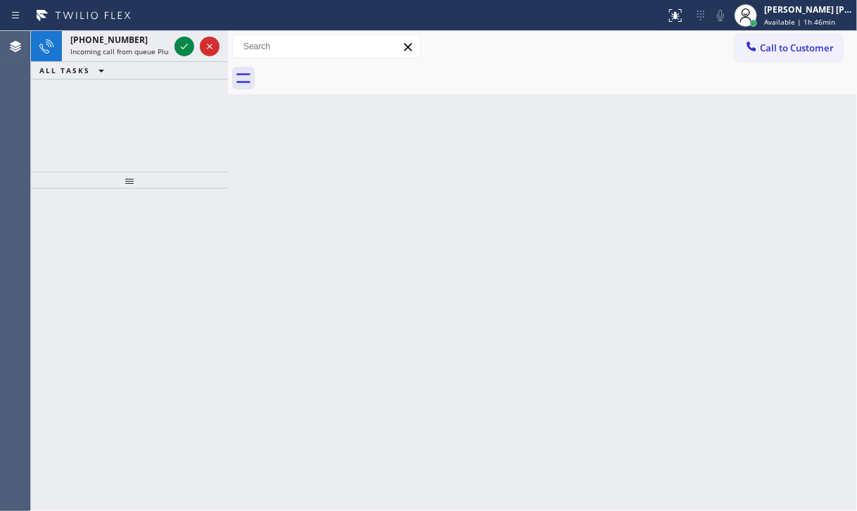
click at [165, 62] on div "ALL TASKS ALL TASKS ACTIVE TASKS TASKS IN WRAP UP" at bounding box center [129, 71] width 197 height 18
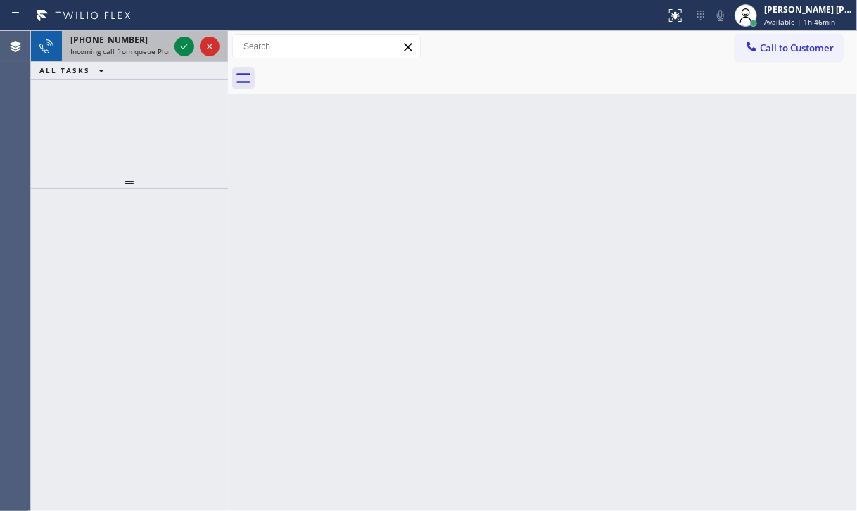
click at [166, 49] on div "[PHONE_NUMBER] Incoming call from queue Plumbing" at bounding box center [117, 46] width 110 height 31
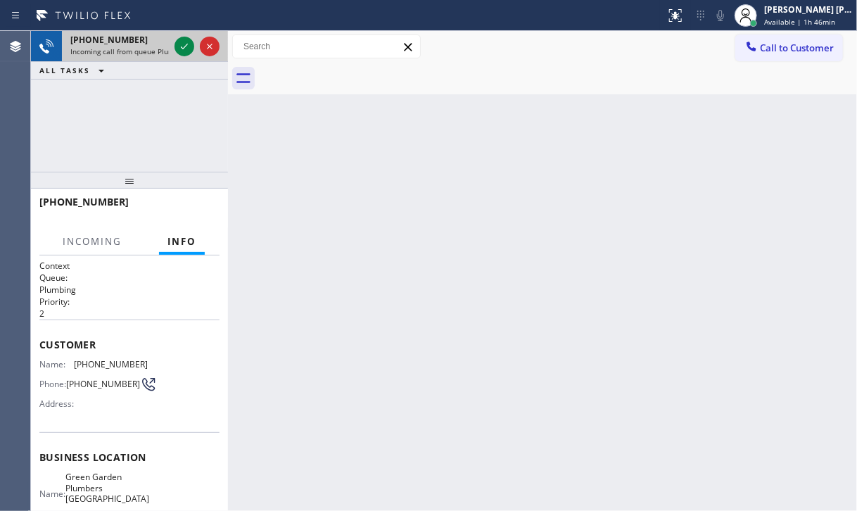
drag, startPoint x: 166, startPoint y: 49, endPoint x: 177, endPoint y: 44, distance: 12.0
click at [167, 49] on span "Incoming call from queue Plumbing" at bounding box center [129, 51] width 118 height 10
click at [177, 44] on icon at bounding box center [184, 46] width 17 height 17
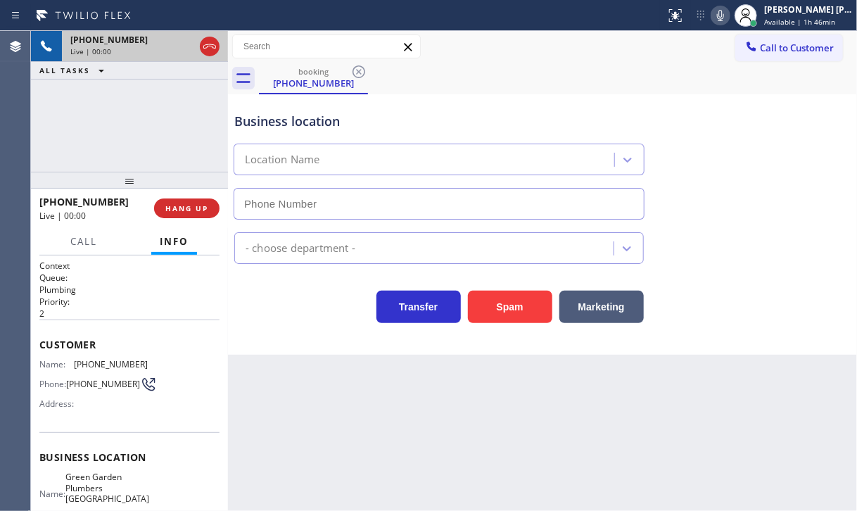
type input "[PHONE_NUMBER]"
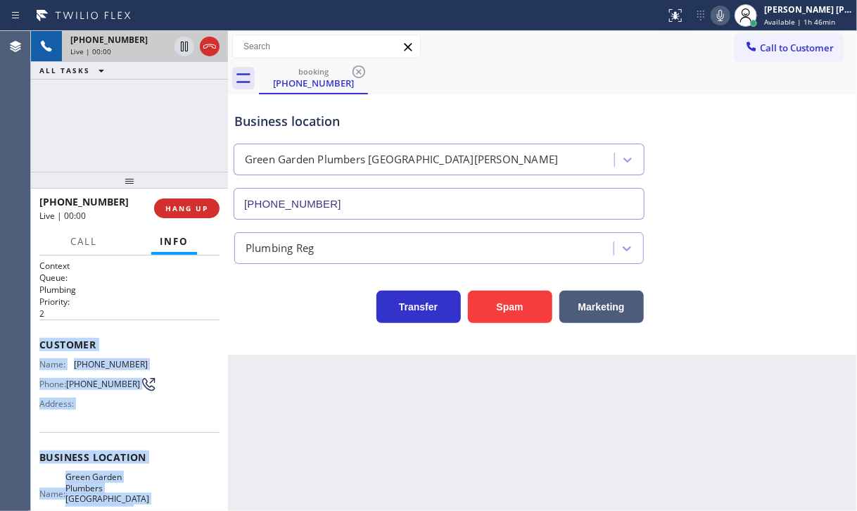
scroll to position [161, 0]
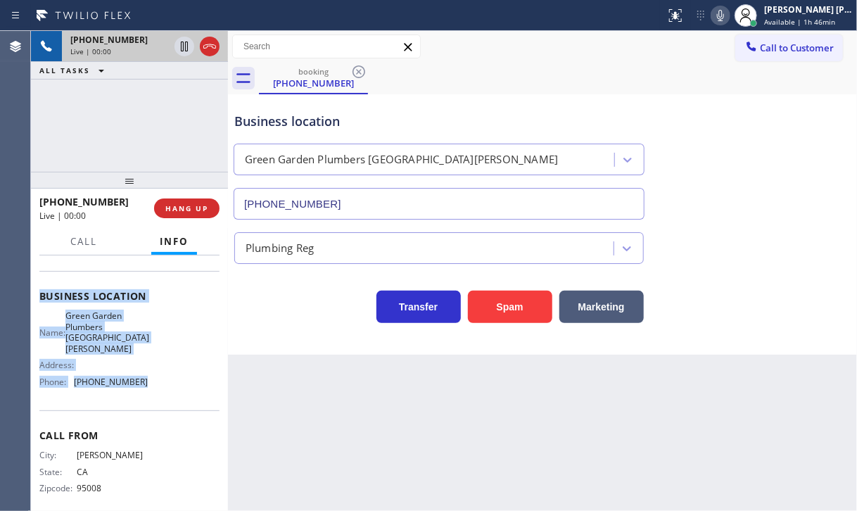
drag, startPoint x: 37, startPoint y: 338, endPoint x: 425, endPoint y: 299, distance: 389.5
click at [144, 380] on div "Context Queue: Plumbing Priority: 2 Customer Name: [PHONE_NUMBER] Phone: [PHONE…" at bounding box center [129, 382] width 197 height 255
copy div "Customer Name: [PHONE_NUMBER] Phone: [PHONE_NUMBER] Address: Business location …"
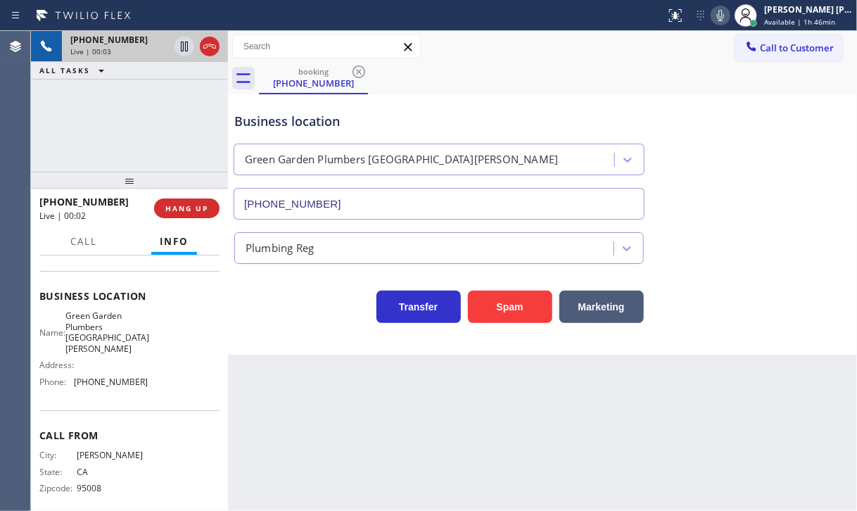
click at [685, 41] on div "Call to Customer Outbound call Location Home Alliance [GEOGRAPHIC_DATA] Your ca…" at bounding box center [542, 46] width 629 height 25
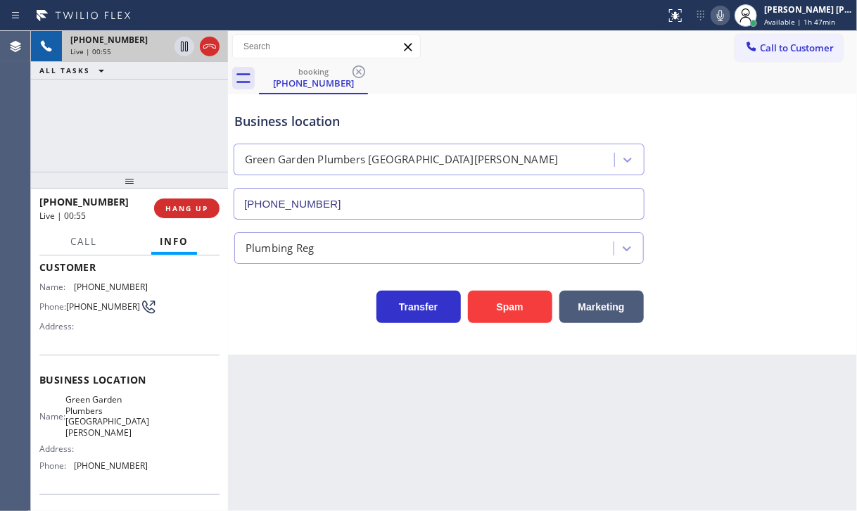
scroll to position [0, 0]
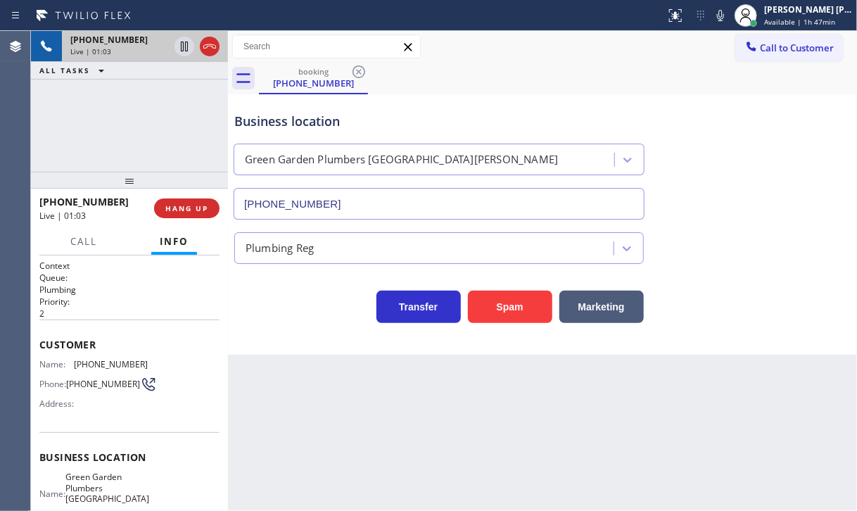
drag, startPoint x: 730, startPoint y: 17, endPoint x: 764, endPoint y: 146, distance: 133.7
click at [729, 18] on icon at bounding box center [720, 15] width 17 height 17
click at [765, 146] on div "Business location [GEOGRAPHIC_DATA] [GEOGRAPHIC_DATA] [GEOGRAPHIC_DATA][PERSON_…" at bounding box center [542, 155] width 622 height 127
drag, startPoint x: 136, startPoint y: 89, endPoint x: 184, endPoint y: 73, distance: 51.1
click at [139, 88] on div "[PHONE_NUMBER] Live | 01:04 ALL TASKS ALL TASKS ACTIVE TASKS TASKS IN WRAP UP" at bounding box center [129, 101] width 197 height 141
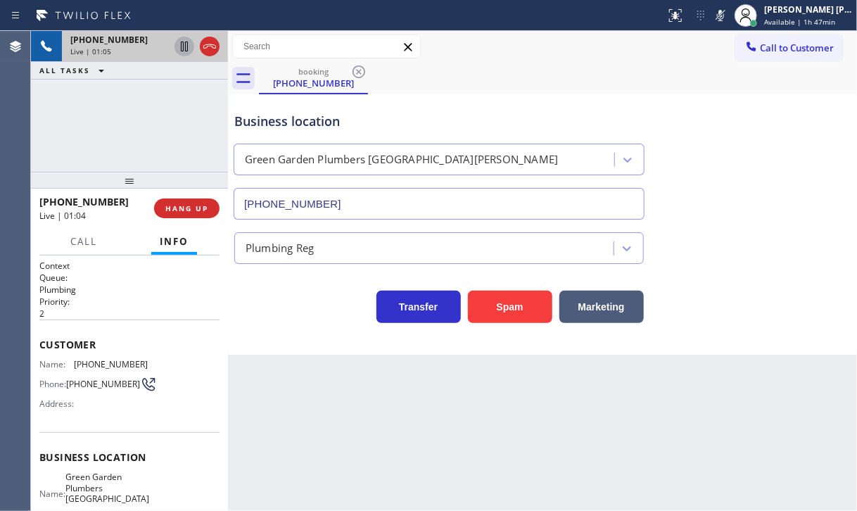
click at [185, 48] on icon at bounding box center [184, 46] width 7 height 10
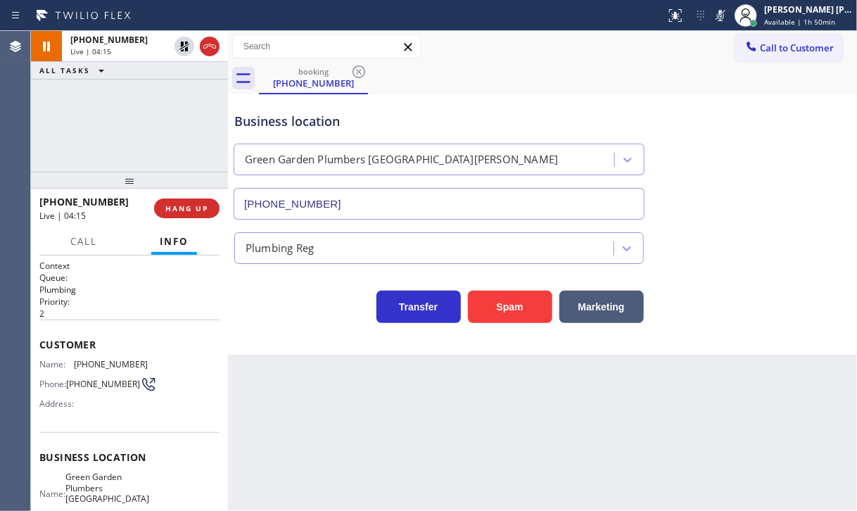
drag, startPoint x: 181, startPoint y: 43, endPoint x: 385, endPoint y: 64, distance: 205.0
click at [183, 44] on icon at bounding box center [184, 46] width 10 height 10
click at [729, 18] on icon at bounding box center [720, 15] width 17 height 17
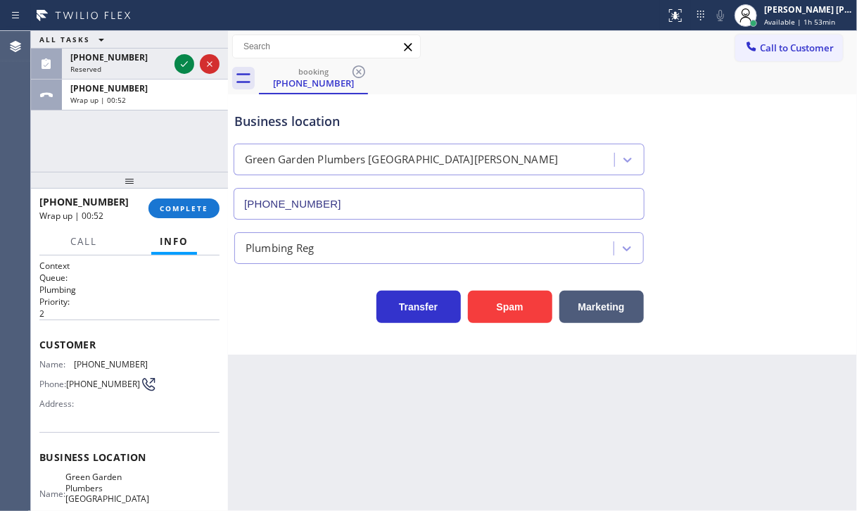
click at [180, 188] on div at bounding box center [129, 180] width 197 height 17
click at [183, 209] on span "COMPLETE" at bounding box center [184, 208] width 49 height 10
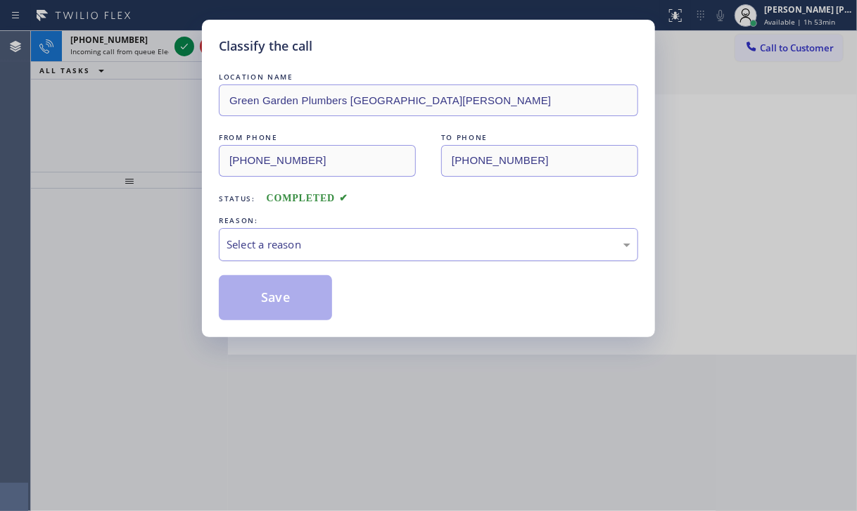
click at [293, 248] on div "Select a reason" at bounding box center [428, 244] width 404 height 16
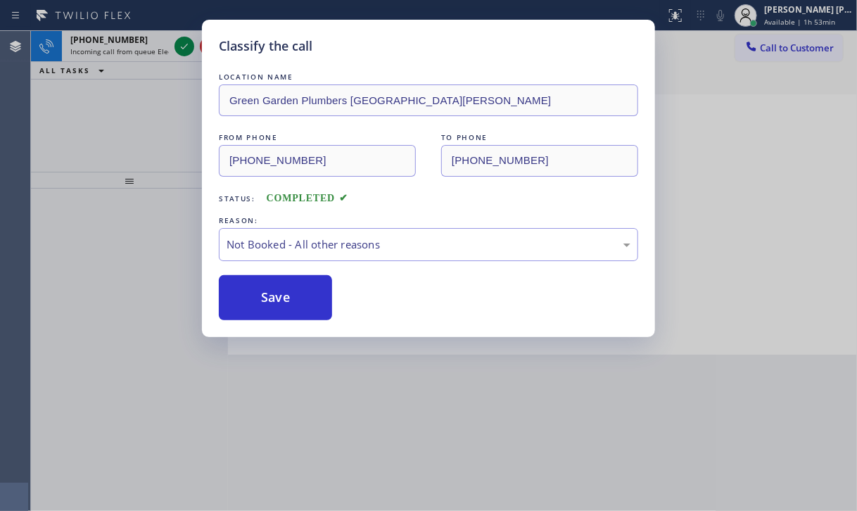
click at [287, 299] on button "Save" at bounding box center [275, 297] width 113 height 45
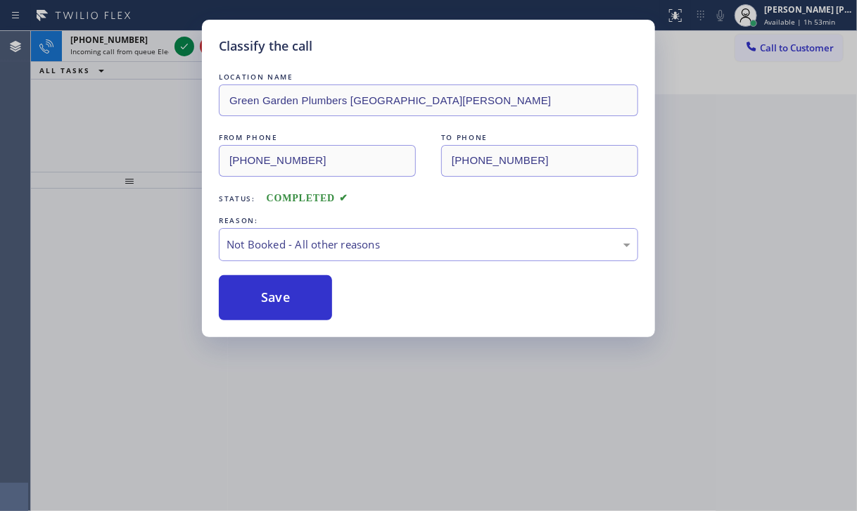
click at [287, 299] on button "Save" at bounding box center [275, 297] width 113 height 45
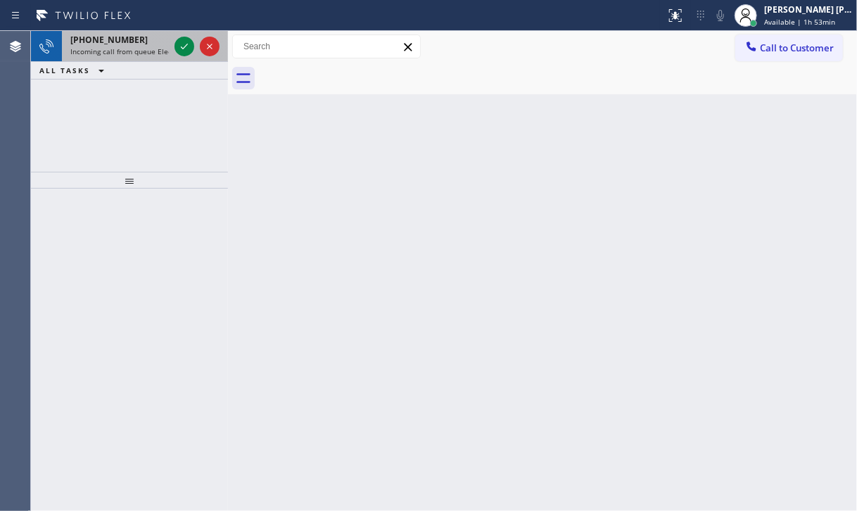
click at [120, 44] on span "[PHONE_NUMBER]" at bounding box center [108, 40] width 77 height 12
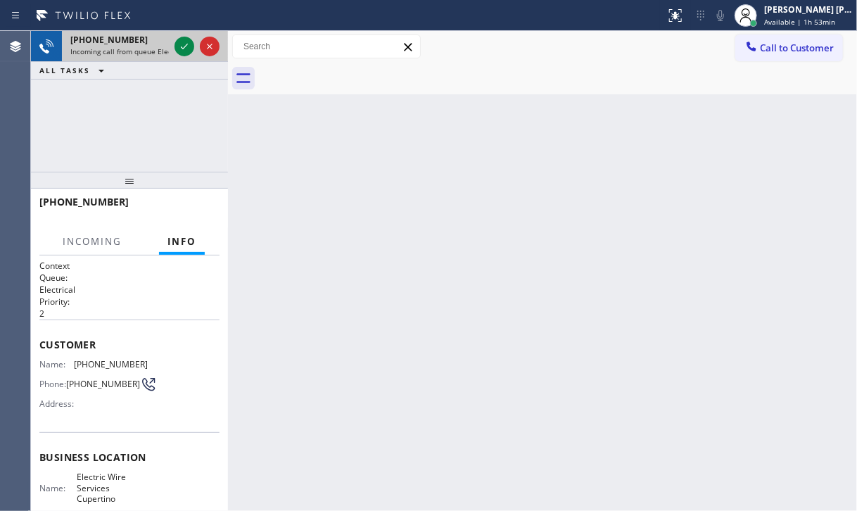
click at [120, 44] on span "[PHONE_NUMBER]" at bounding box center [108, 40] width 77 height 12
click at [181, 43] on icon at bounding box center [184, 46] width 17 height 17
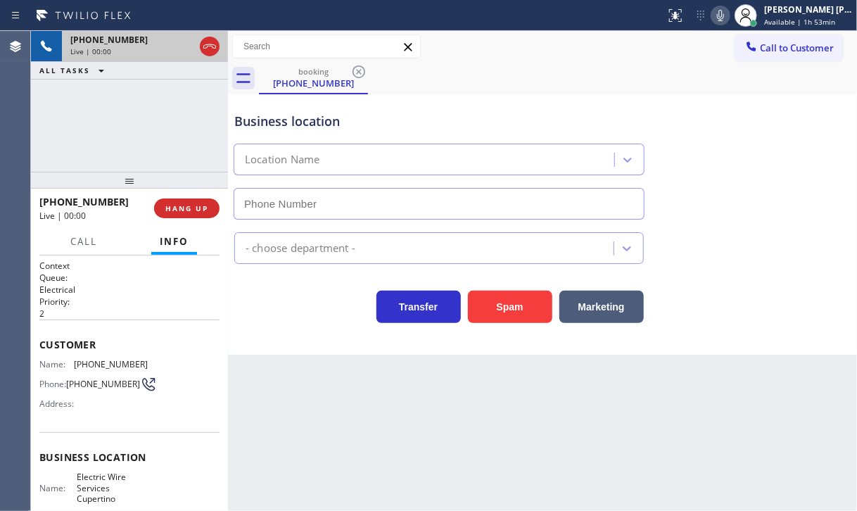
type input "[PHONE_NUMBER]"
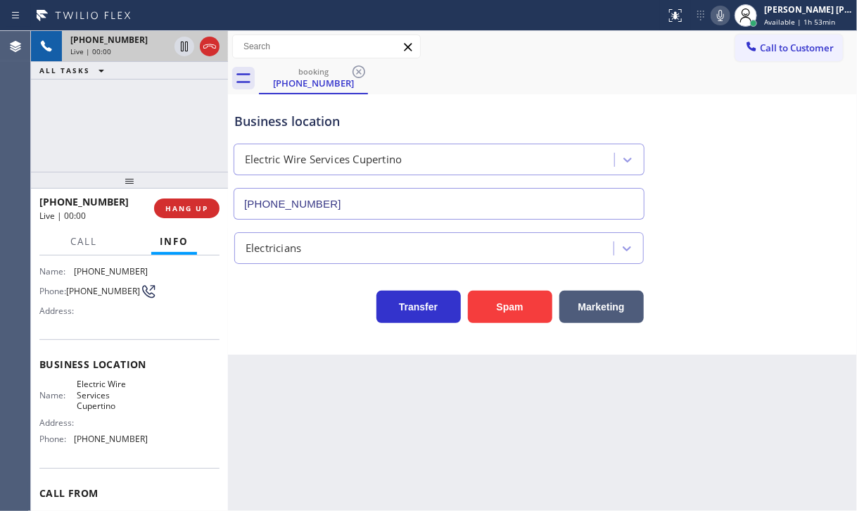
scroll to position [161, 0]
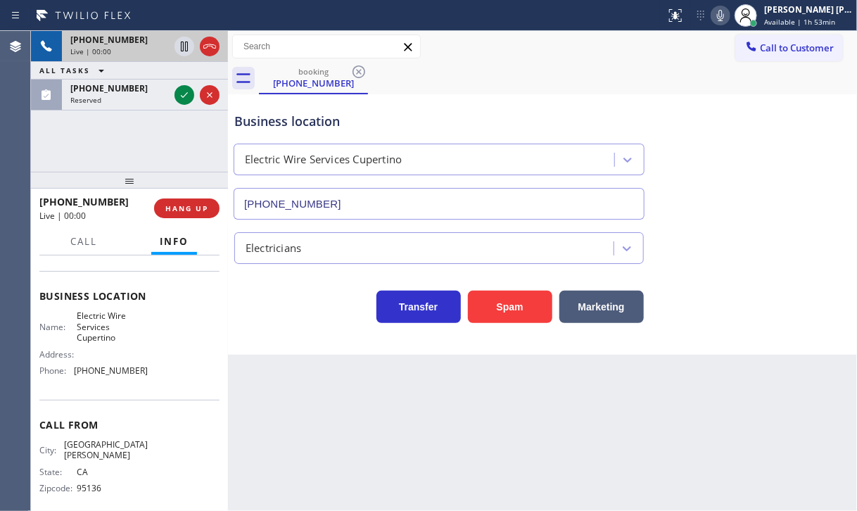
click at [103, 142] on div "[PHONE_NUMBER] Live | 00:00 ALL TASKS ALL TASKS ACTIVE TASKS TASKS IN WRAP UP […" at bounding box center [129, 101] width 197 height 141
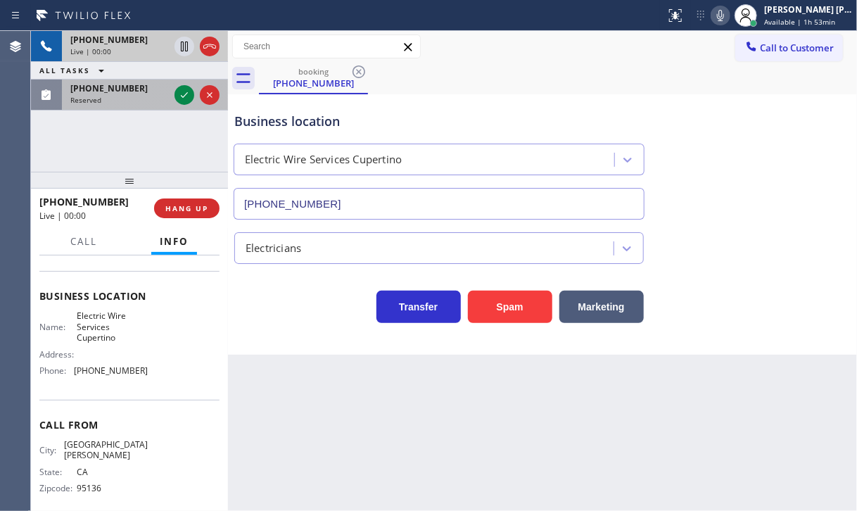
drag, startPoint x: 132, startPoint y: 106, endPoint x: 158, endPoint y: 108, distance: 26.1
click at [132, 106] on div "[PHONE_NUMBER] Reserved" at bounding box center [117, 94] width 110 height 31
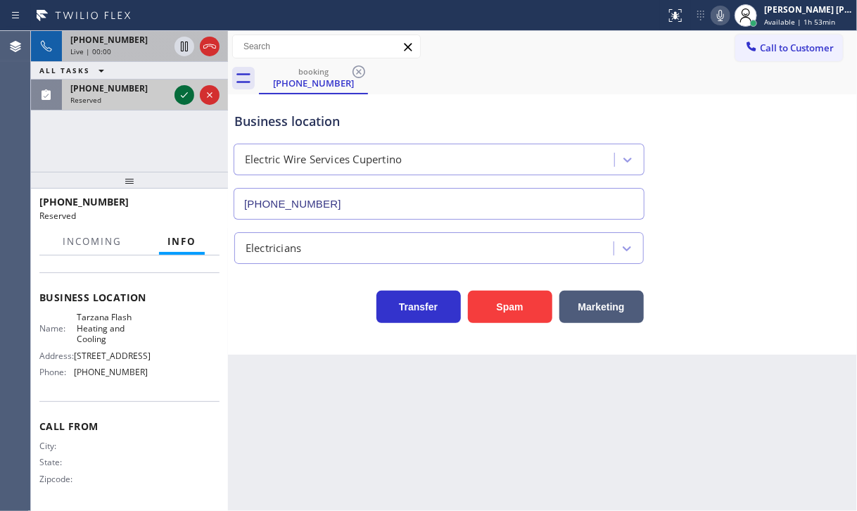
click at [182, 99] on icon at bounding box center [184, 94] width 17 height 17
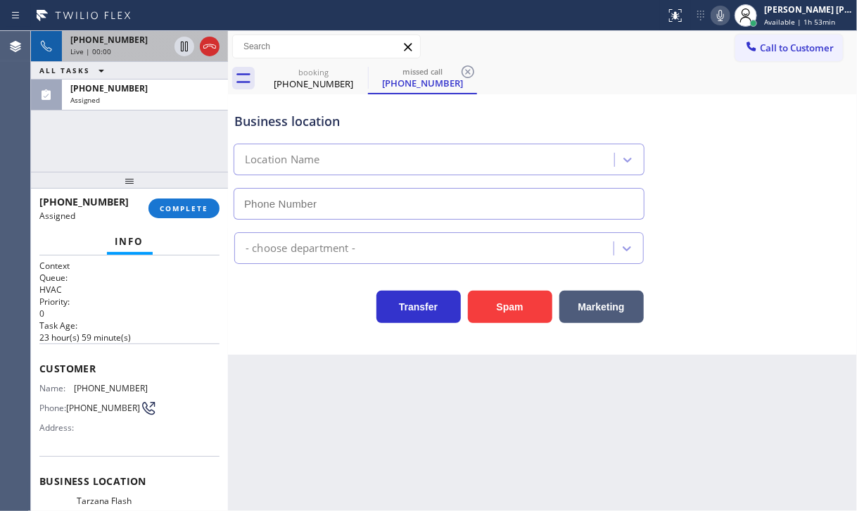
type input "[PHONE_NUMBER]"
click at [166, 208] on span "COMPLETE" at bounding box center [184, 208] width 49 height 10
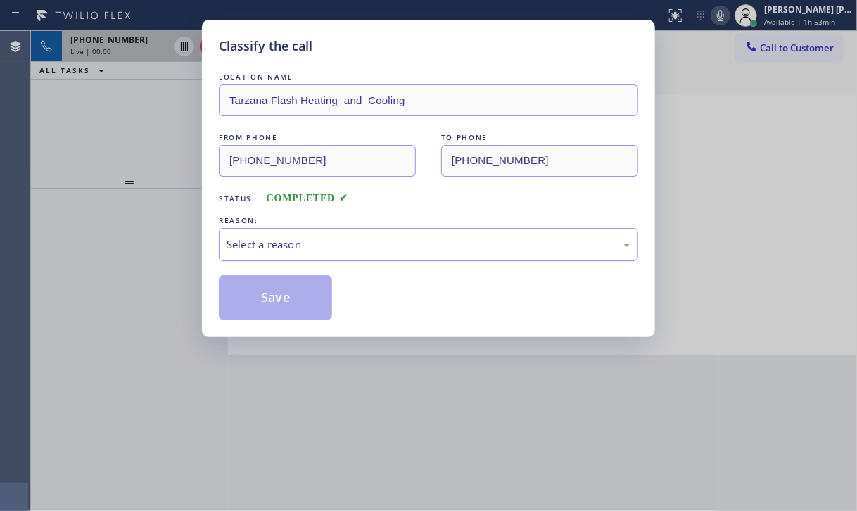
click at [256, 242] on div "Select a reason" at bounding box center [428, 244] width 404 height 16
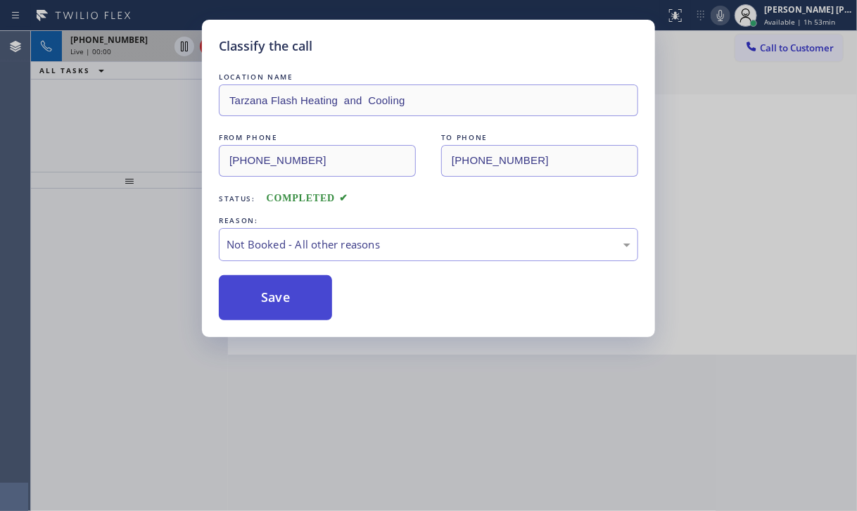
click at [264, 305] on button "Save" at bounding box center [275, 297] width 113 height 45
click at [135, 46] on div "Classify the call LOCATION NAME Electrical Land Brea FROM PHONE [PHONE_NUMBER] …" at bounding box center [444, 271] width 826 height 480
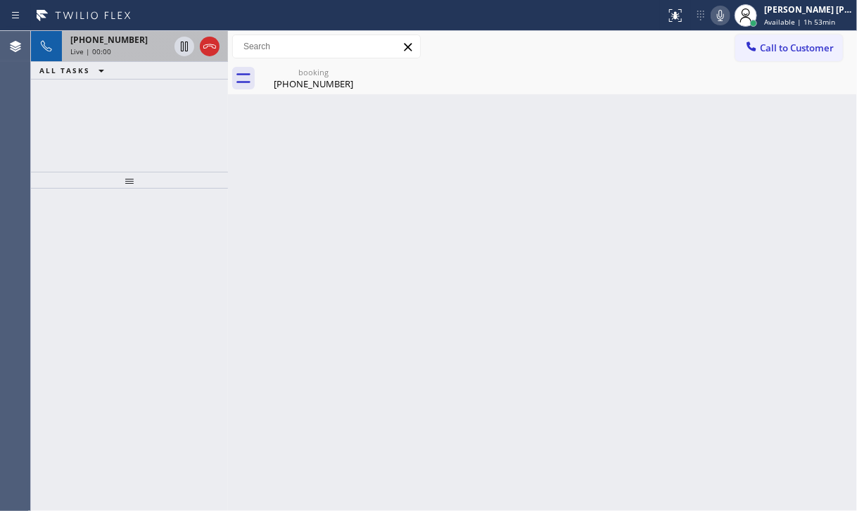
click at [135, 47] on div "Live | 00:00" at bounding box center [119, 51] width 98 height 10
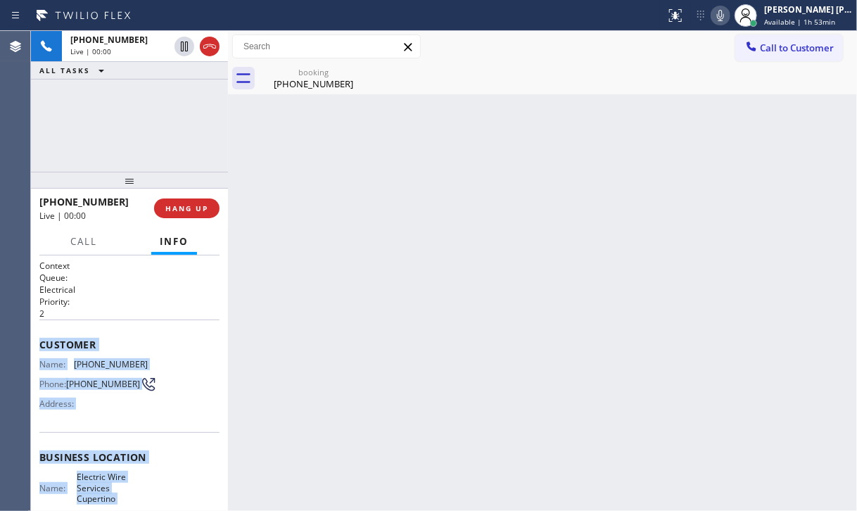
scroll to position [161, 0]
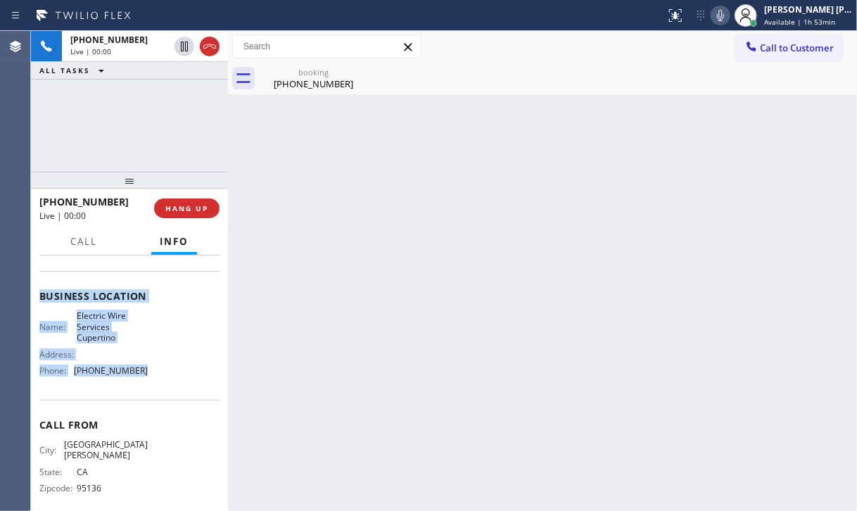
drag, startPoint x: 34, startPoint y: 338, endPoint x: 154, endPoint y: 380, distance: 127.7
click at [154, 380] on div "Context Queue: Electrical Priority: 2 Customer Name: [PHONE_NUMBER] Phone: [PHO…" at bounding box center [129, 382] width 197 height 255
copy div "Customer Name: [PHONE_NUMBER] Phone: [PHONE_NUMBER] Address: Business location …"
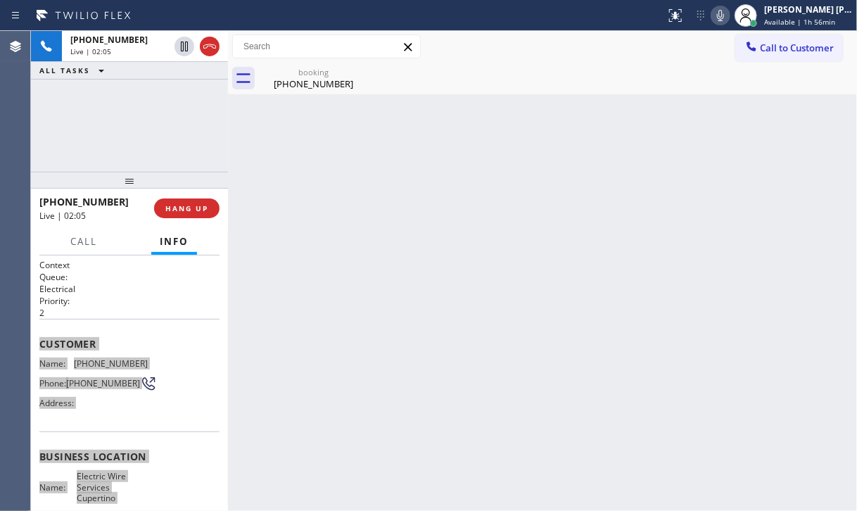
scroll to position [0, 0]
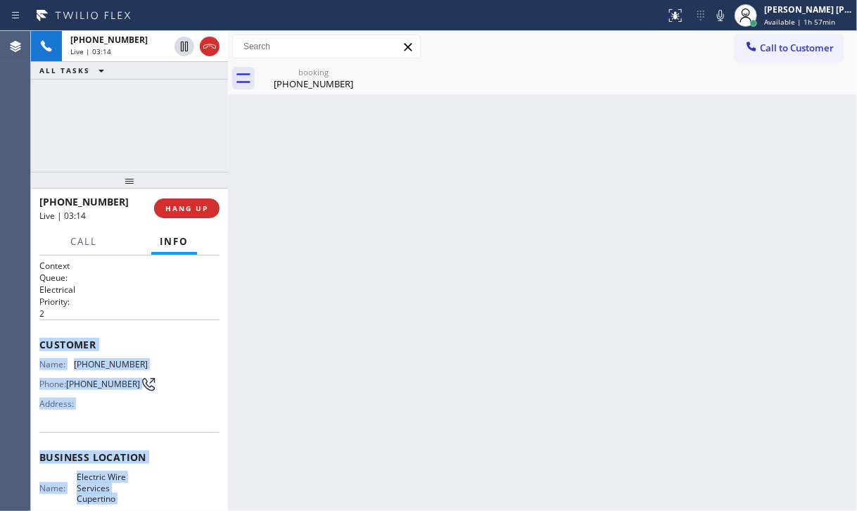
drag, startPoint x: 737, startPoint y: 15, endPoint x: 726, endPoint y: 25, distance: 14.4
click at [729, 15] on icon at bounding box center [720, 15] width 17 height 17
drag, startPoint x: 182, startPoint y: 46, endPoint x: 554, endPoint y: 150, distance: 386.3
click at [183, 45] on icon at bounding box center [184, 46] width 17 height 17
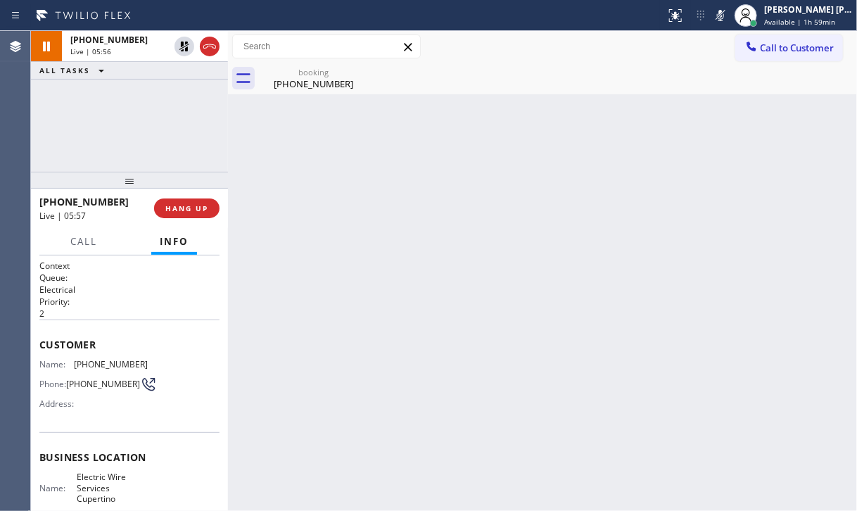
click at [110, 90] on div "[PHONE_NUMBER] Live | 05:56 ALL TASKS ALL TASKS ACTIVE TASKS TASKS IN WRAP UP" at bounding box center [129, 101] width 197 height 141
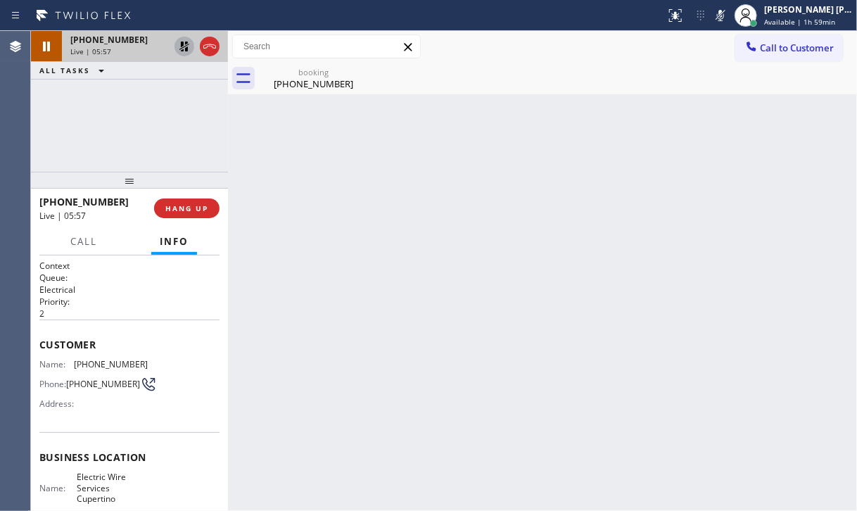
click at [181, 46] on icon at bounding box center [184, 46] width 17 height 17
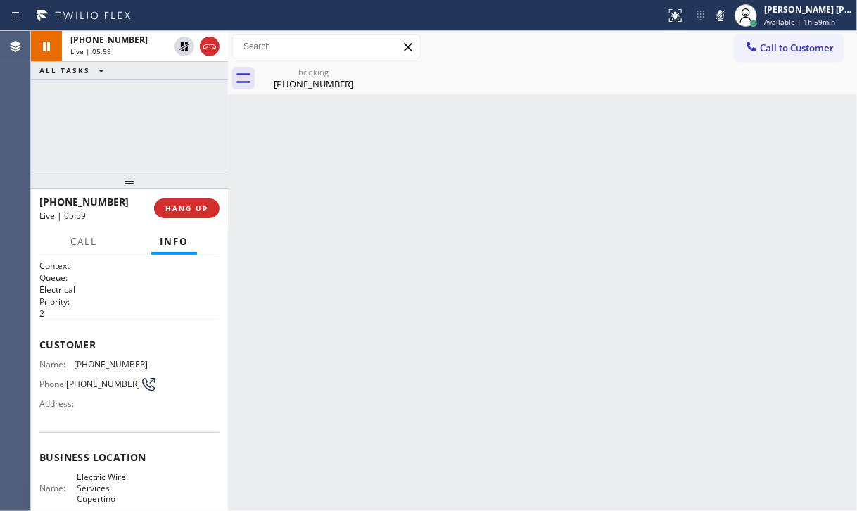
drag, startPoint x: 737, startPoint y: 20, endPoint x: 705, endPoint y: 96, distance: 81.6
click at [729, 21] on icon at bounding box center [720, 15] width 17 height 17
drag, startPoint x: 736, startPoint y: 15, endPoint x: 728, endPoint y: 36, distance: 21.8
click at [729, 16] on icon at bounding box center [720, 15] width 17 height 17
drag, startPoint x: 653, startPoint y: 77, endPoint x: 594, endPoint y: 90, distance: 60.4
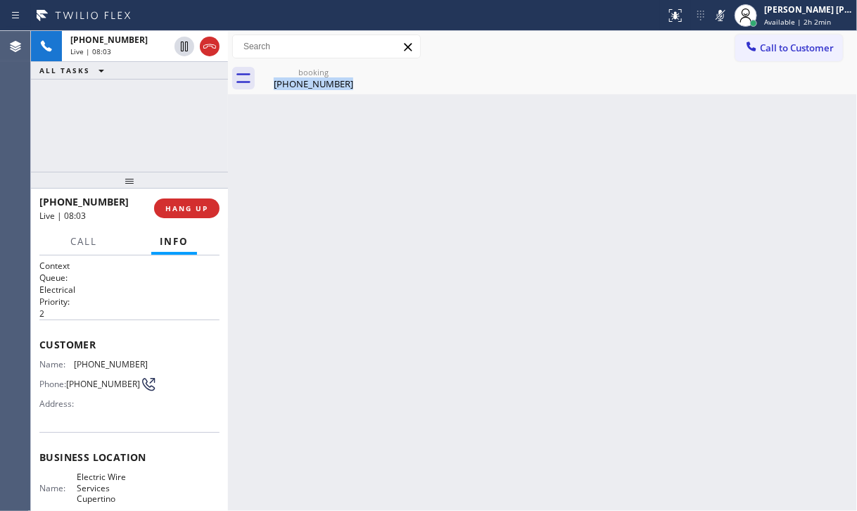
click at [648, 79] on div "booking [PHONE_NUMBER]" at bounding box center [558, 79] width 598 height 32
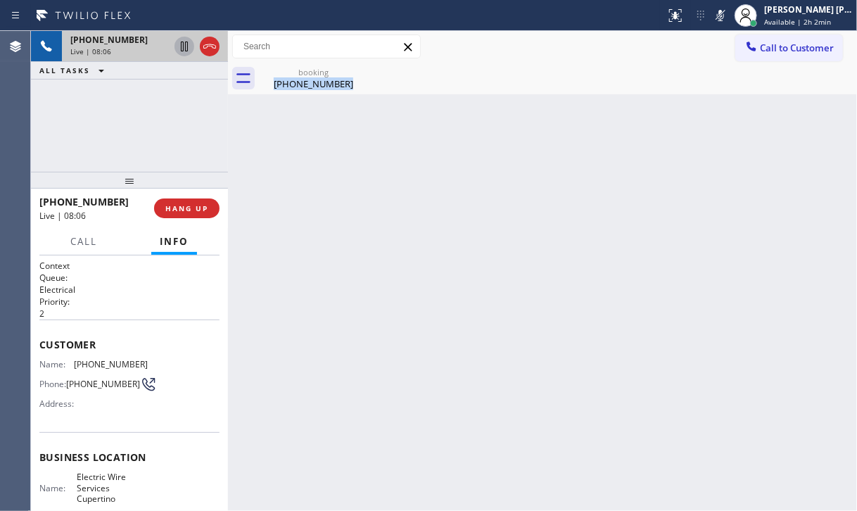
click at [179, 48] on icon at bounding box center [184, 46] width 17 height 17
drag, startPoint x: 133, startPoint y: 105, endPoint x: 166, endPoint y: 75, distance: 44.8
click at [135, 103] on div "[PHONE_NUMBER] Live | 09:43 ALL TASKS ALL TASKS ACTIVE TASKS TASKS IN WRAP UP" at bounding box center [129, 101] width 197 height 141
drag, startPoint x: 182, startPoint y: 47, endPoint x: 399, endPoint y: 37, distance: 217.5
click at [182, 46] on icon at bounding box center [184, 46] width 17 height 17
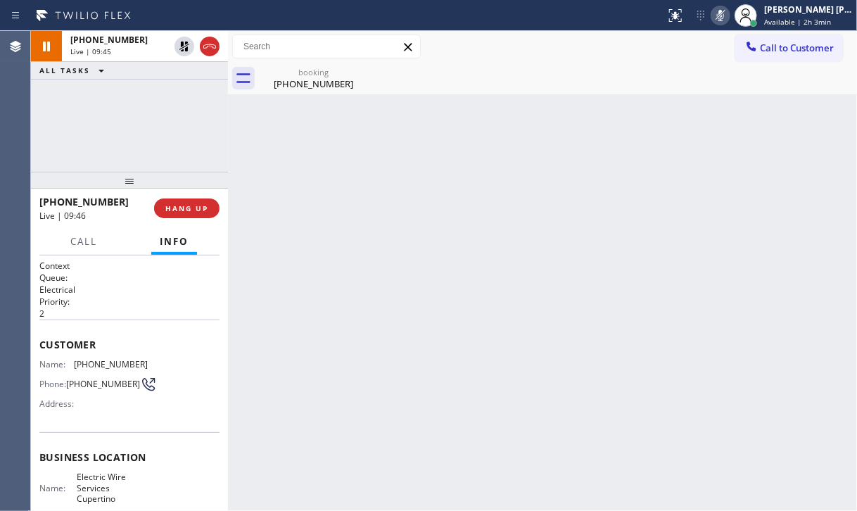
click at [729, 12] on icon at bounding box center [720, 15] width 17 height 17
click at [771, 130] on div "Back to Dashboard Change Sender ID Customers Technicians Select a contact Outbo…" at bounding box center [542, 271] width 629 height 480
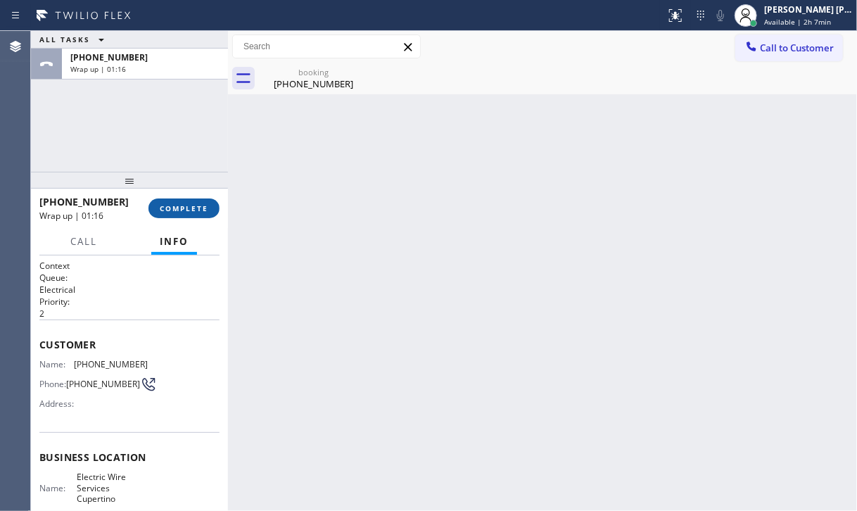
click at [208, 210] on button "COMPLETE" at bounding box center [183, 208] width 71 height 20
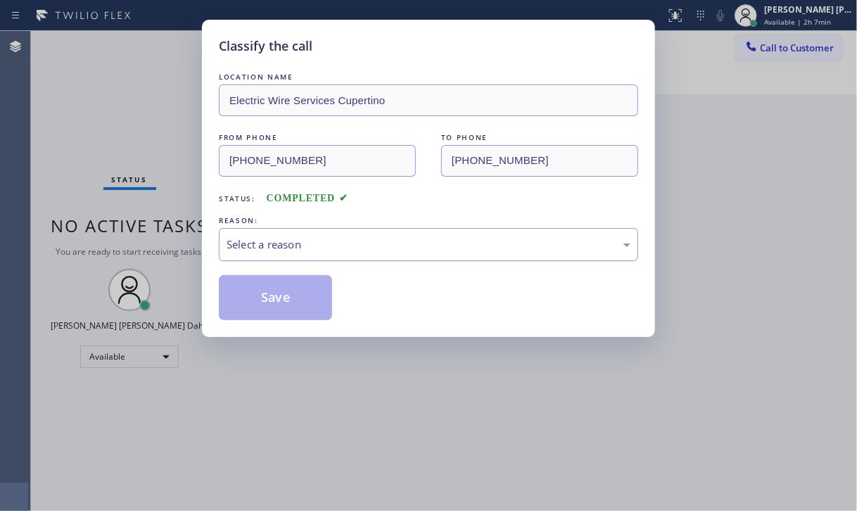
click at [257, 250] on div "Select a reason" at bounding box center [428, 244] width 404 height 16
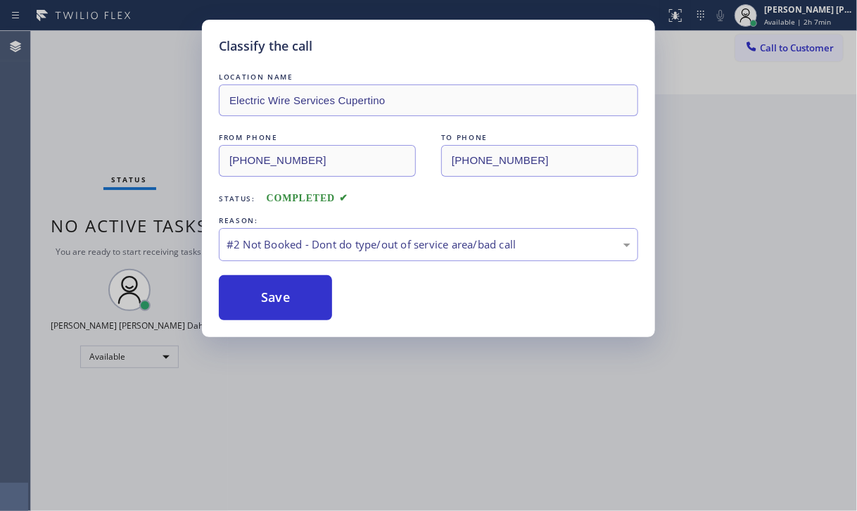
click at [268, 296] on button "Save" at bounding box center [275, 297] width 113 height 45
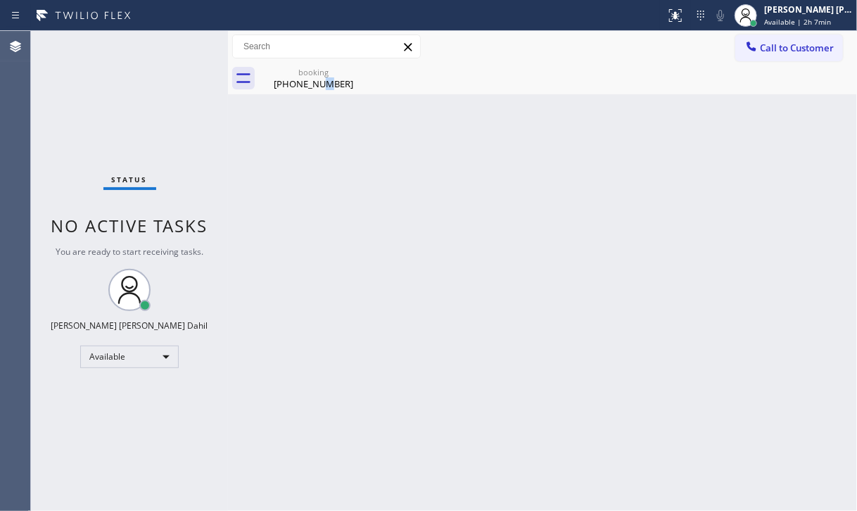
click at [321, 83] on div "booking [PHONE_NUMBER]" at bounding box center [313, 79] width 106 height 32
drag, startPoint x: 802, startPoint y: 51, endPoint x: 854, endPoint y: 68, distance: 54.5
click at [808, 51] on span "Call to Customer" at bounding box center [797, 47] width 74 height 13
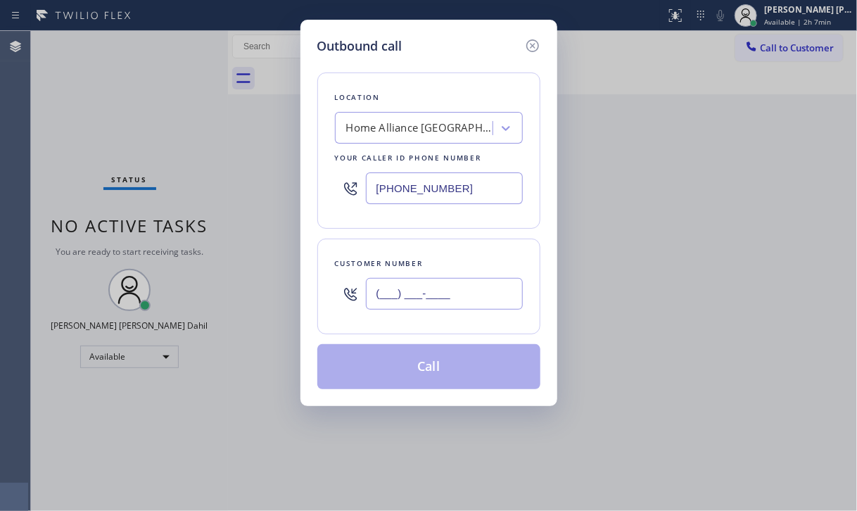
drag, startPoint x: 439, startPoint y: 285, endPoint x: 473, endPoint y: 282, distance: 33.9
click at [439, 285] on input "(___) ___-____" at bounding box center [444, 294] width 157 height 32
paste input "408) 603-0286"
type input "[PHONE_NUMBER]"
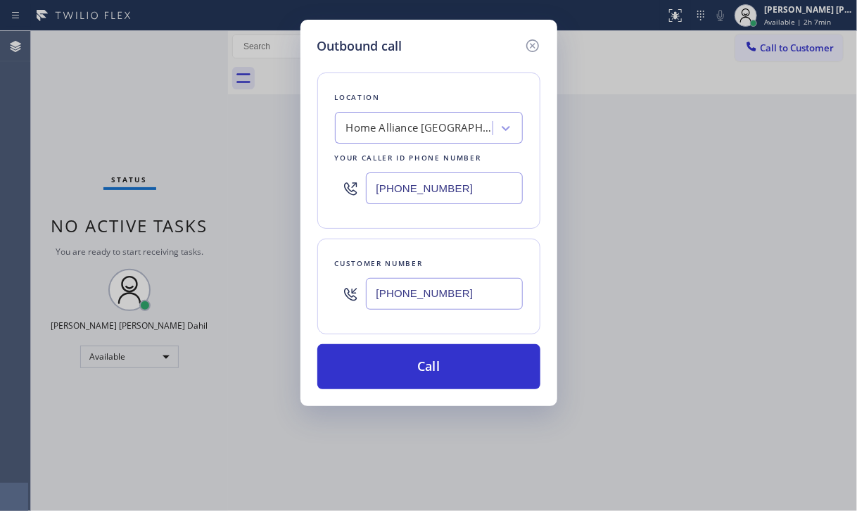
click at [459, 182] on input "[PHONE_NUMBER]" at bounding box center [444, 188] width 157 height 32
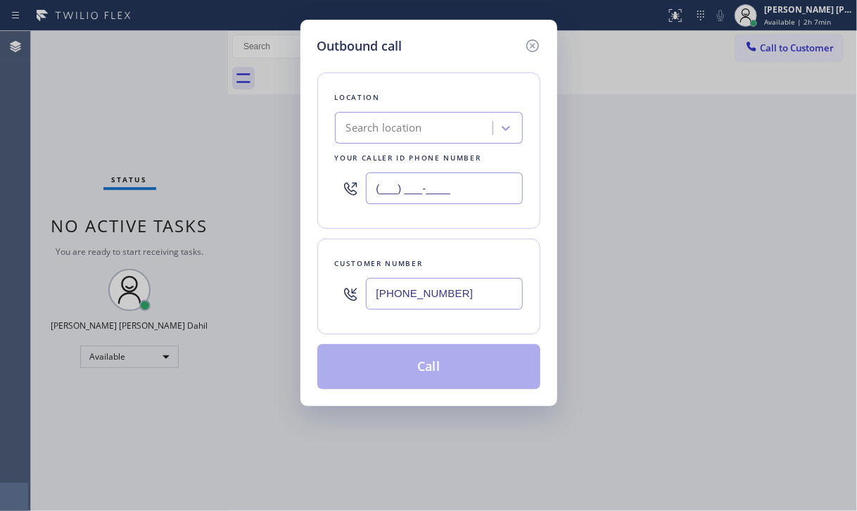
click at [452, 192] on input "(___) ___-____" at bounding box center [444, 188] width 157 height 32
paste input "408) 684-7401"
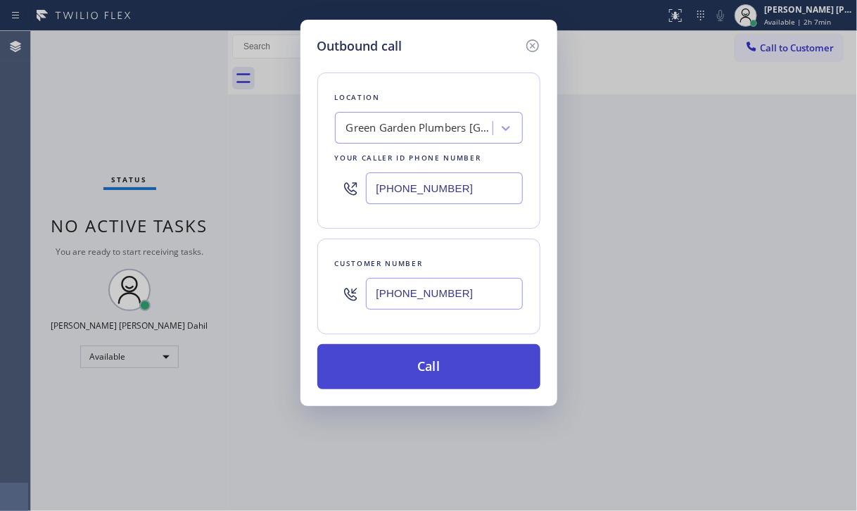
type input "[PHONE_NUMBER]"
click at [442, 357] on button "Call" at bounding box center [428, 366] width 223 height 45
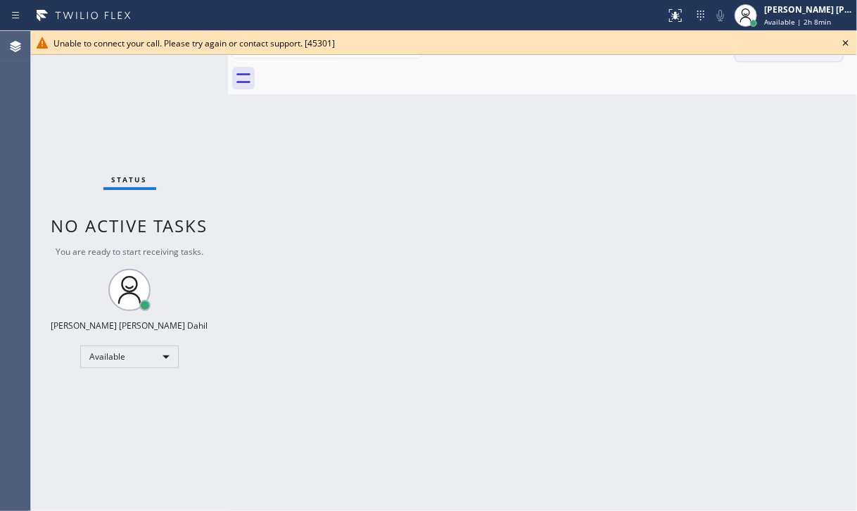
click at [844, 44] on icon at bounding box center [845, 43] width 6 height 6
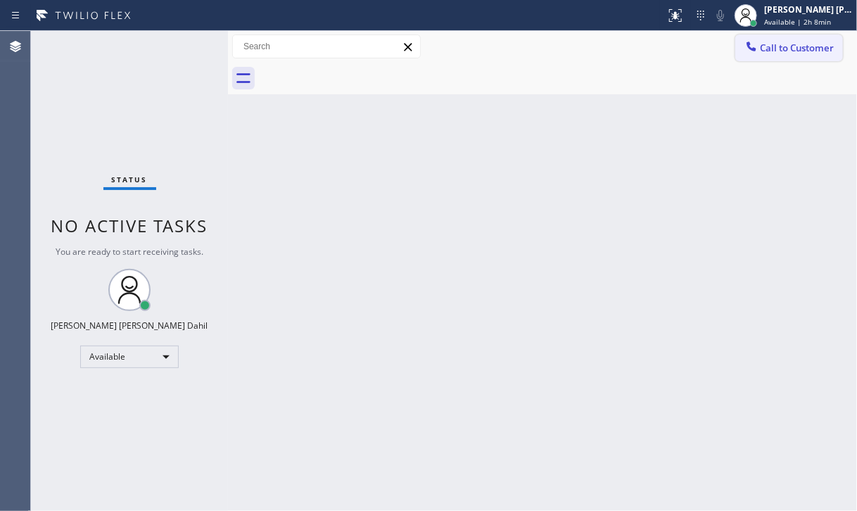
click at [796, 54] on span "Call to Customer" at bounding box center [797, 47] width 74 height 13
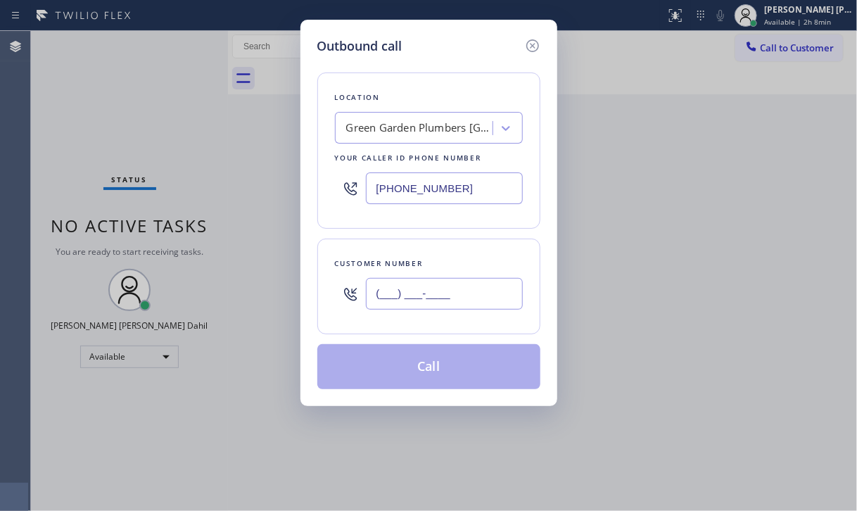
drag, startPoint x: 489, startPoint y: 296, endPoint x: 484, endPoint y: 274, distance: 23.0
click at [489, 297] on input "(___) ___-____" at bounding box center [444, 294] width 157 height 32
paste input "408) 603-0286"
type input "[PHONE_NUMBER]"
click at [430, 121] on div "Green Garden Plumbers [GEOGRAPHIC_DATA][PERSON_NAME]" at bounding box center [420, 128] width 148 height 16
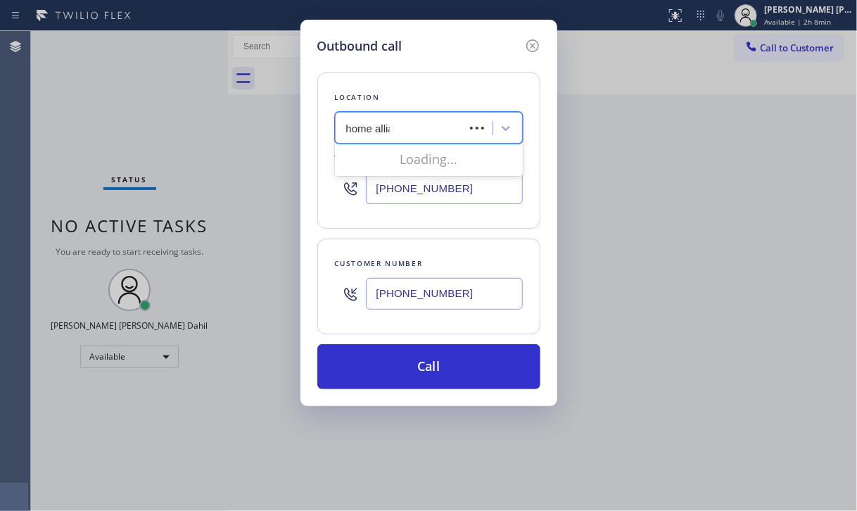
type input "home allian"
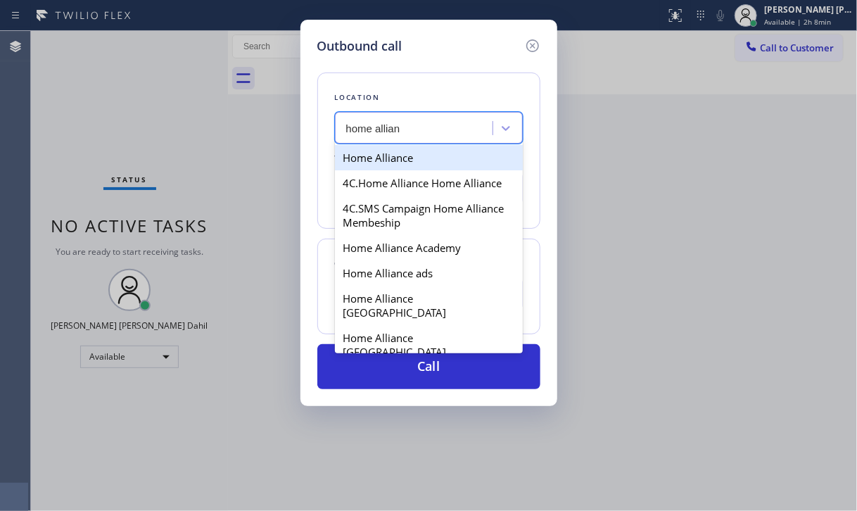
click at [409, 158] on div "Home Alliance" at bounding box center [429, 157] width 188 height 25
type input "[PHONE_NUMBER]"
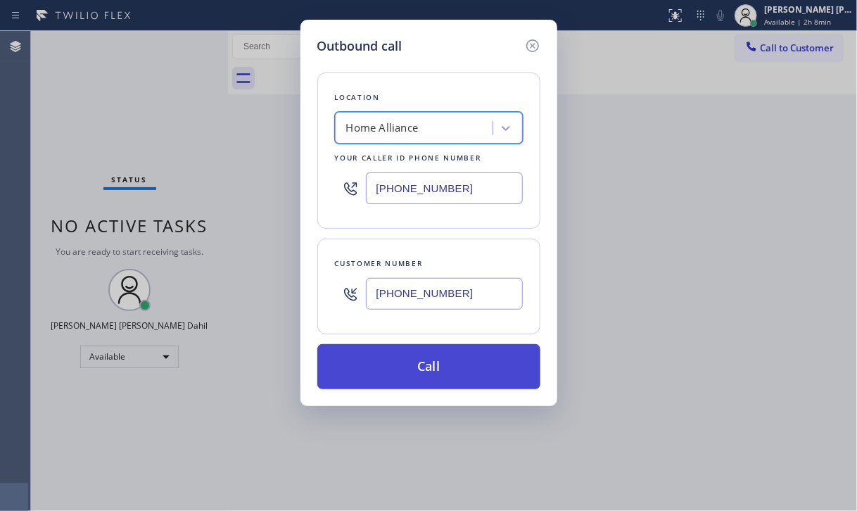
click at [437, 378] on button "Call" at bounding box center [428, 366] width 223 height 45
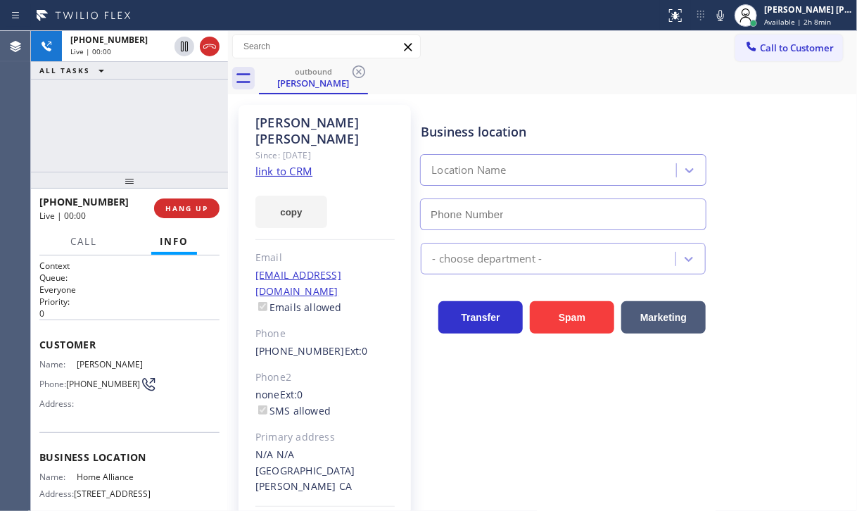
type input "[PHONE_NUMBER]"
click at [92, 112] on div "[PHONE_NUMBER] Live | 00:06 ALL TASKS ALL TASKS ACTIVE TASKS TASKS IN WRAP UP" at bounding box center [129, 101] width 197 height 141
click at [172, 203] on button "HANG UP" at bounding box center [186, 208] width 65 height 20
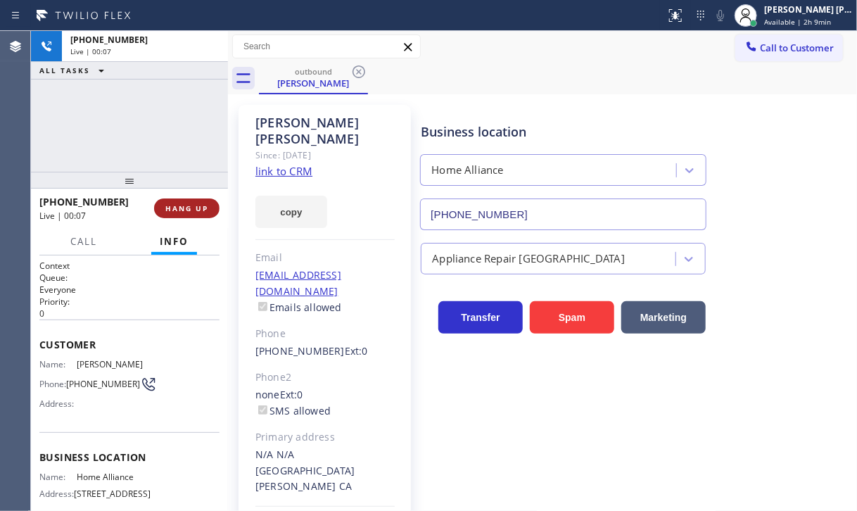
click at [172, 203] on button "HANG UP" at bounding box center [186, 208] width 65 height 20
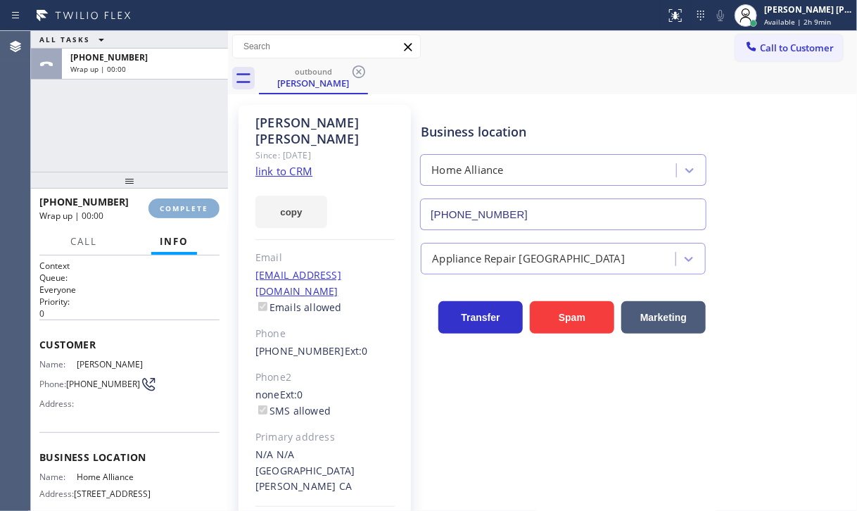
click at [172, 203] on span "COMPLETE" at bounding box center [184, 208] width 49 height 10
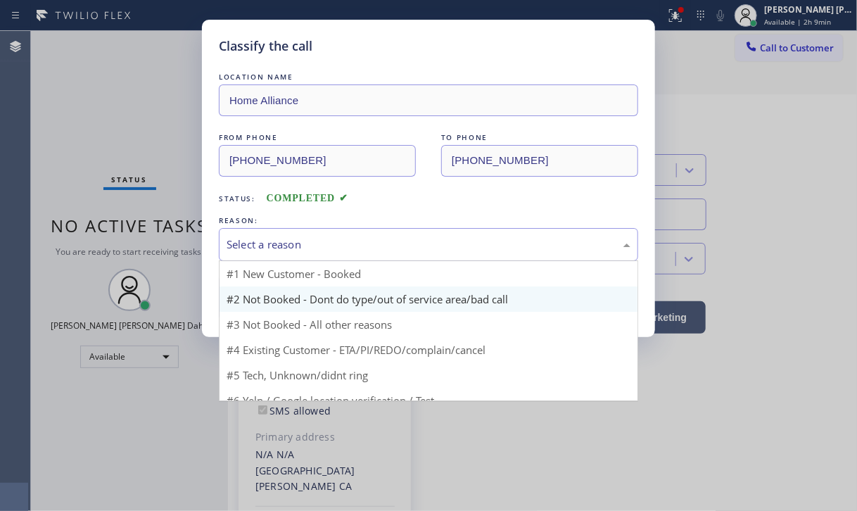
drag, startPoint x: 281, startPoint y: 248, endPoint x: 293, endPoint y: 286, distance: 39.1
click at [281, 248] on div "Select a reason" at bounding box center [428, 244] width 404 height 16
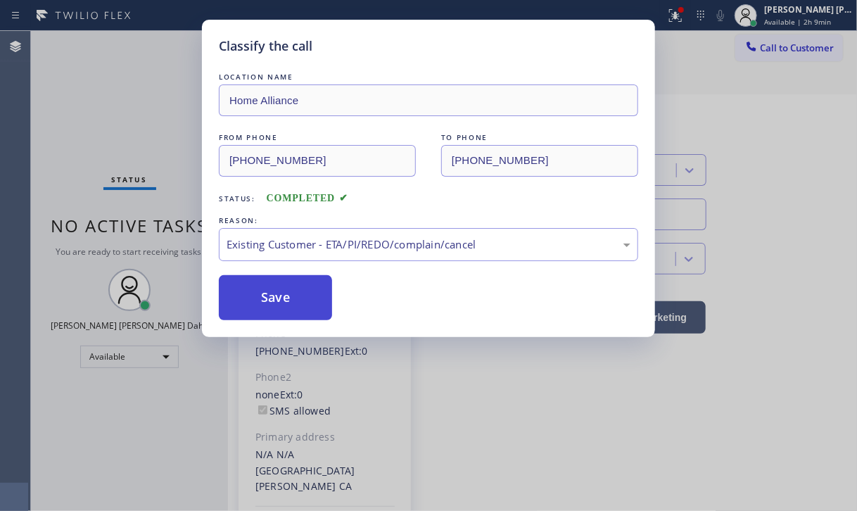
click at [271, 305] on button "Save" at bounding box center [275, 297] width 113 height 45
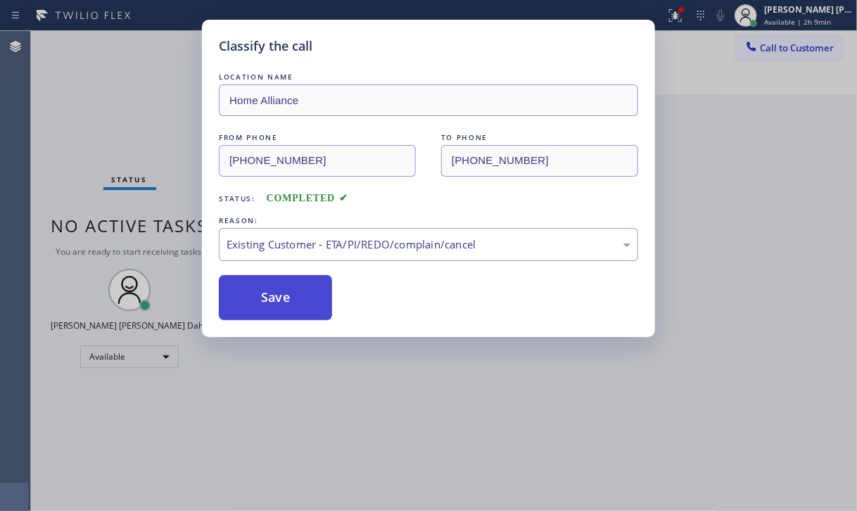
click at [271, 305] on button "Save" at bounding box center [275, 297] width 113 height 45
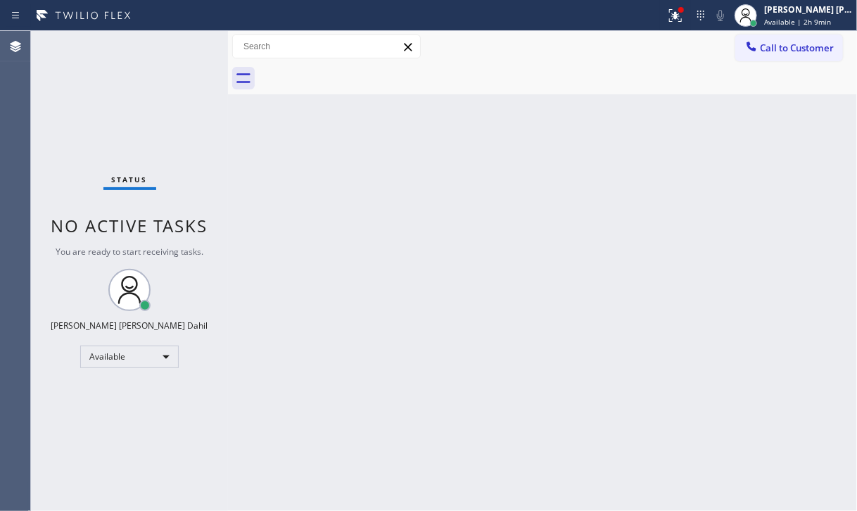
drag, startPoint x: 140, startPoint y: 120, endPoint x: 565, endPoint y: 124, distance: 425.5
click at [141, 119] on div "Status No active tasks You are ready to start receiving tasks. [PERSON_NAME] [P…" at bounding box center [129, 271] width 197 height 480
click at [681, 14] on icon at bounding box center [675, 15] width 13 height 13
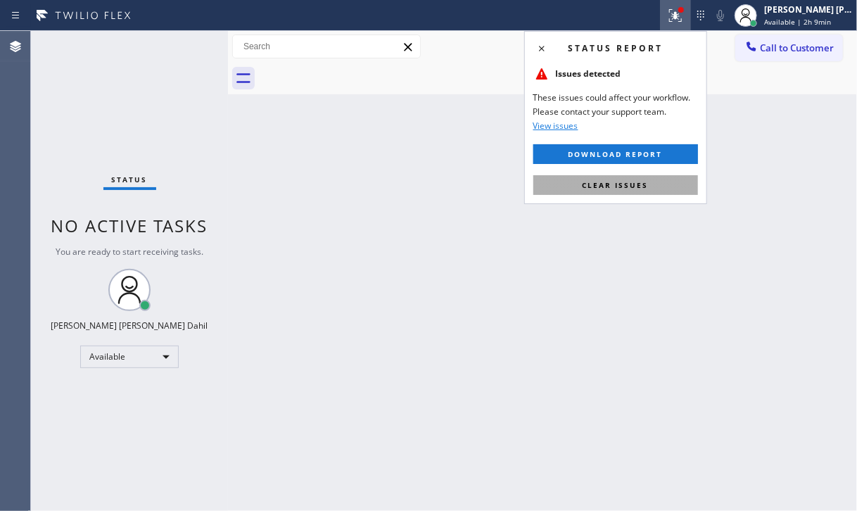
click at [616, 184] on span "Clear issues" at bounding box center [615, 185] width 66 height 10
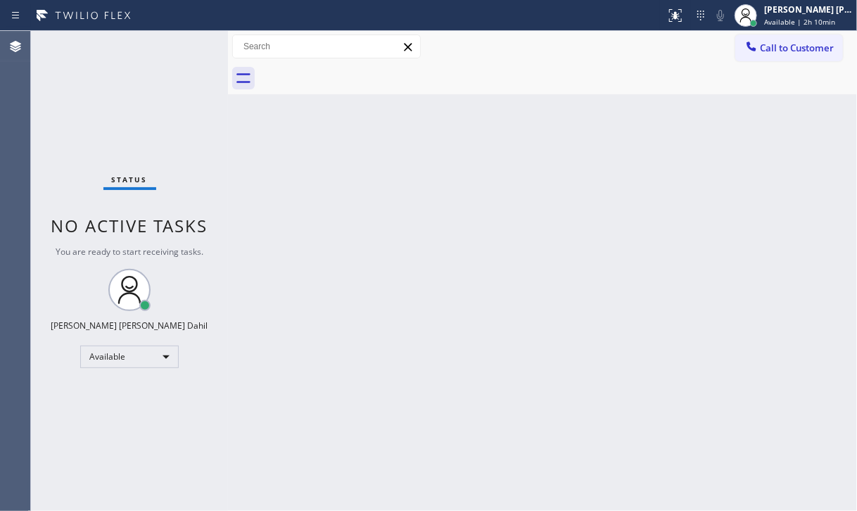
click at [420, 220] on div "Back to Dashboard Change Sender ID Customers Technicians Select a contact Outbo…" at bounding box center [542, 271] width 629 height 480
click at [458, 235] on div "Back to Dashboard Change Sender ID Customers Technicians Select a contact Outbo…" at bounding box center [542, 271] width 629 height 480
drag, startPoint x: 576, startPoint y: 170, endPoint x: 274, endPoint y: 68, distance: 319.1
click at [572, 169] on div "Back to Dashboard Change Sender ID Customers Technicians Select a contact Outbo…" at bounding box center [542, 271] width 629 height 480
click at [123, 52] on div "Status No active tasks You are ready to start receiving tasks. [PERSON_NAME] [P…" at bounding box center [129, 271] width 197 height 480
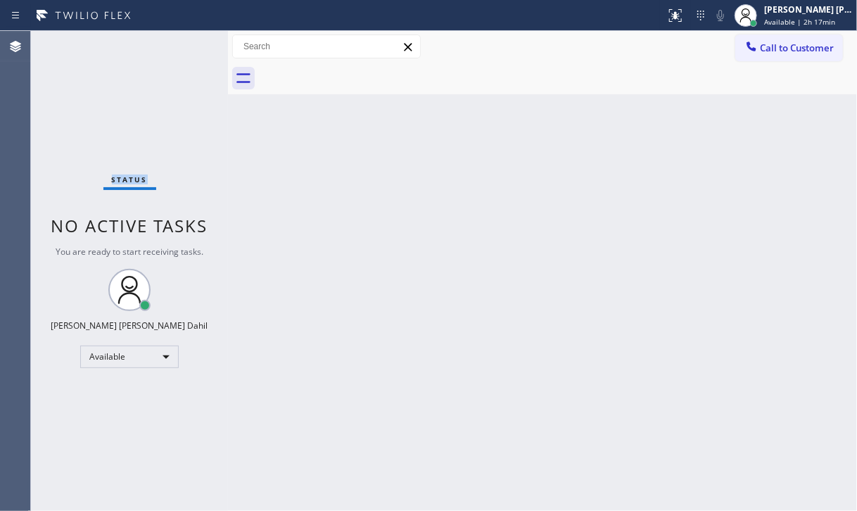
click at [124, 52] on div "Status No active tasks You are ready to start receiving tasks. [PERSON_NAME] [P…" at bounding box center [129, 271] width 197 height 480
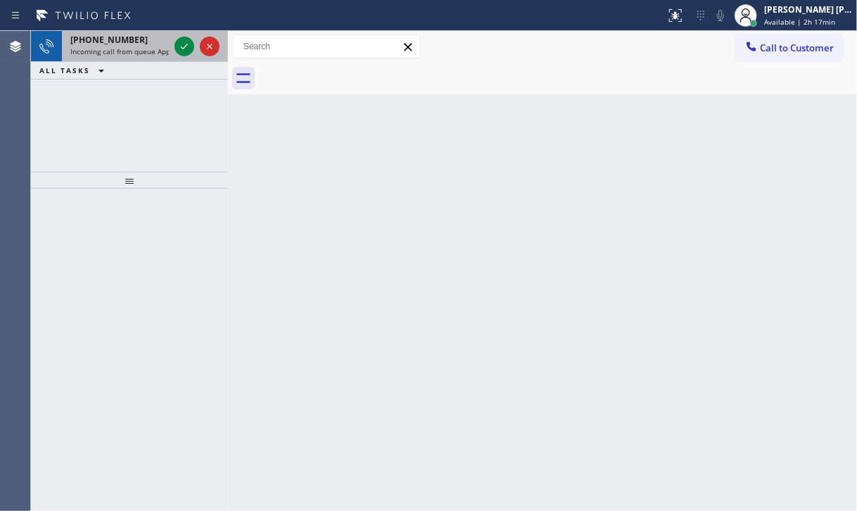
click at [107, 37] on span "[PHONE_NUMBER]" at bounding box center [108, 40] width 77 height 12
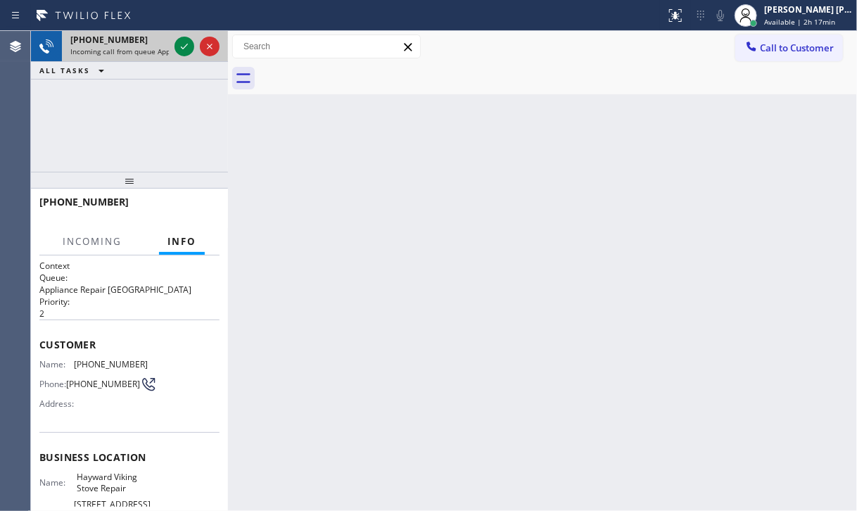
click at [107, 37] on span "[PHONE_NUMBER]" at bounding box center [108, 40] width 77 height 12
click at [177, 45] on icon at bounding box center [184, 46] width 17 height 17
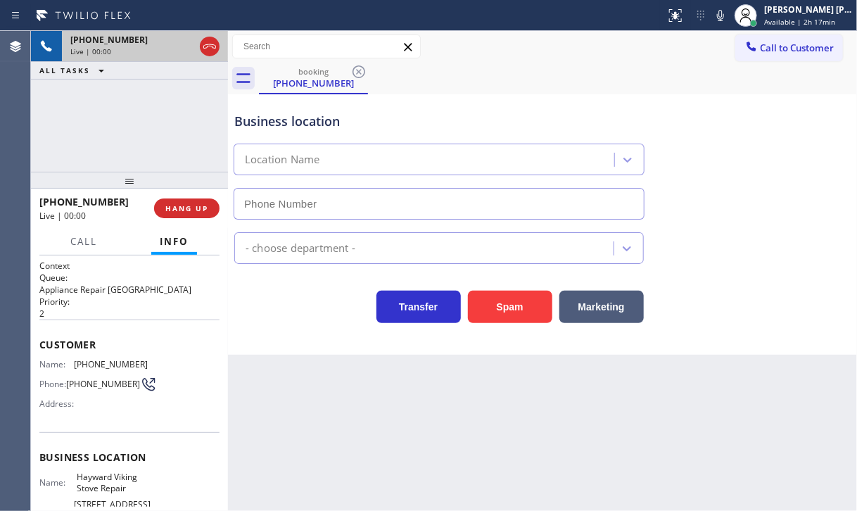
type input "[PHONE_NUMBER]"
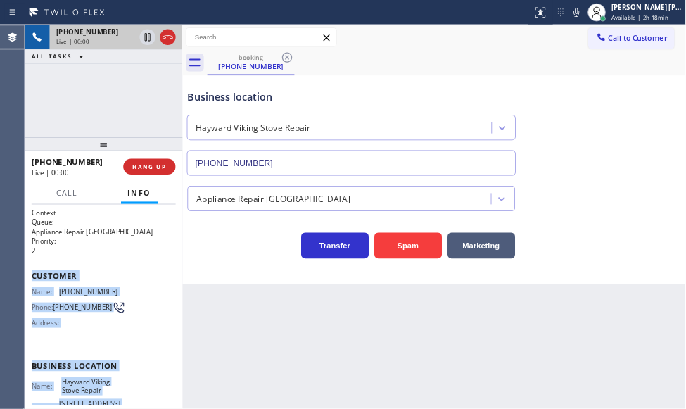
scroll to position [150, 0]
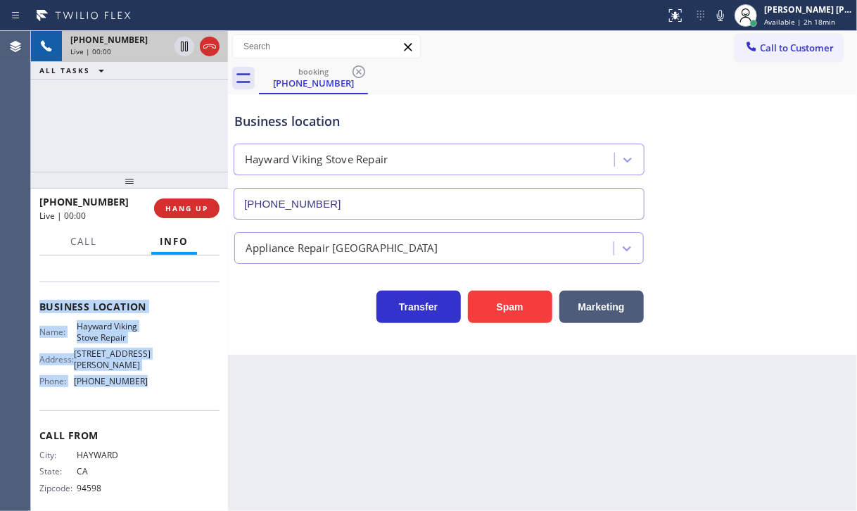
drag, startPoint x: 73, startPoint y: 357, endPoint x: 148, endPoint y: 380, distance: 78.1
click at [148, 380] on div "Context Queue: Appliance Repair High End Priority: 2 Customer Name: [PHONE_NUMB…" at bounding box center [129, 312] width 180 height 407
copy div "Customer Name: [PHONE_NUMBER] Phone: [PHONE_NUMBER] Address: Business location …"
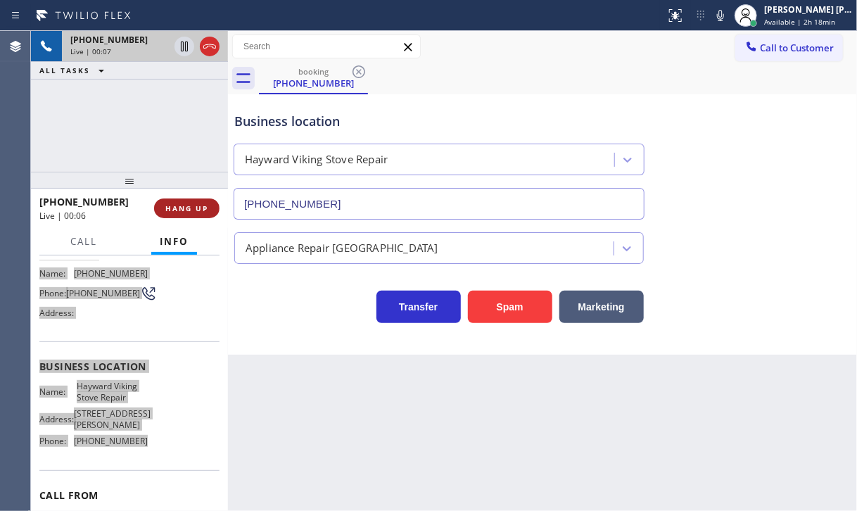
scroll to position [0, 0]
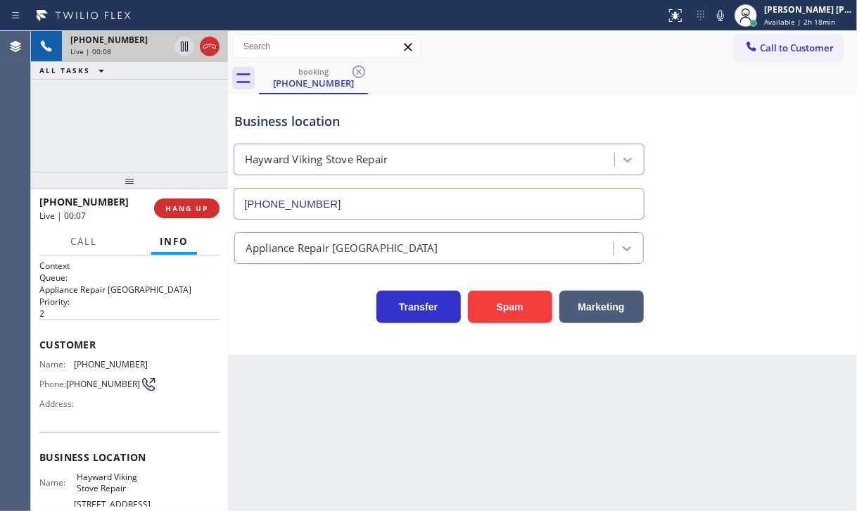
click at [172, 146] on div "[PHONE_NUMBER] Live | 00:08 ALL TASKS ALL TASKS ACTIVE TASKS TASKS IN WRAP UP" at bounding box center [129, 101] width 197 height 141
click at [172, 146] on div "[PHONE_NUMBER] Live | 00:09 ALL TASKS ALL TASKS ACTIVE TASKS TASKS IN WRAP UP" at bounding box center [129, 101] width 197 height 141
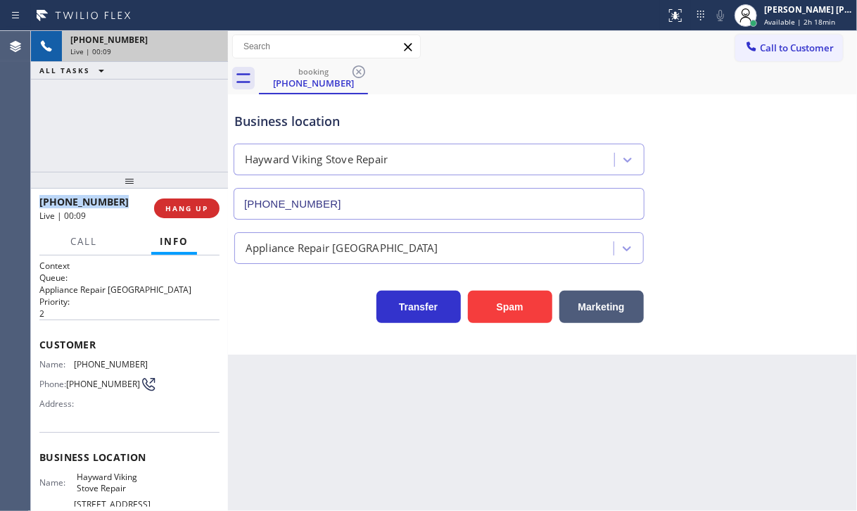
click at [172, 146] on div "[PHONE_NUMBER] Live | 00:09 ALL TASKS ALL TASKS ACTIVE TASKS TASKS IN WRAP UP" at bounding box center [129, 101] width 197 height 141
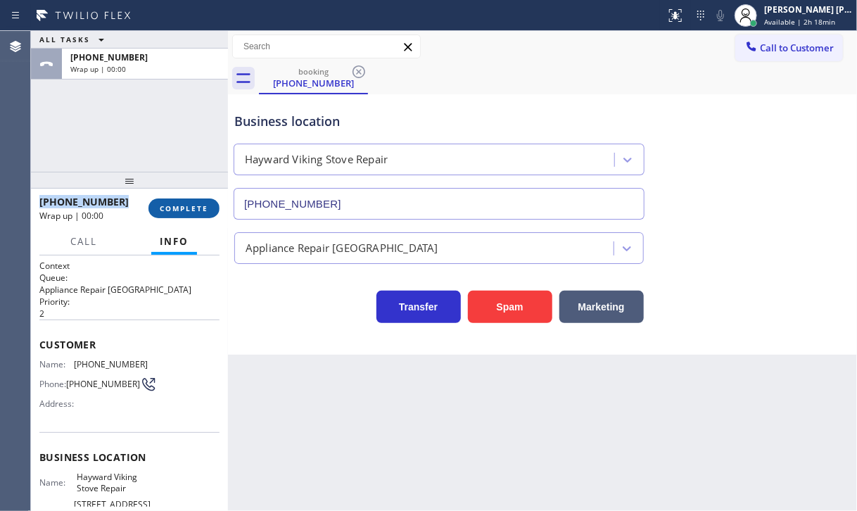
click at [183, 208] on span "COMPLETE" at bounding box center [184, 208] width 49 height 10
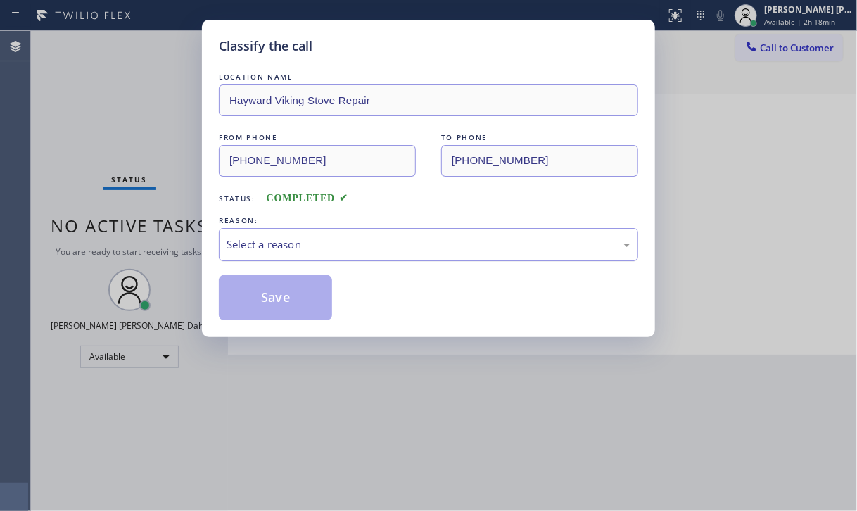
click at [298, 236] on div "Select a reason" at bounding box center [428, 244] width 404 height 16
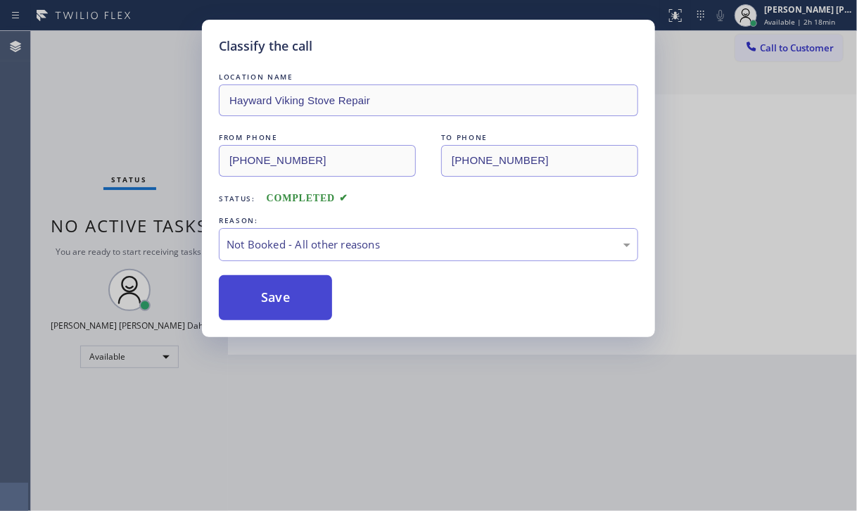
drag, startPoint x: 342, startPoint y: 300, endPoint x: 323, endPoint y: 295, distance: 19.6
click at [242, 286] on button "Save" at bounding box center [275, 297] width 113 height 45
click at [248, 288] on button "Save" at bounding box center [275, 297] width 113 height 45
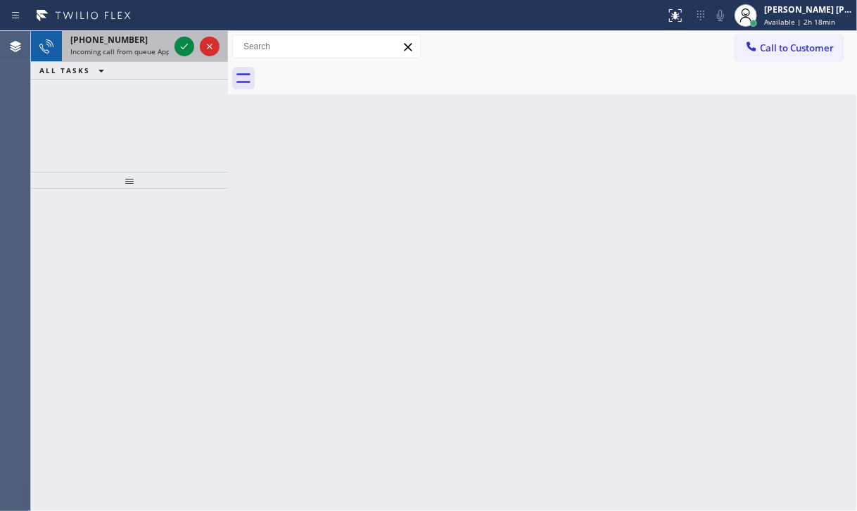
click at [142, 42] on div "[PHONE_NUMBER]" at bounding box center [119, 40] width 98 height 12
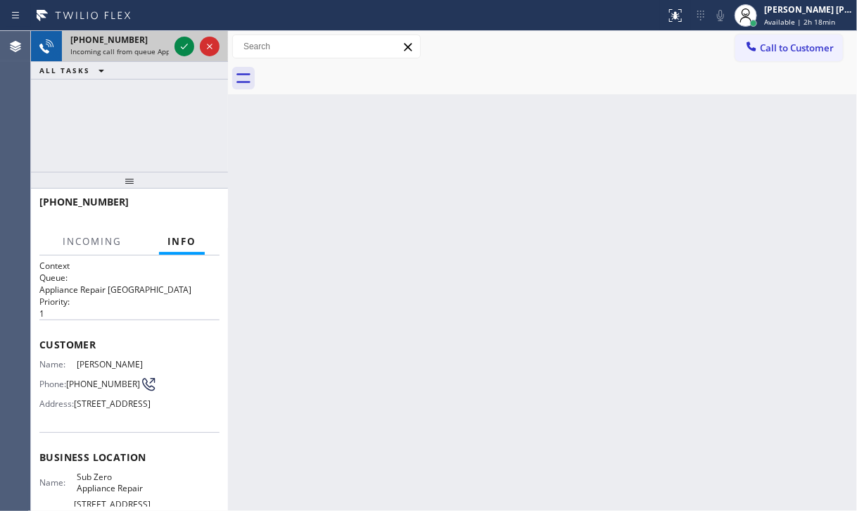
click at [142, 42] on div "[PHONE_NUMBER]" at bounding box center [119, 40] width 98 height 12
click at [142, 43] on div "[PHONE_NUMBER]" at bounding box center [119, 40] width 98 height 12
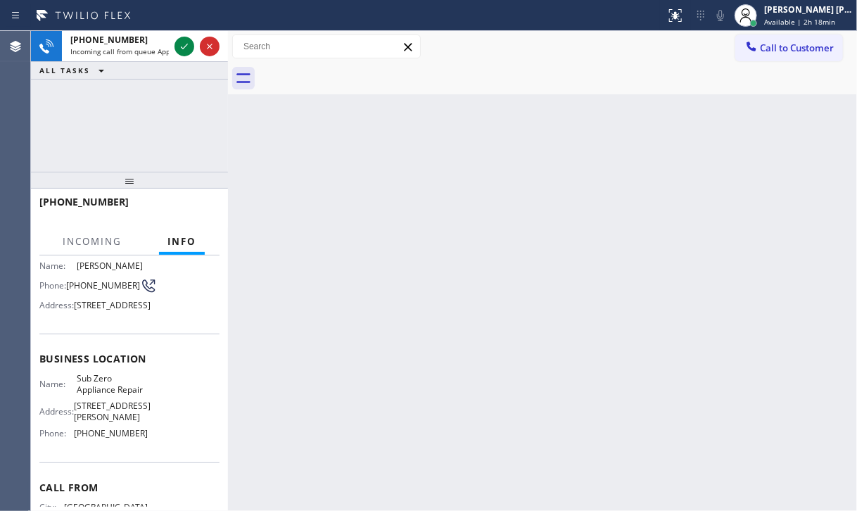
scroll to position [205, 0]
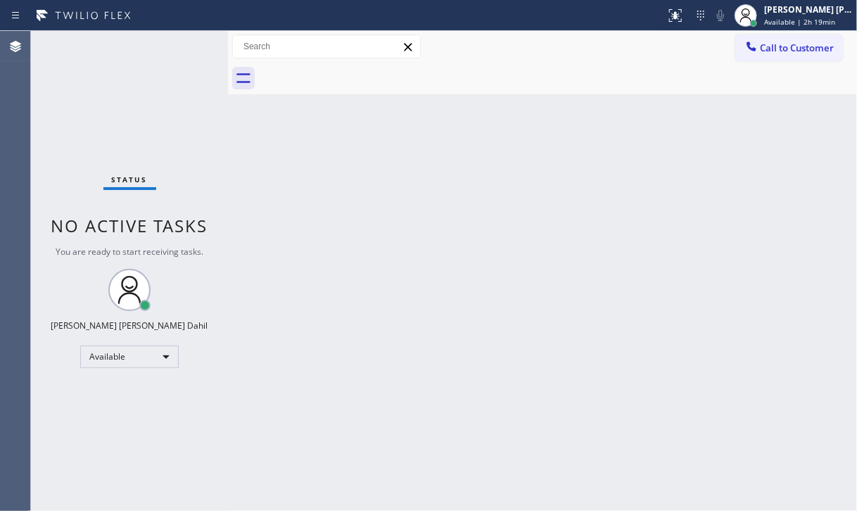
click at [428, 245] on div "Back to Dashboard Change Sender ID Customers Technicians Select a contact Outbo…" at bounding box center [542, 271] width 629 height 480
click at [793, 6] on div "[PERSON_NAME] [PERSON_NAME] Dahil" at bounding box center [808, 10] width 89 height 12
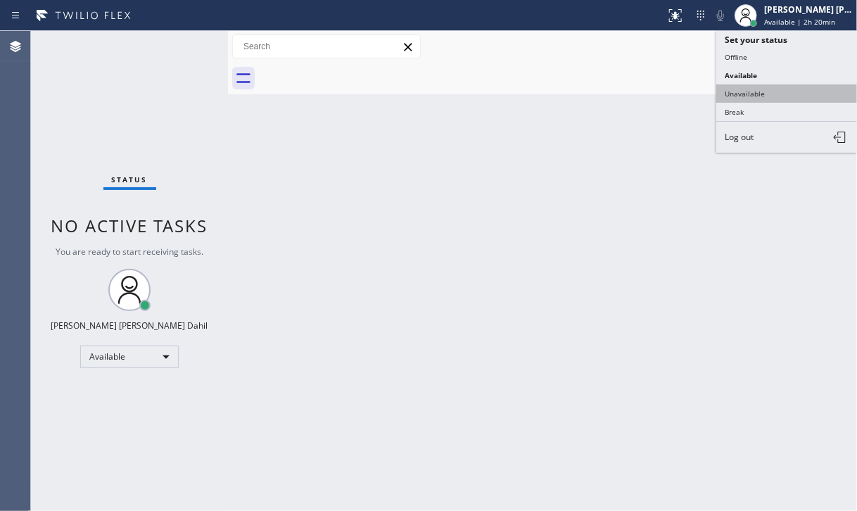
click at [762, 88] on button "Unavailable" at bounding box center [786, 93] width 141 height 18
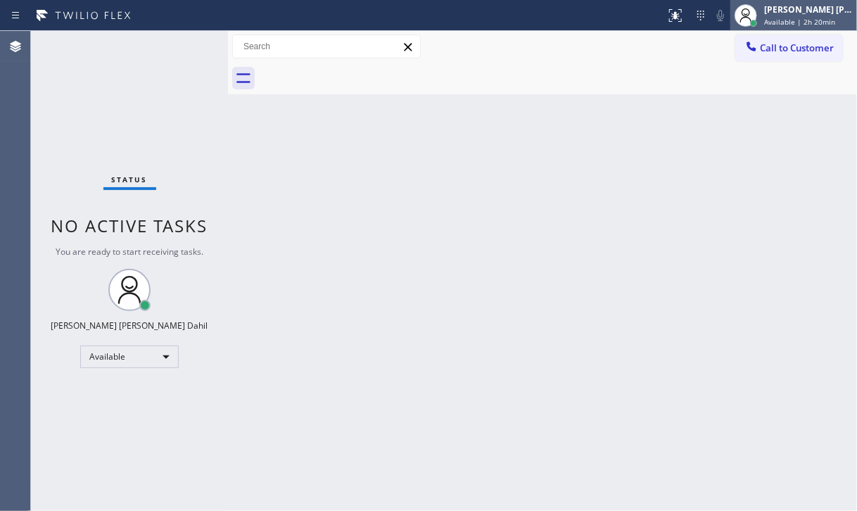
click at [793, 20] on span "Available | 2h 20min" at bounding box center [799, 22] width 71 height 10
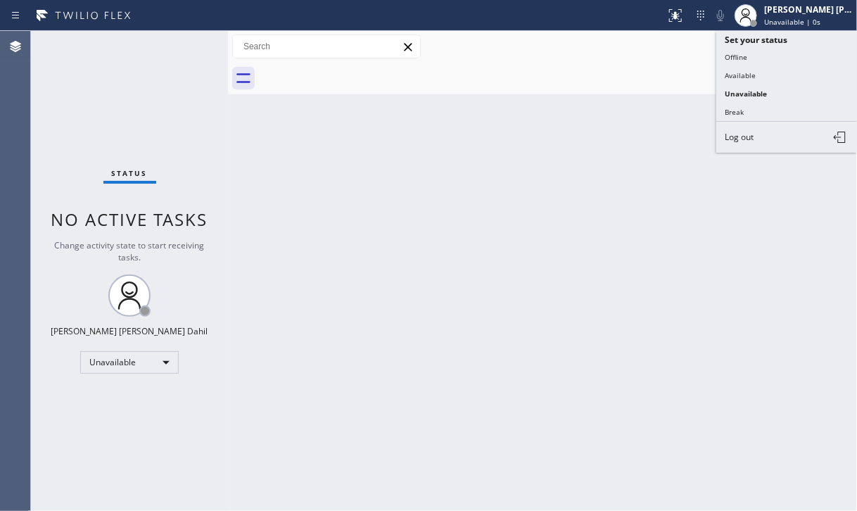
drag, startPoint x: 773, startPoint y: 60, endPoint x: 790, endPoint y: 44, distance: 23.9
click at [773, 60] on button "Offline" at bounding box center [786, 57] width 141 height 18
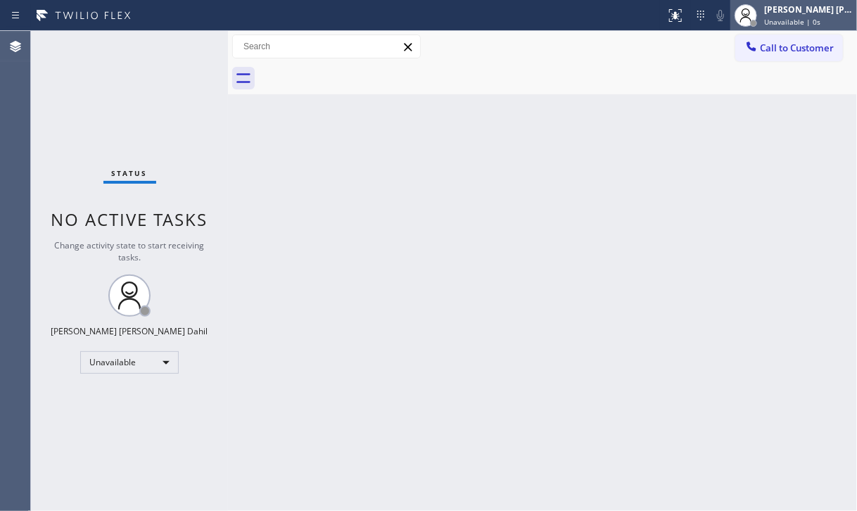
click at [797, 20] on span "Unavailable | 0s" at bounding box center [792, 22] width 56 height 10
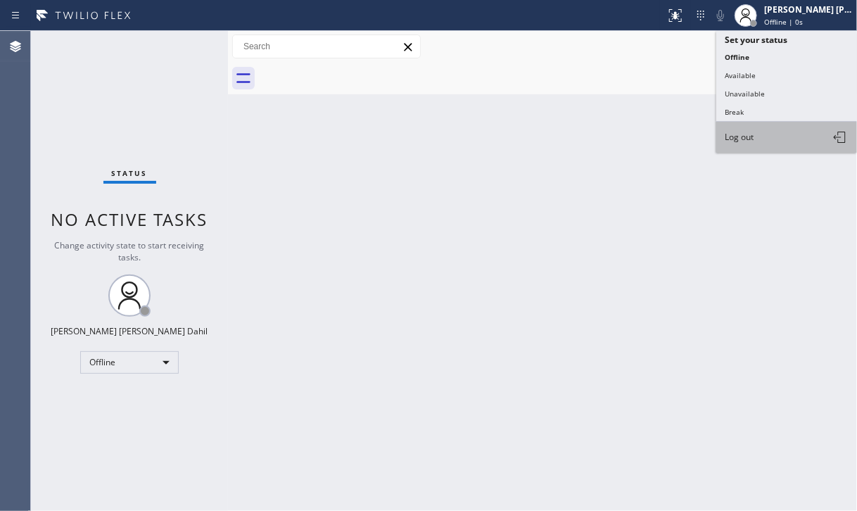
click at [774, 130] on button "Log out" at bounding box center [786, 137] width 141 height 31
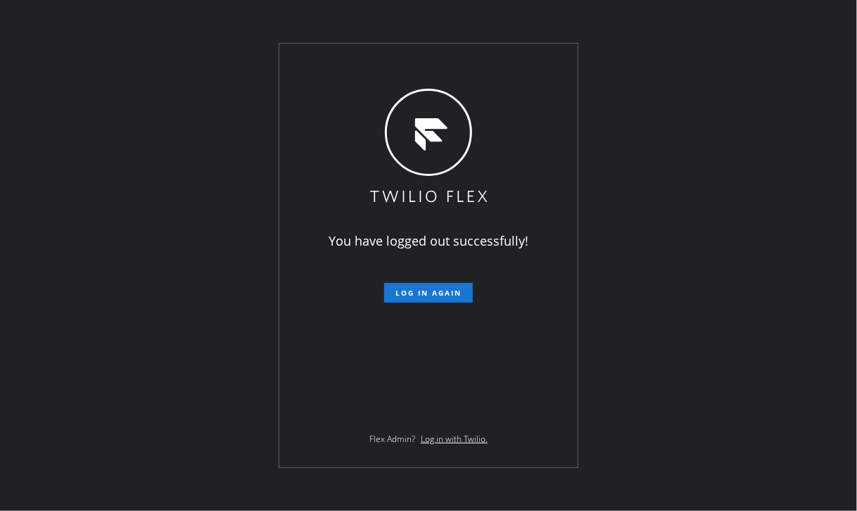
drag, startPoint x: 113, startPoint y: 248, endPoint x: 115, endPoint y: 238, distance: 10.2
click at [113, 248] on div "You have logged out successfully! Log in again Flex Admin? Log in with Twilio." at bounding box center [428, 255] width 857 height 511
